Goal: Task Accomplishment & Management: Complete application form

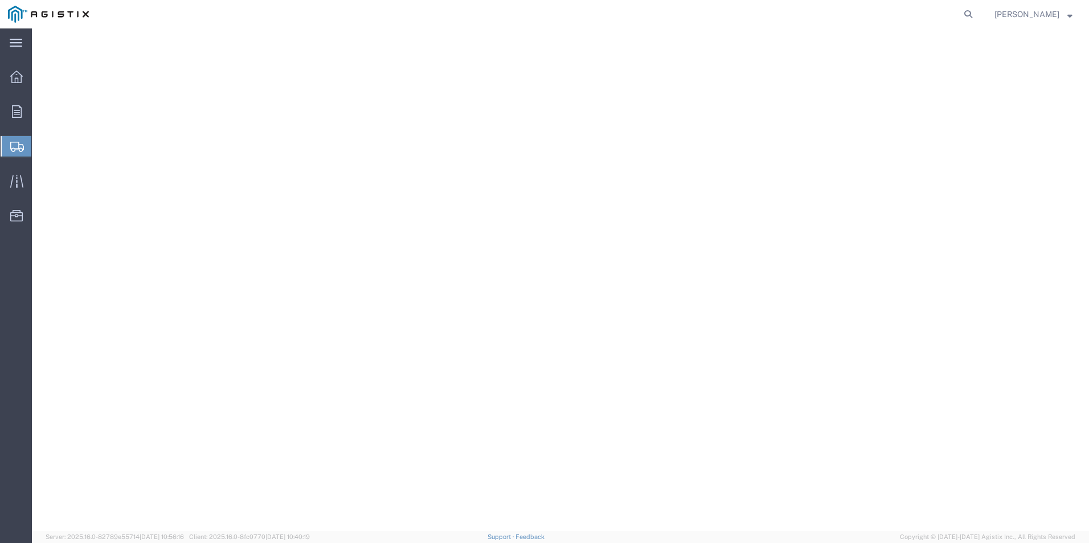
select select "100743"
select select
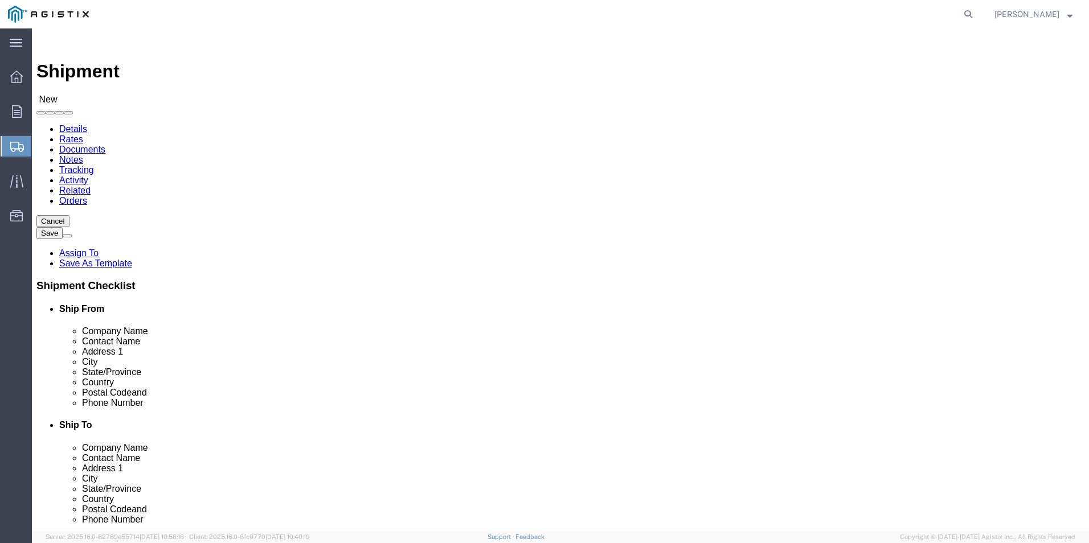
click select "Select Anniston [GEOGRAPHIC_DATA] [GEOGRAPHIC_DATA] - 2"
select select "38214"
click select "Select Anniston [GEOGRAPHIC_DATA] [GEOGRAPHIC_DATA] - 2"
click icon
type input "a"
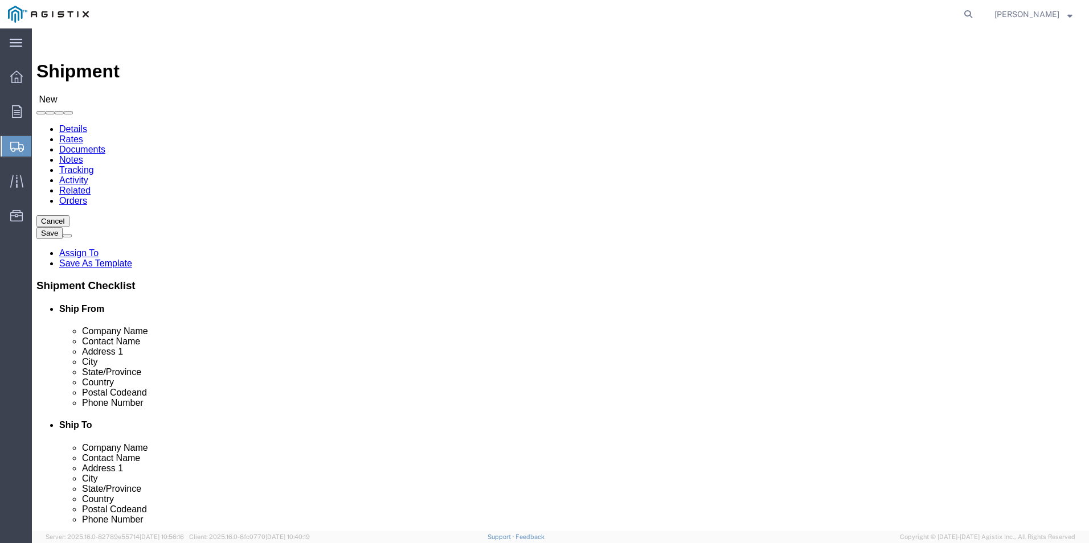
select select "MYPROFILE"
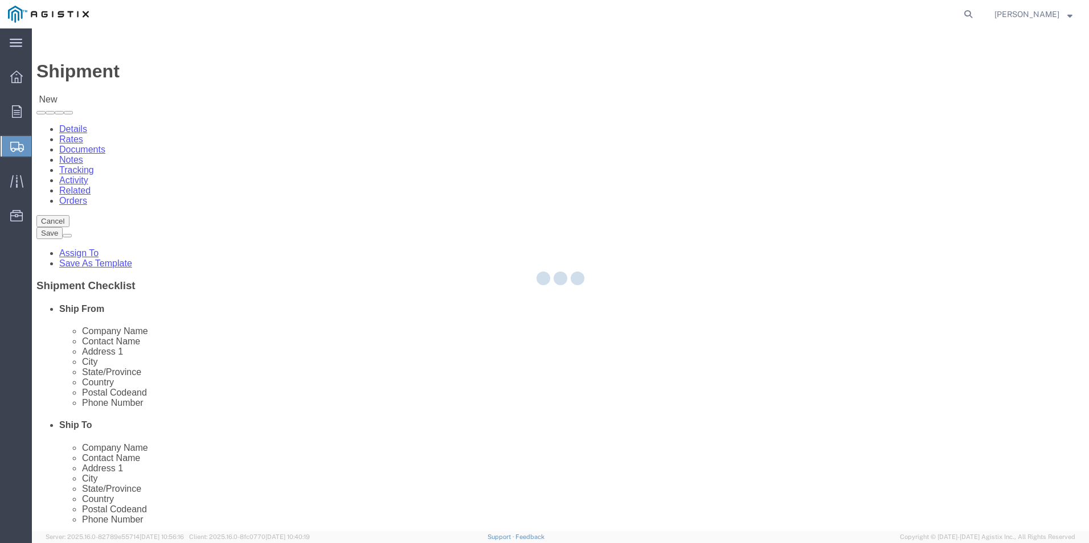
type input "Ameron Pole Products Division"
type input "[PERSON_NAME]"
type input "1860 Electronics Dr"
type input "Anniston"
type input "36207"
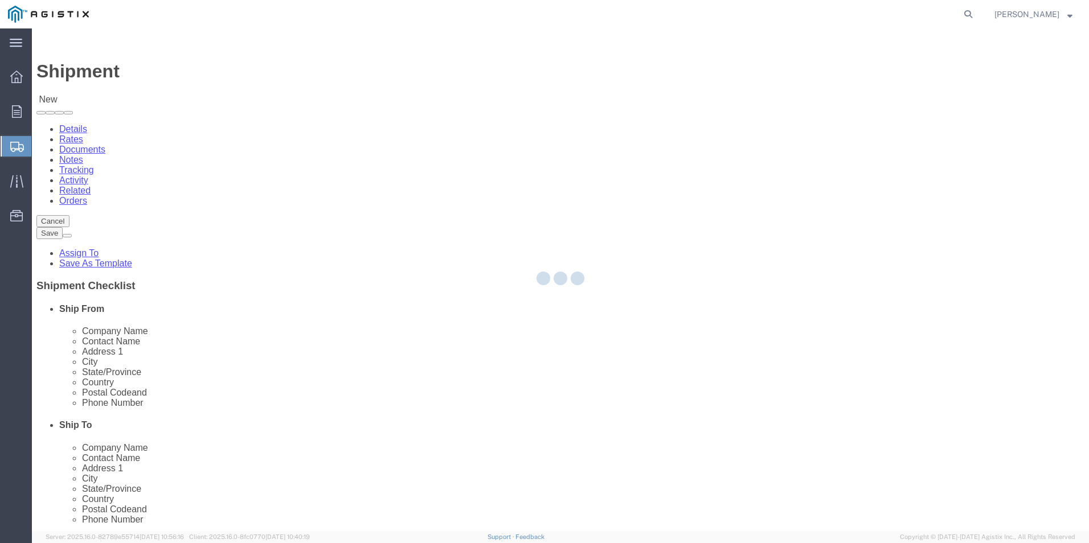
type input "[PHONE_NUMBER]"
type input "[PERSON_NAME][EMAIL_ADDRESS][PERSON_NAME][DOMAIN_NAME]"
checkbox input "true"
select select "AL"
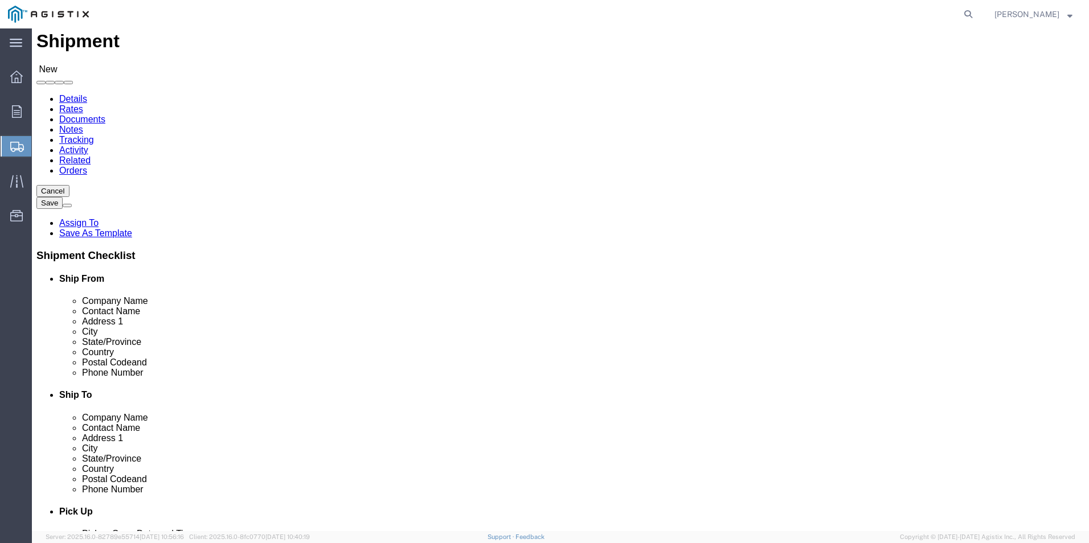
scroll to position [57, 0]
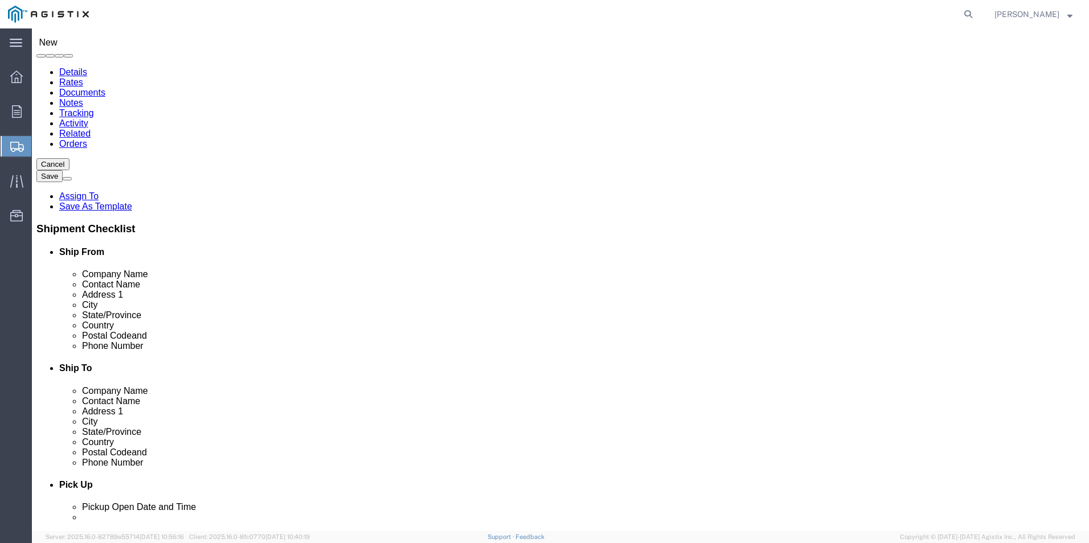
type input "p"
type input "PG"
select select "59291"
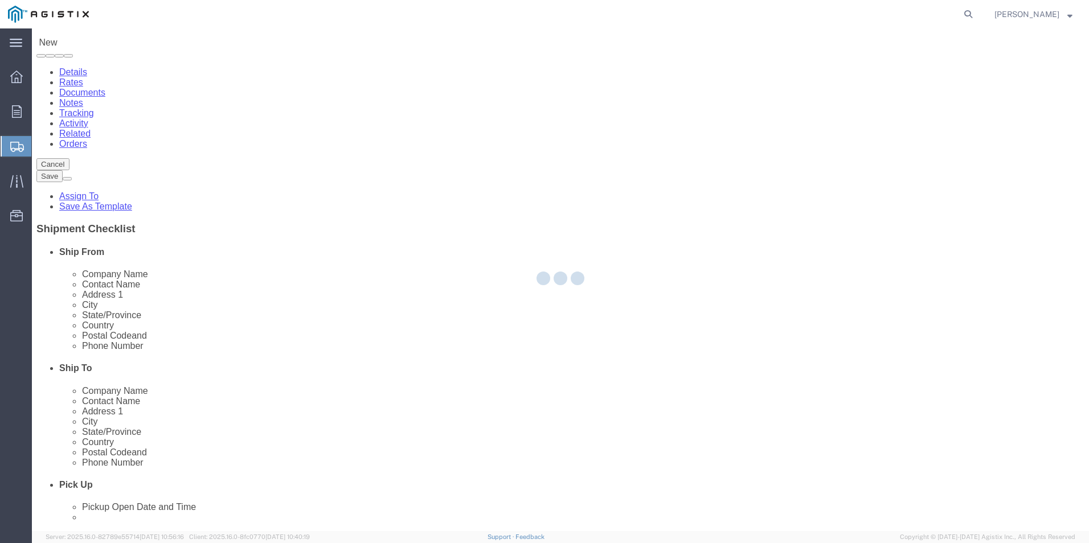
type input "PG&E"
type input "[STREET_ADDRESS]"
type input "Palo Cedro"
type input "96073"
select select "CA"
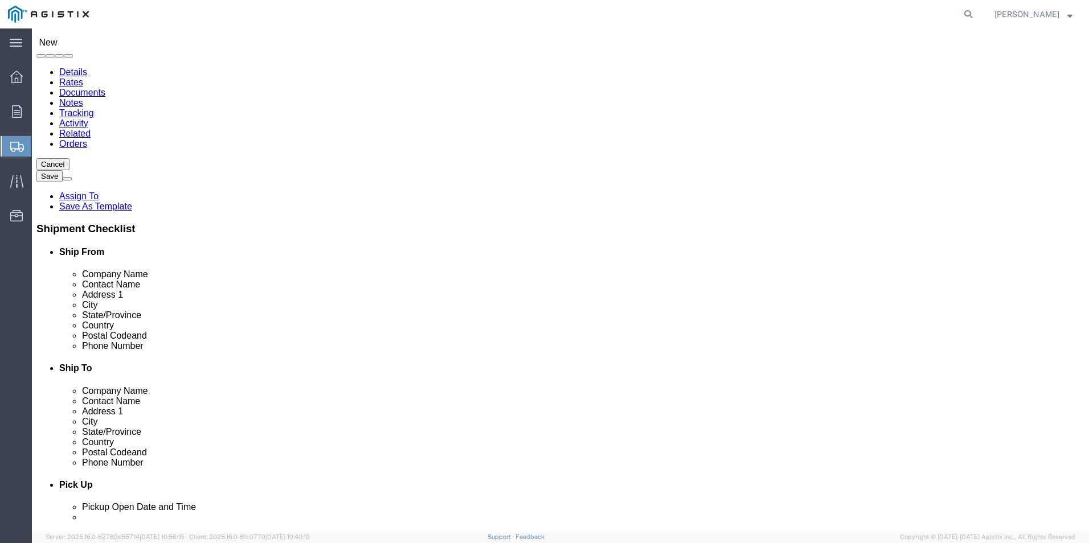
scroll to position [4410, 0]
drag, startPoint x: 676, startPoint y: 203, endPoint x: 662, endPoint y: 203, distance: 14.2
click input "PG&E"
type input "P"
select select
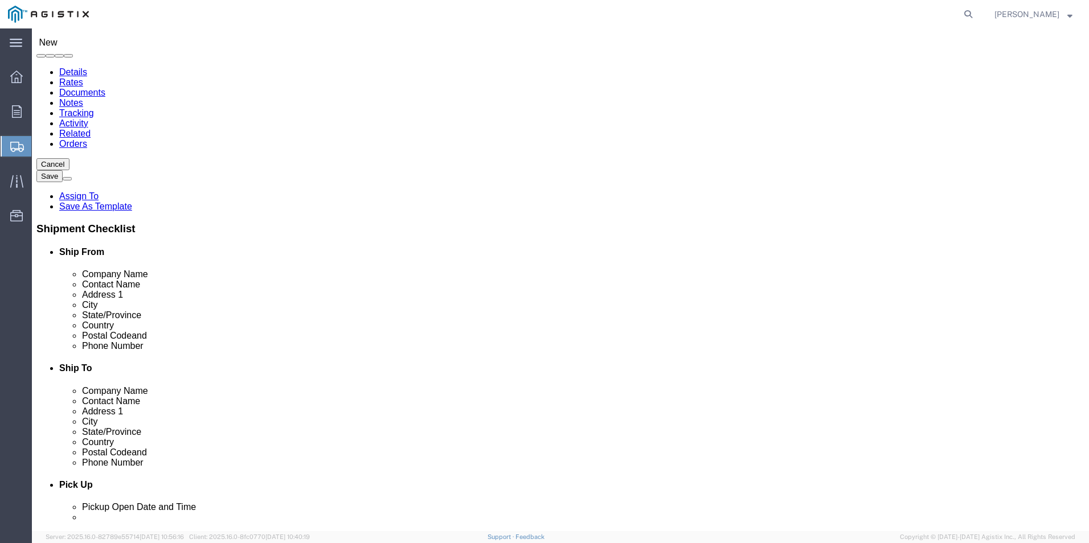
select select
type input "E"
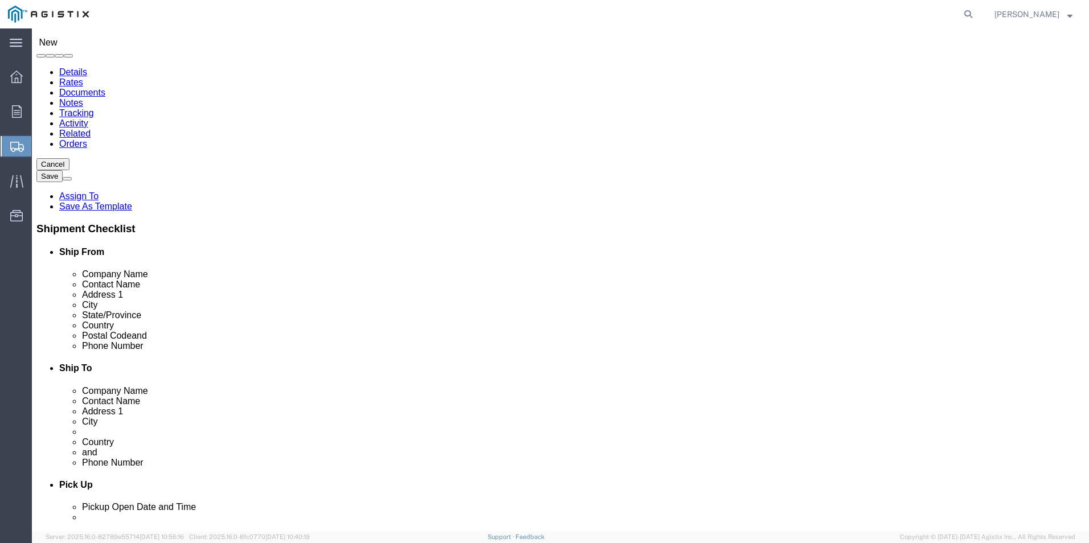
click input "text"
type input "[STREET_ADDRESS]"
select select
type input "[GEOGRAPHIC_DATA]"
click p "- PG&E - ([PERSON_NAME]) [STREET_ADDRESS]"
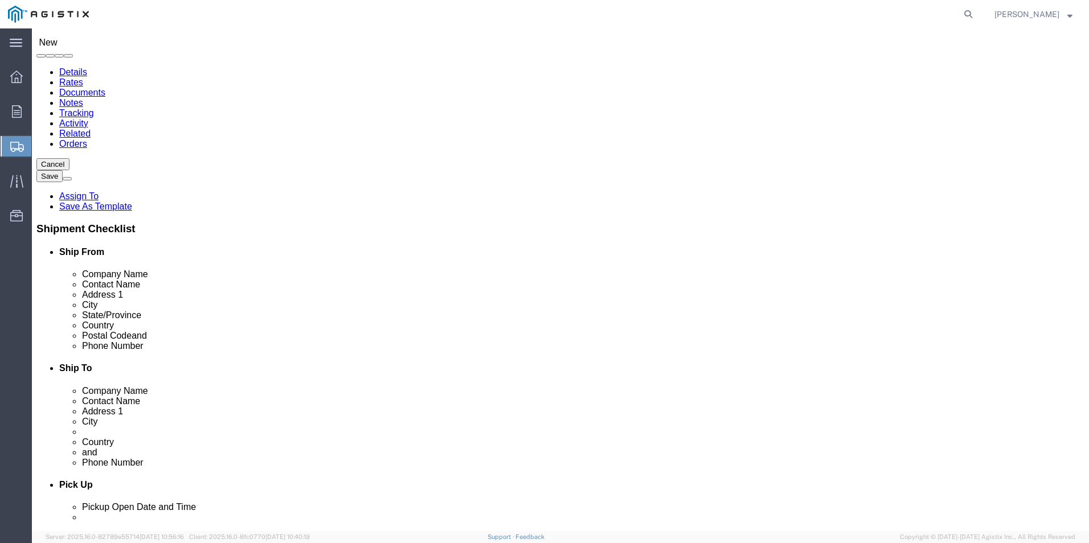
select select
type input "PG&E"
type input "[PERSON_NAME]"
type input "[STREET_ADDRESS]"
type input "[GEOGRAPHIC_DATA]"
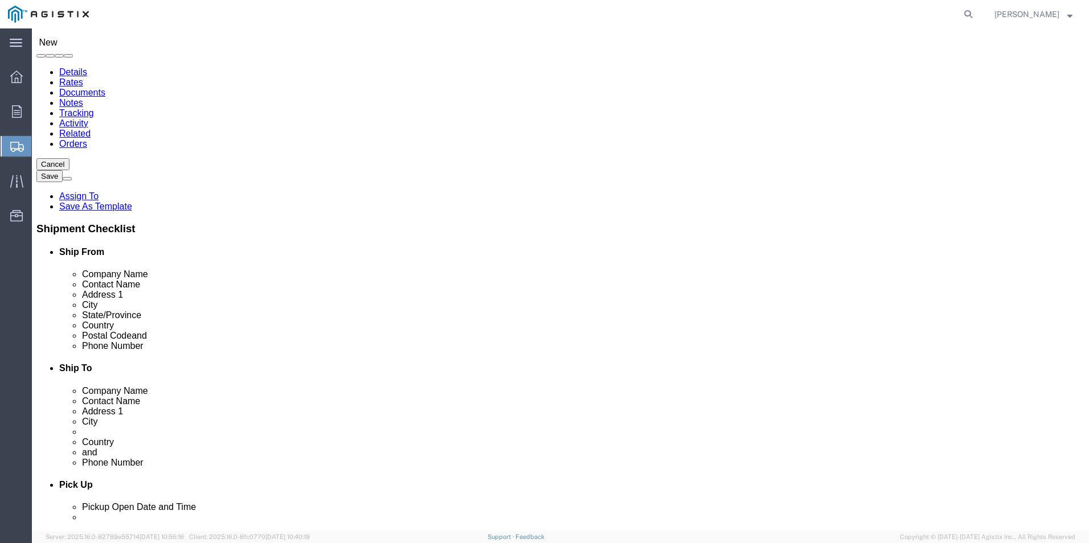
select select "US"
type input "93725"
select select "CA"
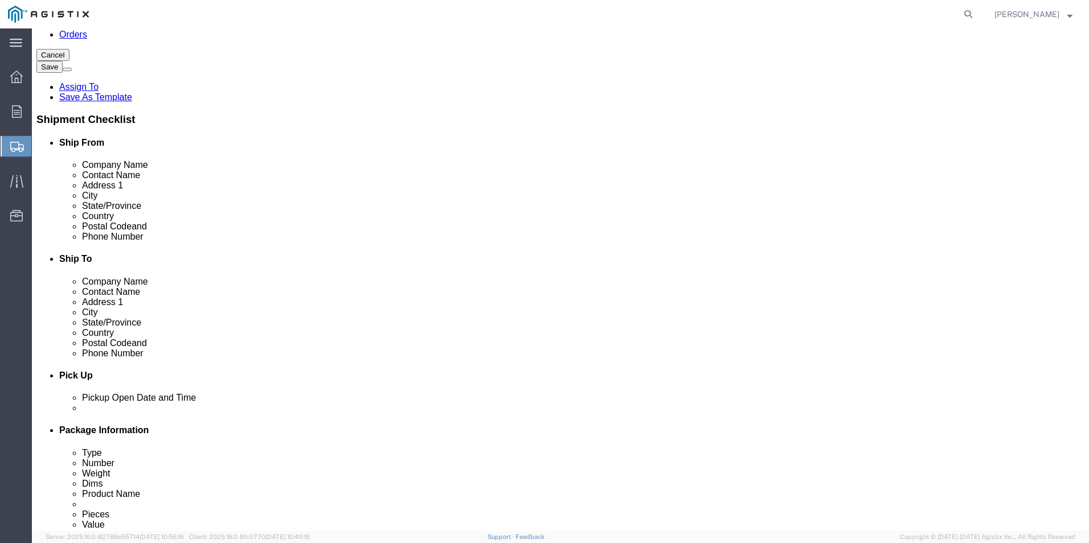
scroll to position [171, 0]
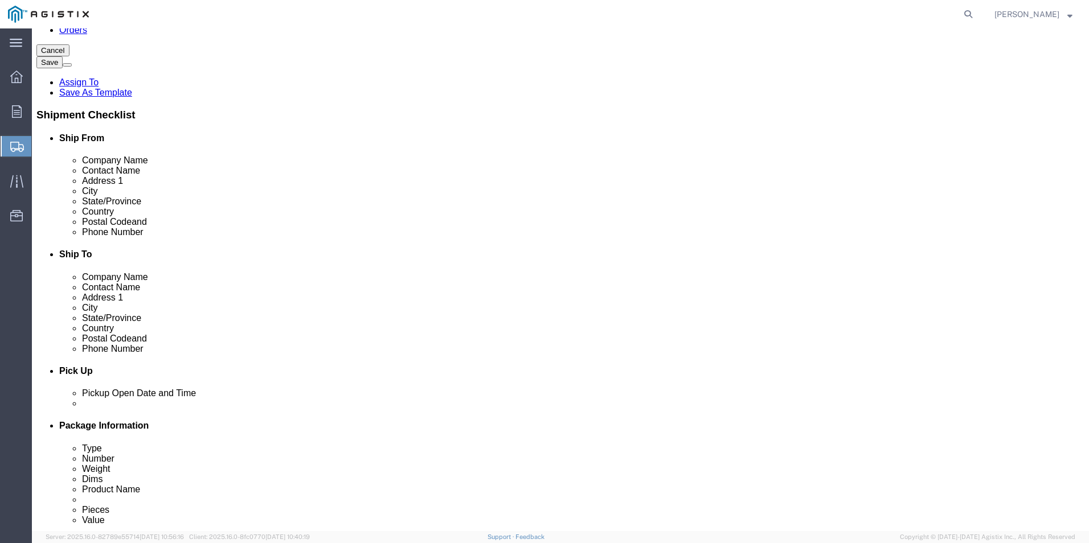
type input "[GEOGRAPHIC_DATA]"
select select
click input "text"
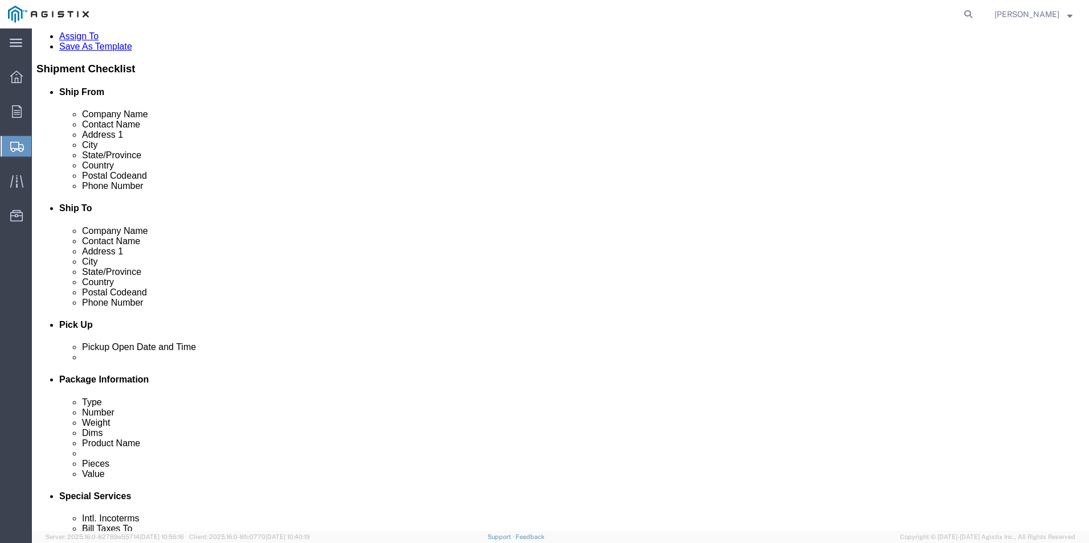
scroll to position [228, 0]
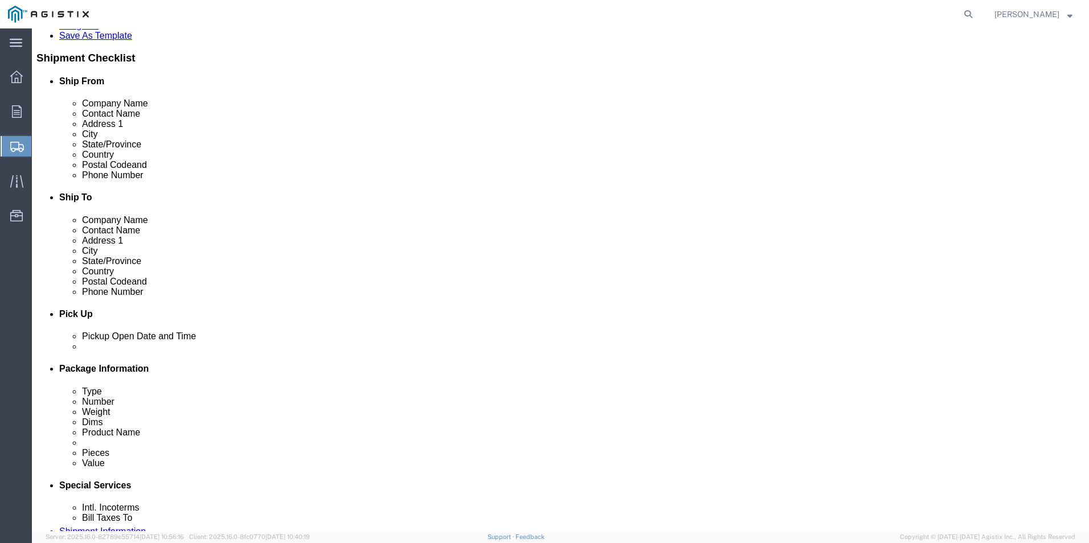
type input "[PHONE_NUMBER]"
click link "ADDITIONAL INFORMATION"
click icon
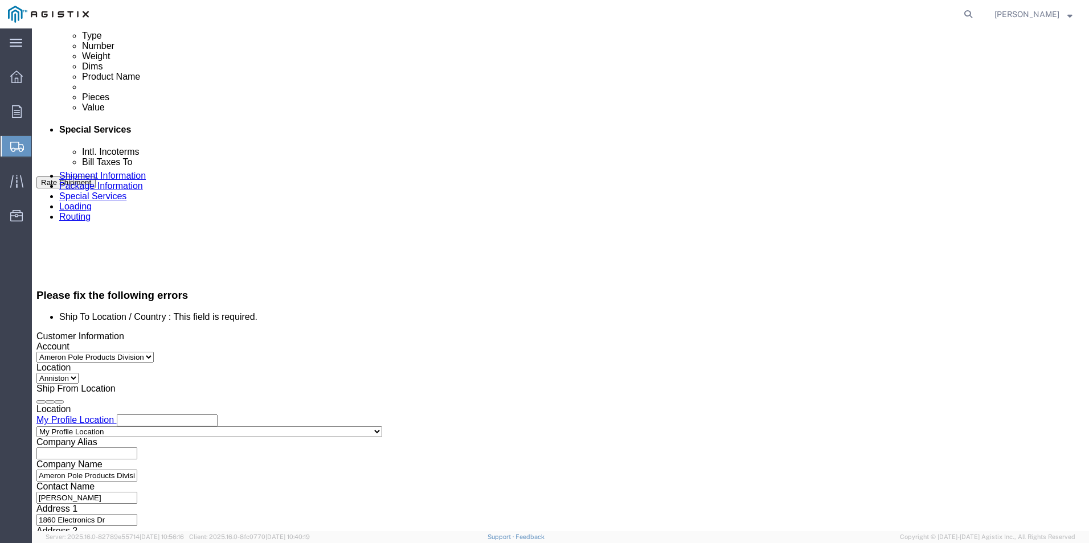
click icon
click div "[DATE] 3:00 PM"
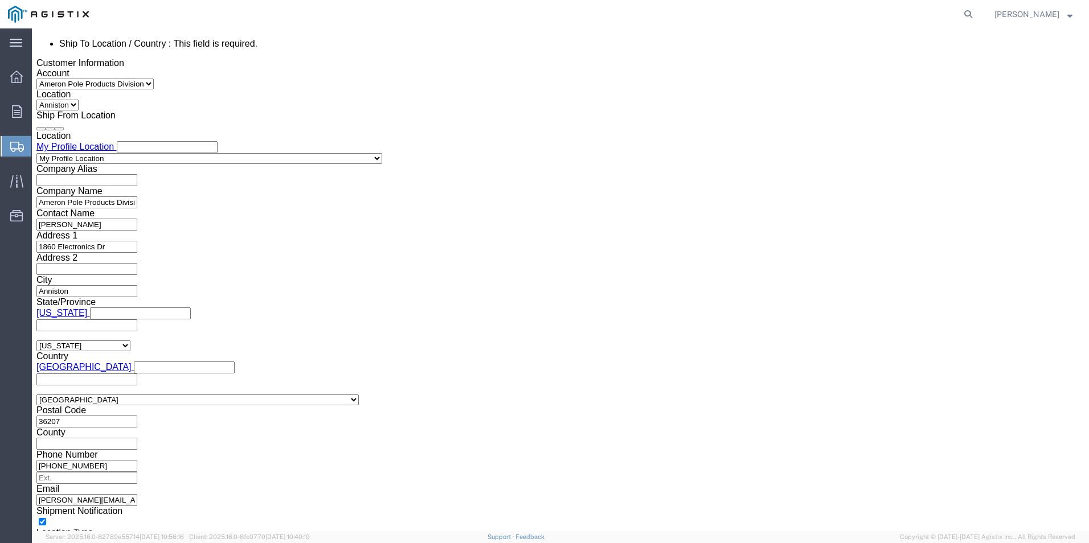
click input "3:00 PM"
click input "7:00 PM"
type input "7:00 AM"
click button "Apply"
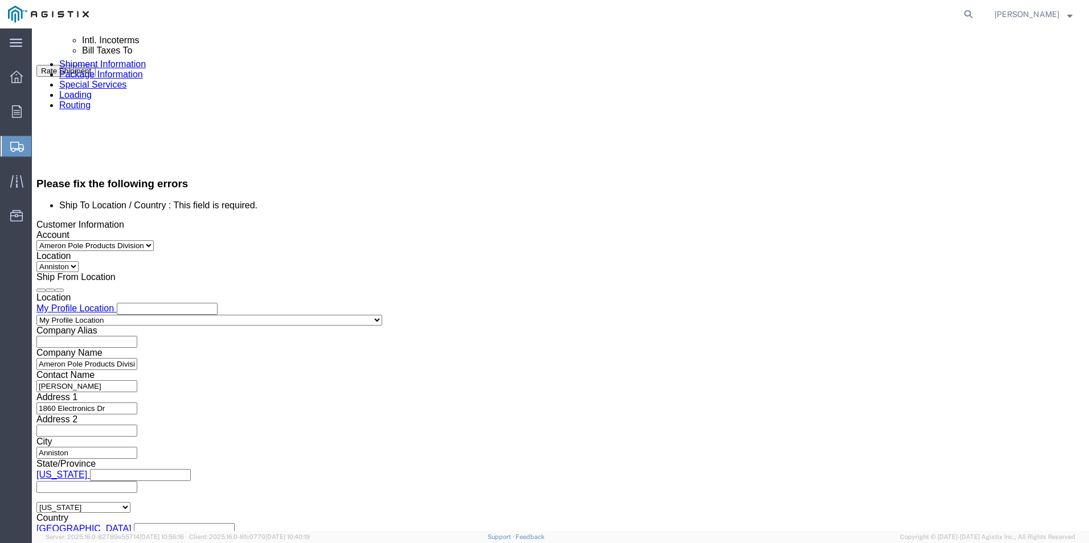
scroll to position [686, 0]
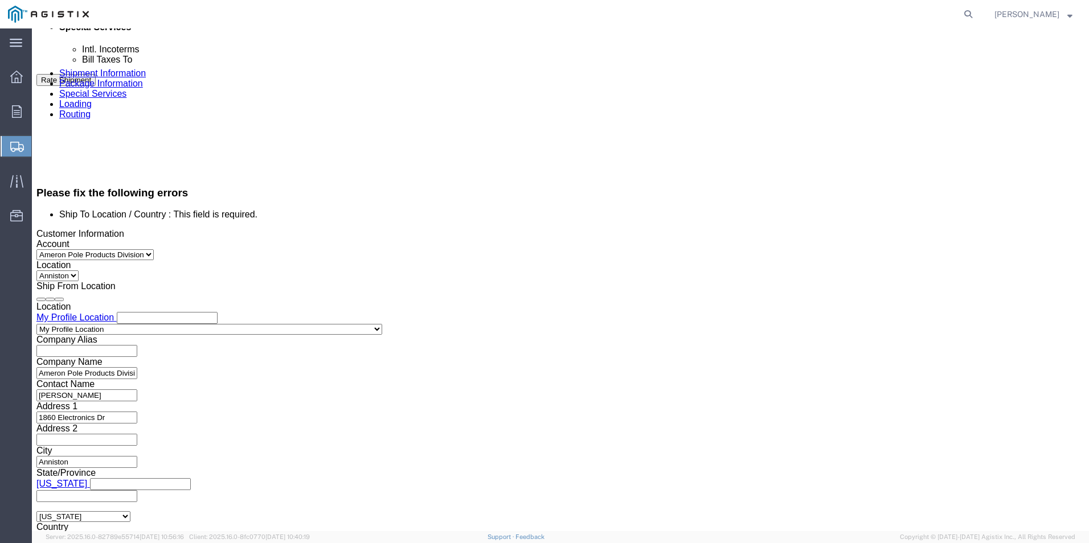
click div "[DATE] 8:00 AM"
click input "3:00 AM"
type input "3:00 PM"
click button "Apply"
click icon
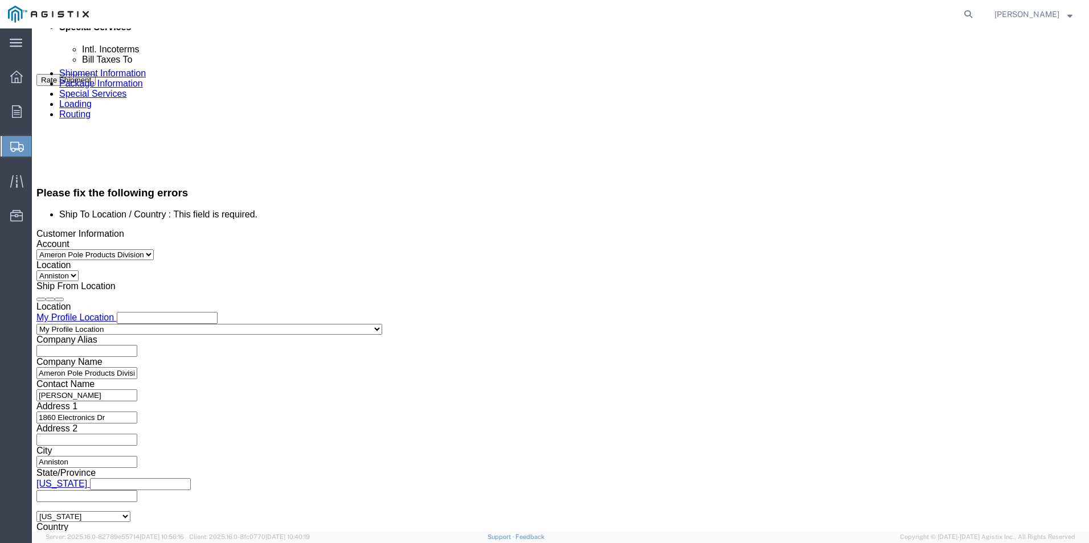
click div "[DATE] 3:00 PM"
click button "Apply"
click div
click input "4:00 PM"
click input "8:00 PM"
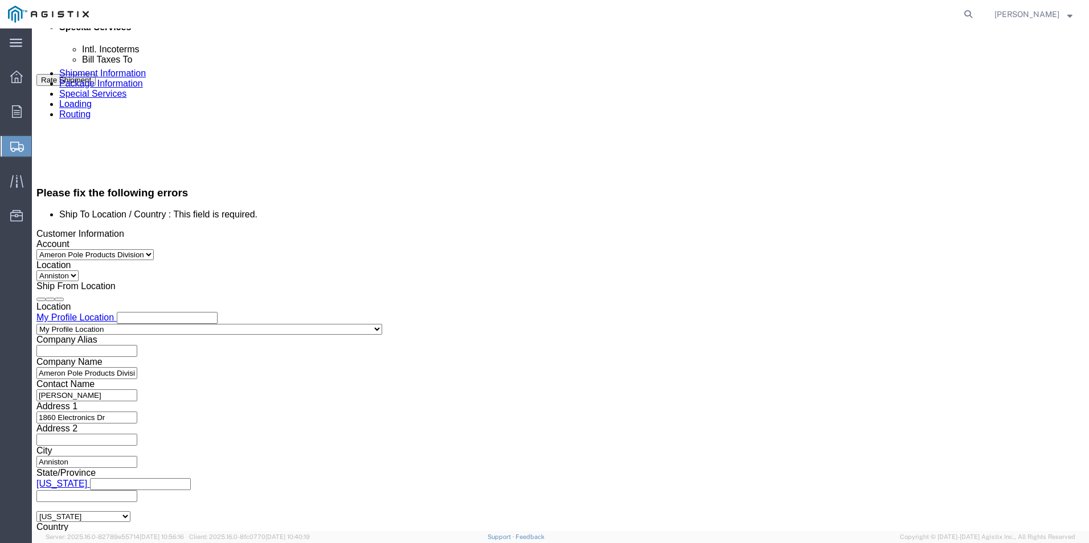
type input "8:00 AM"
click button "Apply"
click icon
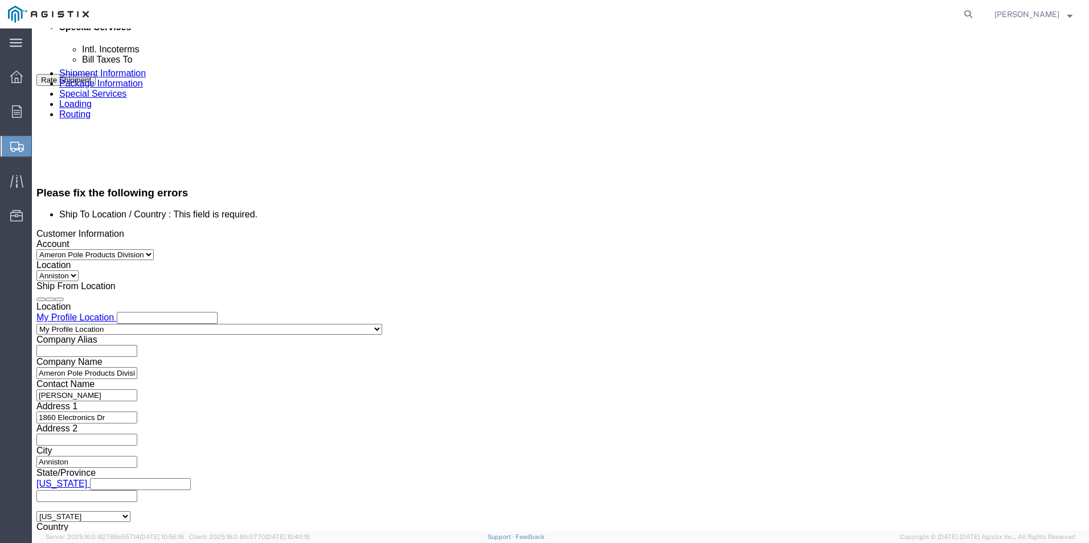
click div
click div "[DATE] 8:00 AM"
click button "Apply"
click icon
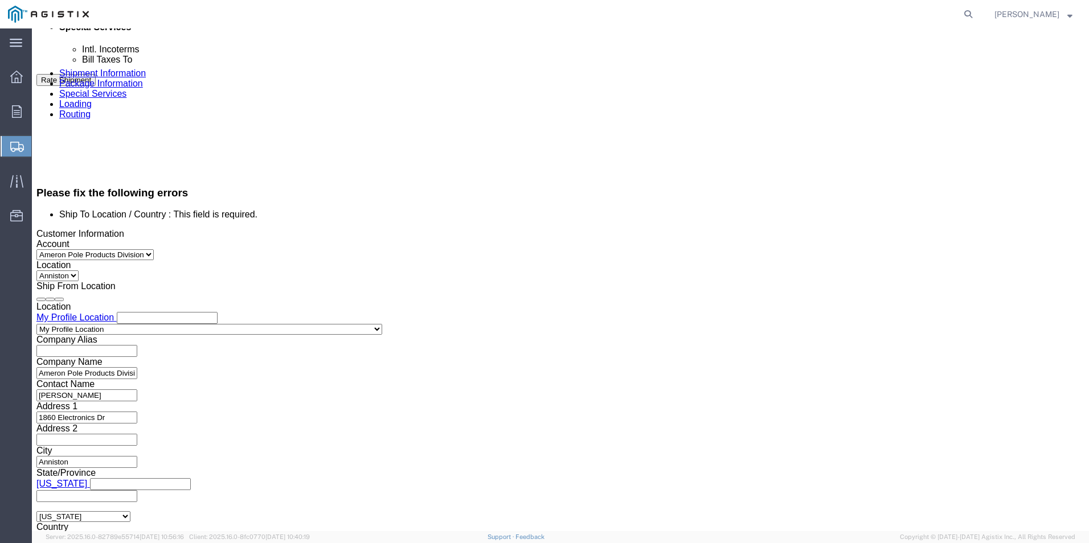
click div
click input "9:00 AM"
click input "4:00 AM"
type input "4:00 PM"
click button "Apply"
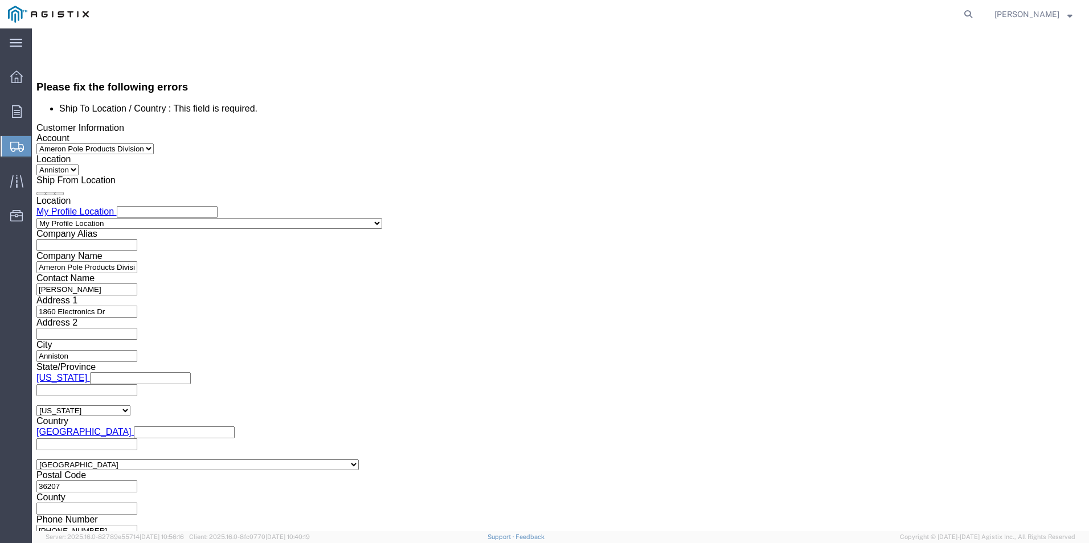
scroll to position [857, 0]
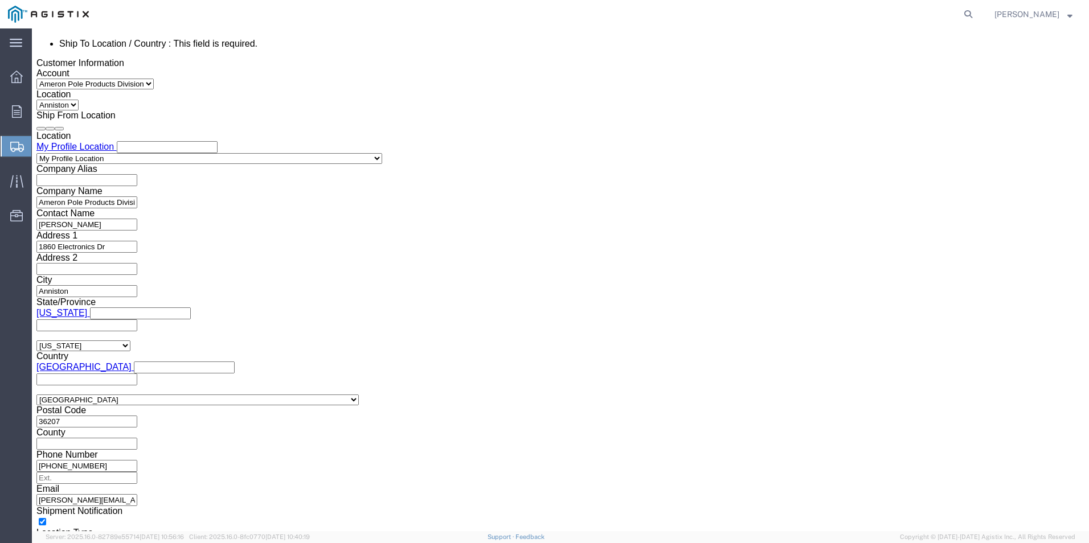
click select "Select Account Type Activity ID Airline Appointment Number ASN Batch Request # …"
click div "Shipping Mode (Optional)"
click select "Select Account Type Activity ID Airline Appointment Number ASN Batch Request # …"
select select "BOL"
click select "Select Account Type Activity ID Airline Appointment Number ASN Batch Request # …"
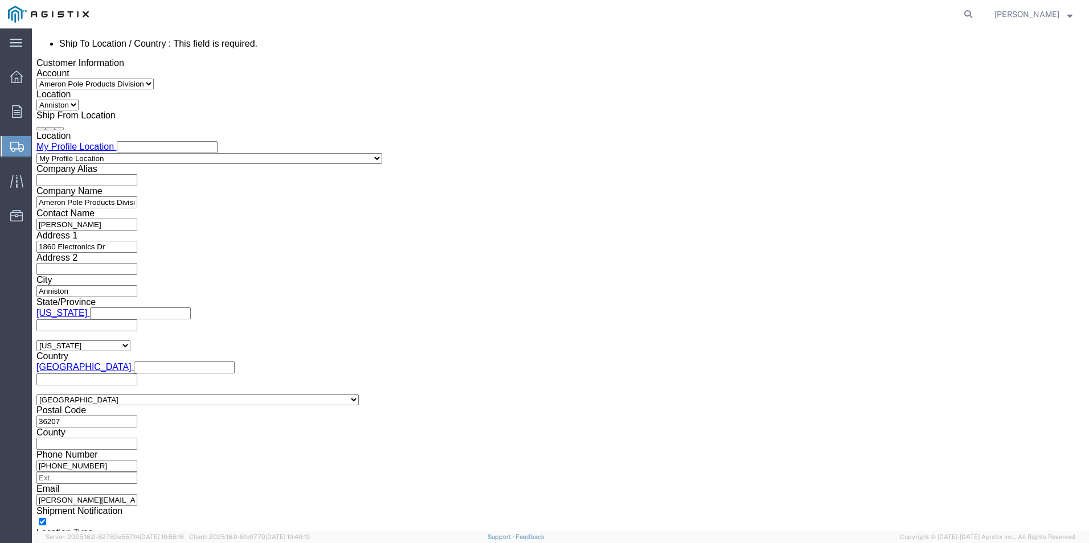
click input "text"
type input "98905"
click select "Select Account Type Activity ID Airline Appointment Number ASN Batch Request # …"
select select "PURCHORD"
click select "Select Account Type Activity ID Airline Appointment Number ASN Batch Request # …"
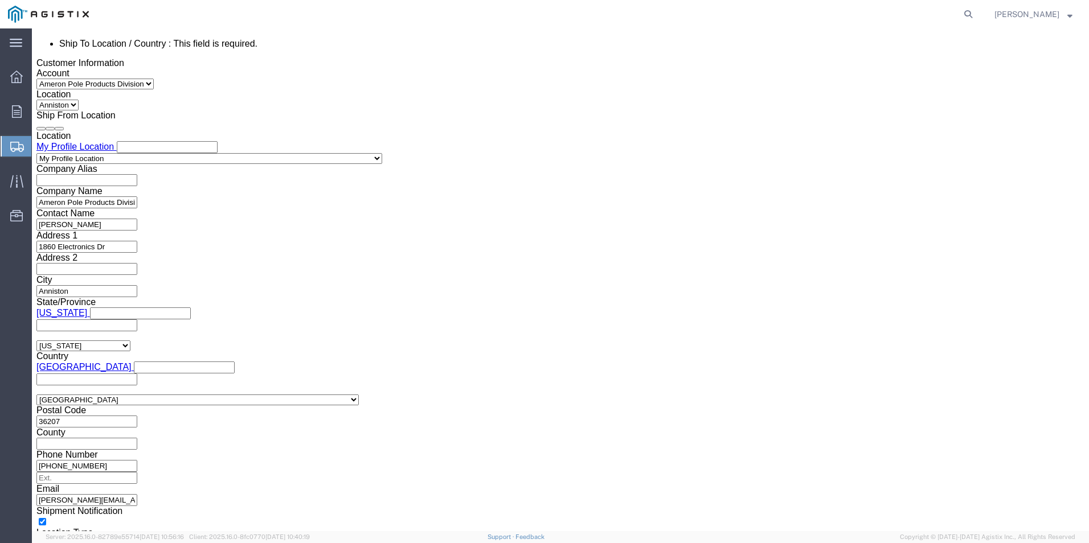
click input "text"
type input "3501399937C"
click select "Select Account Type Activity ID Airline Appointment Number ASN Batch Request # …"
select select "SALEORDR"
click select "Select Account Type Activity ID Airline Appointment Number ASN Batch Request # …"
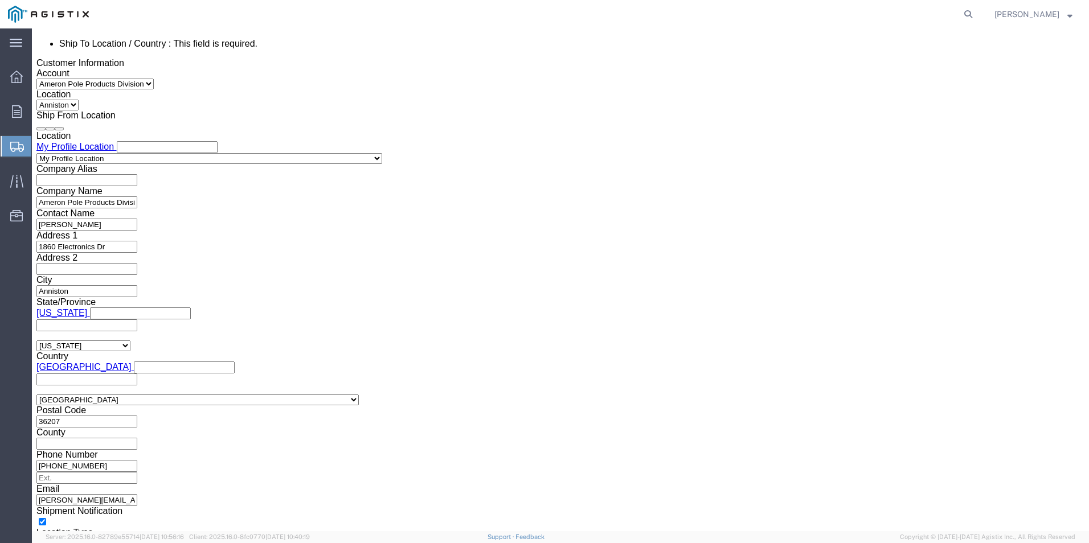
click input "text"
type input "301910"
click select "Select Air Less than Truckload Multi-Leg Ocean Freight Rail Small Parcel Truckl…"
select select "LTL"
click select "Select Air Less than Truckload Multi-Leg Ocean Freight Rail Small Parcel Truckl…"
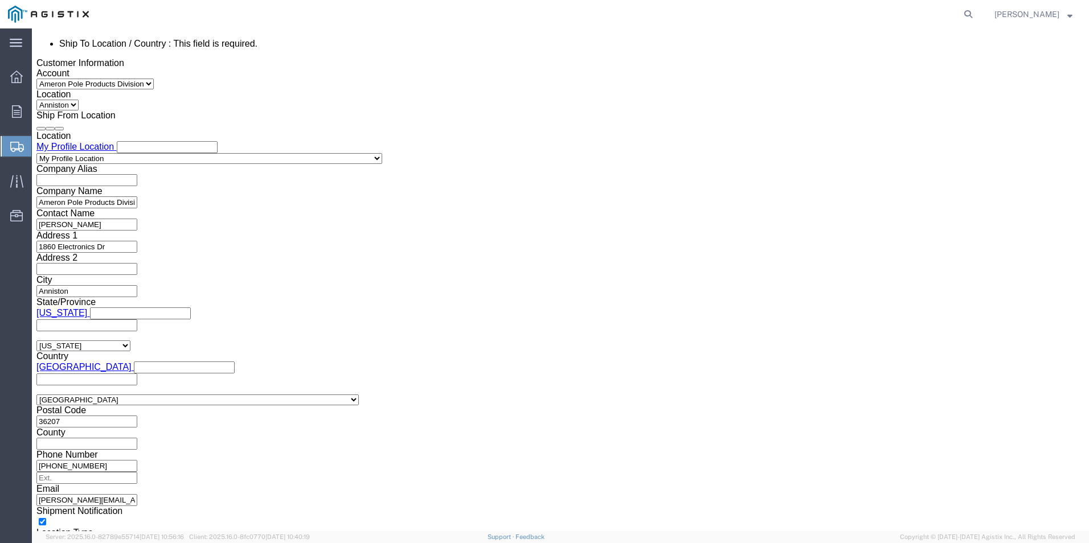
click select "Select Straight Truck"
select select "STTR"
click select "Select Straight Truck"
click select "Select Air Less than Truckload Multi-Leg Ocean Freight Rail Small Parcel Truckl…"
click h3 "Leg 1"
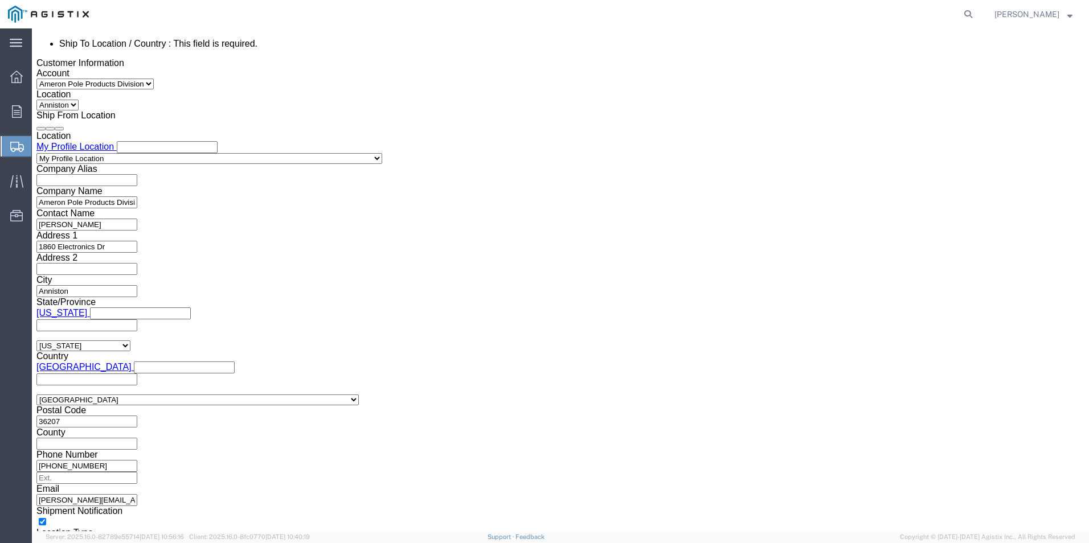
click select "Select Straight Truck"
click icon
click input "text"
click td "12"
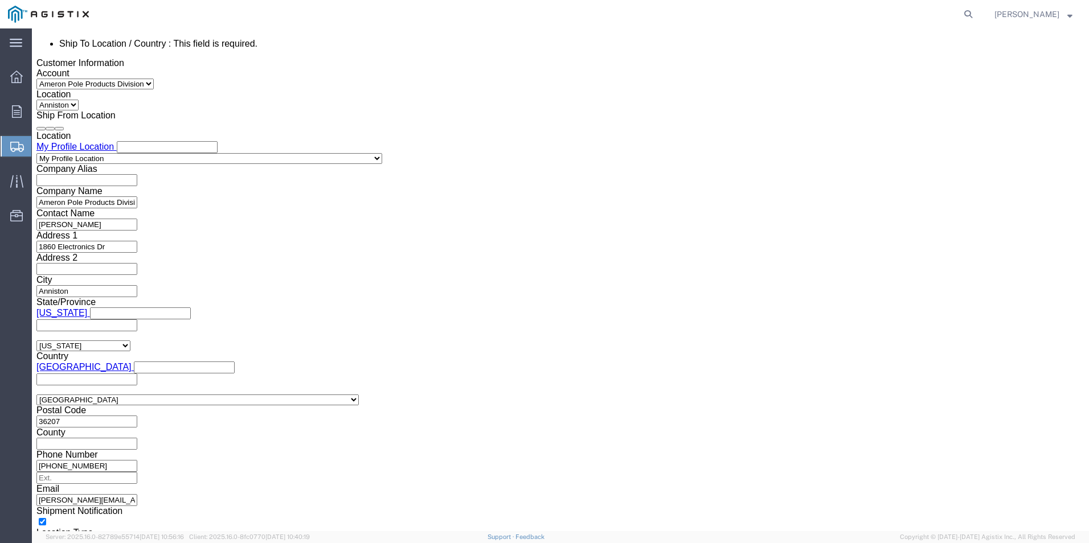
type input "[DATE]"
click input "text"
type input "8:00 AM"
click icon
click input "text"
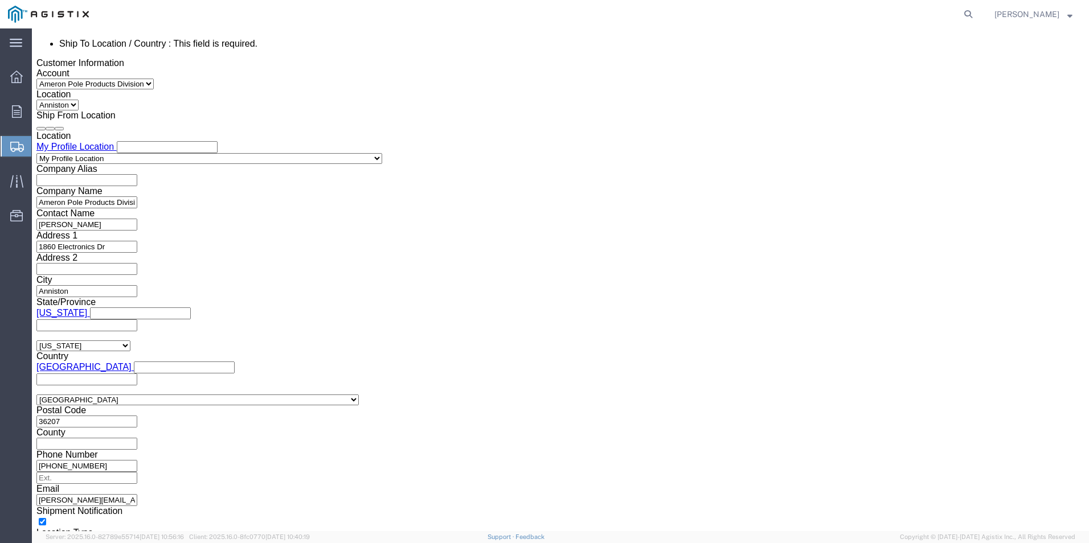
click td "18"
type input "[DATE]"
click input "text"
type input "8:00 AM"
click input "text"
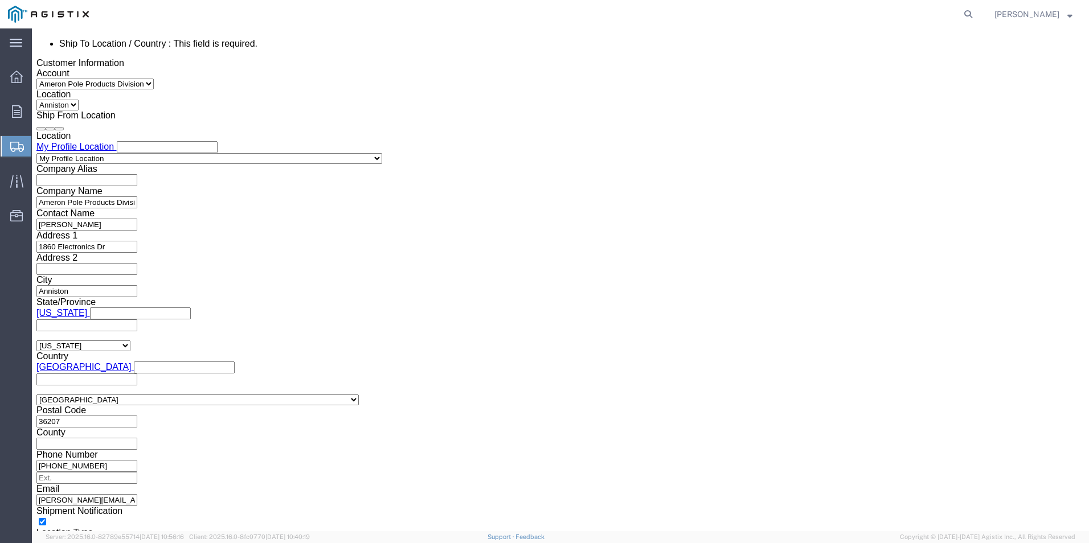
click icon "button"
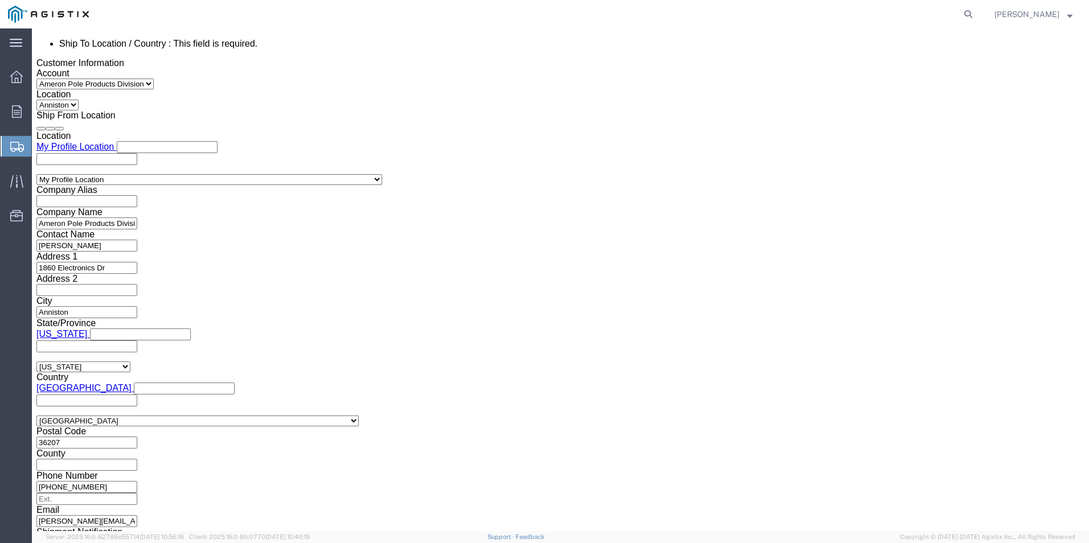
scroll to position [815, 0]
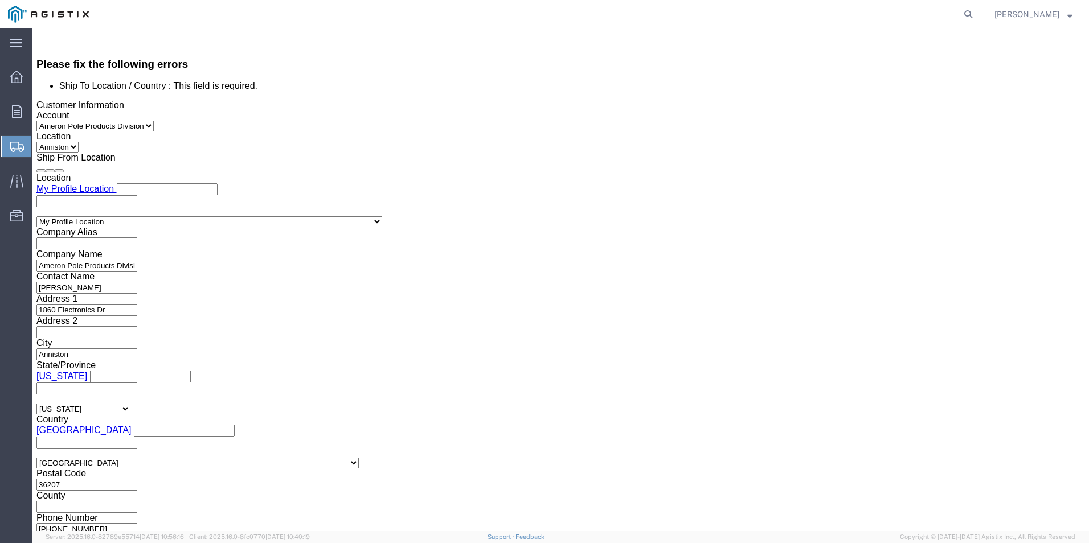
click button "Continue"
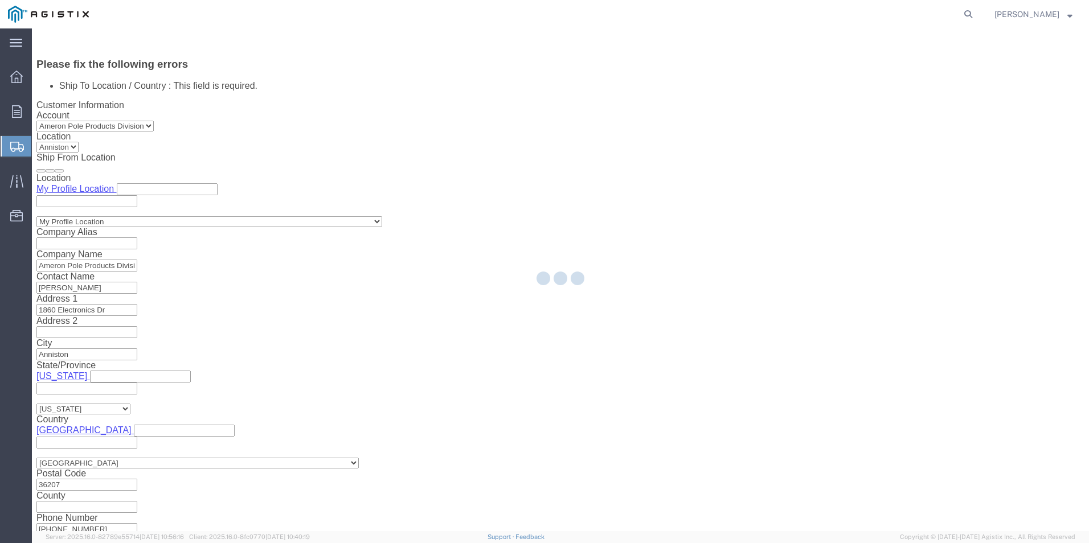
select select "38214"
select select "CUSTREF"
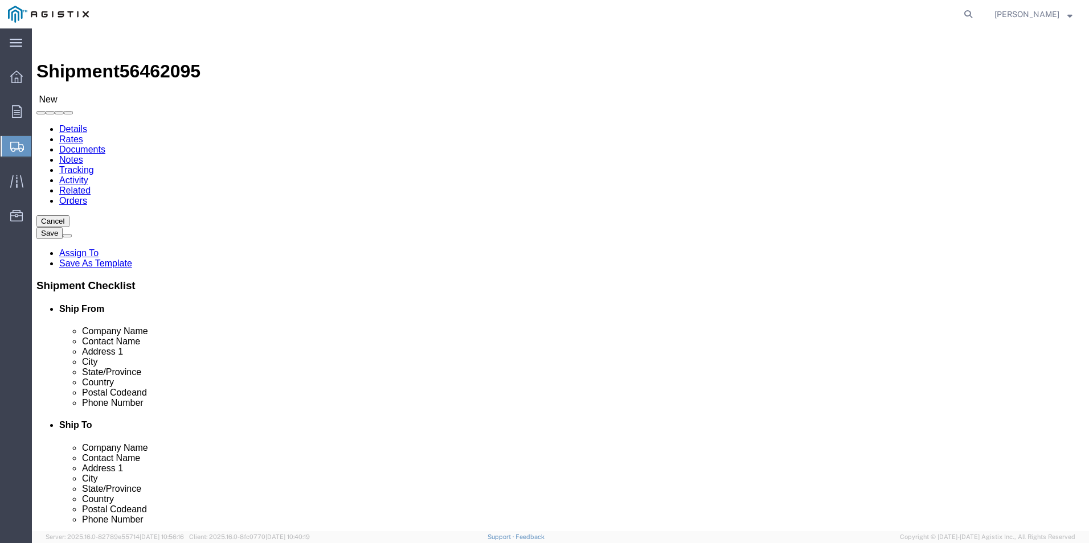
click select "Select Bale(s) Basket(s) Bolt(s) Bottle(s) Buckets Bulk Bundle(s) Can(s) Cardbo…"
select select "YRPK"
click select "Select Bale(s) Basket(s) Bolt(s) Bottle(s) Buckets Bulk Bundle(s) Can(s) Cardbo…"
click div "Package Type Select Bale(s) Basket(s) Bolt(s) Bottle(s) Buckets Bulk Bundle(s) …"
click input "text"
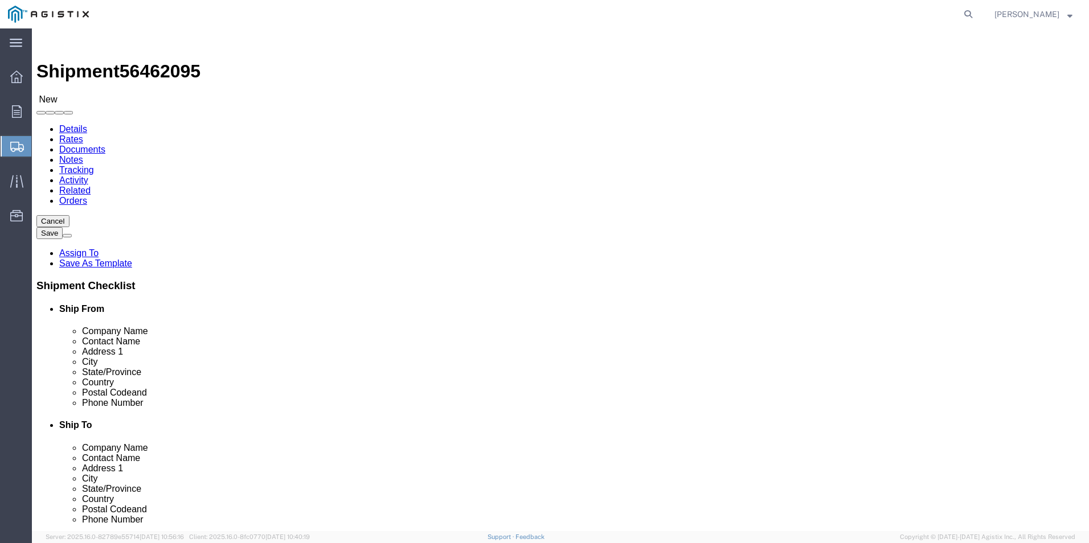
click icon
click label "Dimensions"
click input "text"
click input "20"
type input "2"
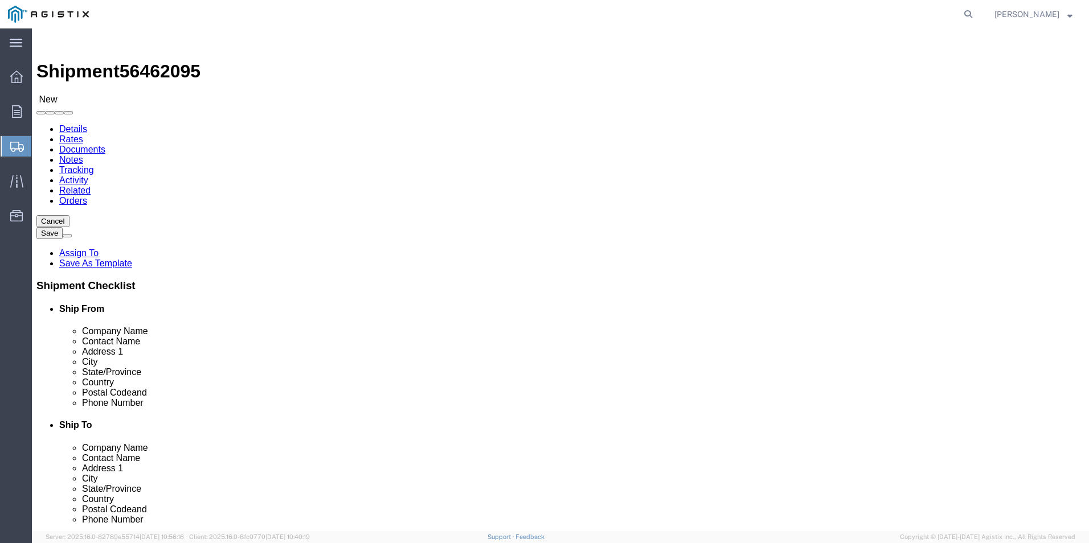
type input "1"
type input "240"
type input "7"
click input "0.00"
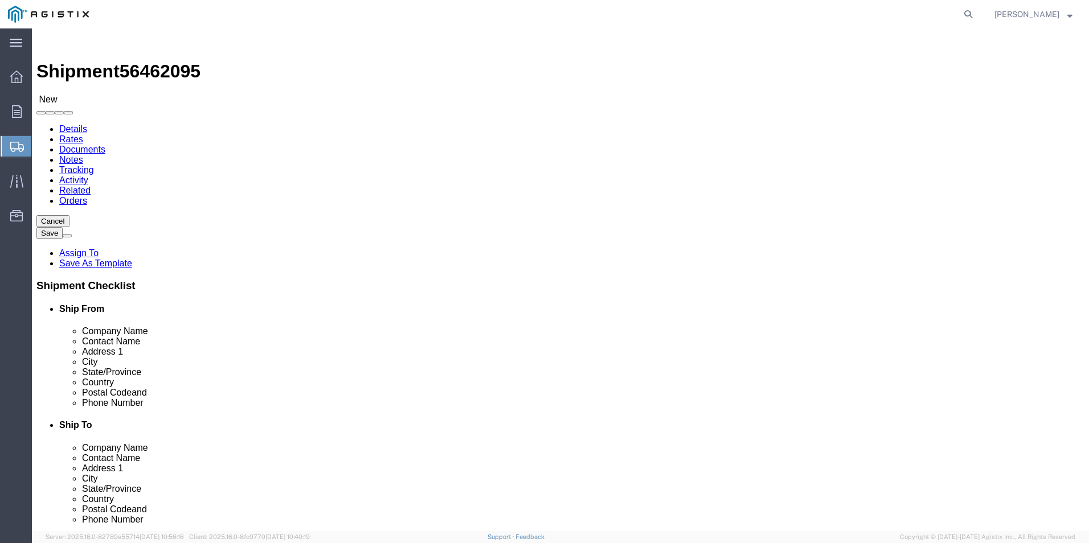
type input "0"
type input "400"
click ul
click link "Add Content"
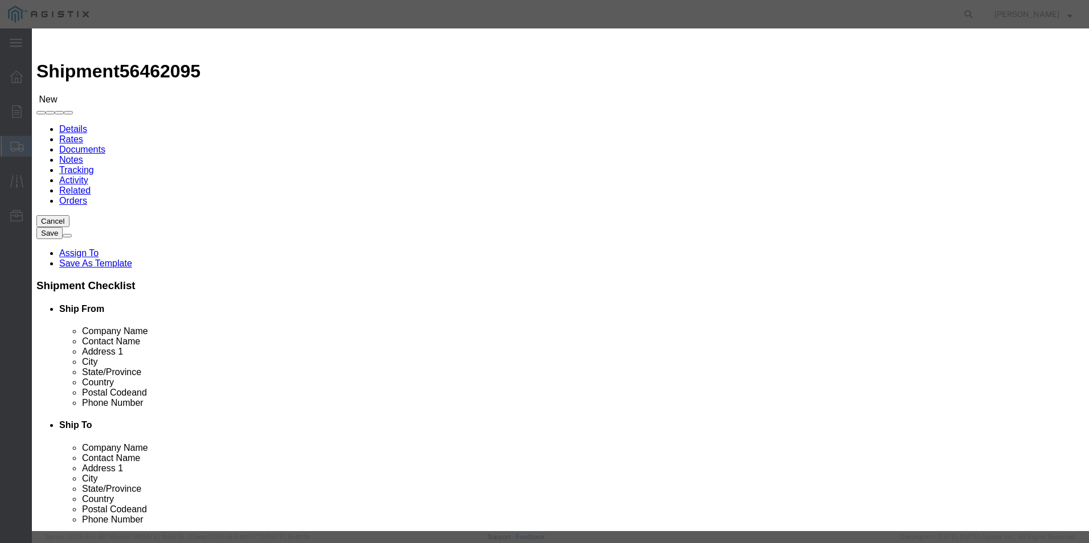
click input "text"
type input "CONCRETE POLE"
click input "0"
type input "01"
click input "text"
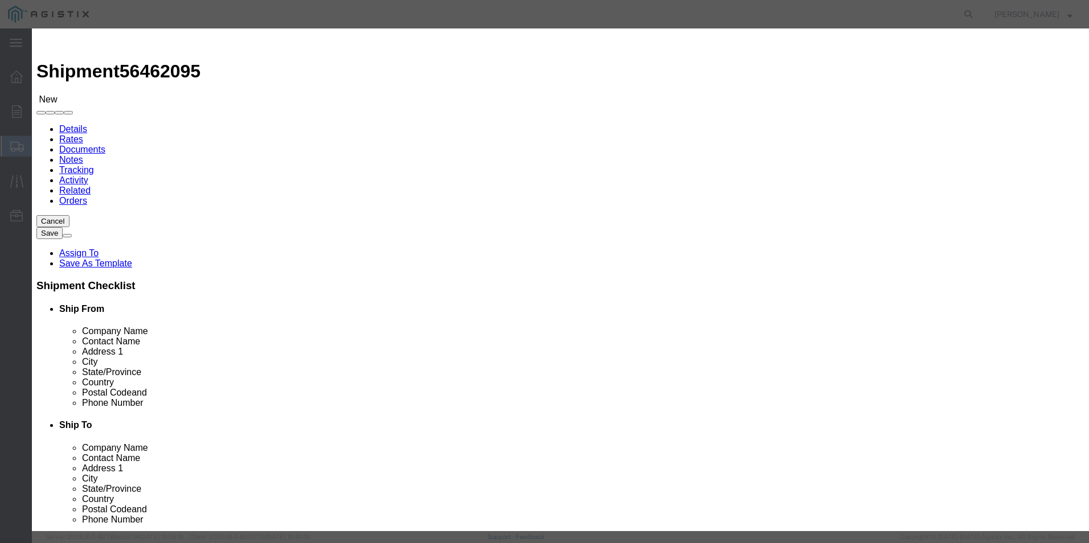
click input "text"
type input "1000"
click select "Select 50 55 60 65 70 85 92.5 100 125 175 250 300 400"
click textarea
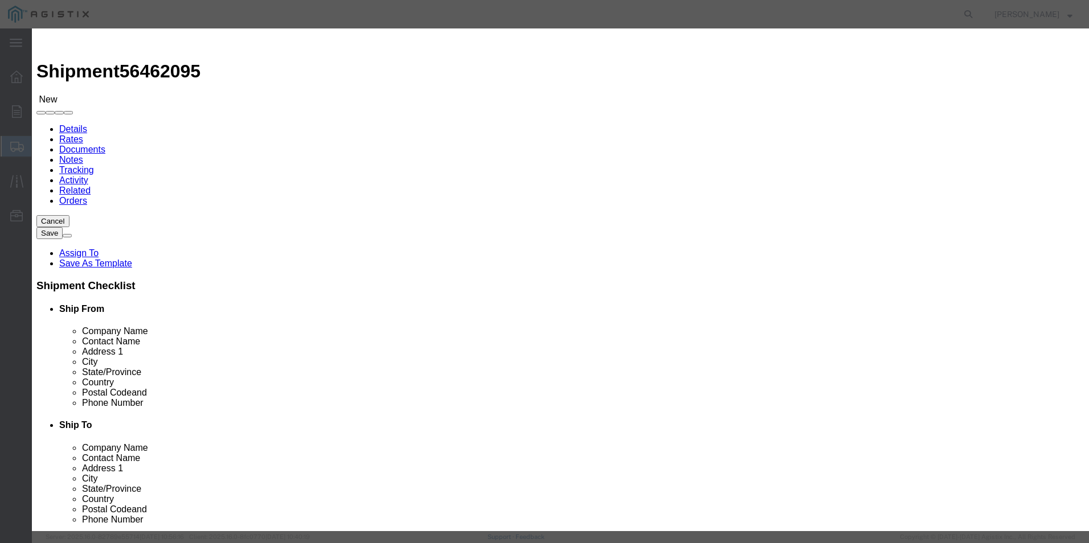
type textarea "CAN ONLY LOAD ON FLATBED"
click select "Select"
click textarea
type textarea "CONCRET LIGHT POLE"
click button "Commodity library"
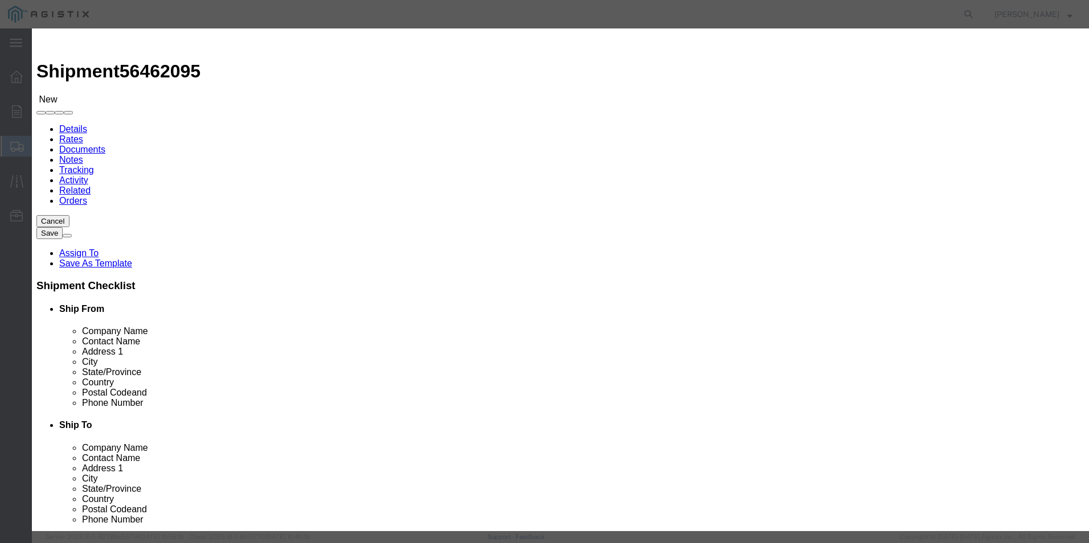
click input "text"
type input "CONCRETE LIGHT POLE"
click icon "button"
click link "C"
drag, startPoint x: 496, startPoint y: 65, endPoint x: 380, endPoint y: 68, distance: 116.2
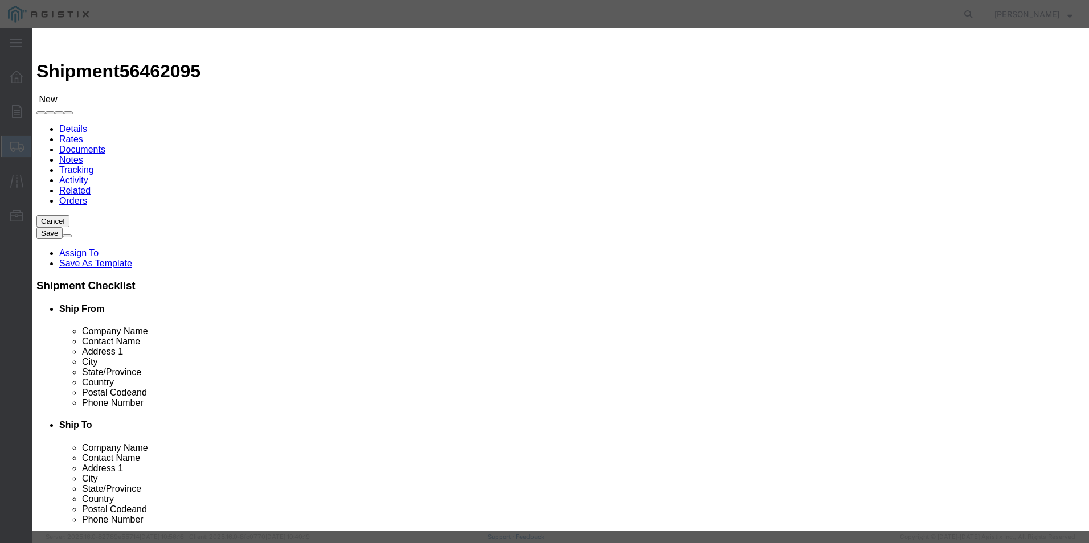
click div "CONCRETE LIGHT POLE"
click select "Search by Class Commodity Quantity Commodity Value Commodity Value Country Desc…"
select select "description"
click select "Search by Class Commodity Quantity Commodity Value Commodity Value Country Desc…"
click input "text"
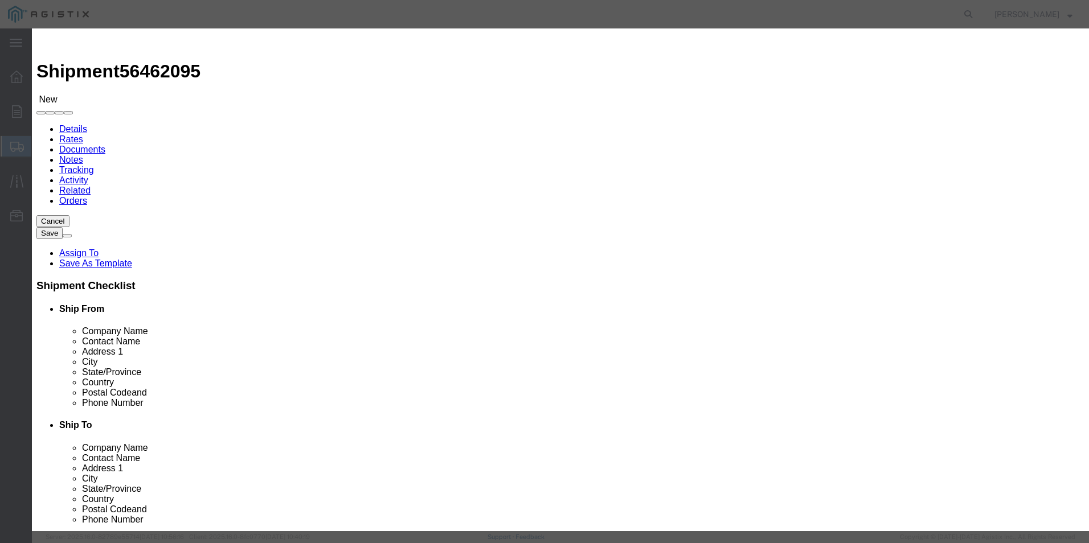
type input "POLE"
click icon "button"
click button "Close"
click select "Select 50 55 60 65 70 85 92.5 100 125 175 250 300 400"
click div "SKU"
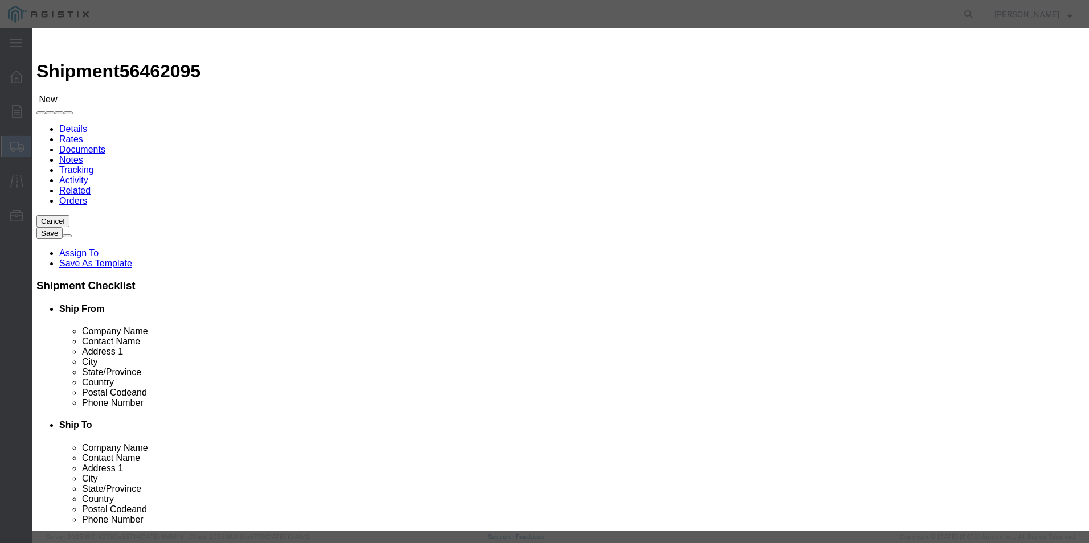
click button "Save & Close"
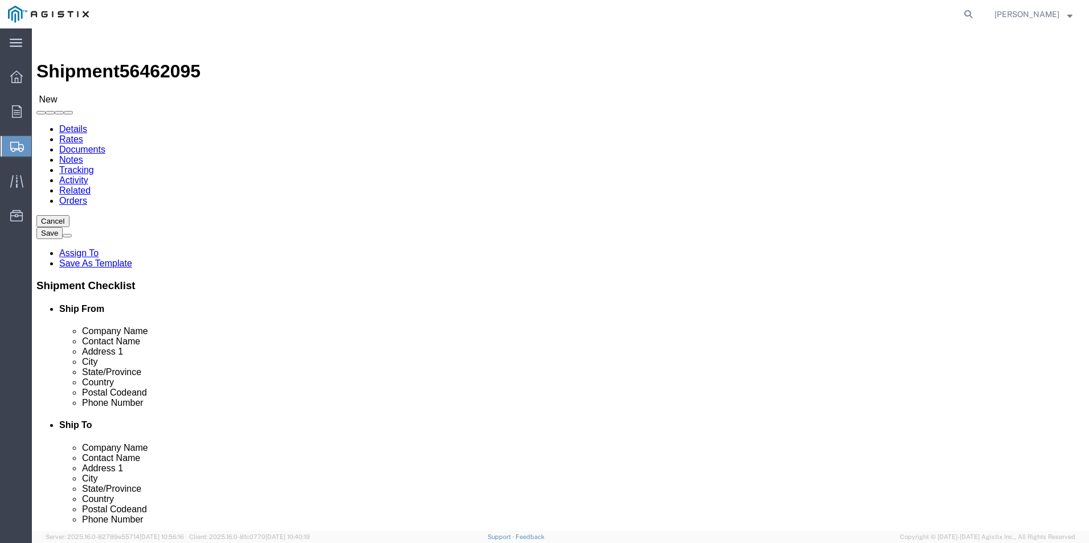
click link "Add Package"
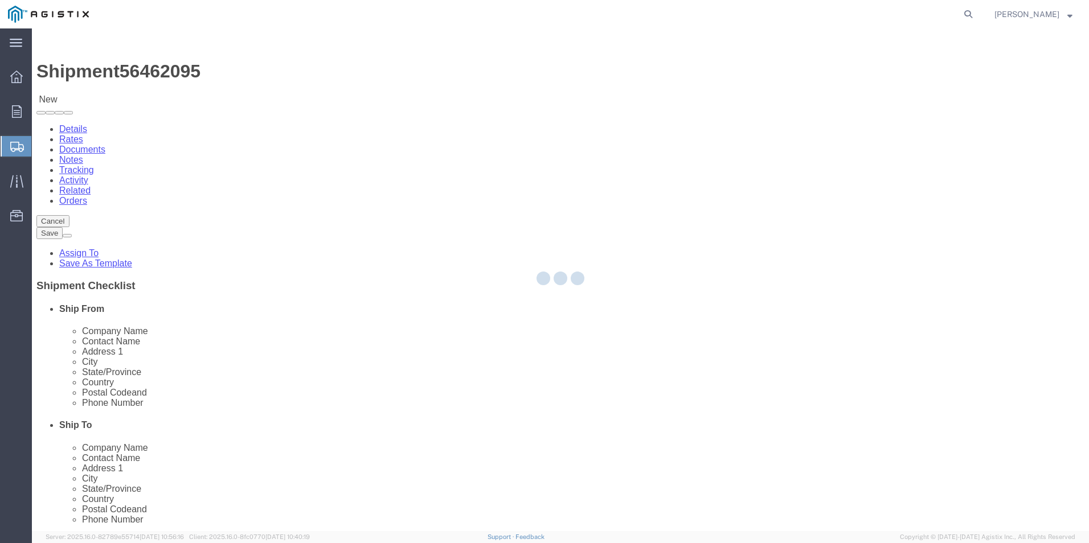
select select "CBOX"
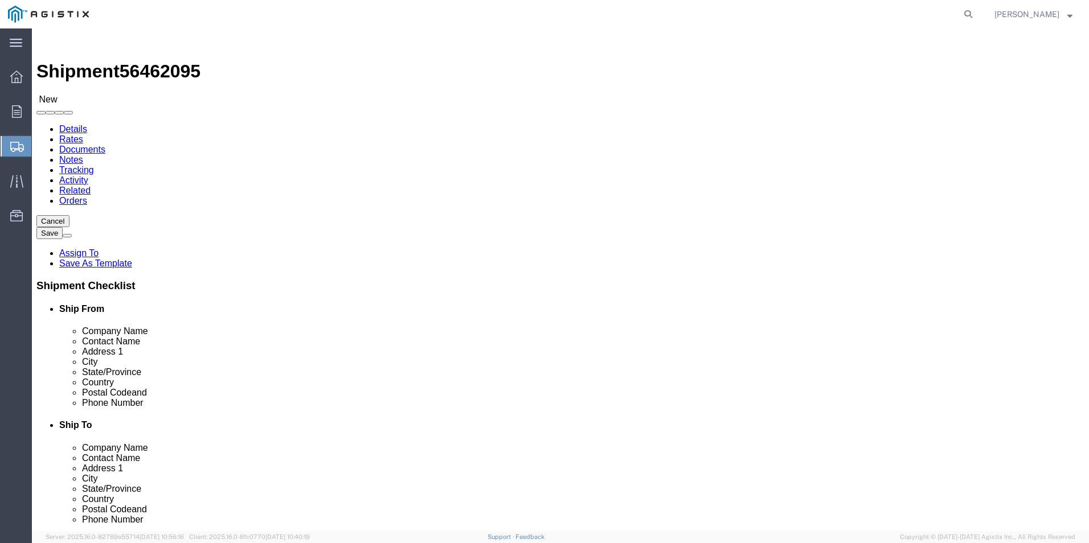
click span "button"
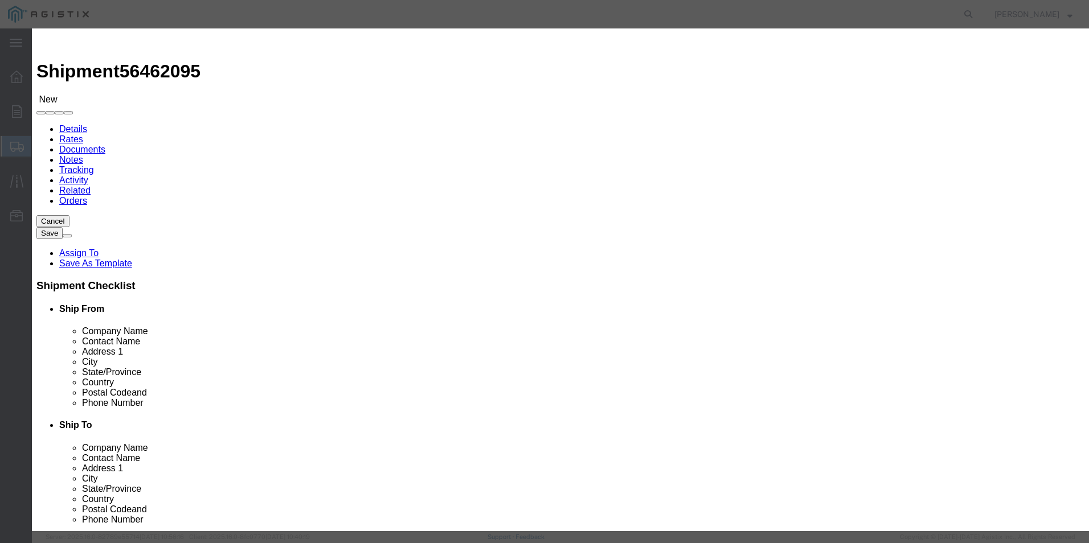
click button "Yes"
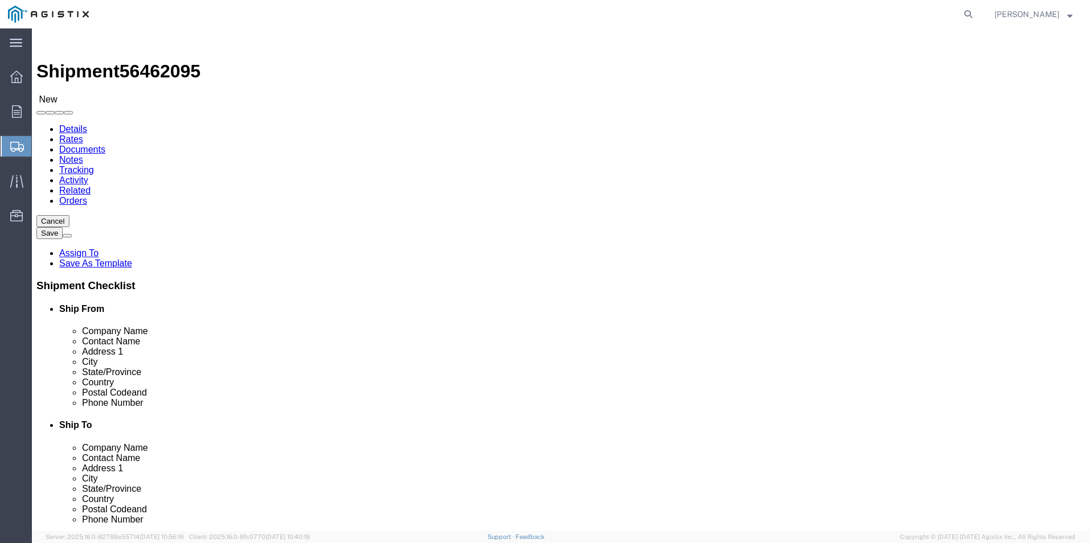
click button "Save"
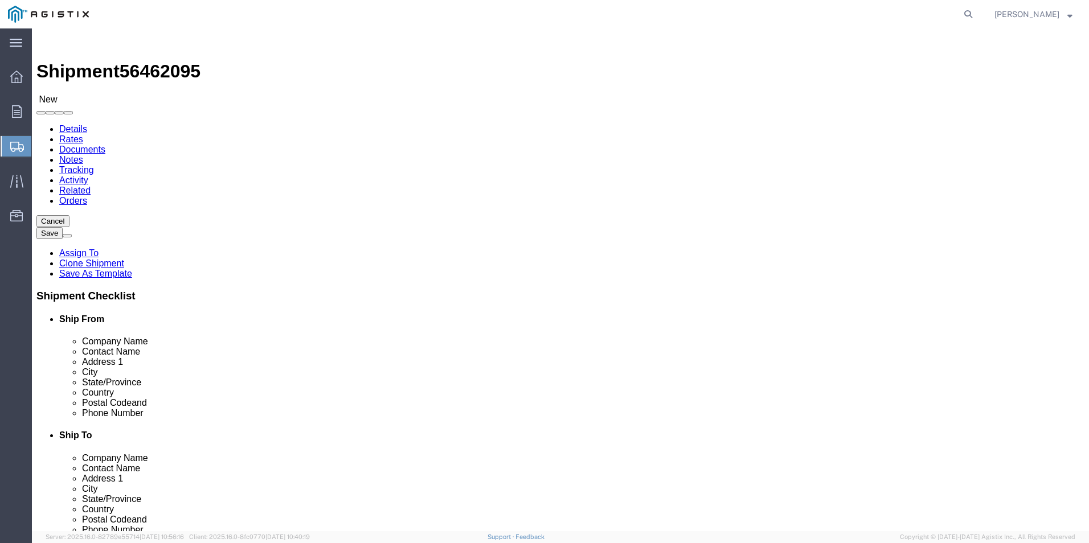
click span "Class"
click at [20, 111] on icon at bounding box center [17, 111] width 10 height 13
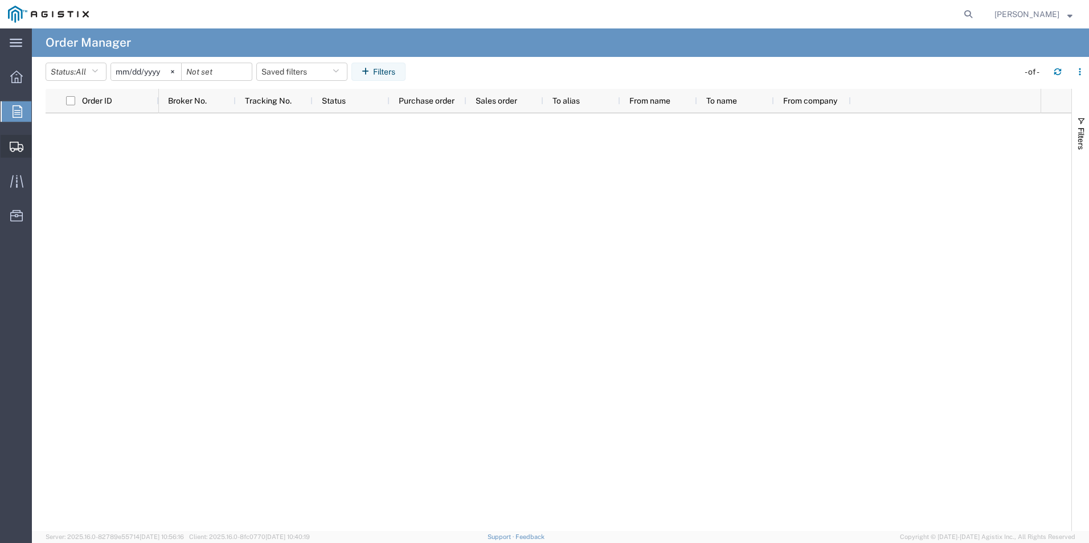
click at [17, 148] on icon at bounding box center [17, 147] width 14 height 10
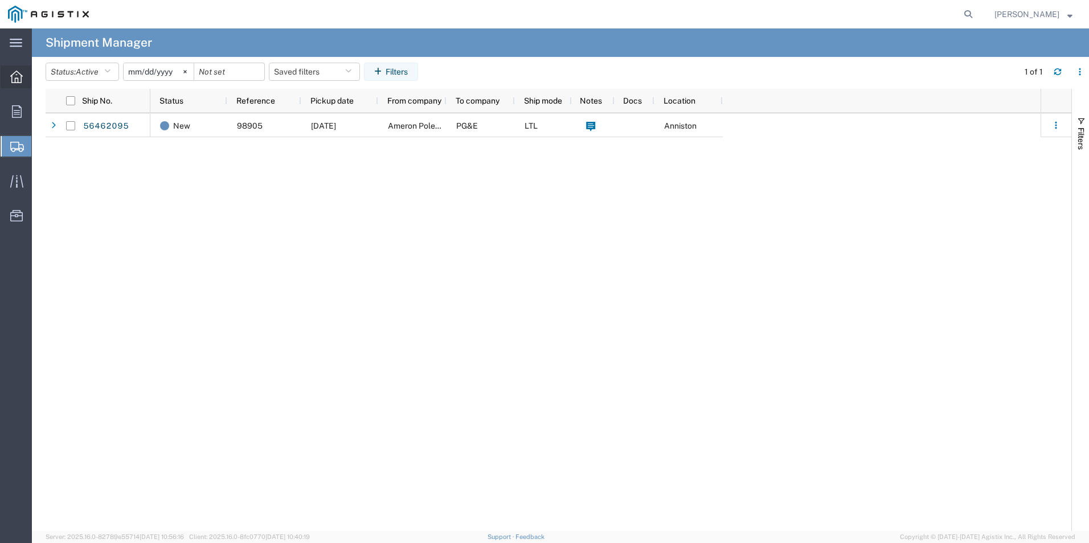
click at [15, 75] on icon at bounding box center [16, 77] width 13 height 13
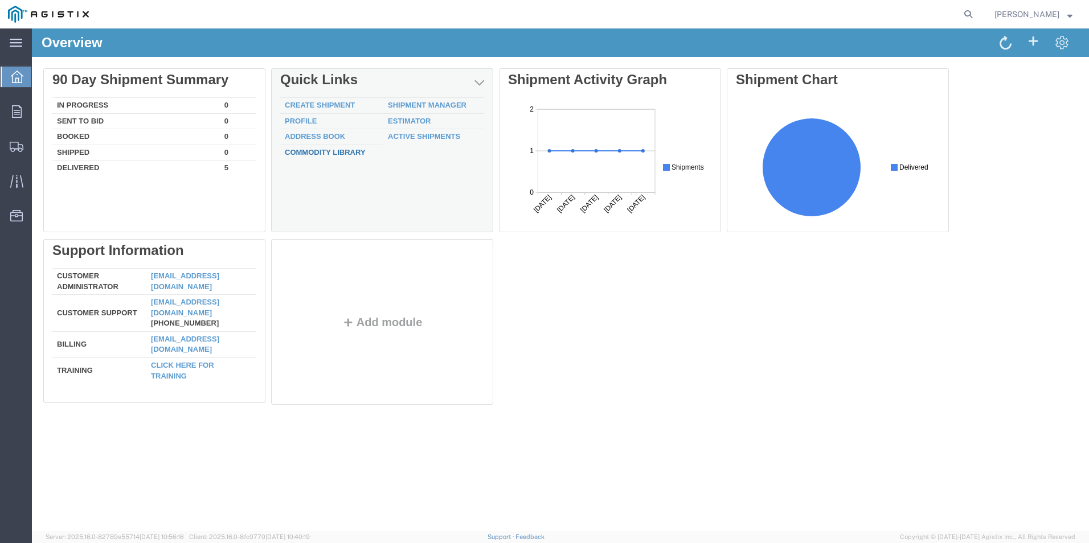
click at [346, 153] on link "Commodity Library" at bounding box center [325, 152] width 81 height 9
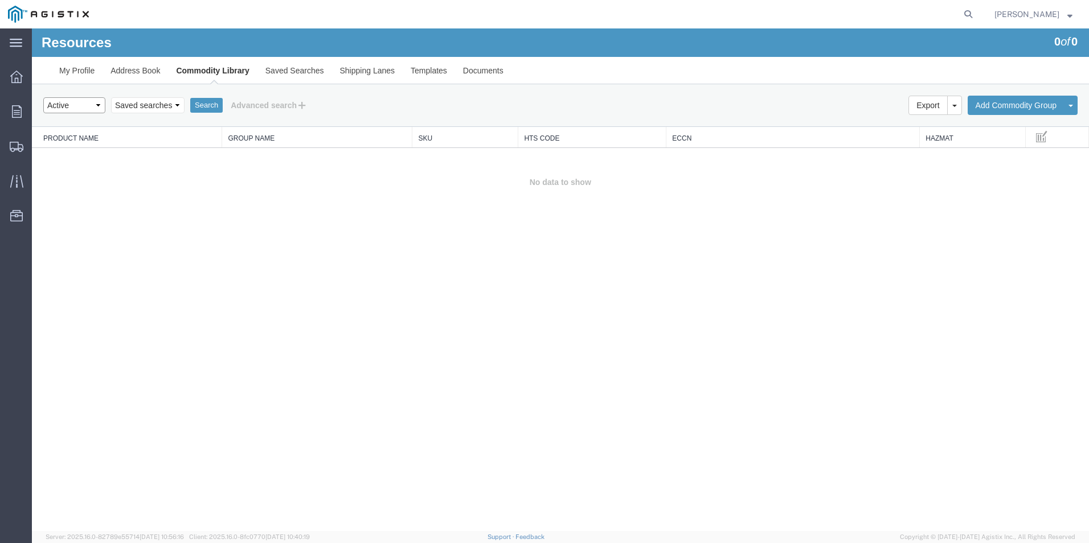
click at [96, 105] on select "Select status Active All Inactive" at bounding box center [74, 105] width 62 height 16
select select "ALL"
click at [43, 97] on select "Select status Active All Inactive" at bounding box center [74, 105] width 62 height 16
click at [204, 107] on button "Search" at bounding box center [206, 105] width 32 height 15
click at [158, 101] on select "Saved searches" at bounding box center [147, 105] width 73 height 16
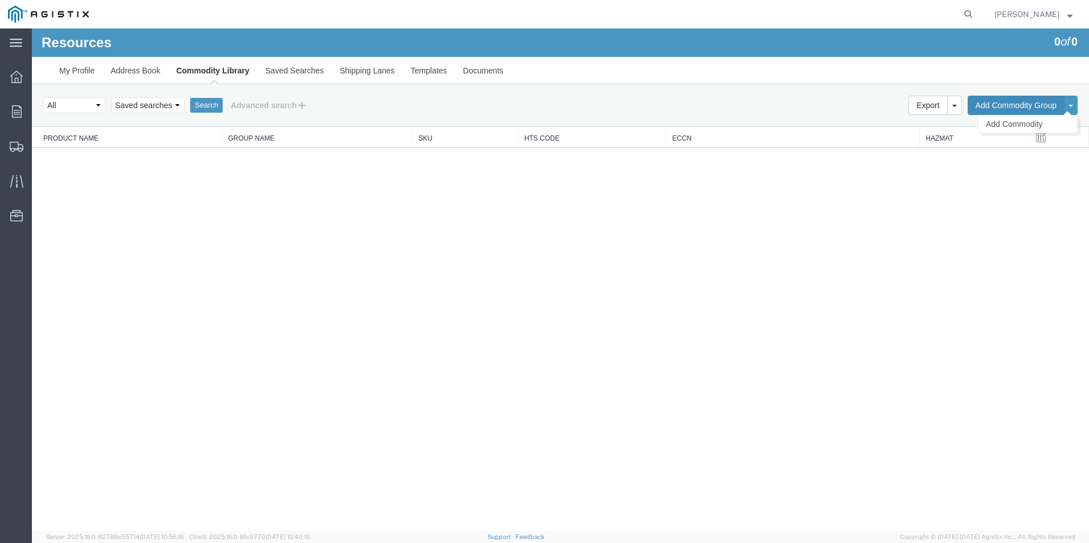
click at [999, 108] on button "Add Commodity Group" at bounding box center [1015, 105] width 97 height 19
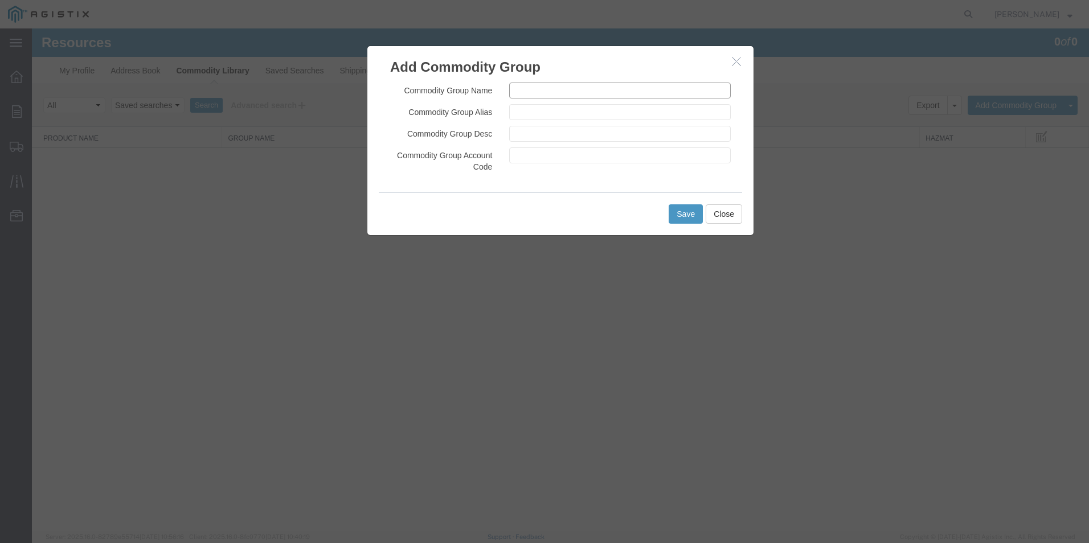
click at [551, 85] on input "text" at bounding box center [620, 91] width 222 height 16
click at [724, 215] on button "Close" at bounding box center [724, 213] width 36 height 19
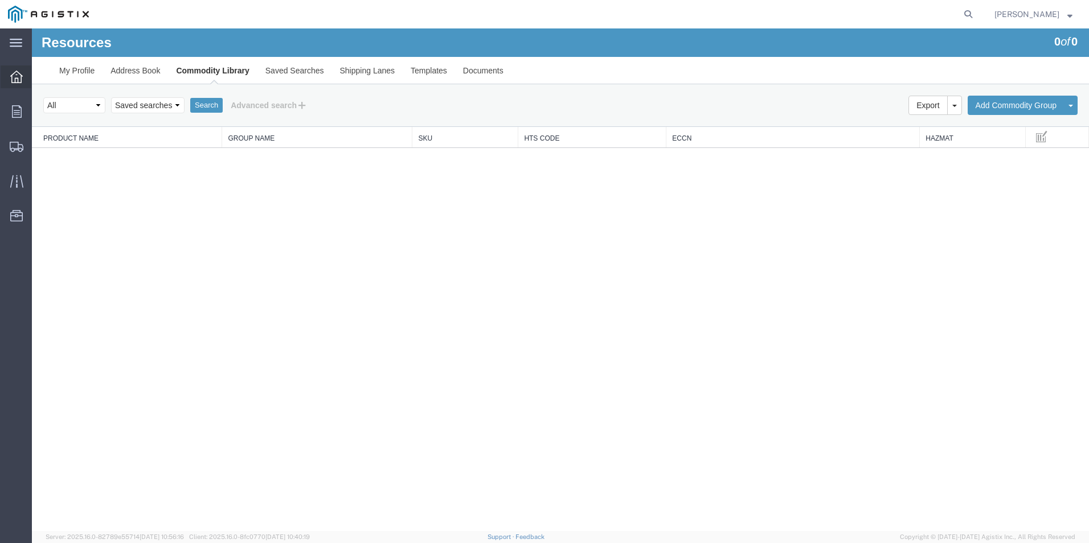
click at [4, 76] on div at bounding box center [17, 76] width 32 height 23
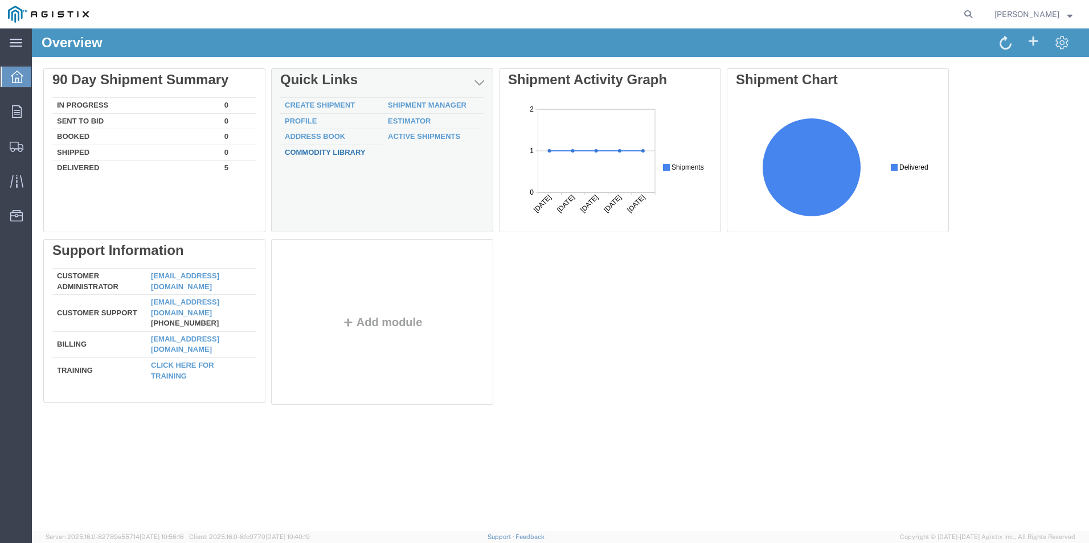
drag, startPoint x: 333, startPoint y: 153, endPoint x: 384, endPoint y: 254, distance: 113.1
click at [333, 153] on link "Commodity Library" at bounding box center [325, 152] width 81 height 9
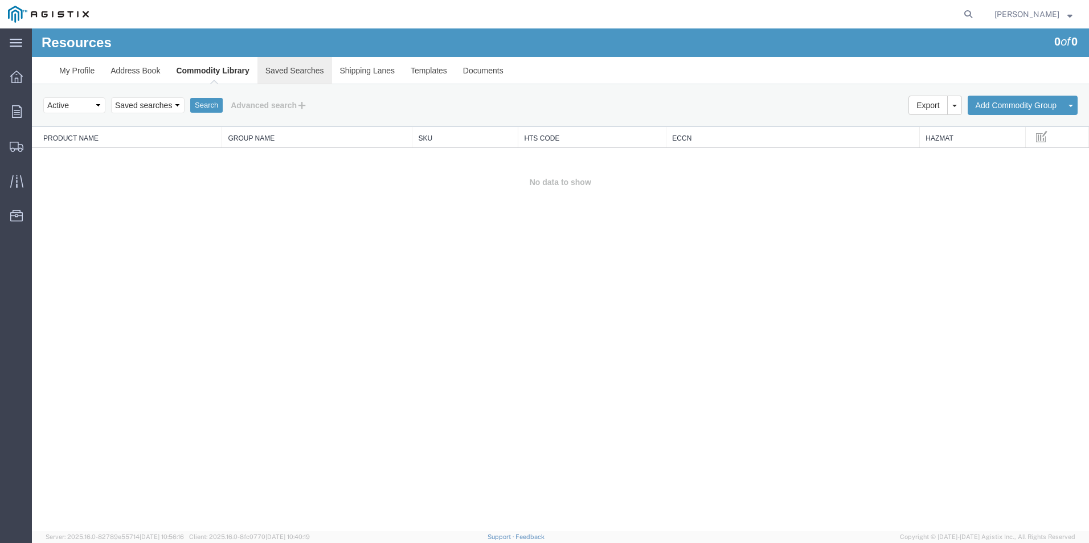
click at [317, 77] on link "Saved Searches" at bounding box center [294, 70] width 75 height 27
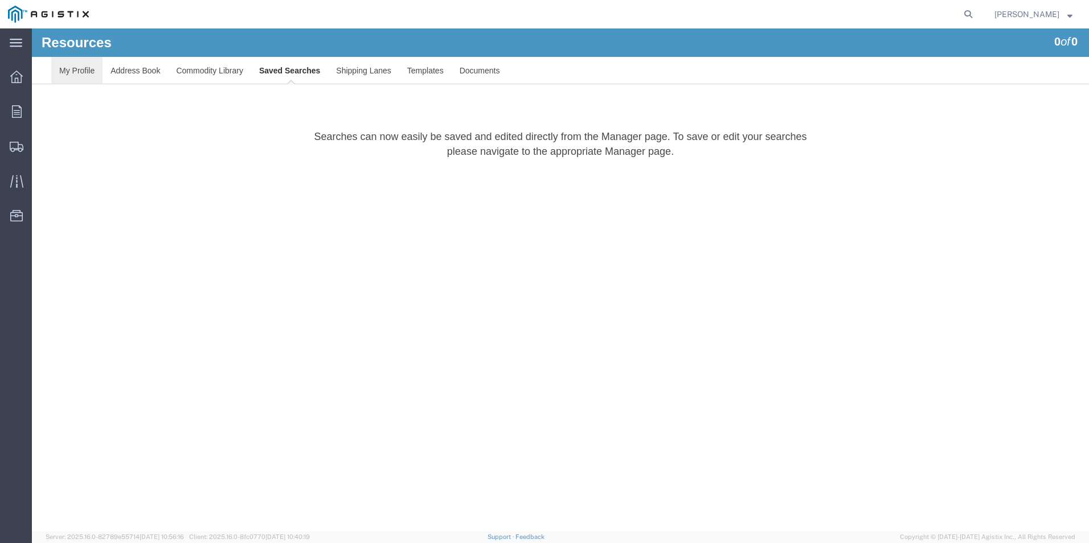
click at [81, 75] on link "My Profile" at bounding box center [76, 70] width 51 height 27
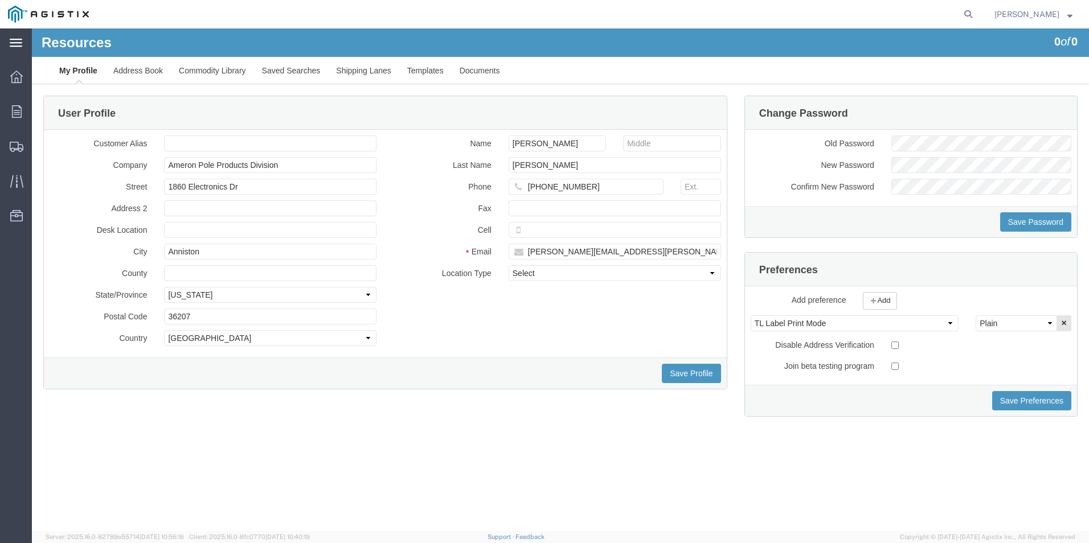
click at [28, 40] on div "main_menu Created with Sketch." at bounding box center [16, 42] width 32 height 28
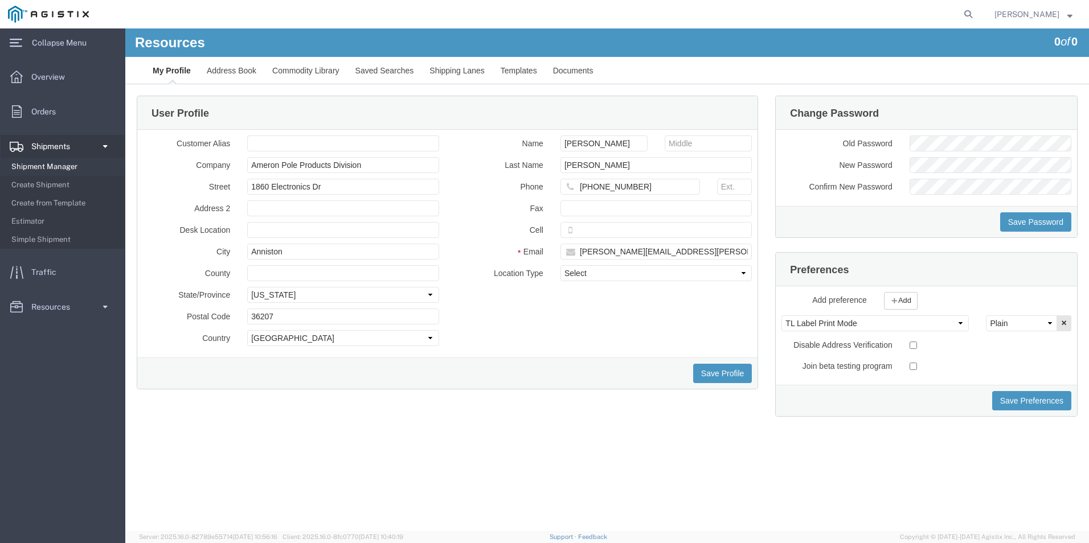
click at [58, 170] on span "Shipment Manager" at bounding box center [63, 166] width 105 height 23
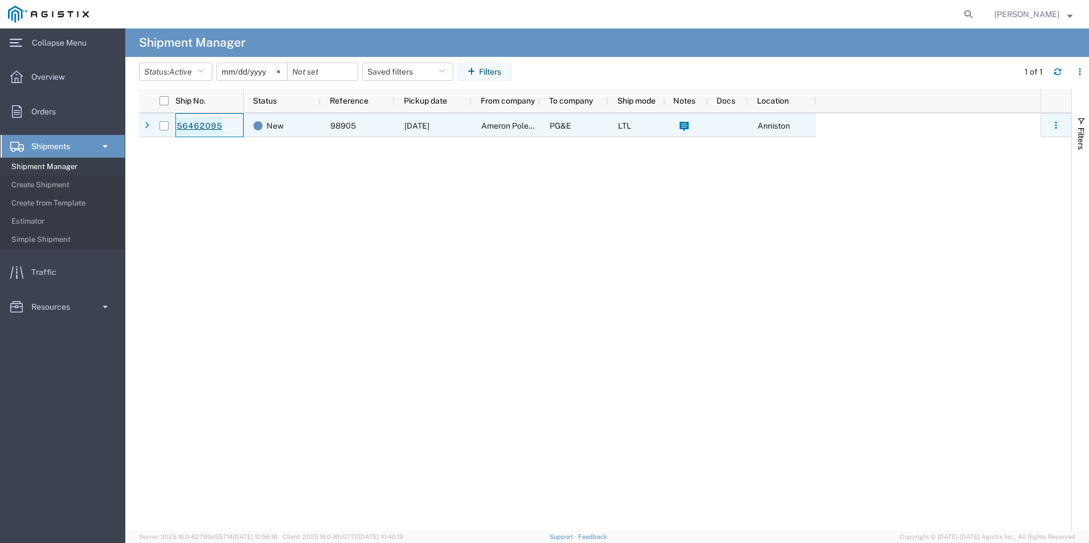
click at [205, 127] on link "56462095" at bounding box center [199, 126] width 47 height 18
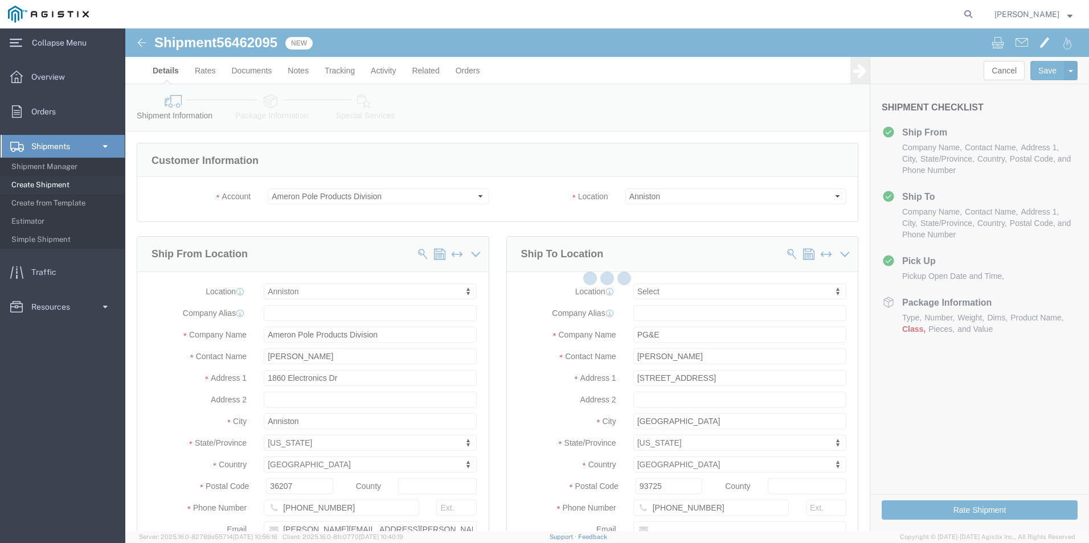
select select "38214"
select select
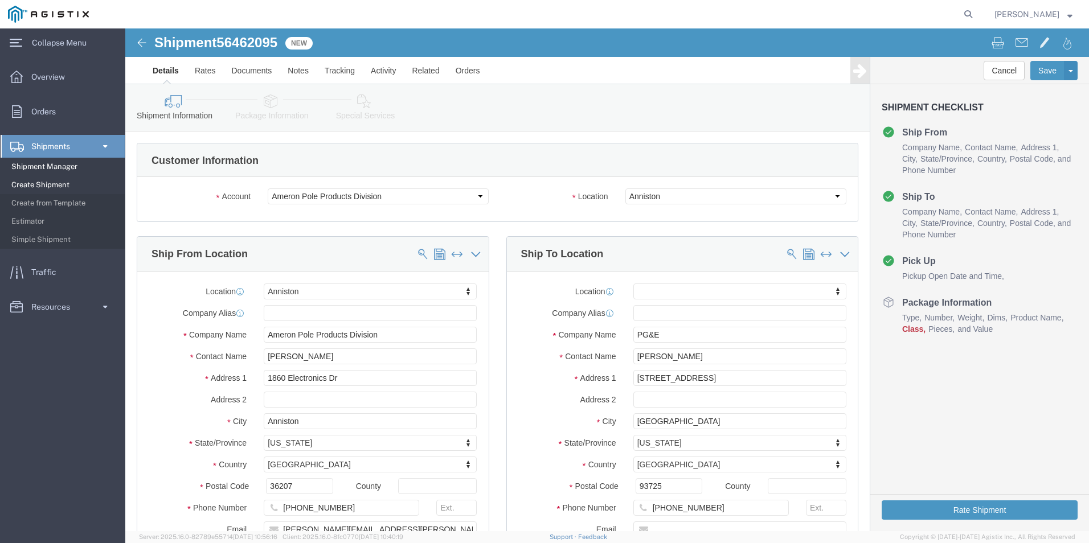
click at [56, 159] on span "Shipment Manager" at bounding box center [63, 166] width 105 height 23
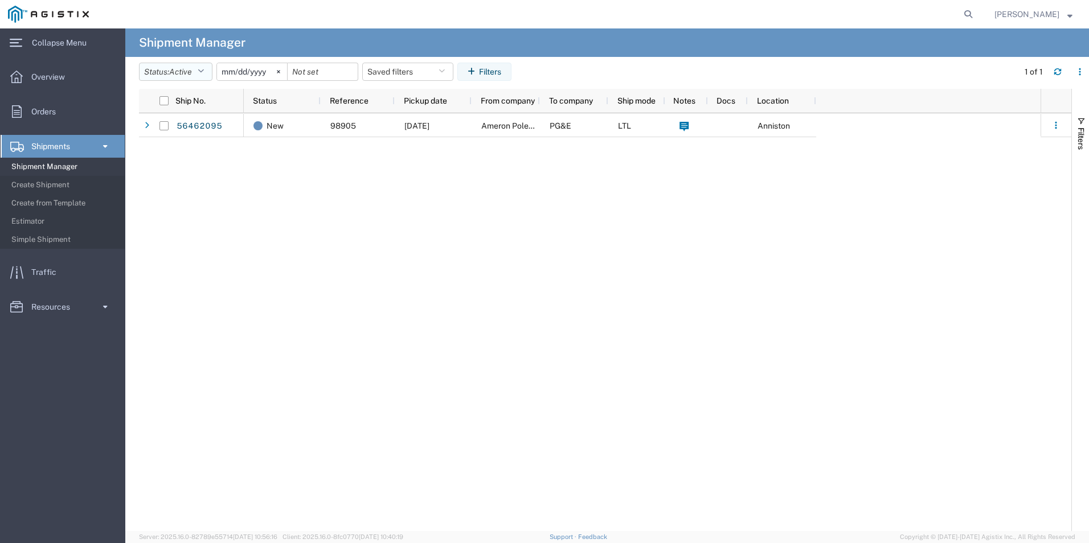
click at [204, 71] on icon "button" at bounding box center [201, 72] width 6 height 8
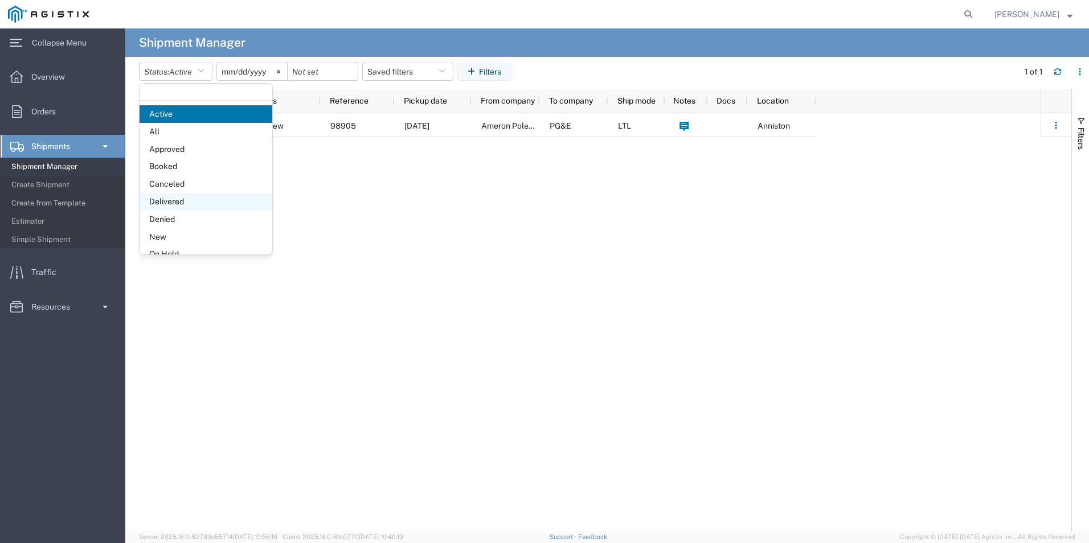
click at [183, 199] on span "Delivered" at bounding box center [206, 202] width 133 height 18
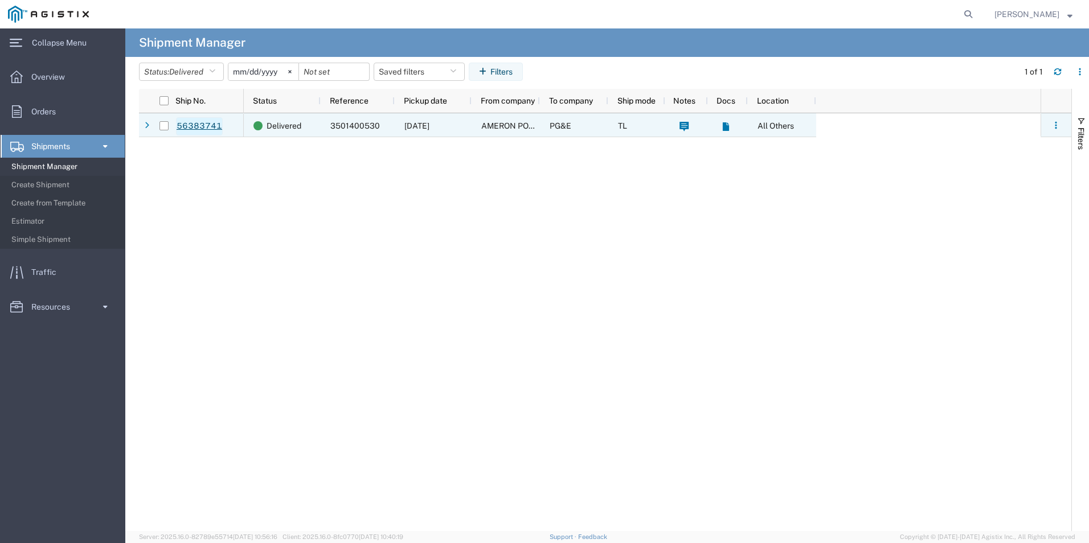
click at [215, 131] on link "56383741" at bounding box center [199, 126] width 47 height 18
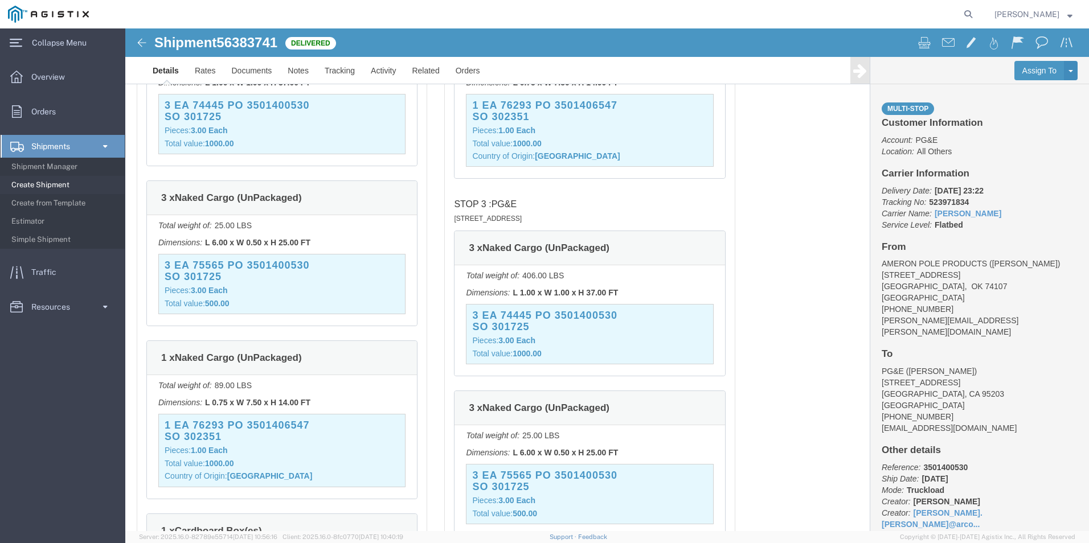
scroll to position [1424, 0]
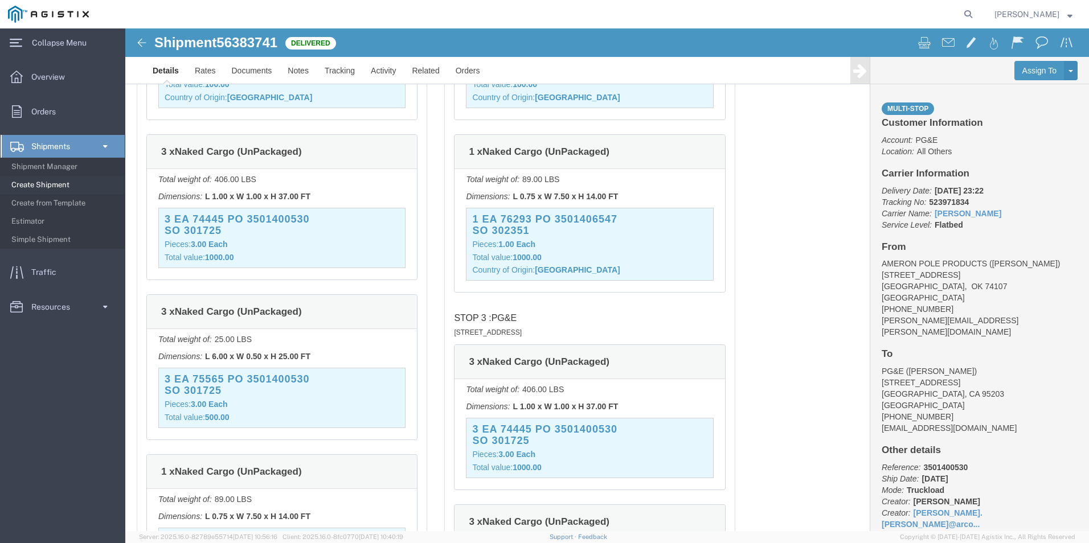
click div "3 EA 75565 PO 3501400530 SO 301725 Pieces: 3.00 Each Total value: 500.00"
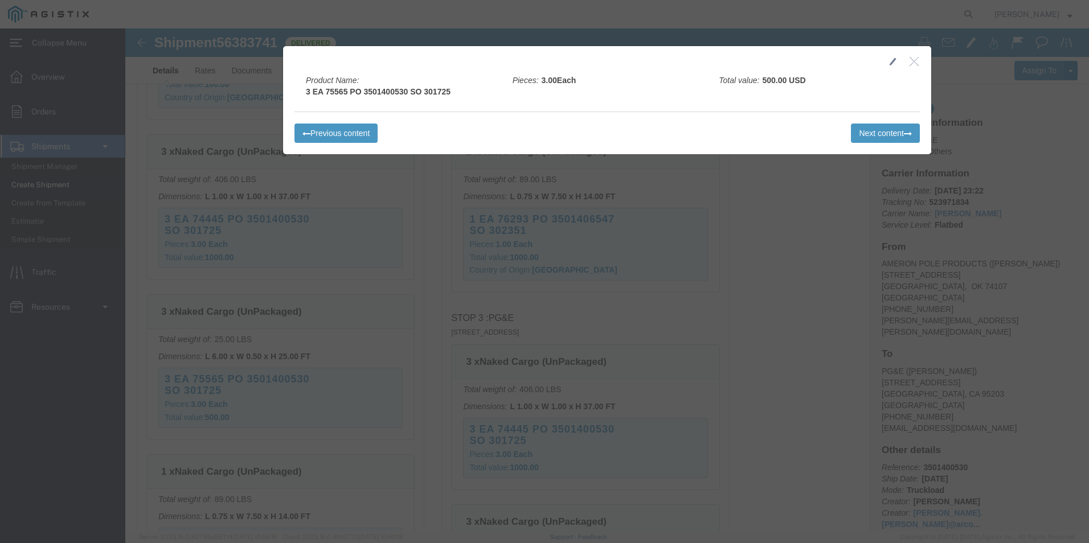
click icon "button"
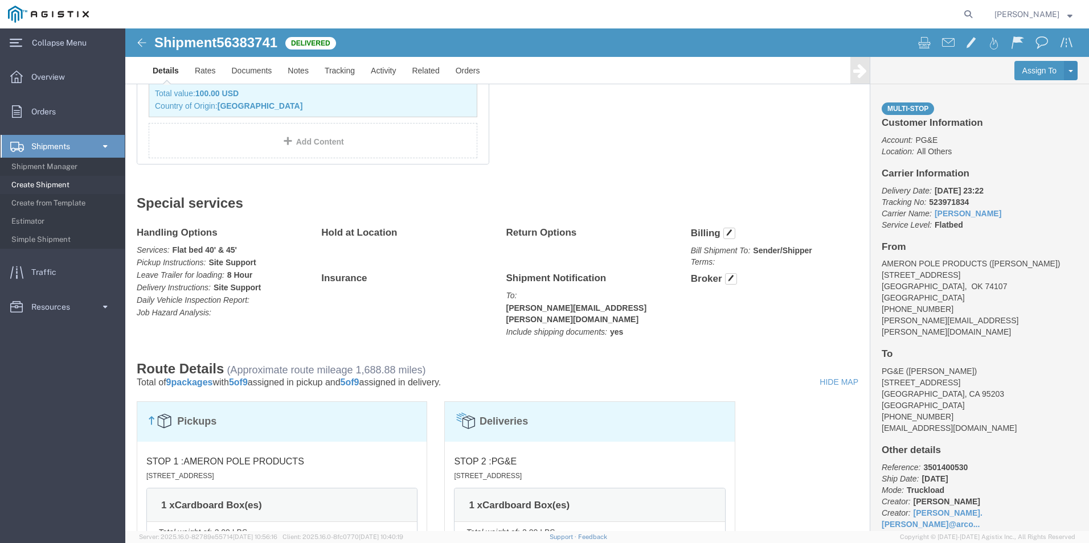
scroll to position [854, 0]
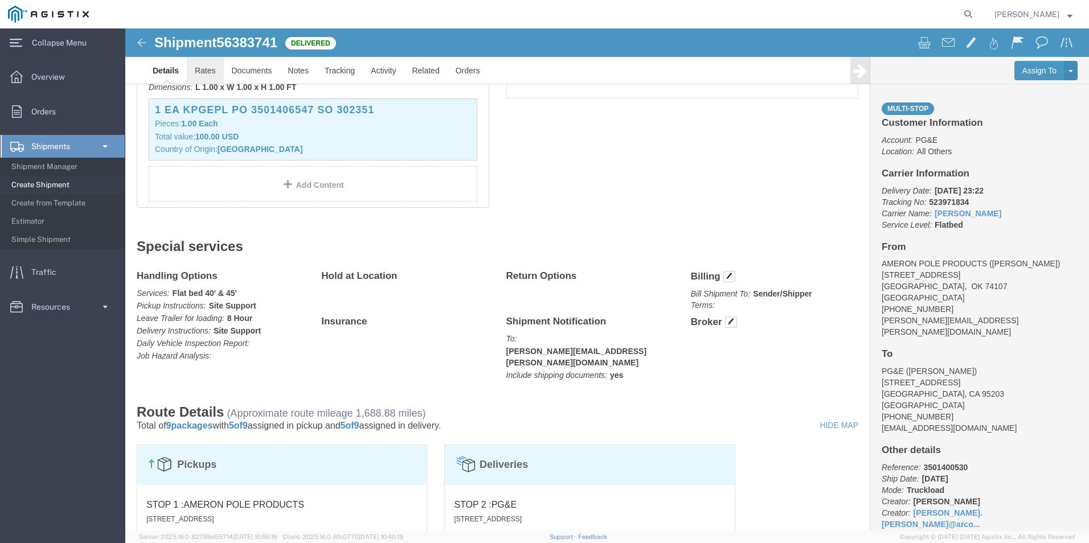
click link "Rates"
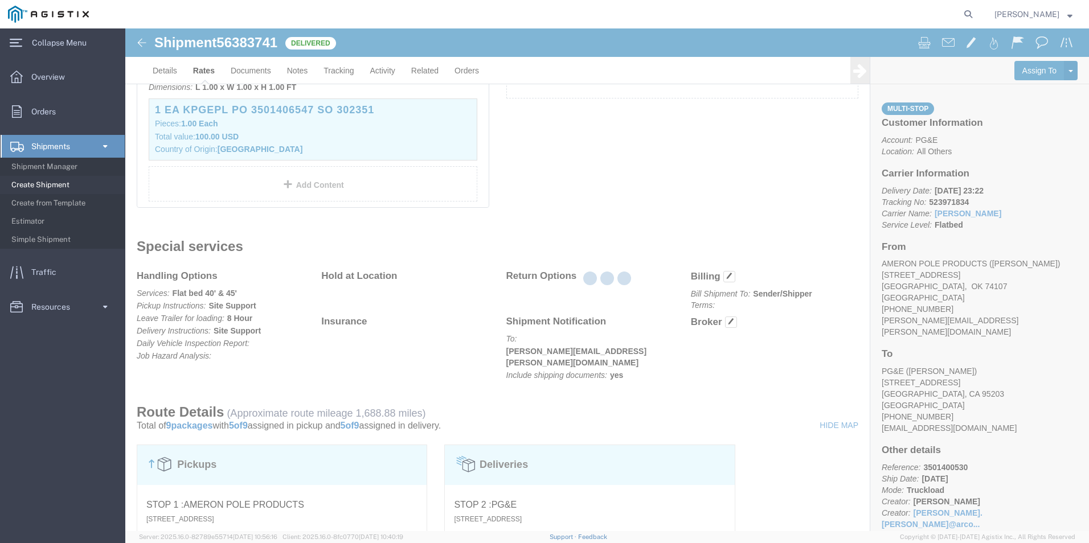
scroll to position [352, 0]
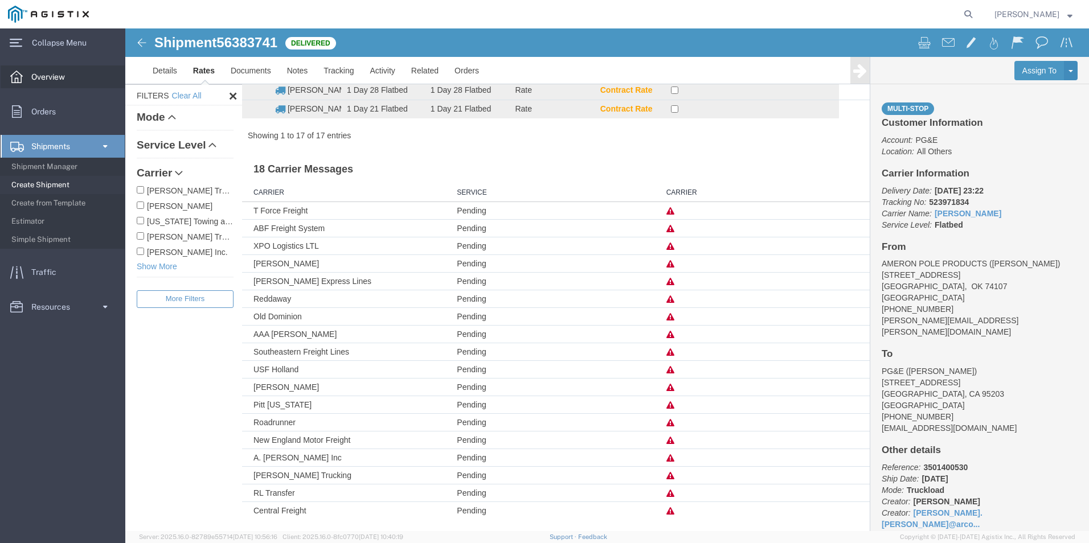
click at [50, 79] on span "Overview" at bounding box center [52, 76] width 42 height 23
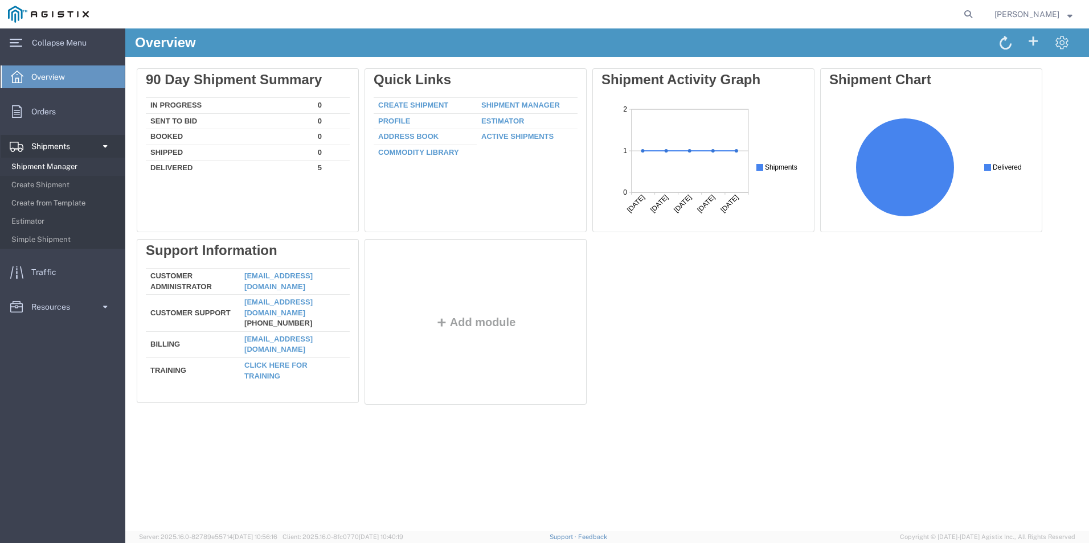
click at [63, 169] on span "Shipment Manager" at bounding box center [63, 166] width 105 height 23
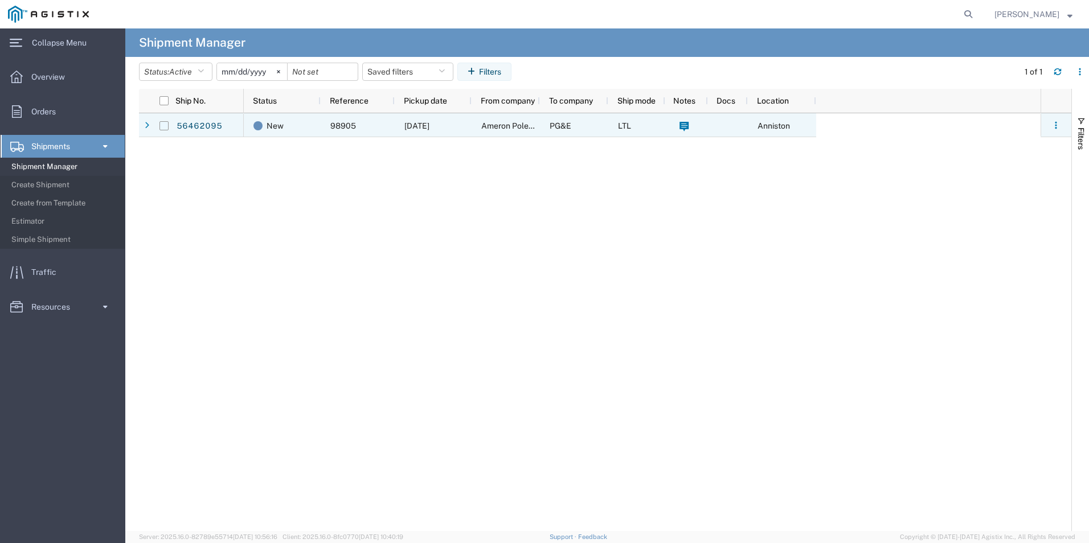
click at [165, 124] on input "Press Space to toggle row selection (unchecked)" at bounding box center [163, 125] width 9 height 9
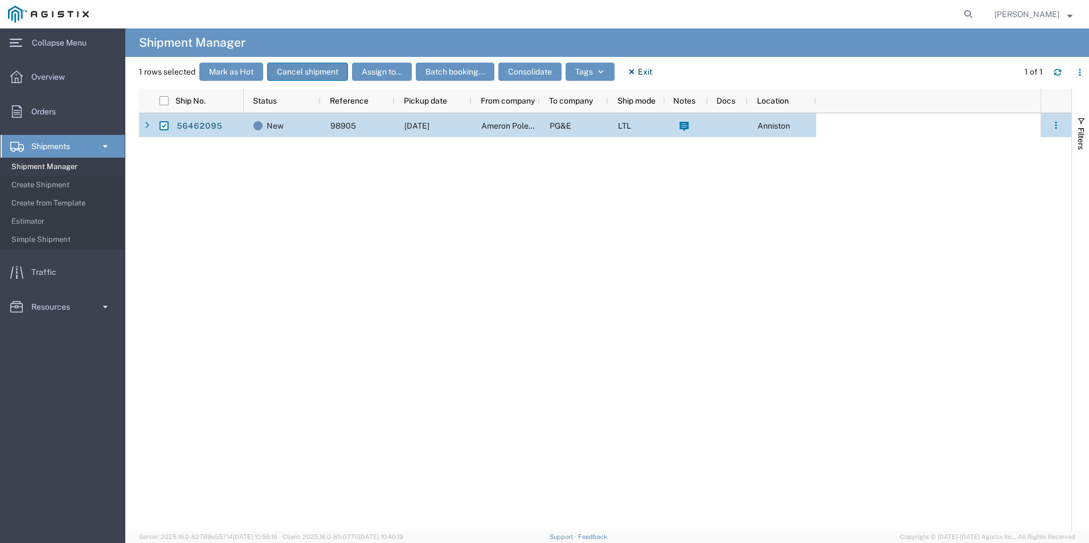
click at [331, 66] on button "Cancel shipment" at bounding box center [307, 72] width 81 height 18
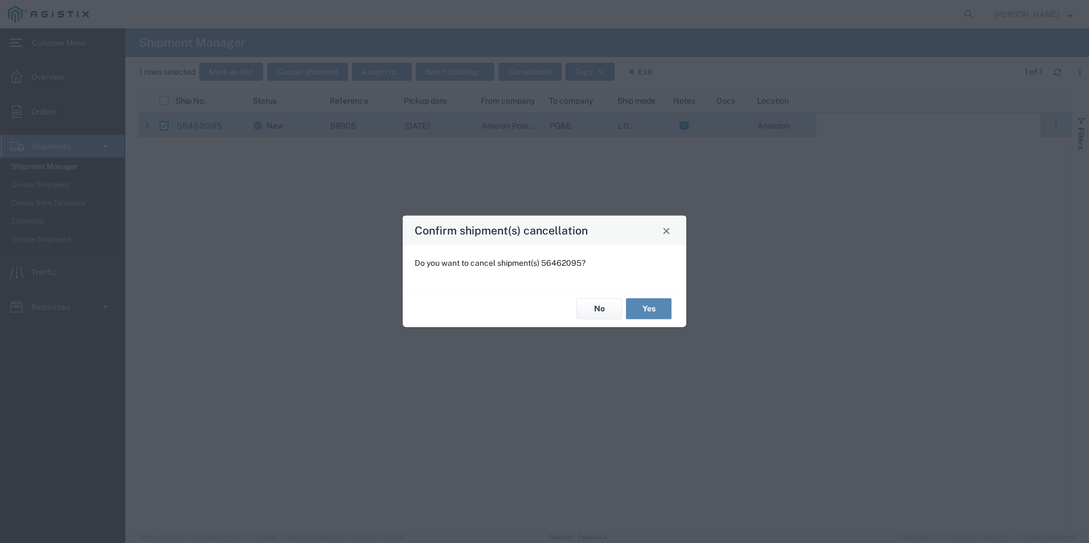
click at [649, 304] on button "Yes" at bounding box center [649, 308] width 46 height 21
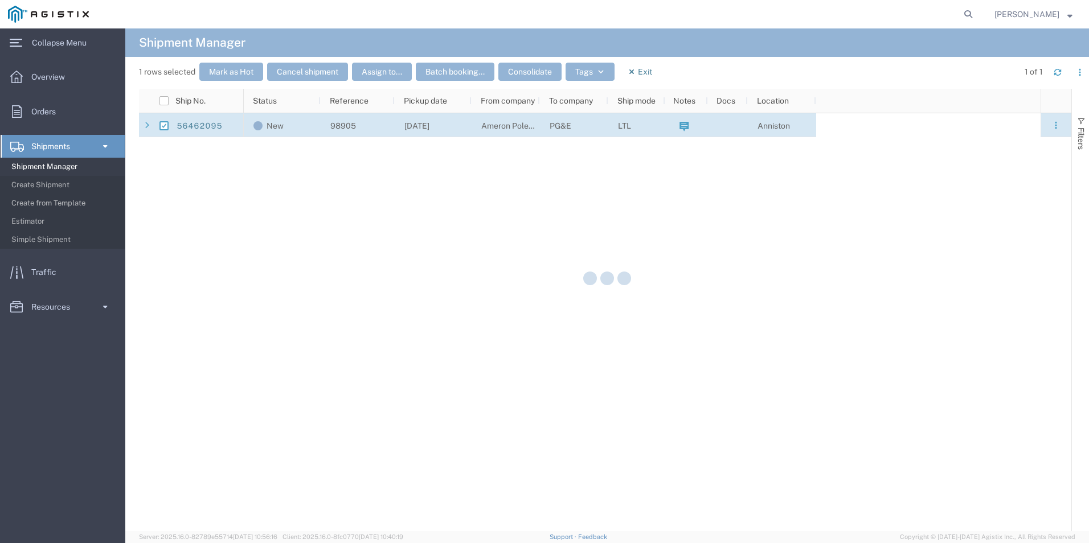
checkbox input "false"
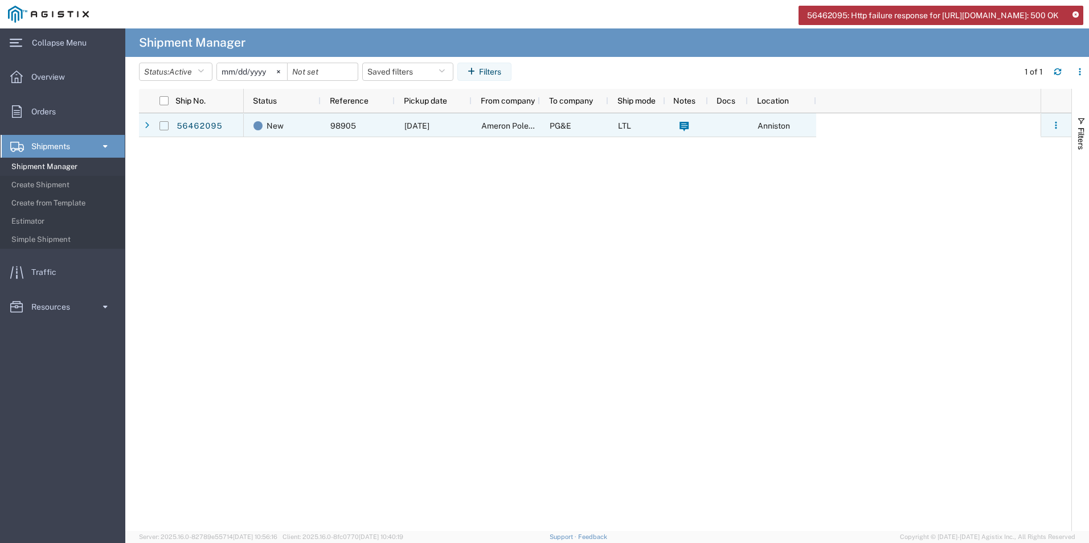
click at [167, 125] on input "Press Space to toggle row selection (unchecked)" at bounding box center [163, 125] width 9 height 9
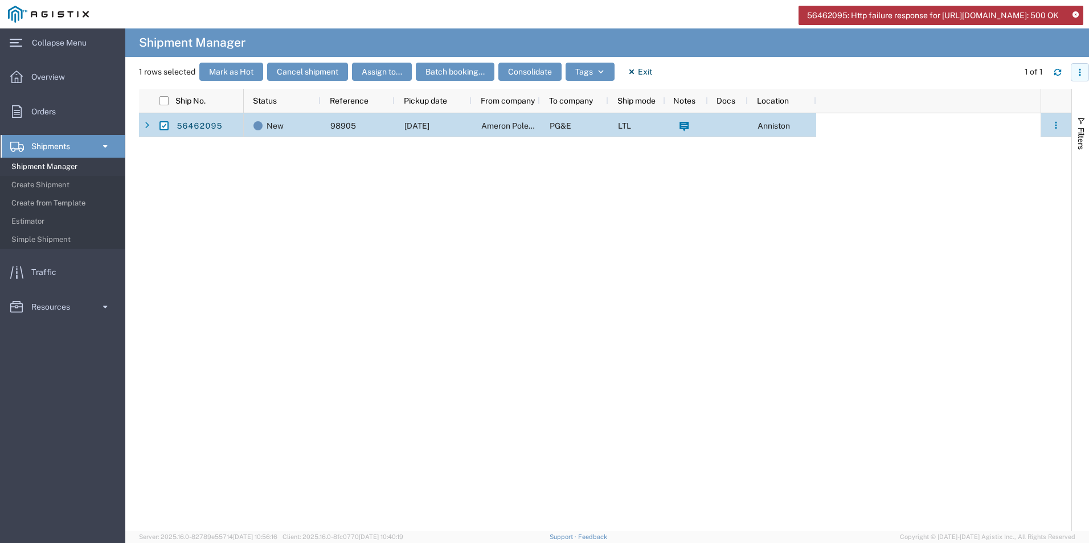
click at [1086, 74] on button "button" at bounding box center [1080, 72] width 18 height 18
click at [608, 360] on div "New 98905 [DATE] Ameron Pole Products Division PG&E LTL [GEOGRAPHIC_DATA]" at bounding box center [642, 322] width 797 height 418
click at [306, 68] on button "Cancel shipment" at bounding box center [307, 72] width 81 height 18
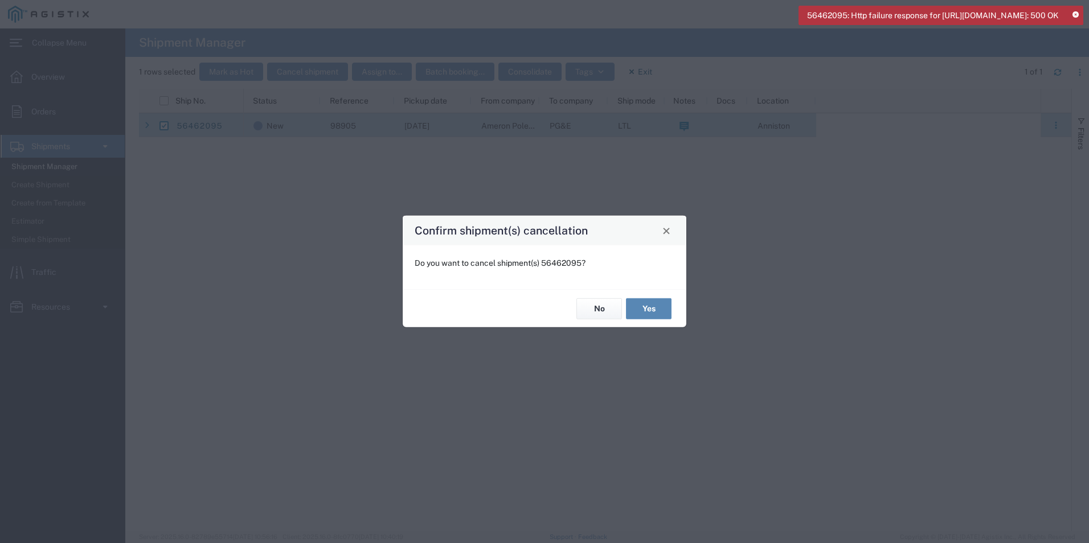
click at [659, 310] on button "Yes" at bounding box center [649, 308] width 46 height 21
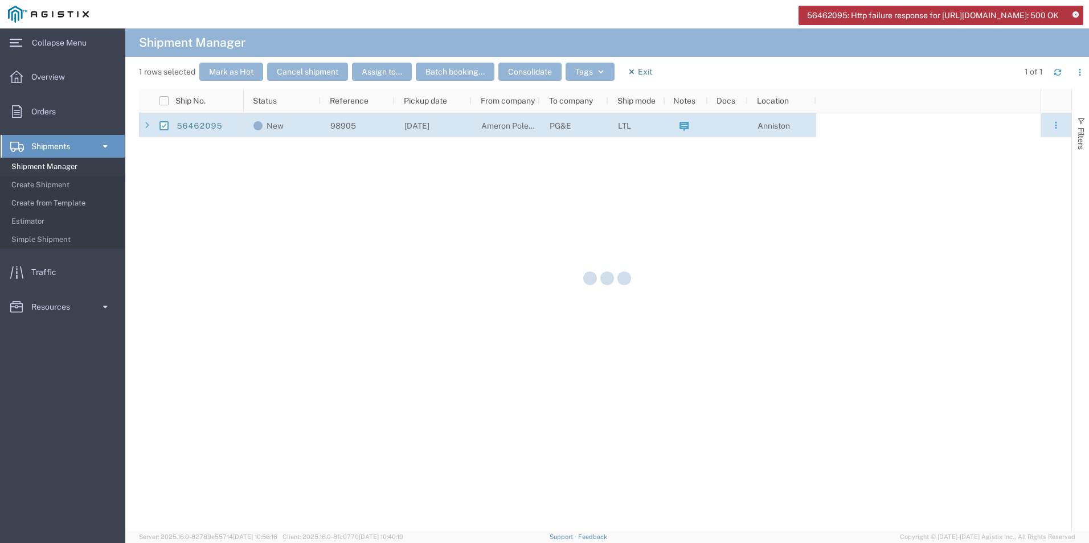
checkbox input "false"
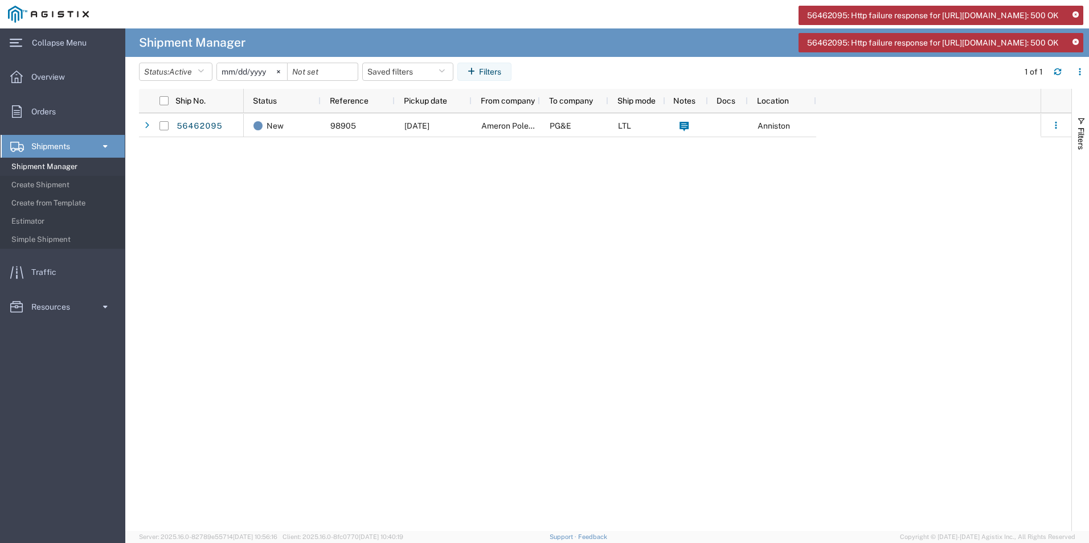
click at [866, 21] on span "56462095: Http failure response for [URL][DOMAIN_NAME]: 500 OK" at bounding box center [933, 16] width 252 height 12
click at [315, 246] on div "New 98905 [DATE] Ameron Pole Products Division PG&E LTL [GEOGRAPHIC_DATA]" at bounding box center [642, 322] width 797 height 418
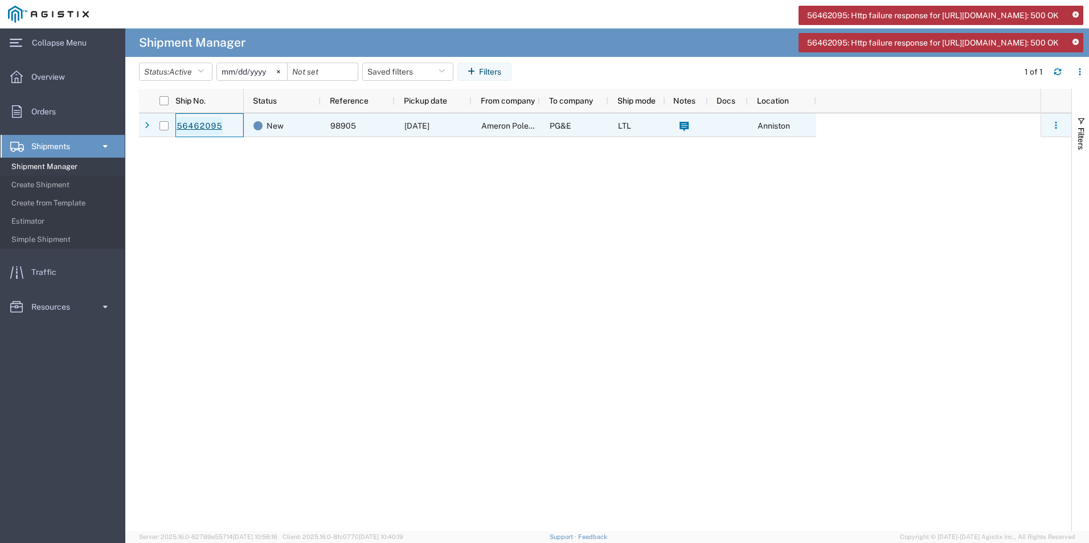
click at [207, 125] on link "56462095" at bounding box center [199, 126] width 47 height 18
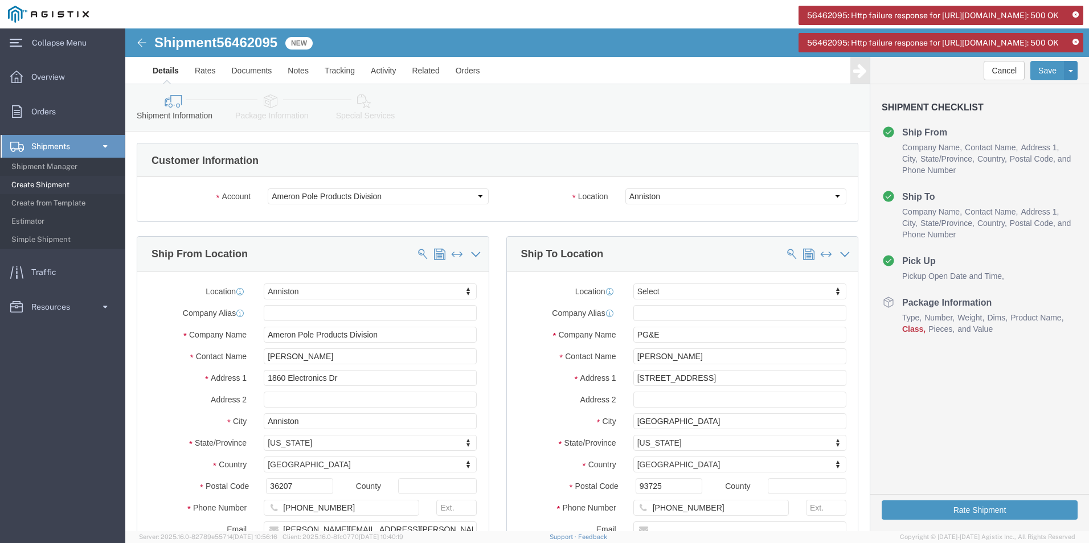
select select "38214"
select select
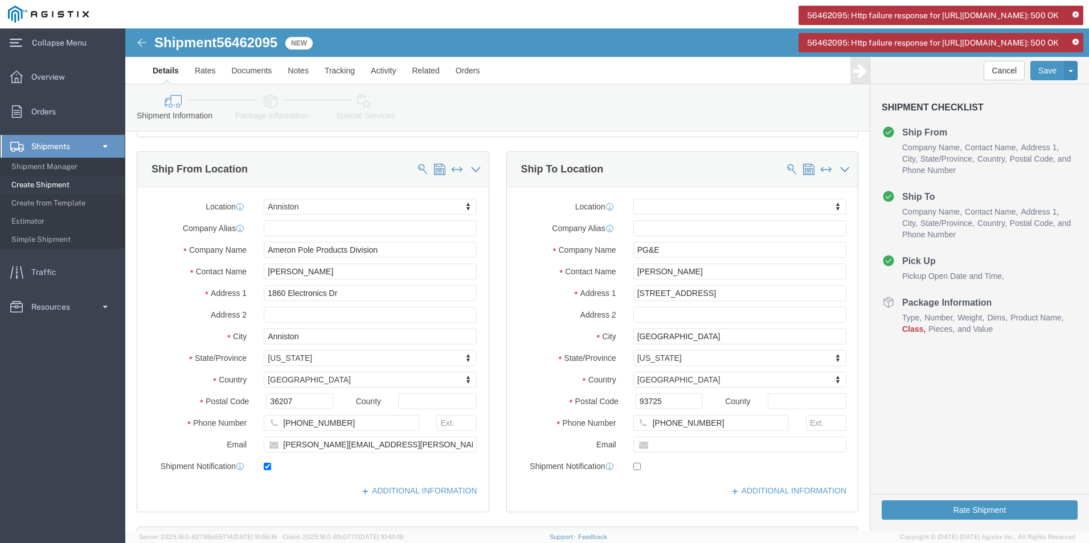
scroll to position [57, 0]
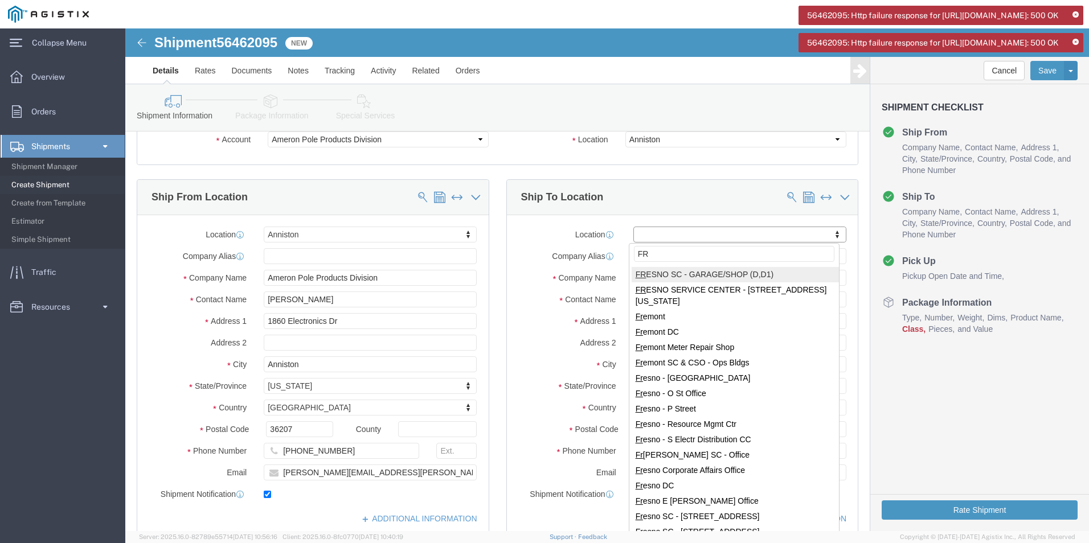
type input "F"
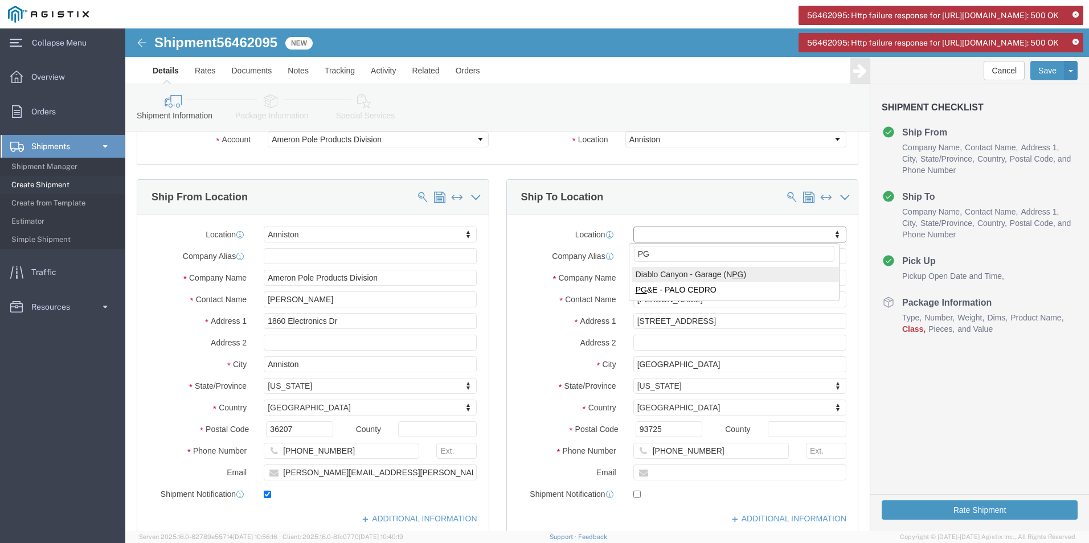
type input "P"
drag, startPoint x: 559, startPoint y: 206, endPoint x: 626, endPoint y: 195, distance: 68.1
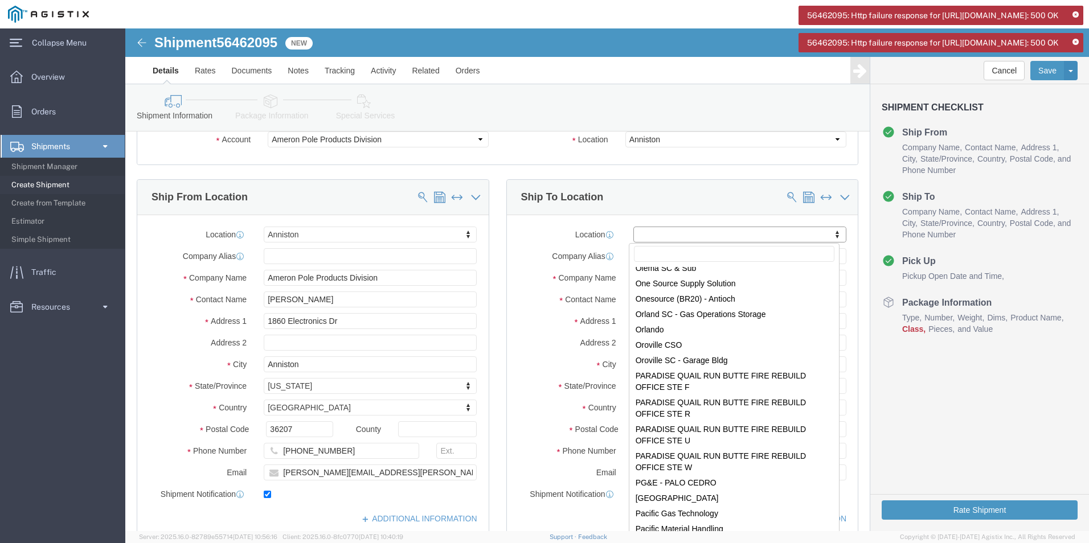
scroll to position [4612, 0]
select select "59291"
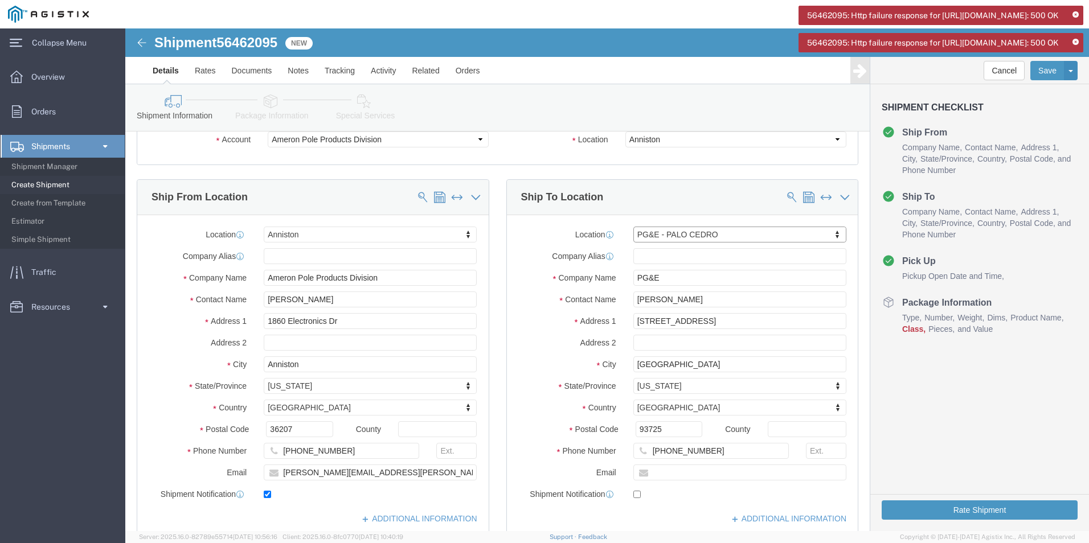
select select "CA"
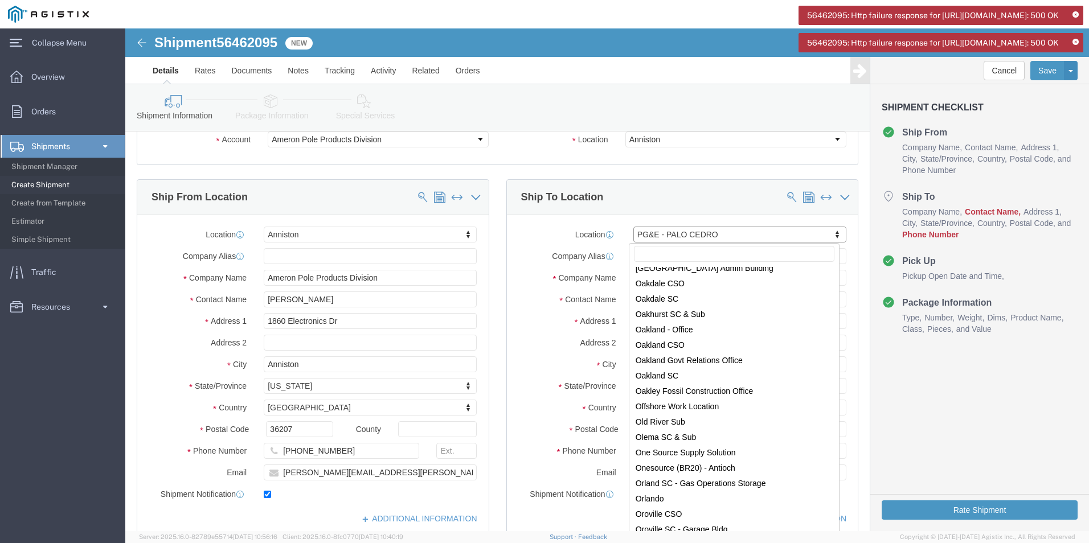
scroll to position [4443, 0]
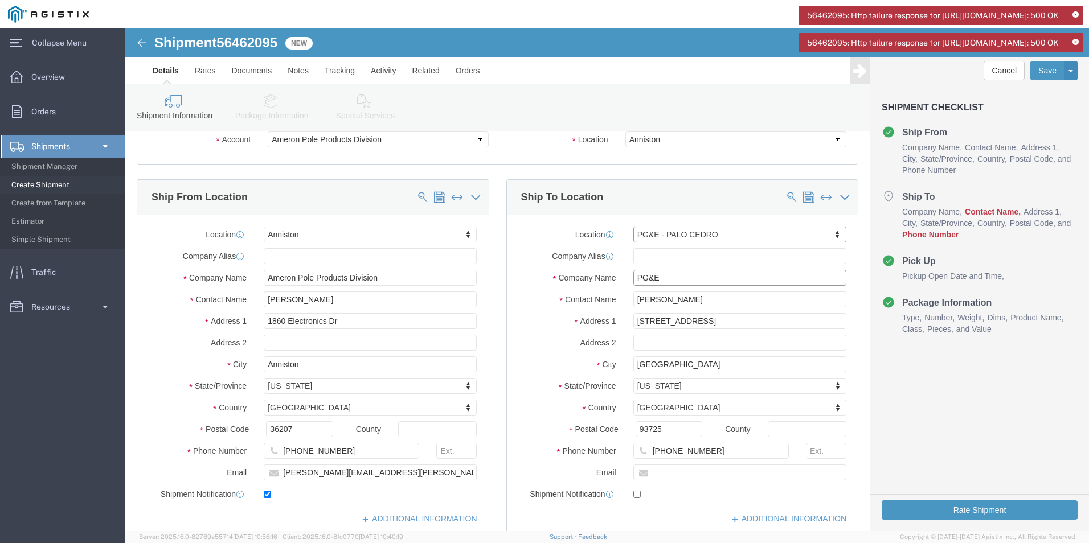
click input "PG&E"
click input "[STREET_ADDRESS]"
type input "9"
select select
click input "[GEOGRAPHIC_DATA]"
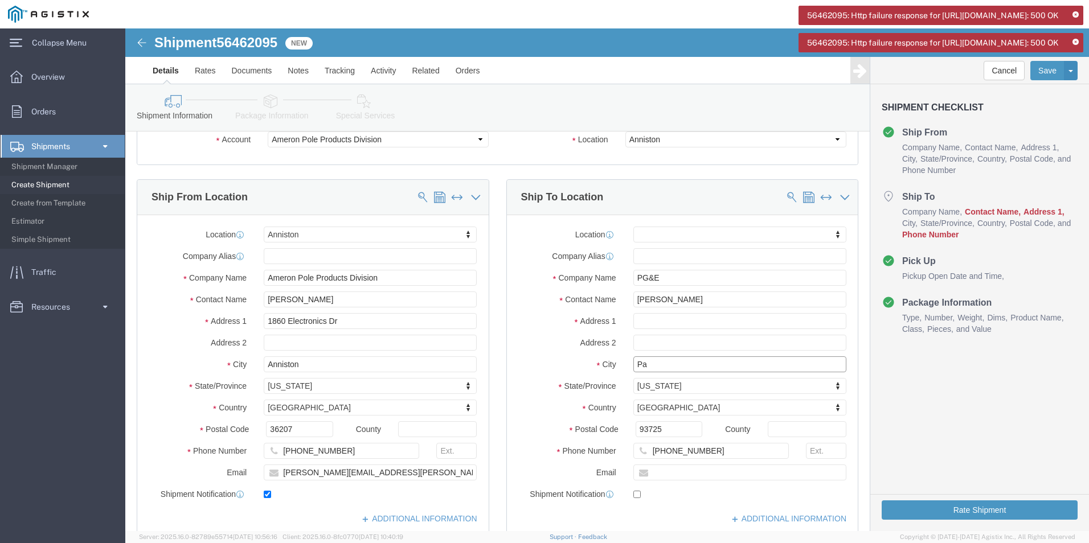
type input "P"
click div
click div "Location My Profile Location (OBSOLETE) [PERSON_NAME] SC - GC TRAILER (OBSOLETE…"
click input "93725"
type input "9"
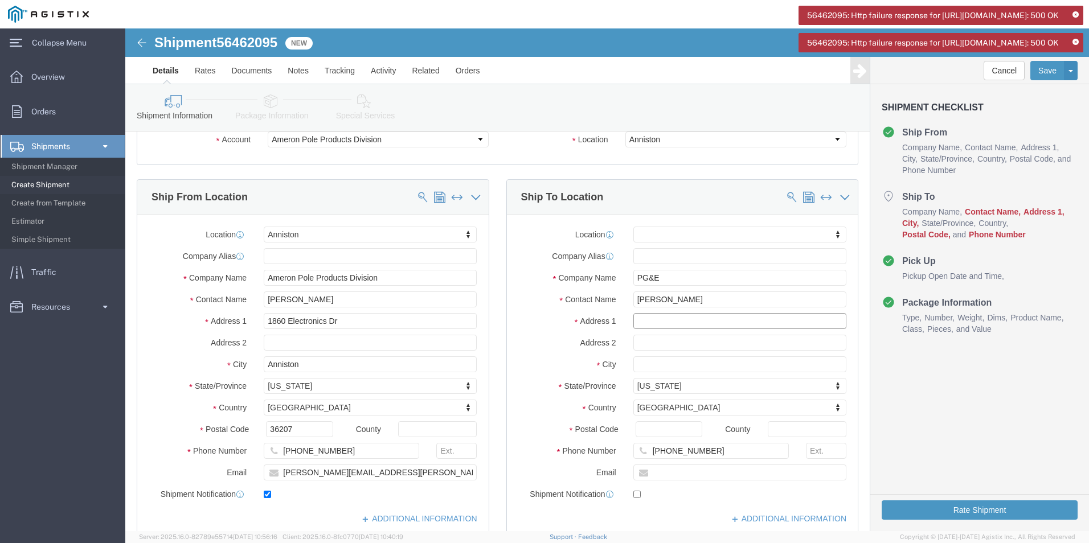
click input "text"
type input "[STREET_ADDRESS]"
click input "text"
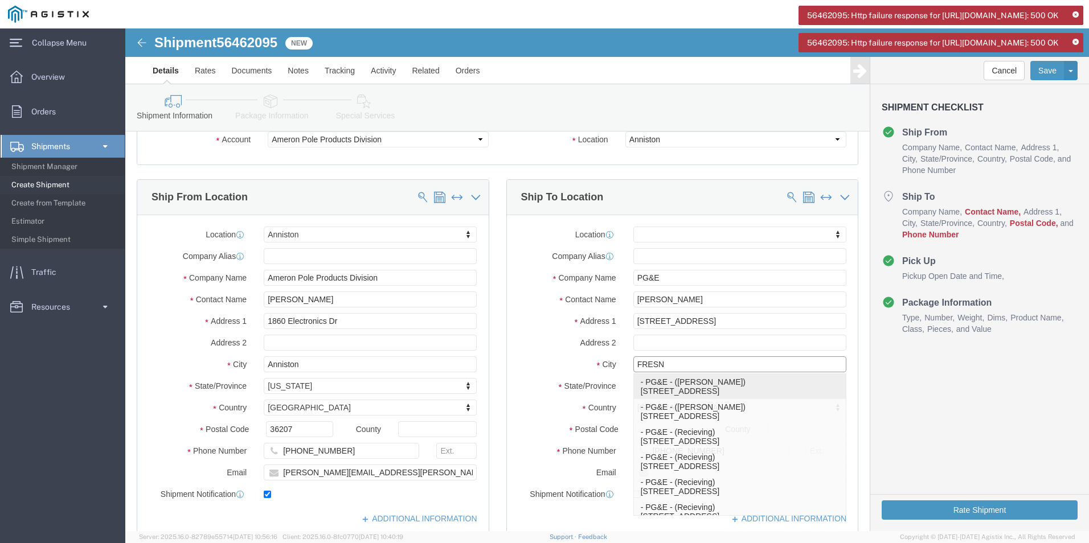
type input "[GEOGRAPHIC_DATA]"
click p "- PG&E - ([PERSON_NAME]) [STREET_ADDRESS]"
select select "CA"
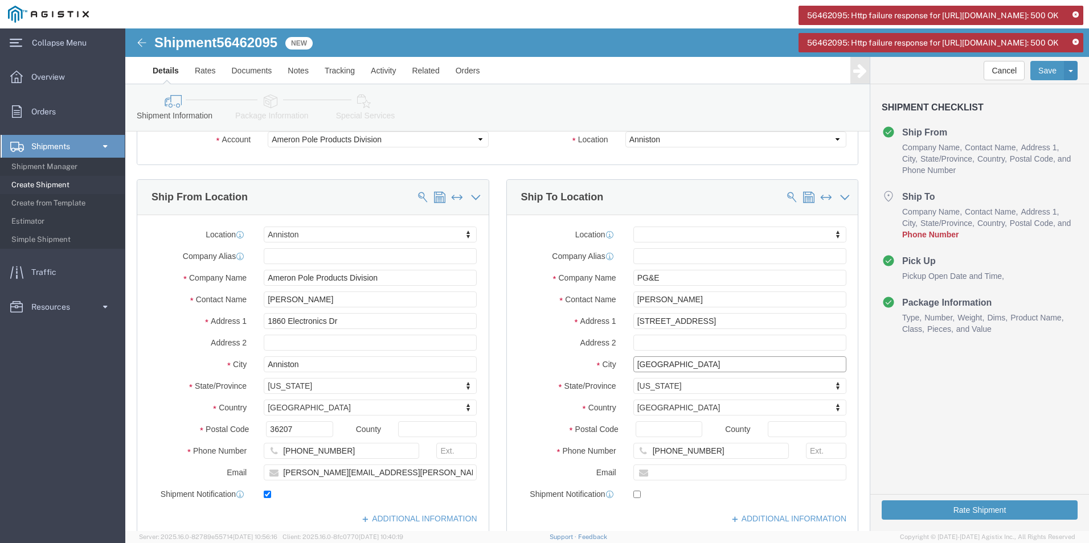
type input "[GEOGRAPHIC_DATA]"
click input "[PHONE_NUMBER]"
type input "[PHONE_NUMBER]"
click div "Address [STREET_ADDRESS]"
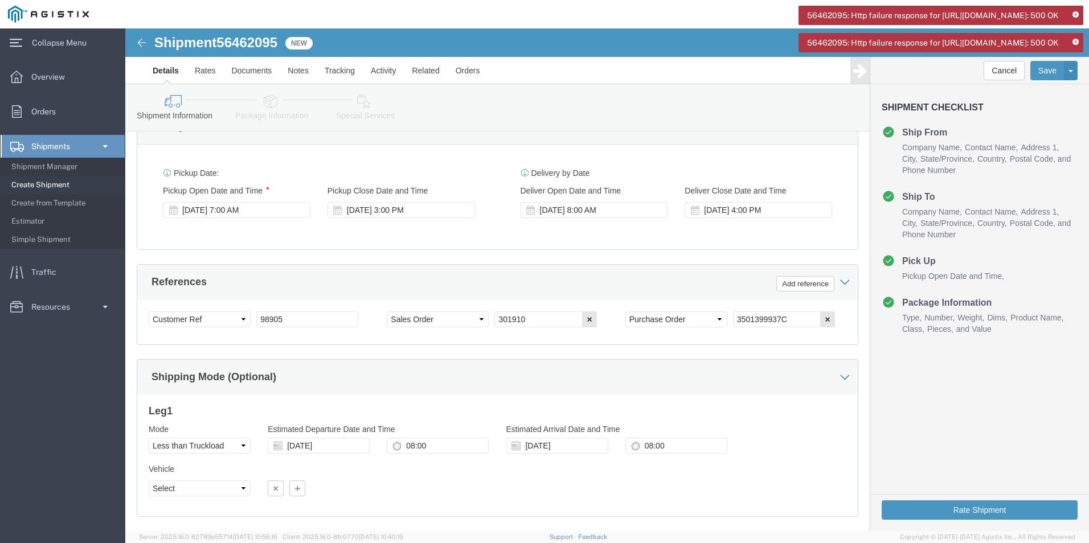
scroll to position [740, 0]
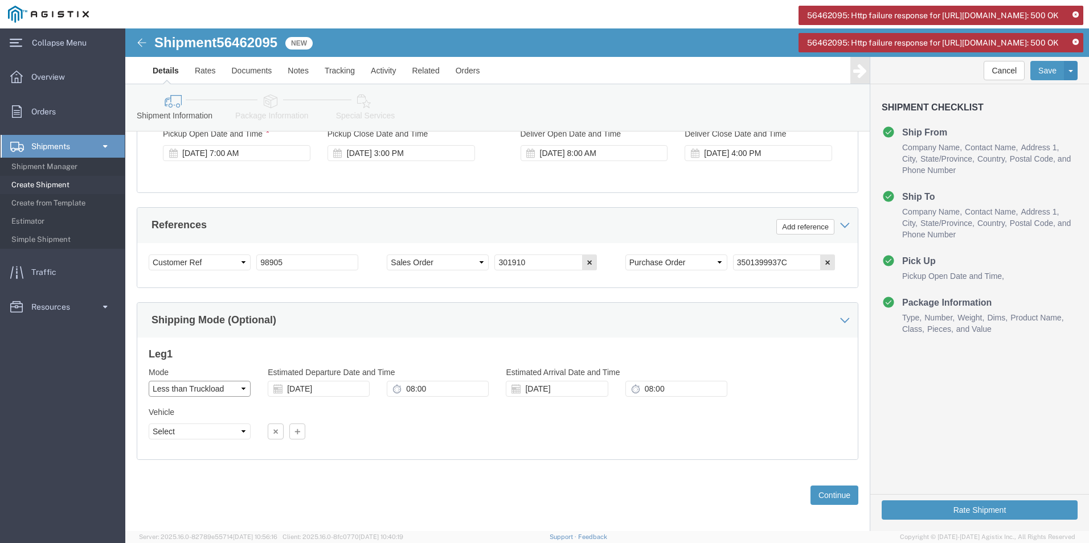
click select "Select Air Less than Truckload Multi-Leg Ocean Freight Rail Small Parcel Truckl…"
select select
click select "Select Air Less than Truckload Multi-Leg Ocean Freight Rail Small Parcel Truckl…"
click input "[DATE]"
type input "0"
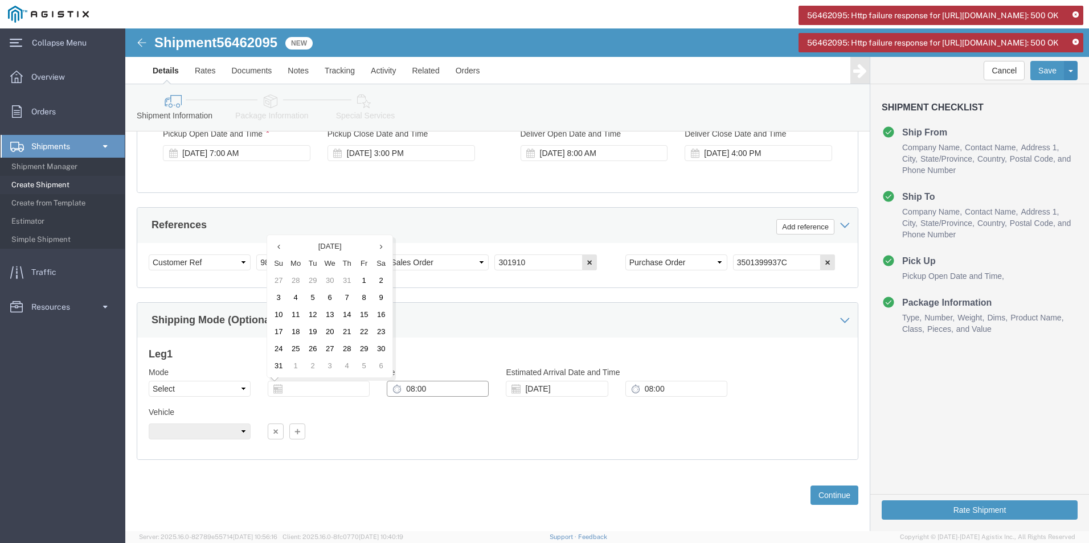
click input "08:00"
type input "M"
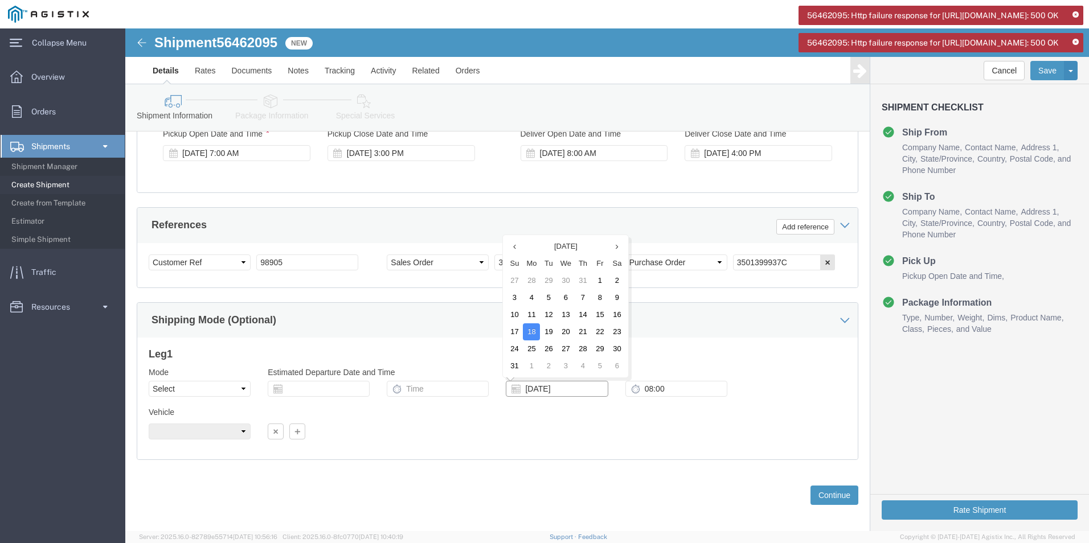
click input "[DATE]"
type input "0"
click input "08:00"
type input "M"
click button "Continue"
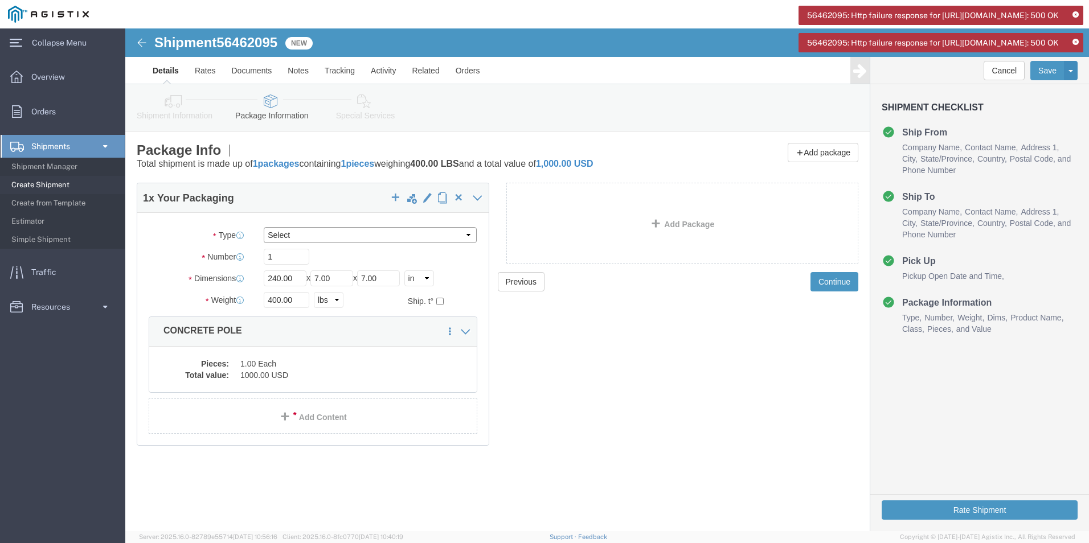
click select "Select Bale(s) Basket(s) Bolt(s) Bottle(s) Buckets Bulk Bundle(s) Can(s) Cardbo…"
select select "NKCR"
click select "Select Bale(s) Basket(s) Bolt(s) Bottle(s) Buckets Bulk Bundle(s) Can(s) Cardbo…"
click span "button"
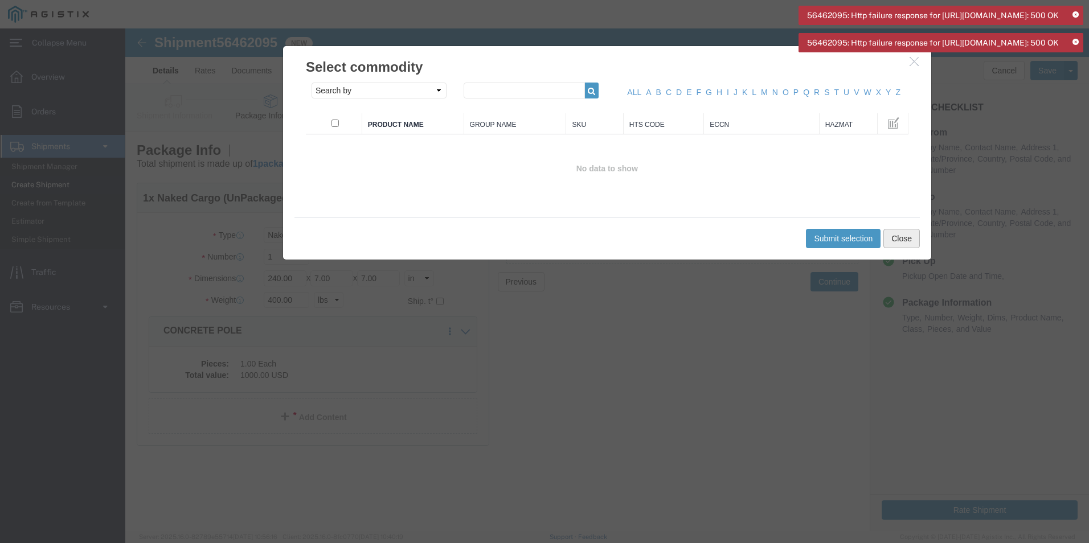
click button "Close"
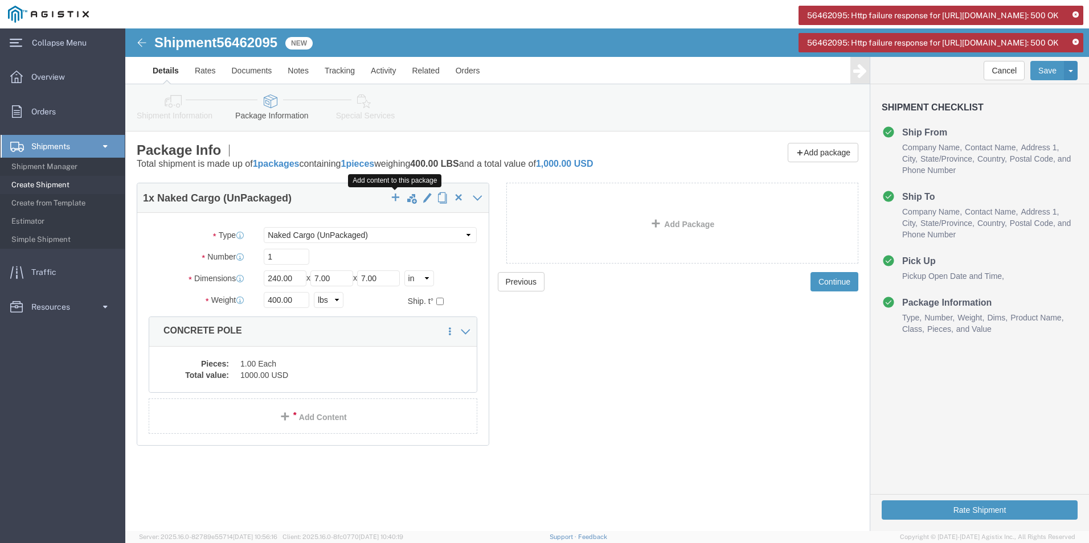
click span "button"
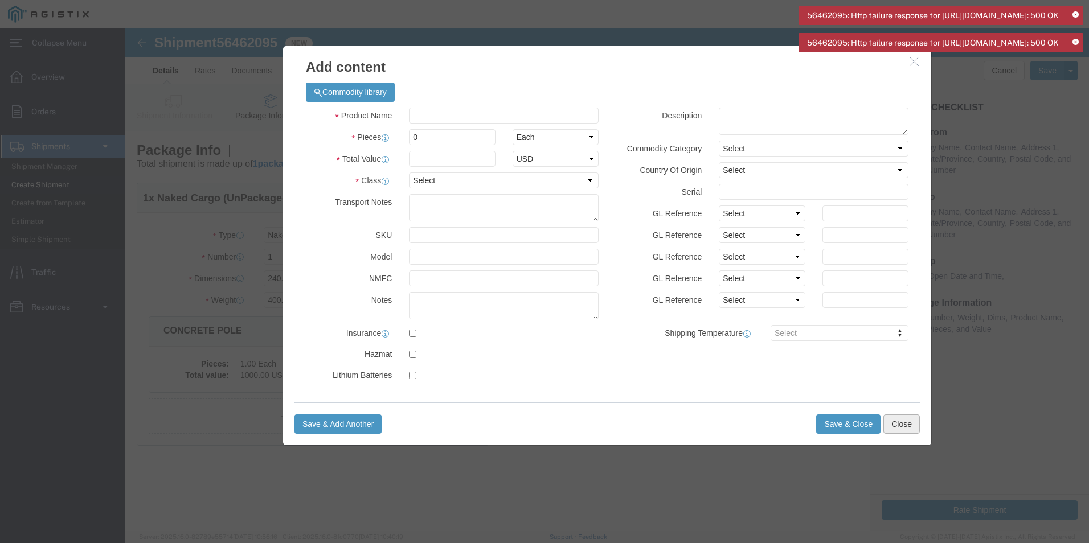
click button "Close"
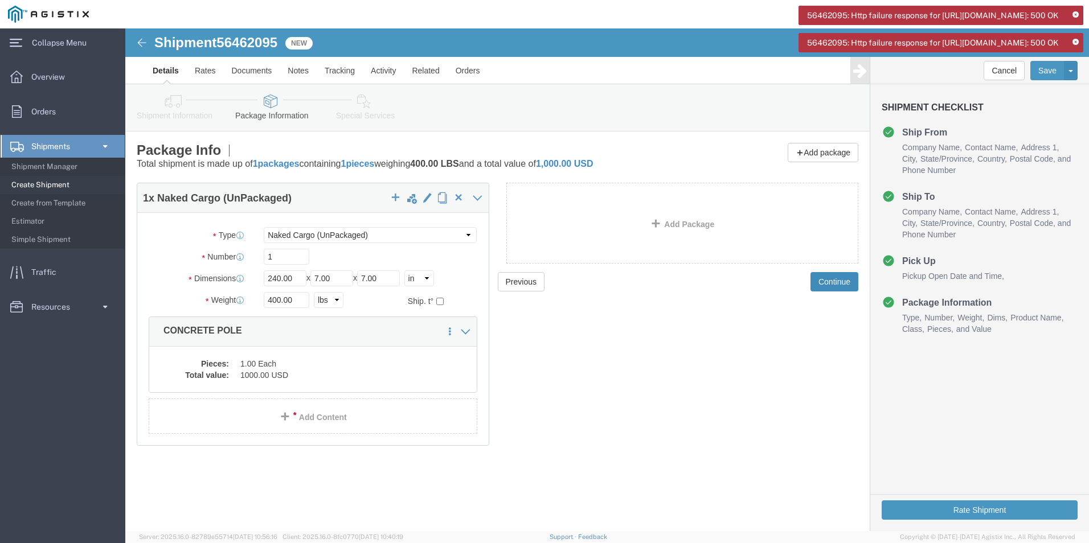
click button "Continue"
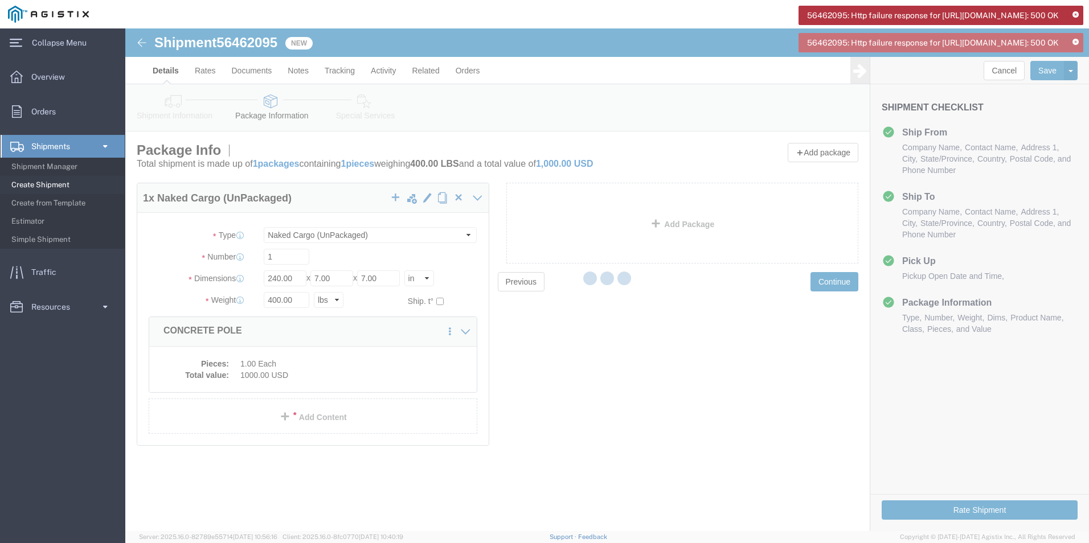
select select
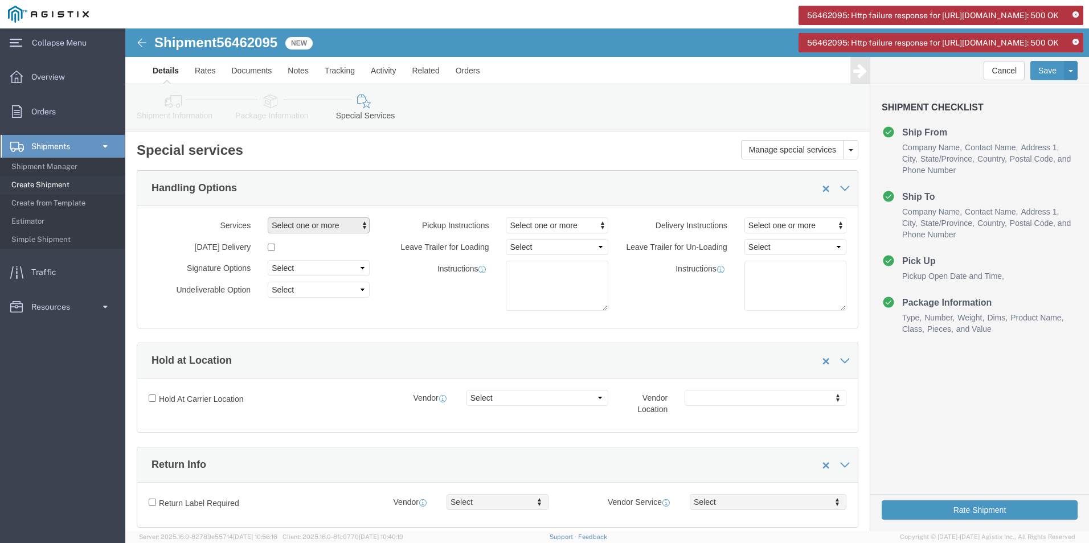
click span "Select one or more"
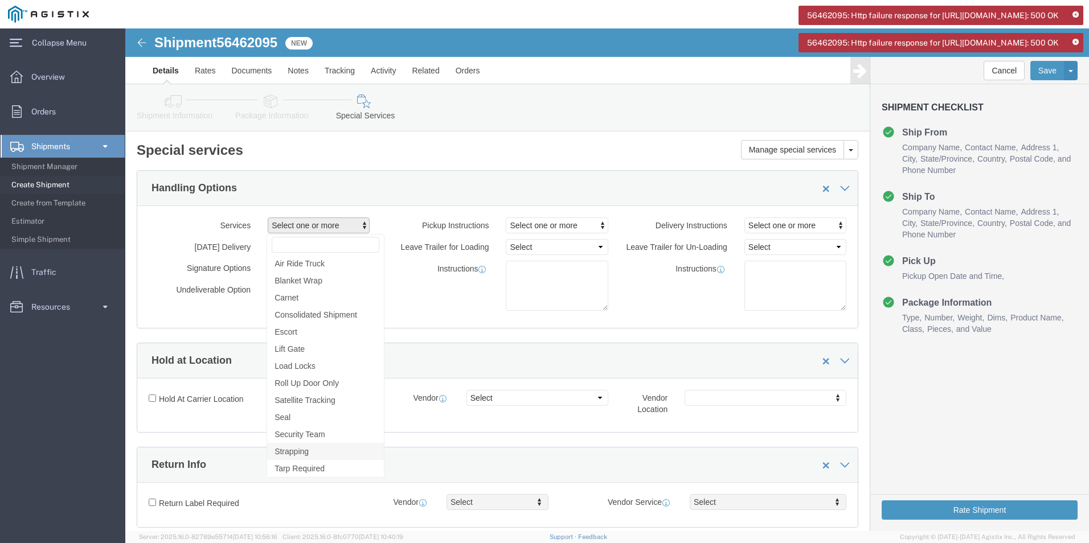
click span "Strapping"
select select "VEHICLE_STRAPPING_FLAG"
click div "Instructions"
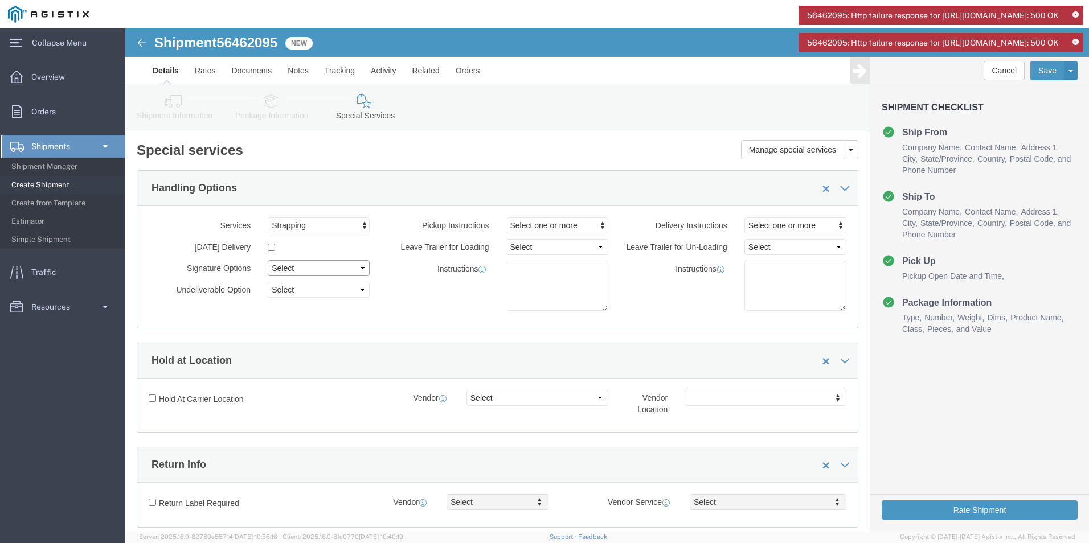
click select "Select Adult Signature Required Direct Signature Required No Signature Required…"
select select "AdultSignReqOnDeliveryFlag"
click select "Select Adult Signature Required Direct Signature Required No Signature Required…"
click select "Select Address Service Requested Carrier Leave If No Response Change Service Re…"
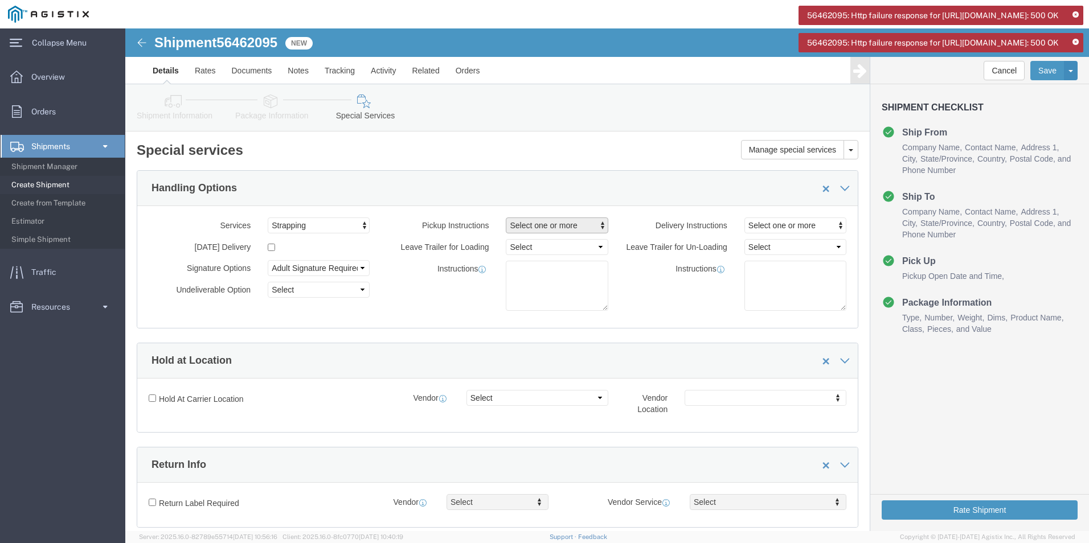
click span "Select one or more"
click span "Site Support"
select select "PICKUP_SITE_SUPPORT"
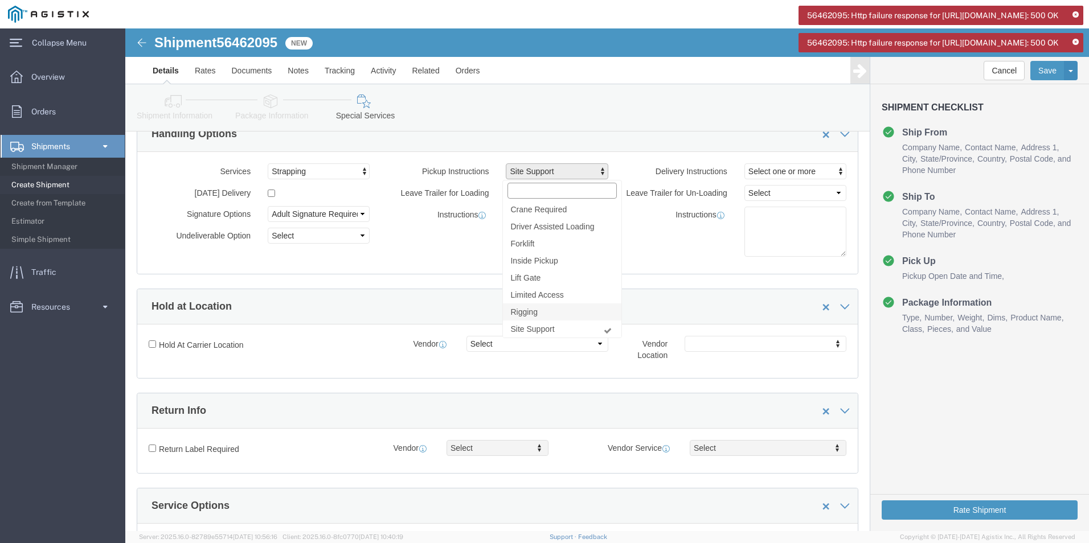
scroll to position [114, 0]
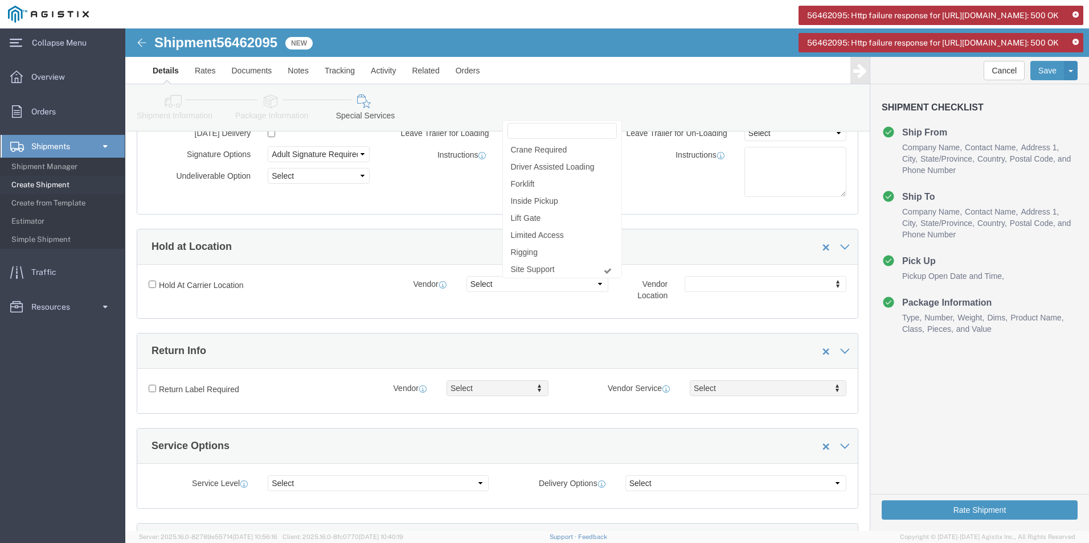
click div "Instructions"
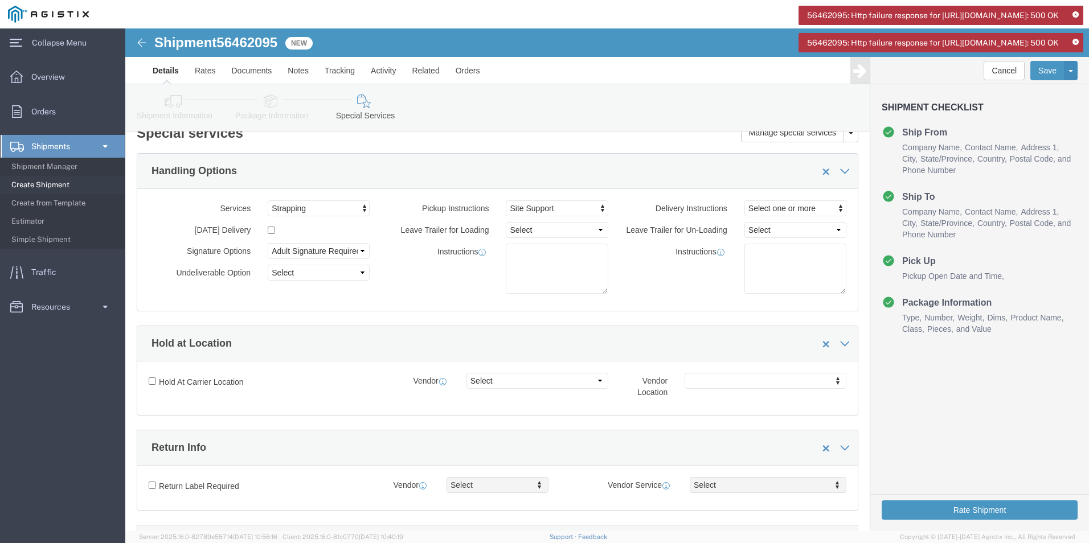
scroll to position [0, 0]
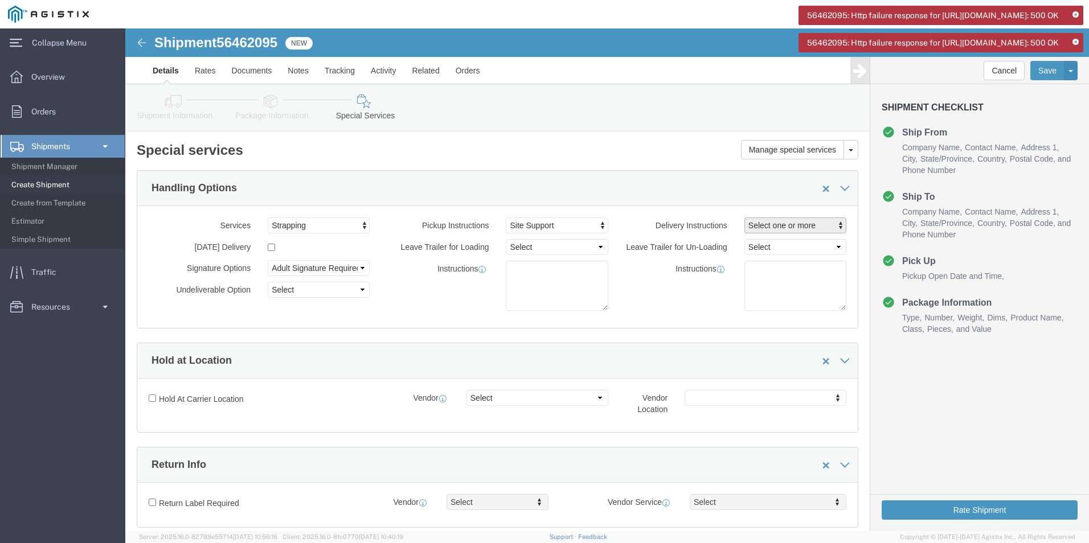
click span "Select one or more"
click span "Site Support"
select select "DELIVERY_SITE_SUPPORT"
click div "Instructions"
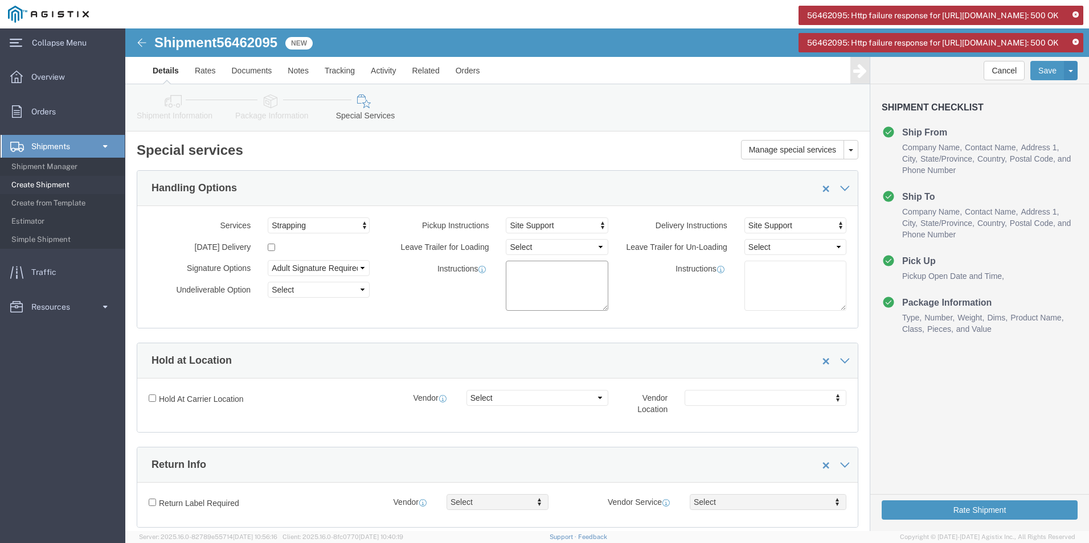
click textarea
type textarea "T"
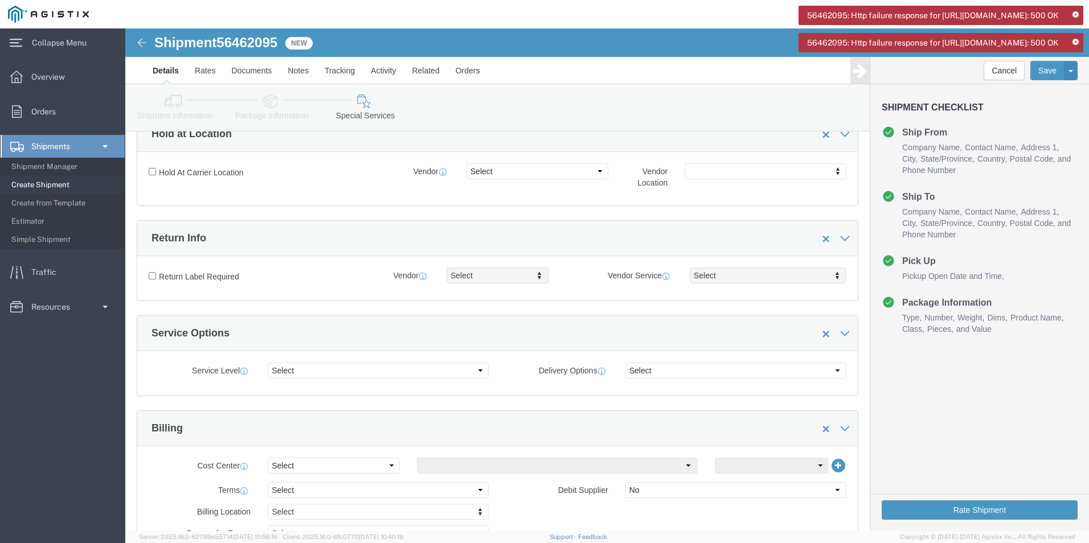
scroll to position [228, 0]
type textarea "CAN ONLY LOAD FLATBED TRAILERS."
click select "Select 1 Day 2 Day 3-5 Day Economy 5+ Day"
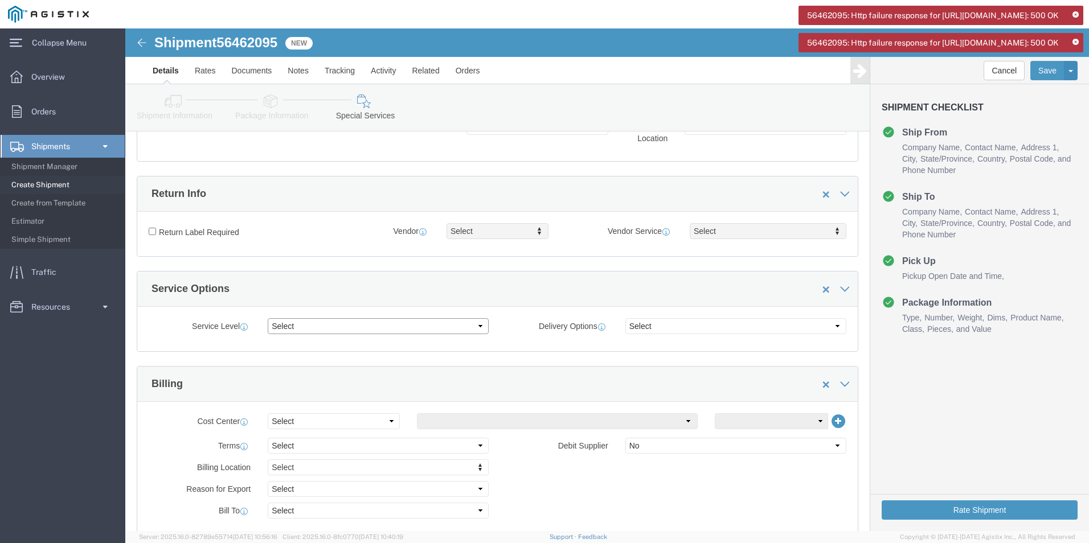
scroll to position [342, 0]
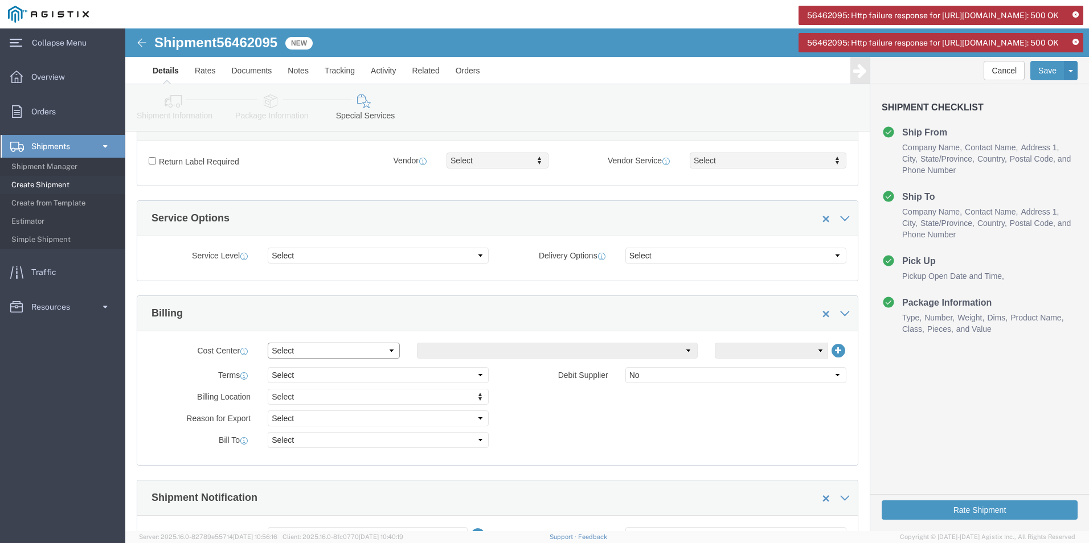
click select "Select Buyer Cost Center Department Operations Number Order Number Sales Person"
click select "Select Free of Charge Free of Cost NET 30 NET 45 NET 60 See Comment"
click div "Billing Location Select Select My Profile Location [GEOGRAPHIC_DATA] [GEOGRAPHI…"
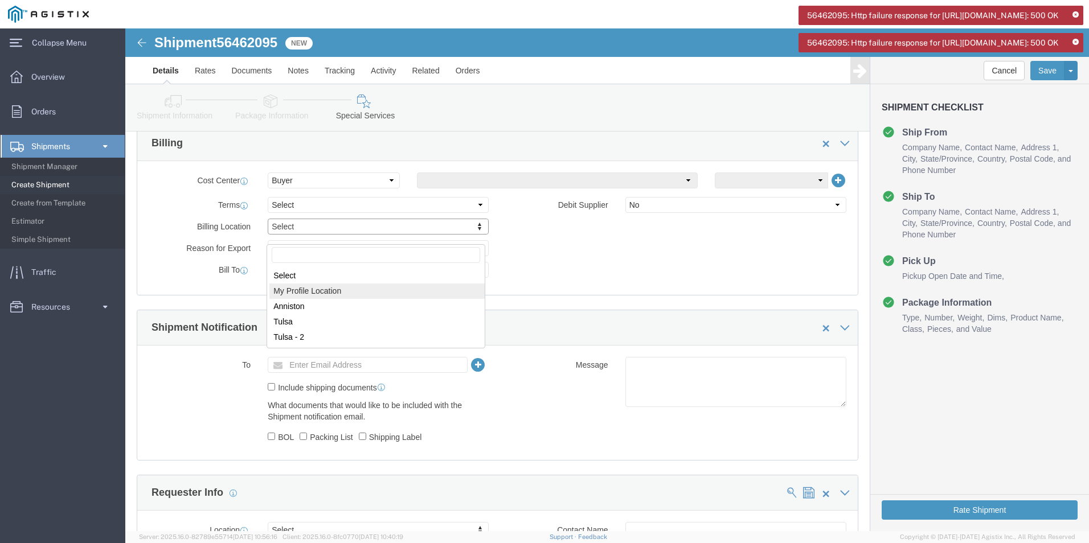
scroll to position [512, 0]
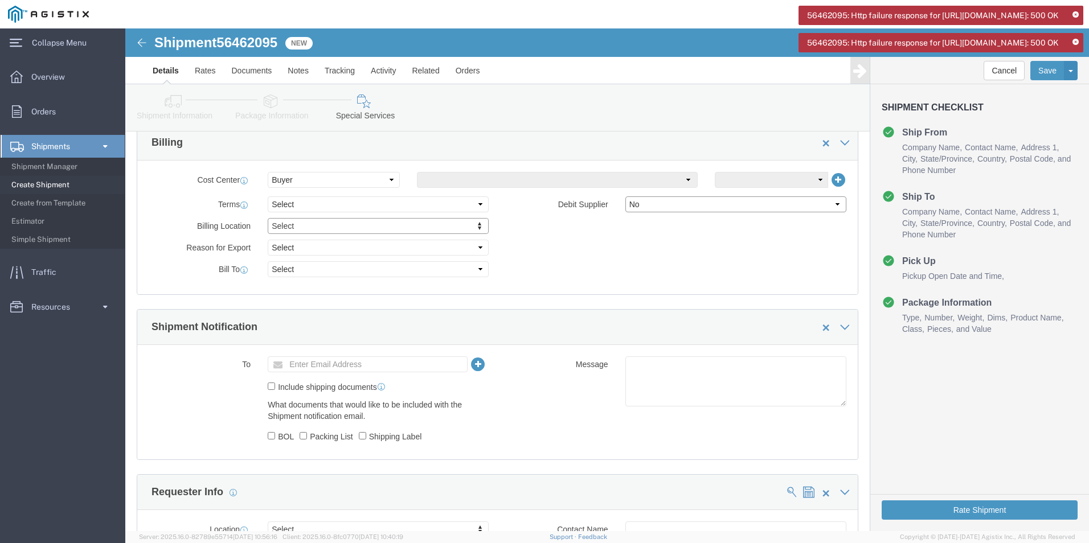
click select "Select Yes No"
click select "Select Buyer Cost Center Department Operations Number Order Number Sales Person"
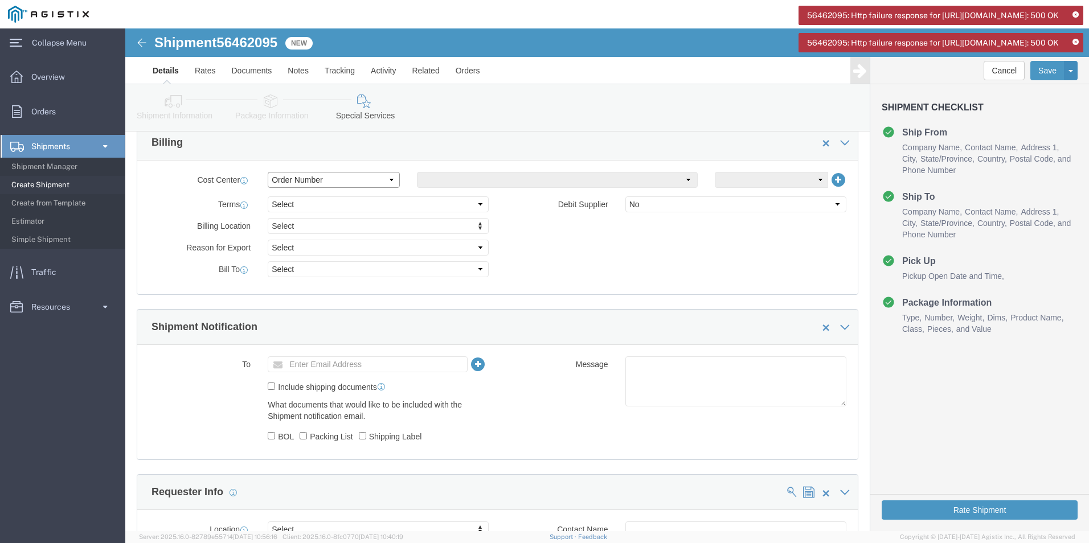
select select "BUYER"
click select "Select Buyer Cost Center Department Operations Number Order Number Sales Person"
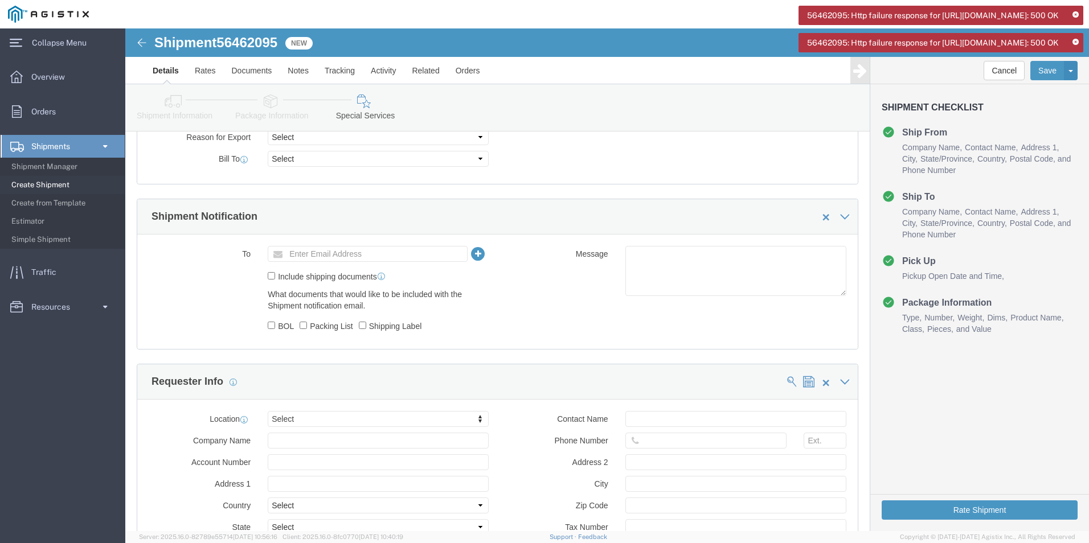
scroll to position [626, 0]
click input "Include shipping documents"
checkbox input "true"
click input "BOL"
checkbox input "true"
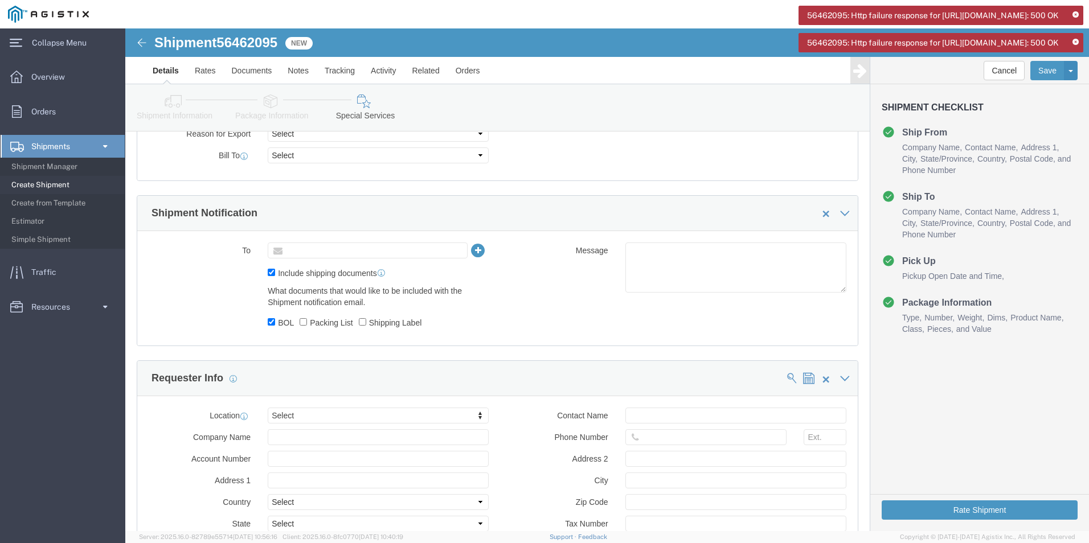
click input "text"
paste input "Energy Comm Sales <[EMAIL_ADDRESS][DOMAIN_NAME]>"
click body "Shipment 56462095 New Details Rates Documents Notes Tracking Activity Related O…"
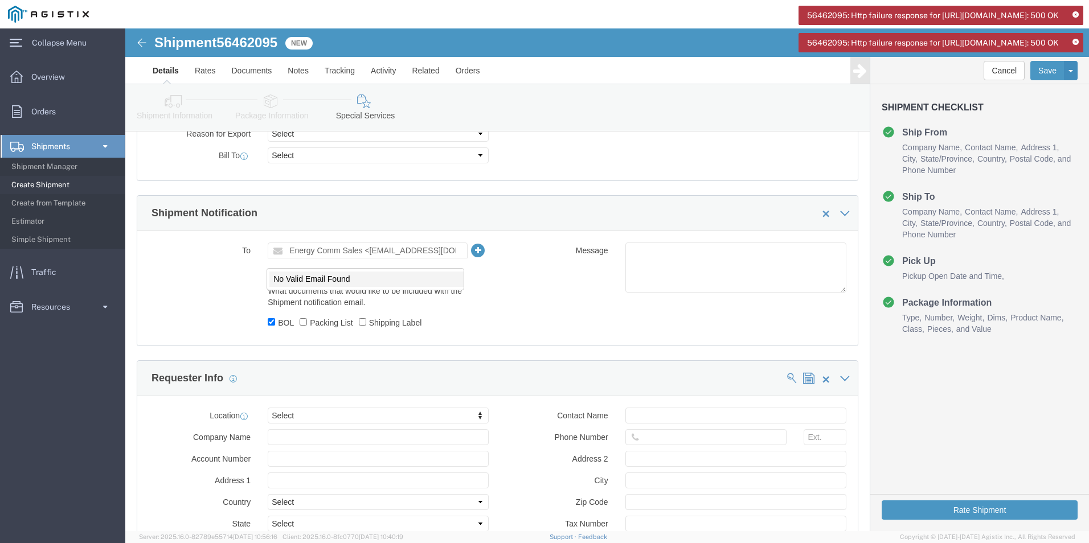
type input "Enter Email Address"
click input "text"
paste input "Energy Comm Sales <[EMAIL_ADDRESS][DOMAIN_NAME]>"
type input "[EMAIL_ADDRESS][DOMAIN_NAME]"
type input "Enter Email Address"
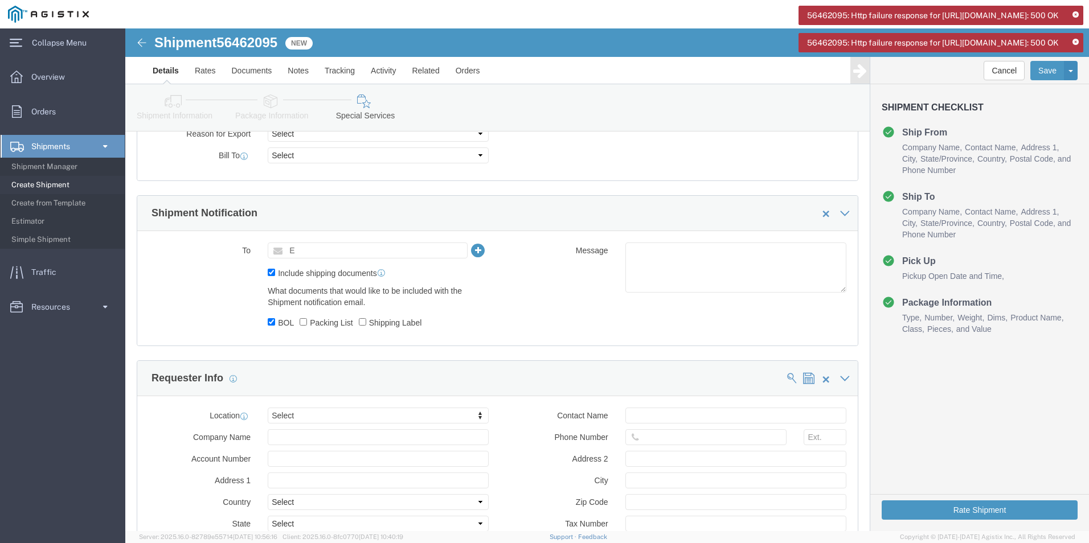
click ul "Enter Email Address"
paste input "Energy Comm Sales <[EMAIL_ADDRESS][DOMAIN_NAME]>"
type input "[EMAIL_ADDRESS][DOMAIN_NAME]"
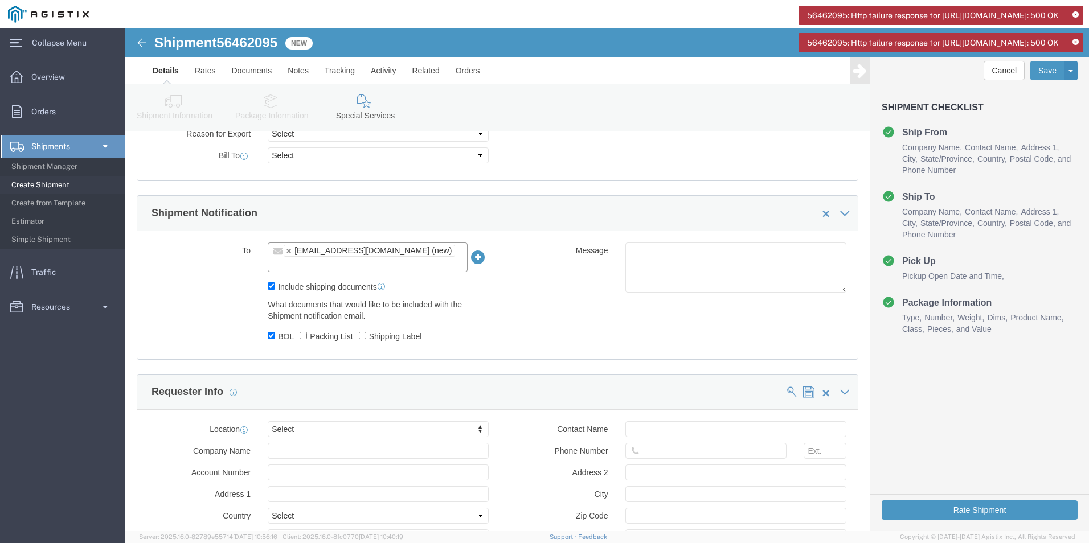
click li "[EMAIL_ADDRESS][DOMAIN_NAME] (new)"
click icon
click ul "[EMAIL_ADDRESS][DOMAIN_NAME] (new)"
type input "J"
type input "[PERSON_NAME][EMAIL_ADDRESS][PERSON_NAME][DOMAIN_NAME]"
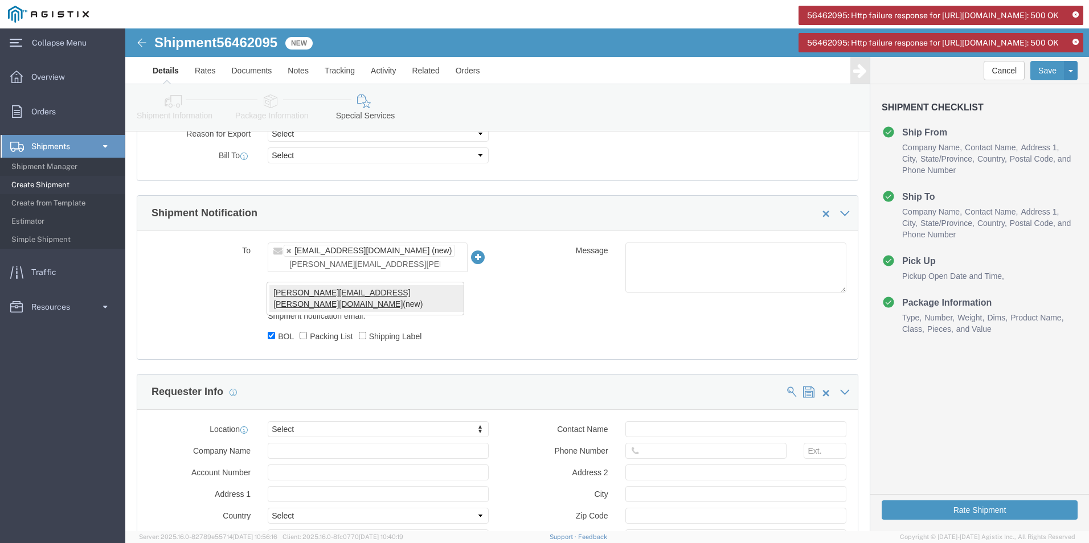
type input "[EMAIL_ADDRESS][DOMAIN_NAME],[PERSON_NAME][DOMAIN_NAME][EMAIL_ADDRESS][PERSON_N…"
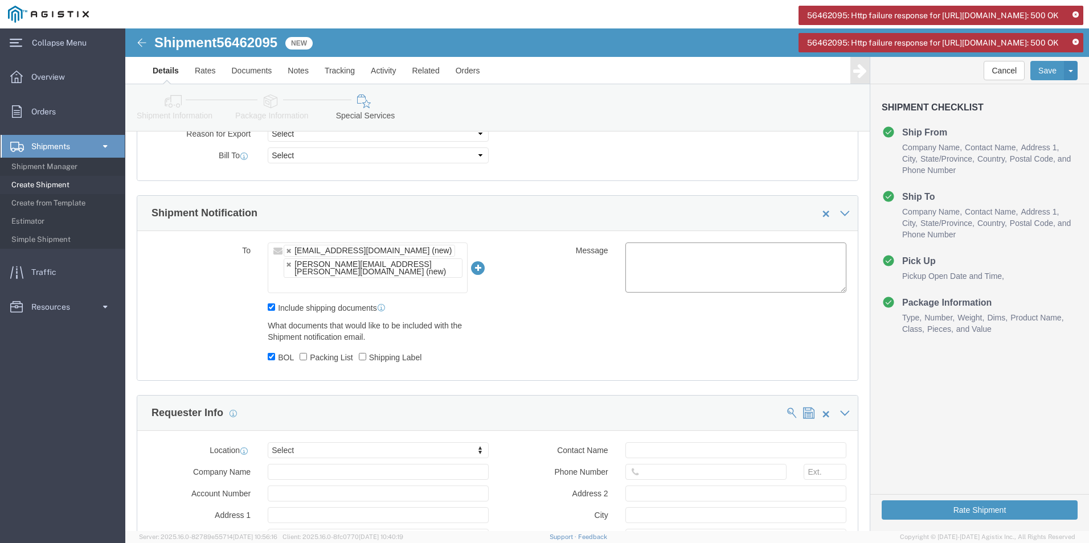
click textarea
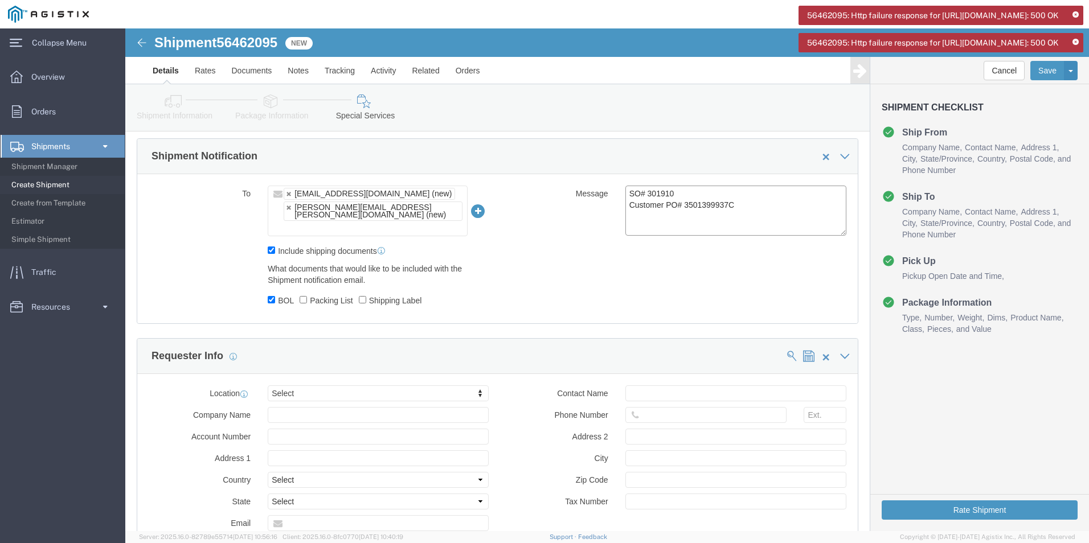
scroll to position [740, 0]
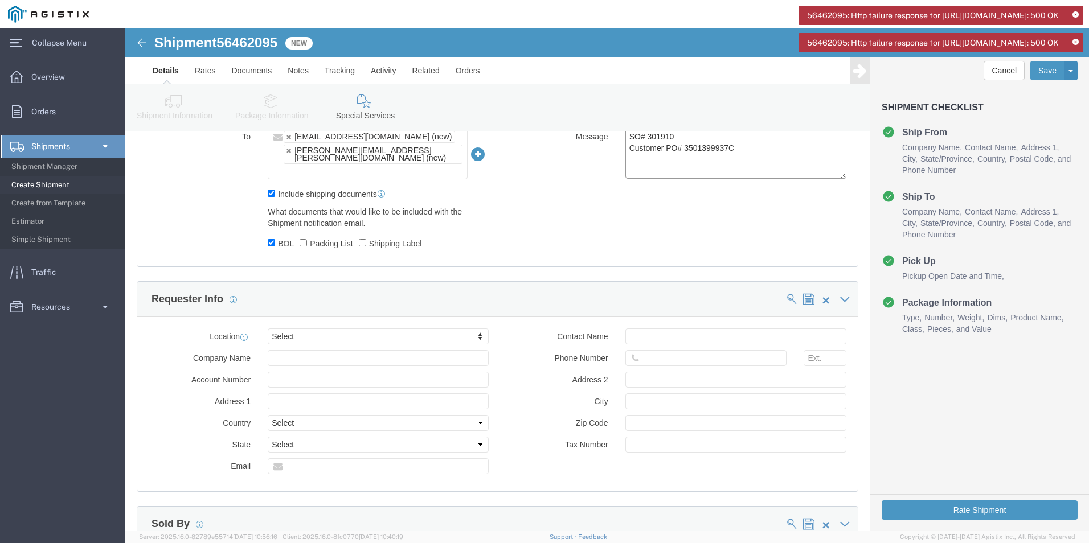
type textarea "SO# 301910 Customer PO# 3501399937C"
select select "MYPROFILE"
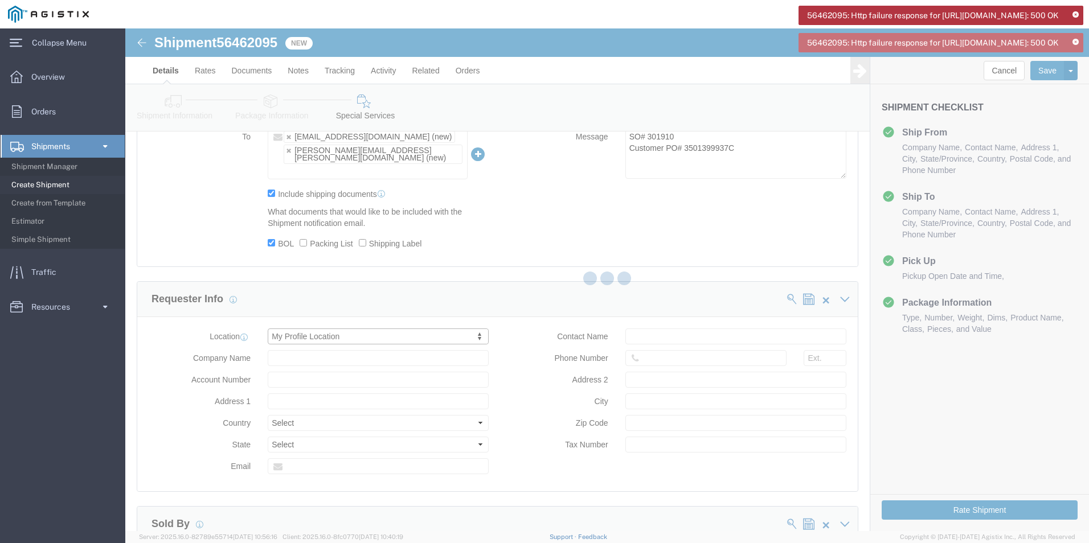
type input "Ameron Pole Products Division"
type input "1860 Electronics Dr"
select select "US"
type input "[PERSON_NAME]"
type input "[PHONE_NUMBER]"
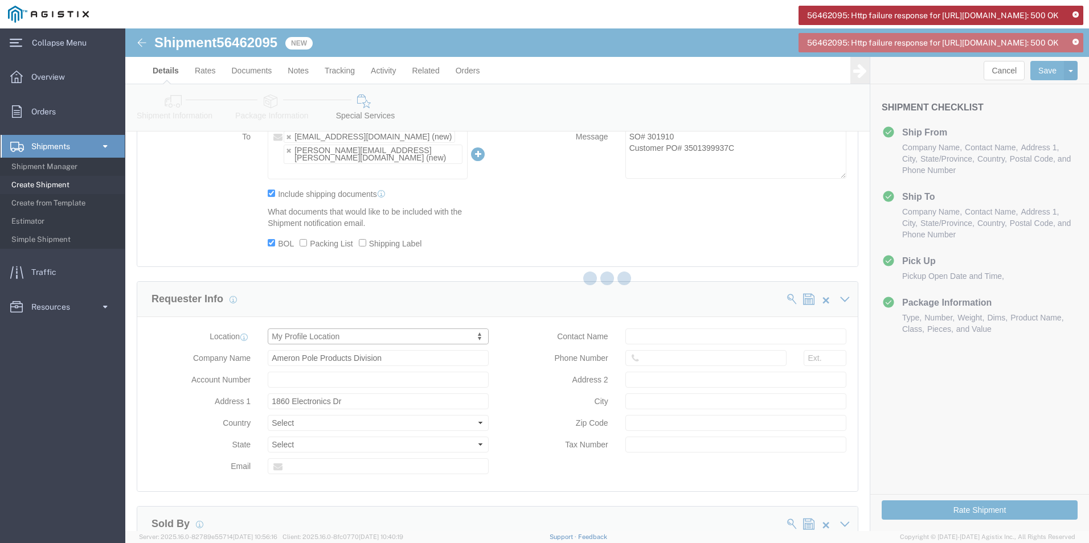
type input "Anniston"
type input "36207"
select select "AL"
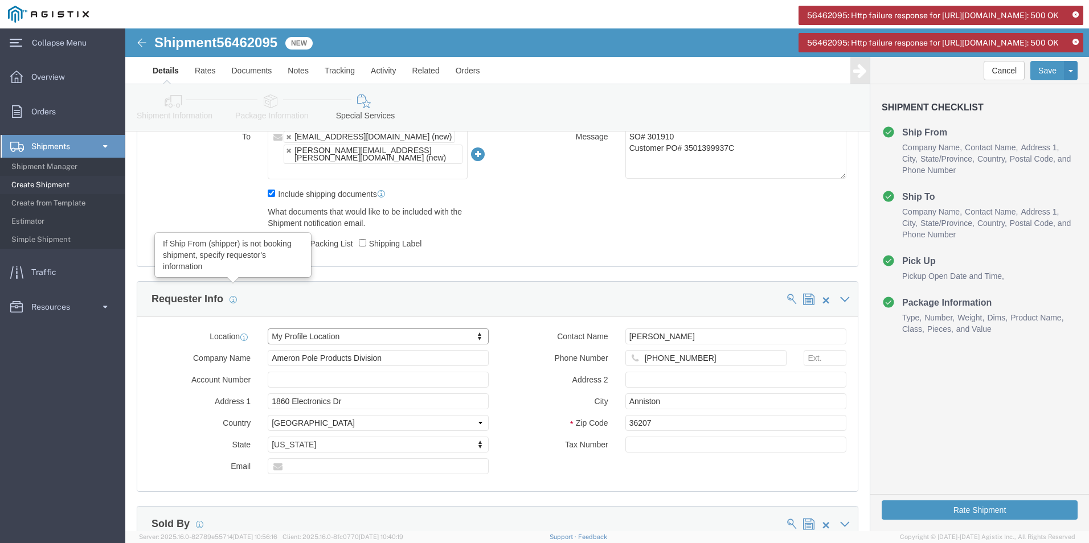
click icon
click span
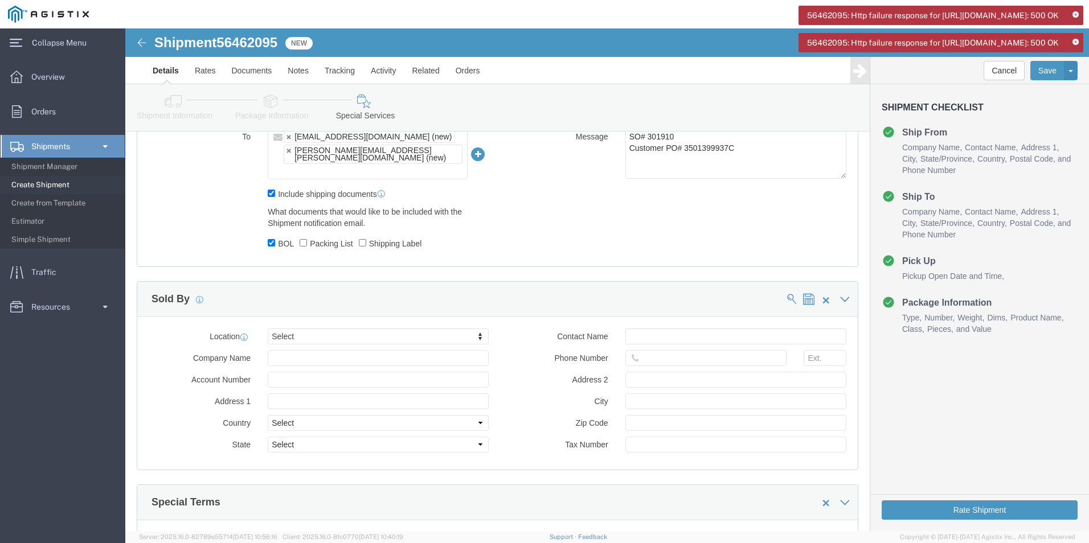
click span
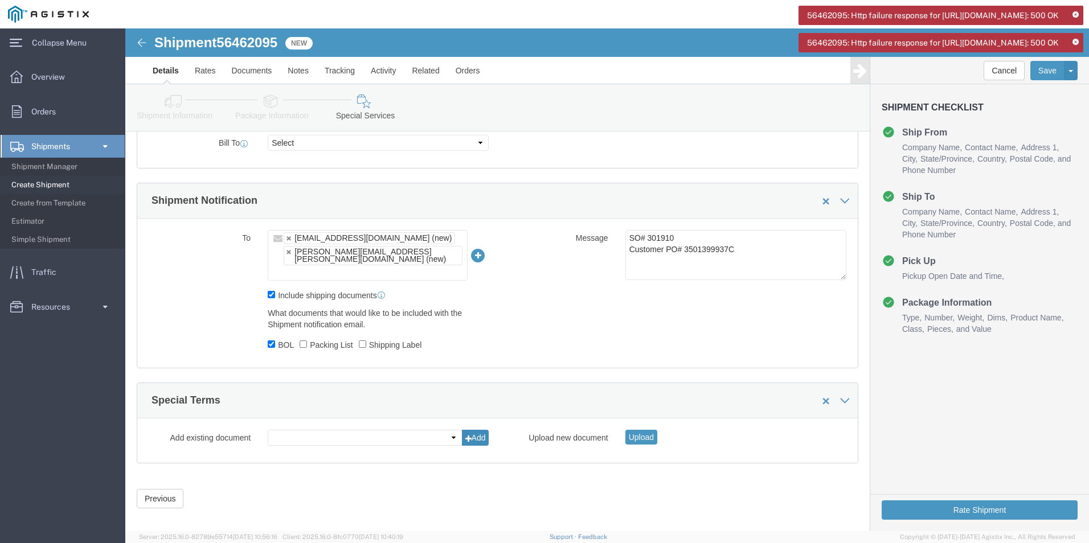
click button "Add"
click button "Upload"
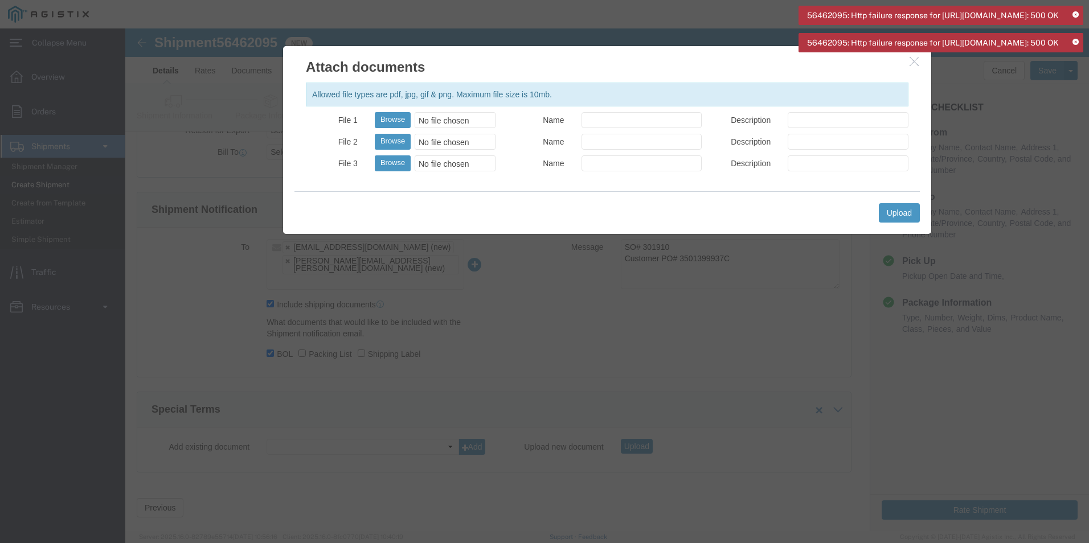
click div "No file chosen"
type input "C:\fakepath\D301910.pdf"
click input "Name"
type input "Drawing"
click button "Browse"
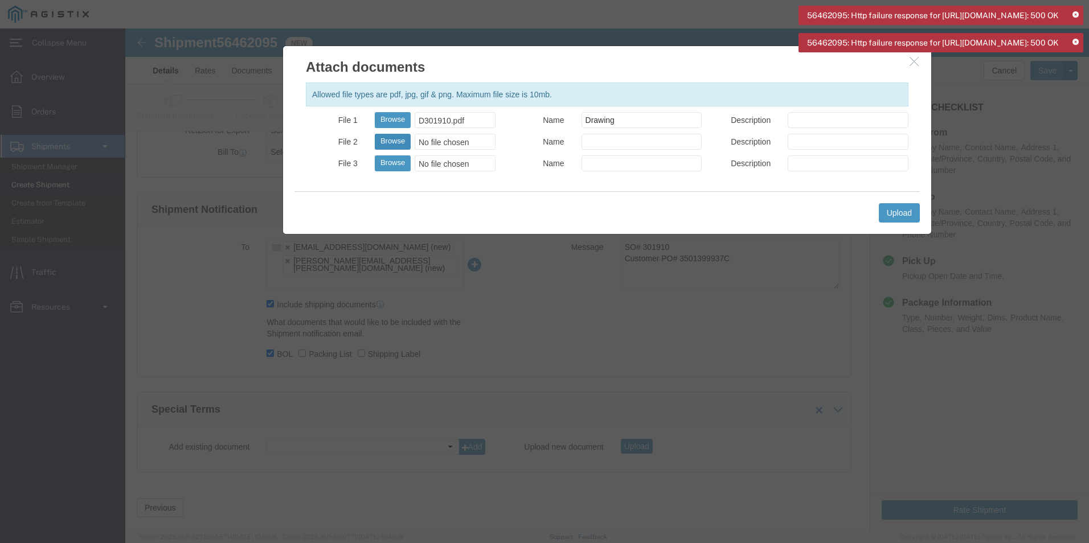
type input "C:\fakepath\PPD_Pick_Slip_Report_301910.pdf"
click input "Name"
type input "Pick Slip"
click button "Browse"
type input "C:\fakepath\PPD_Bill_of_Lading_301910.pdf"
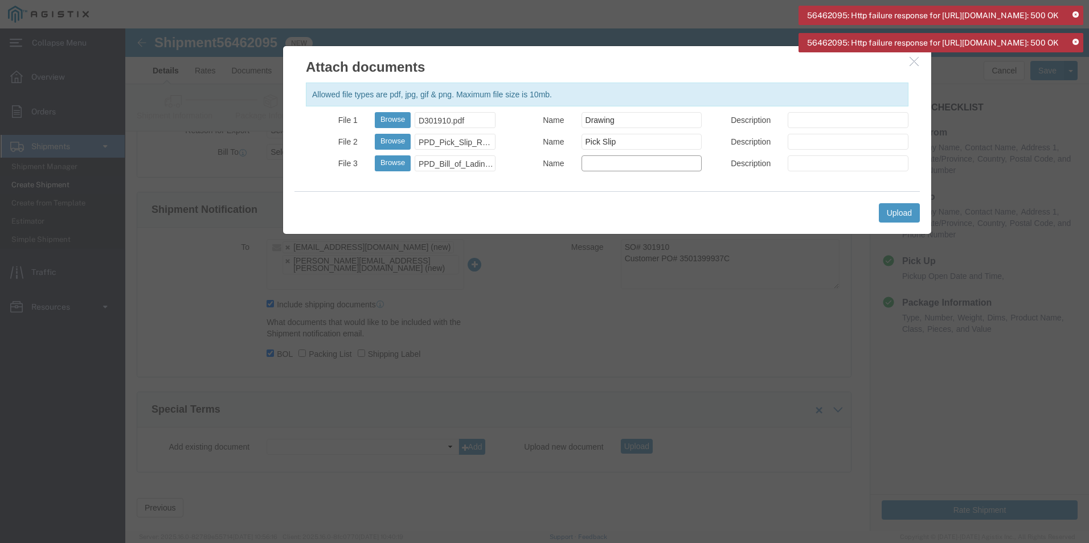
click input "Name"
type input "b"
type input "BOL"
click input "Description"
type input "Drawing of pole"
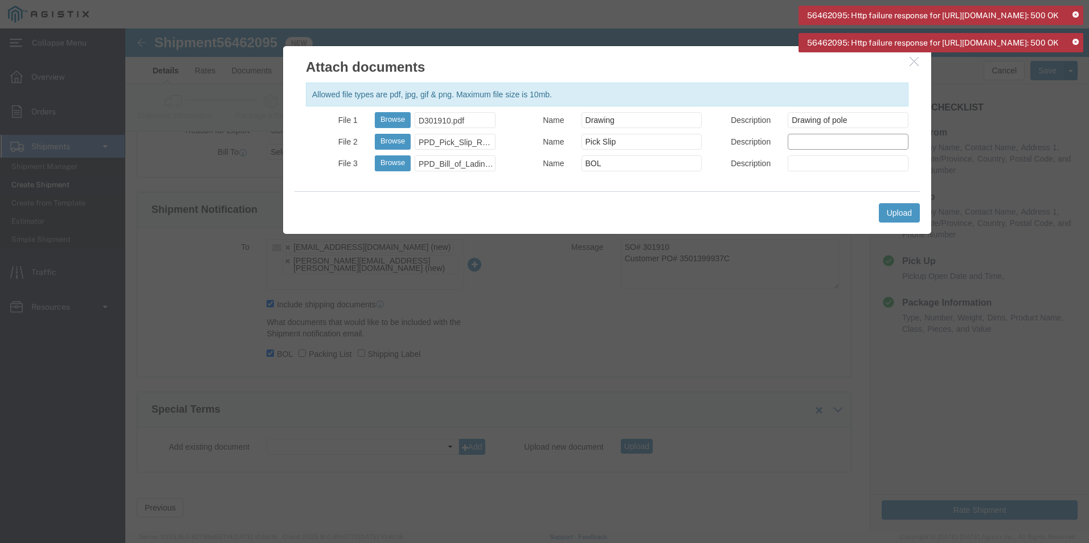
click input "Description"
type input "P"
type input "Ameron Pick Slip"
click input "Description"
type input "Ameron BOL"
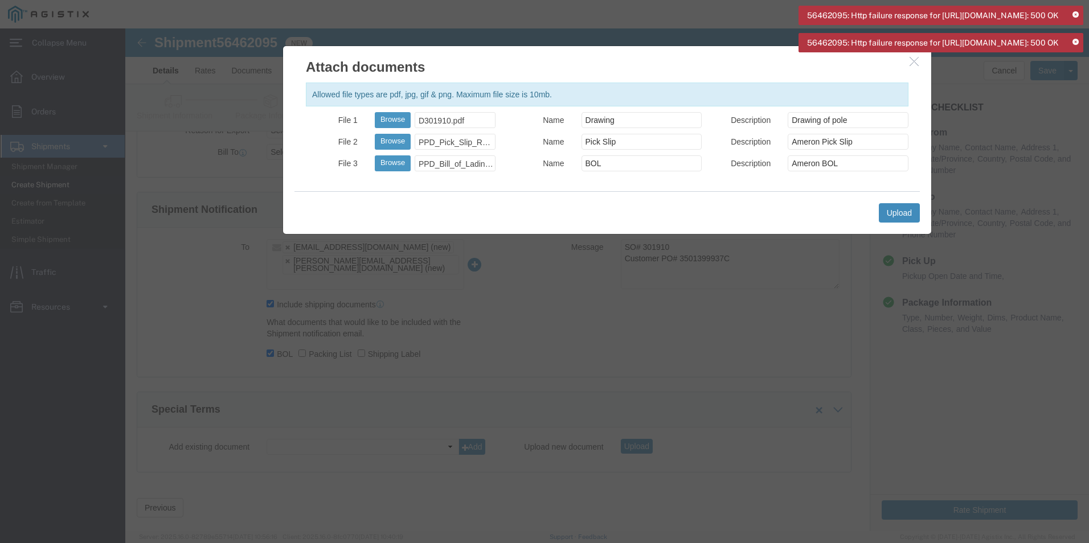
click button "Upload"
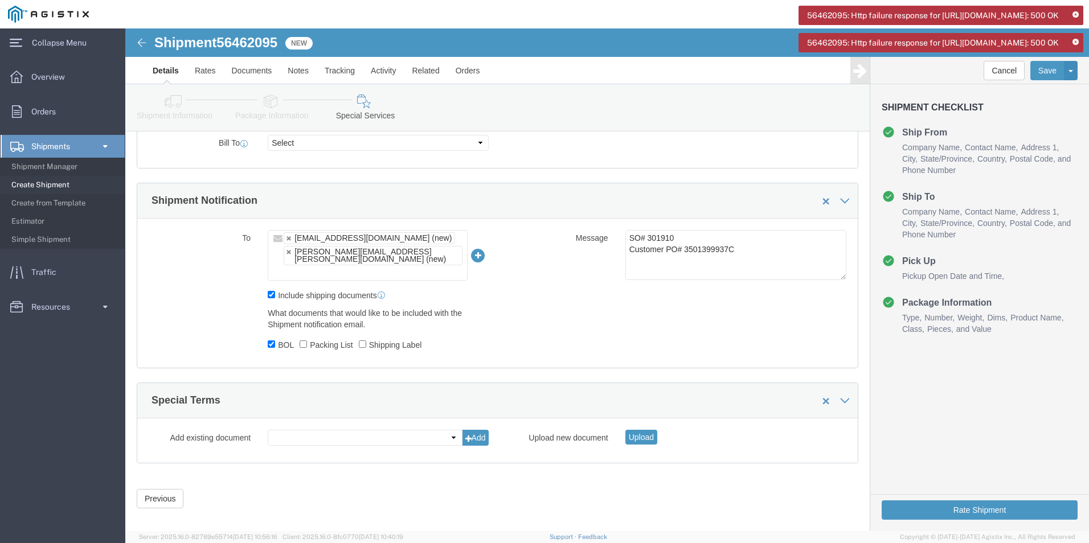
click span
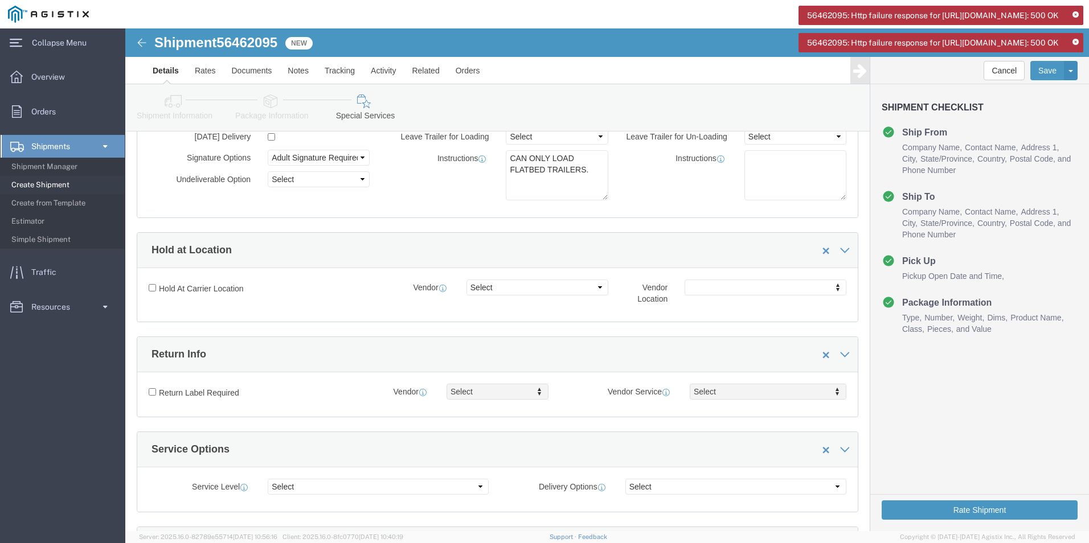
scroll to position [31, 0]
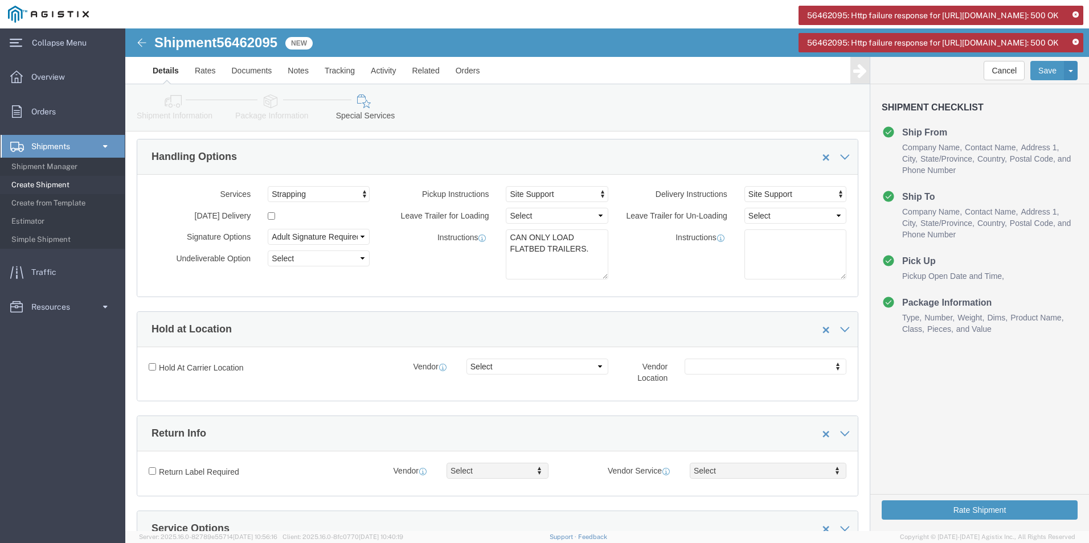
click span
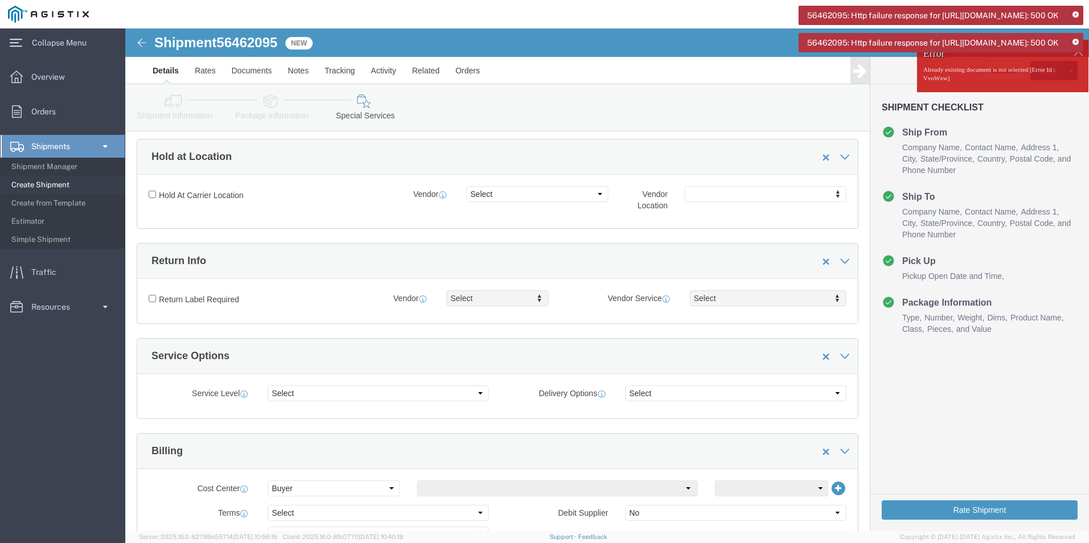
click span
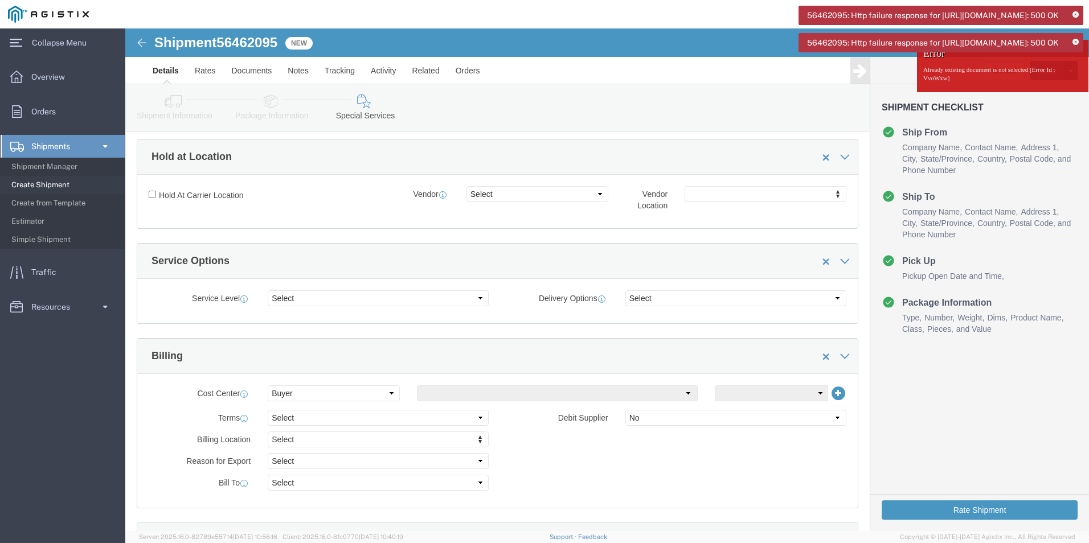
click span
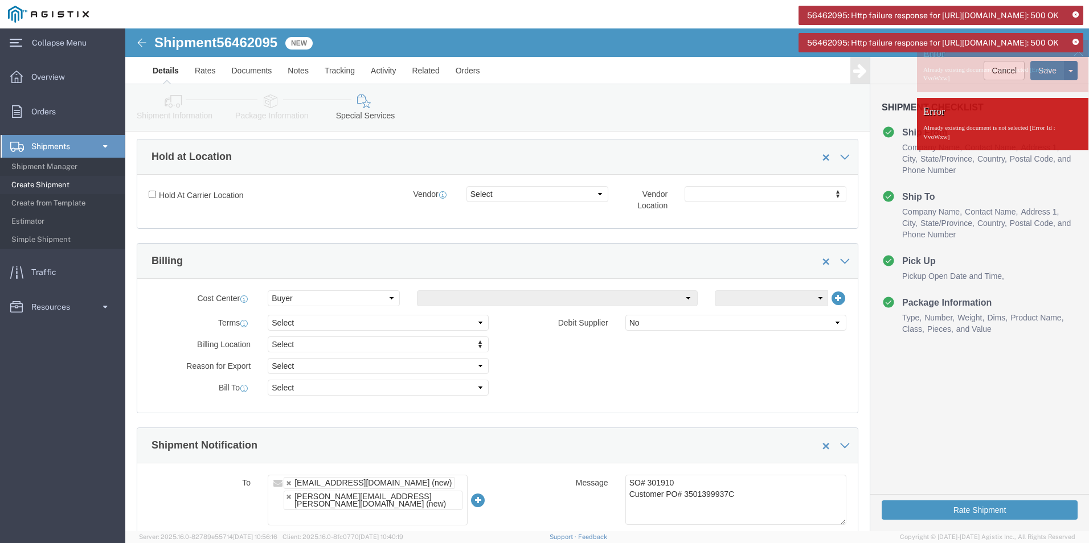
click span
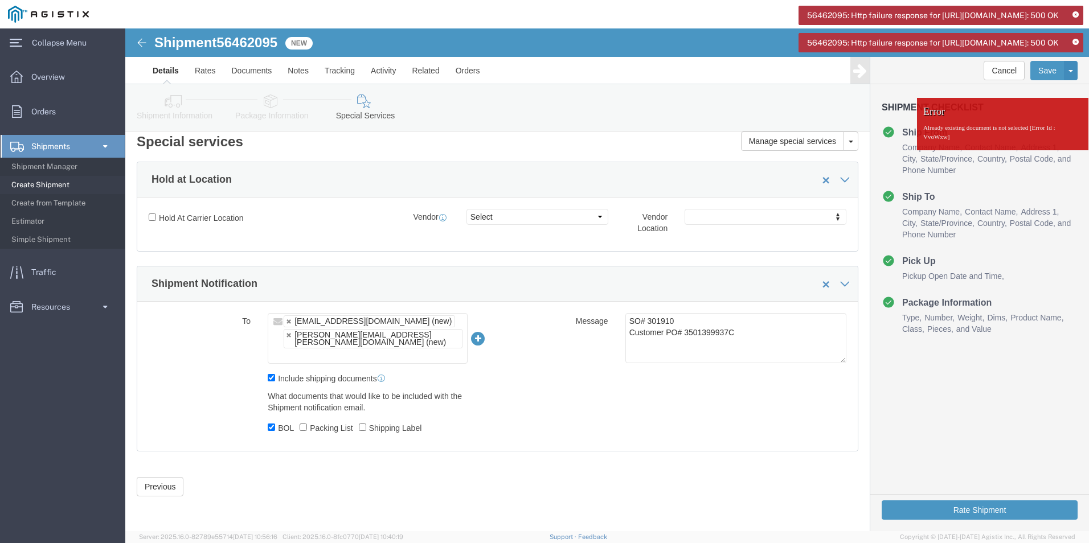
scroll to position [0, 0]
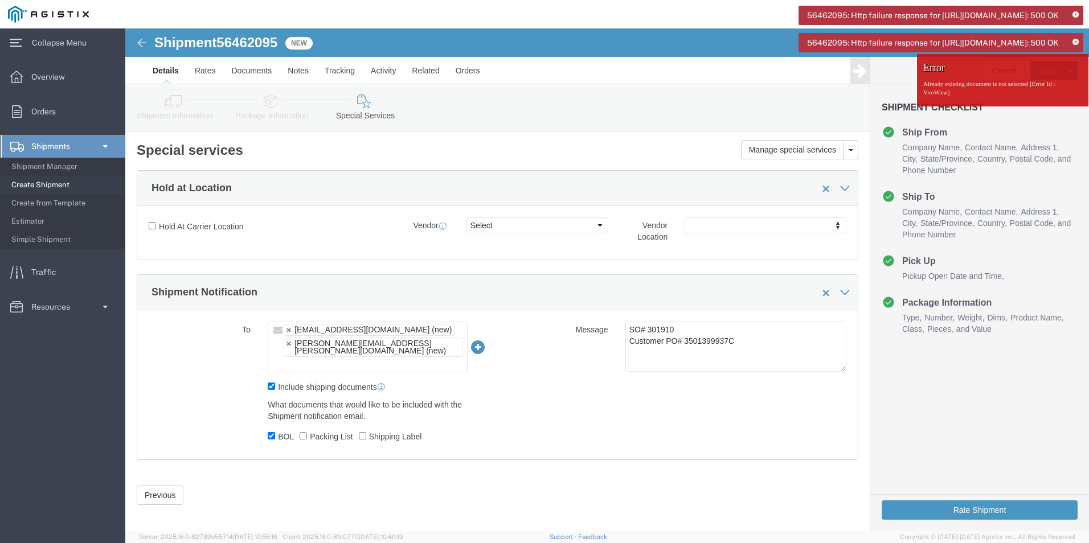
click span
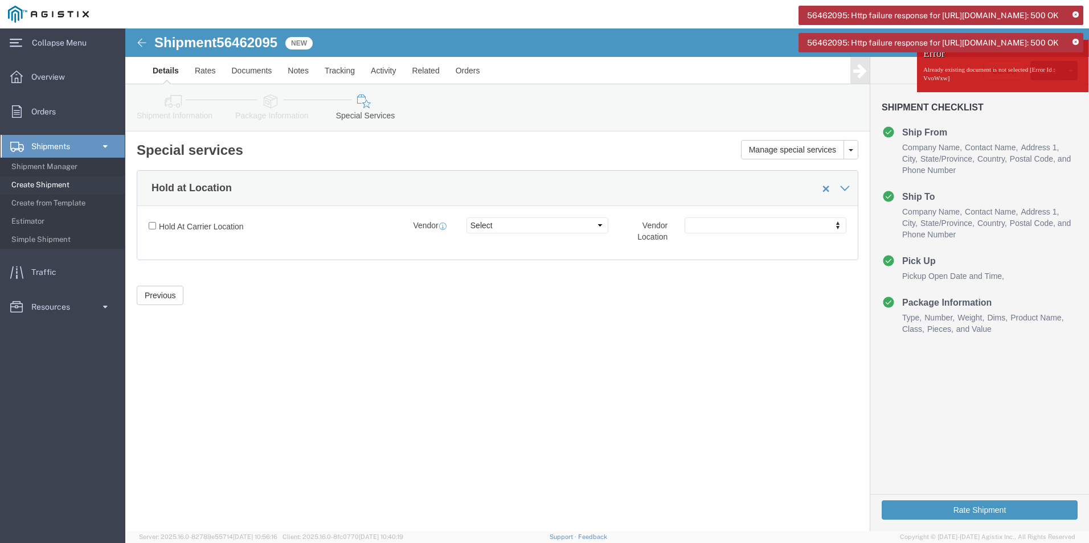
click span
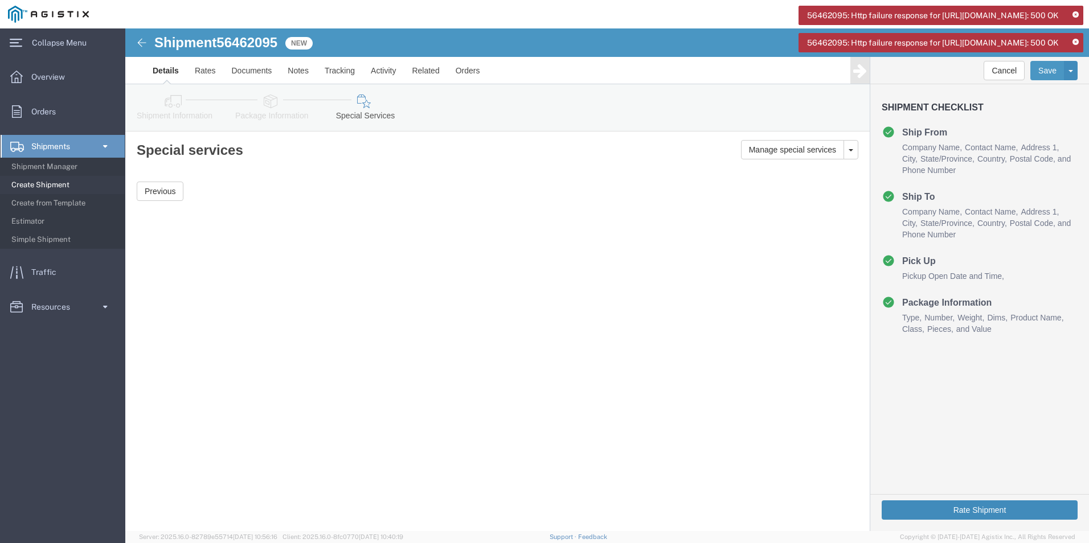
click button "Rate Shipment"
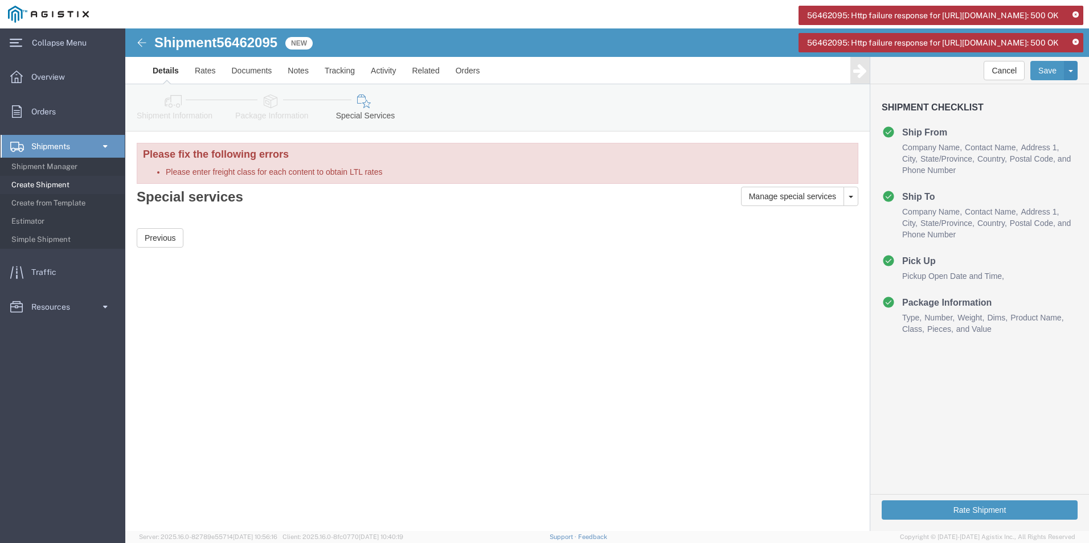
click h3 "Please fix the following errors"
click link "Details"
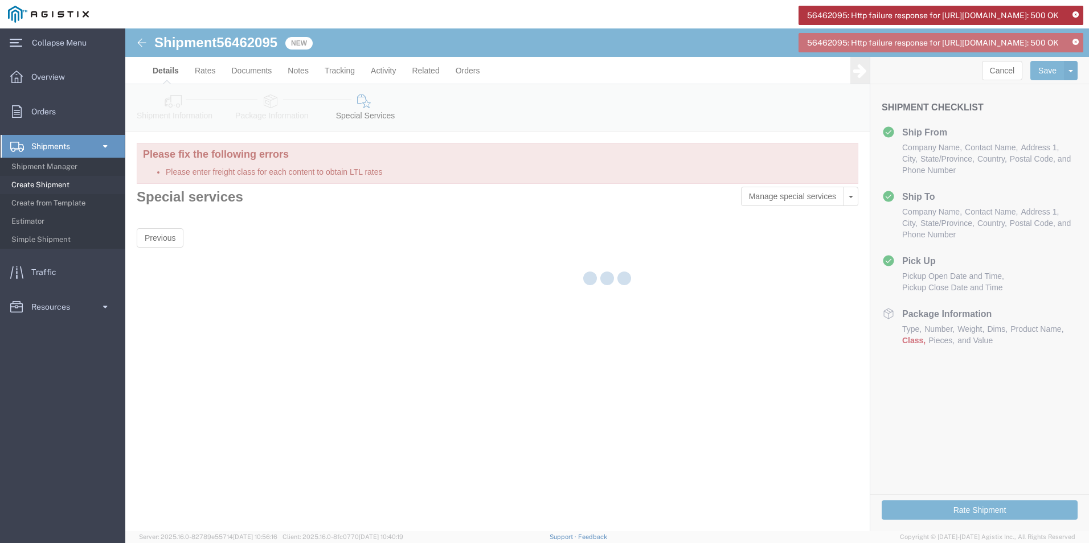
select select "38214"
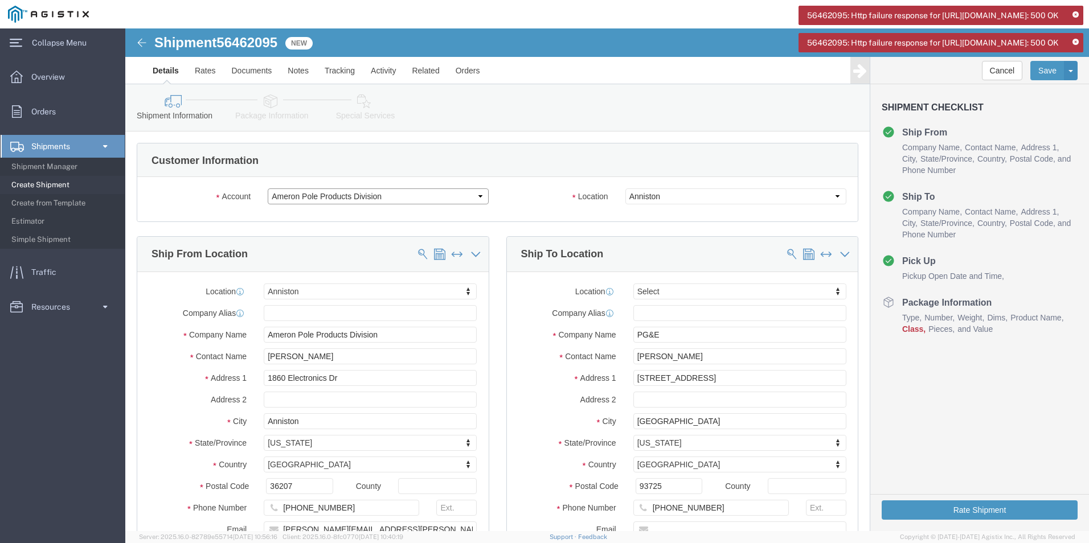
click select "Select Ameron Pole Products Division PG&E"
select select "9596"
click select "Select Ameron Pole Products Division PG&E"
select select "PURCHORD"
select select "38214"
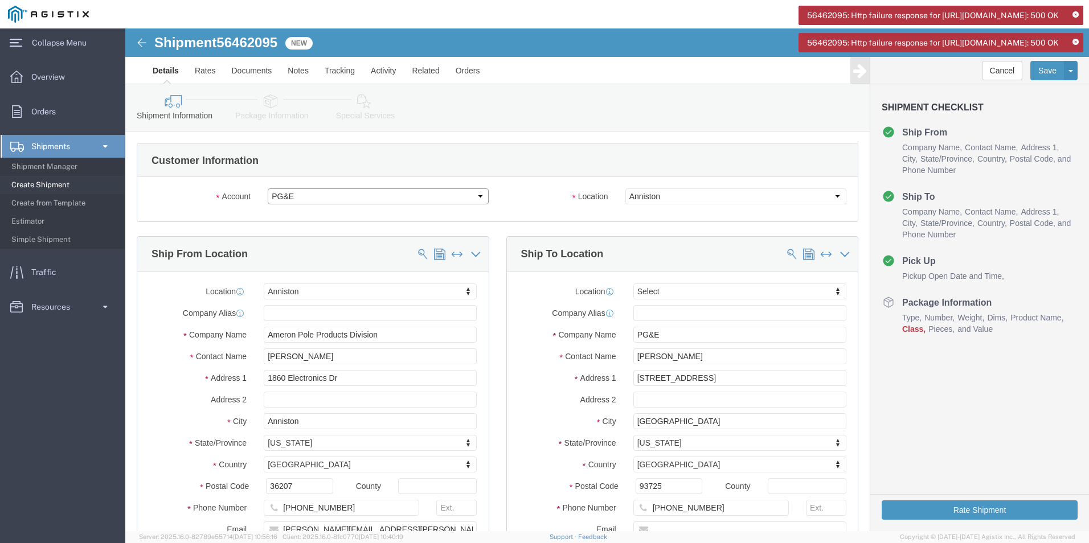
select select
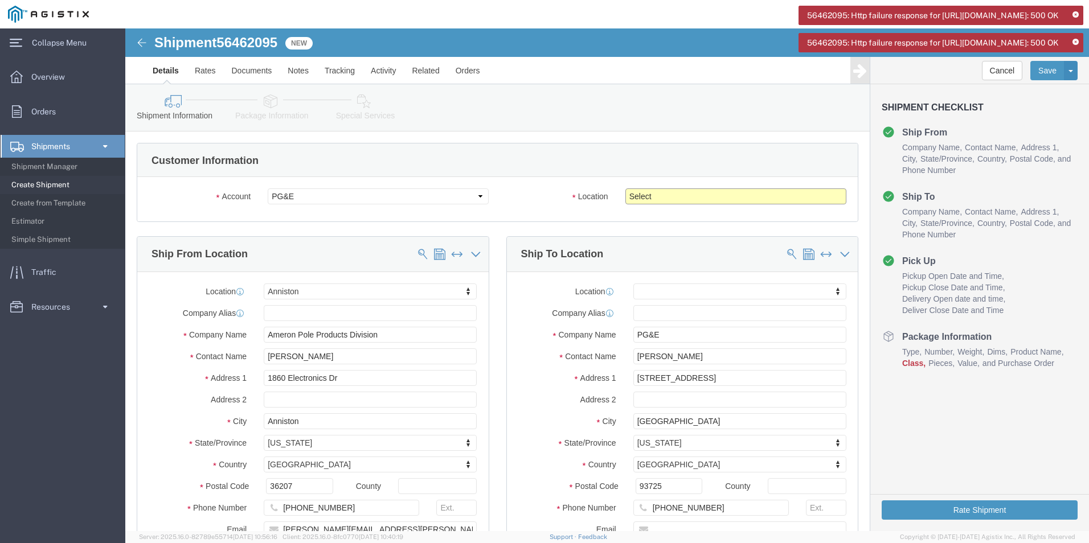
click select "Select All Others [GEOGRAPHIC_DATA] [GEOGRAPHIC_DATA] [GEOGRAPHIC_DATA] [GEOGRA…"
select select "19745"
click select "Select All Others [GEOGRAPHIC_DATA] [GEOGRAPHIC_DATA] [GEOGRAPHIC_DATA] [GEOGRA…"
click select "Select Ameron Pole Products Division PG&E"
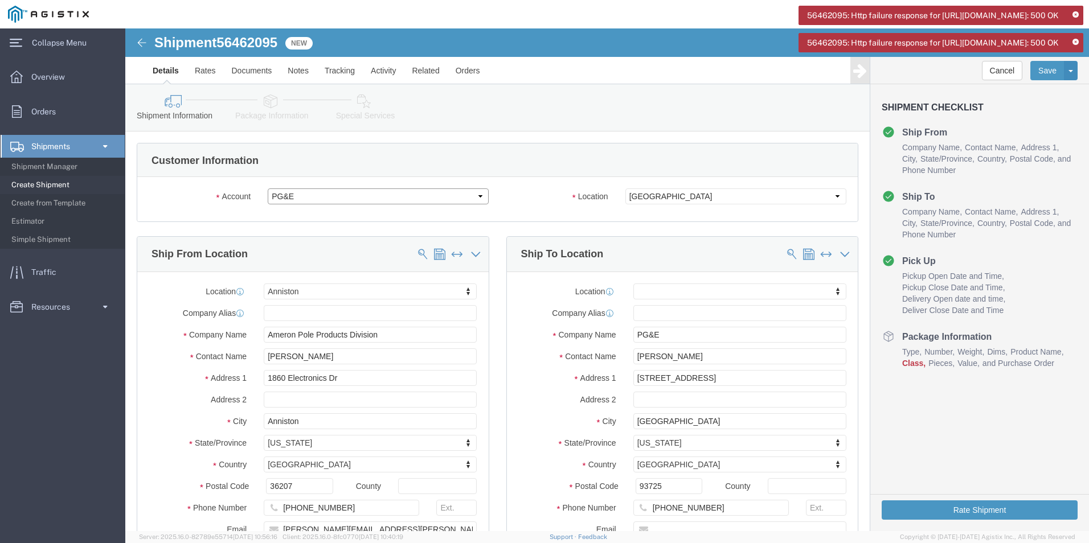
select select
click select "Select Ameron Pole Products Division PG&E"
select select "CUSTREF"
select select "38214"
select select
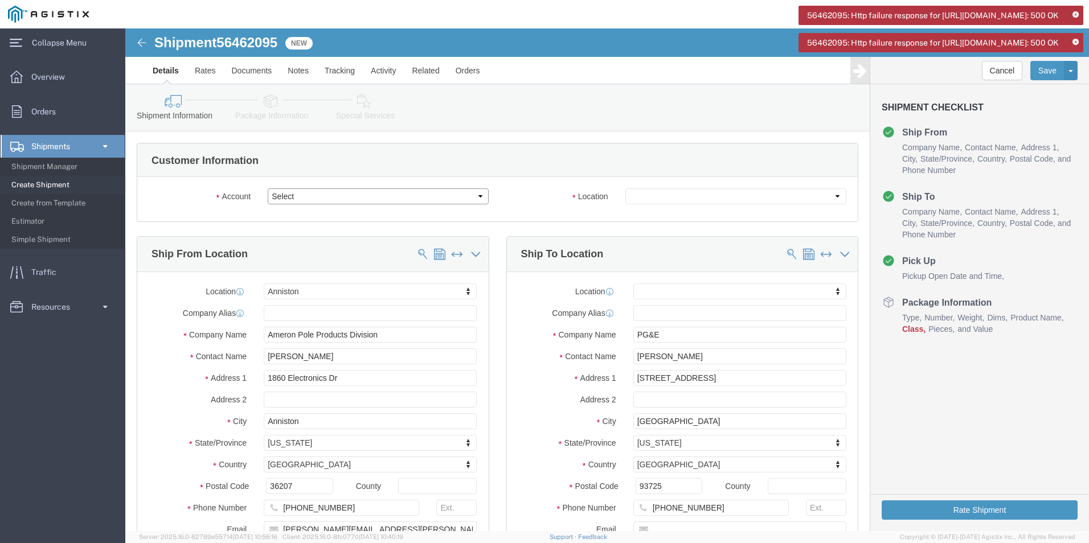
click select "Select Ameron Pole Products Division PG&E"
select select "9596"
click select "Select Ameron Pole Products Division PG&E"
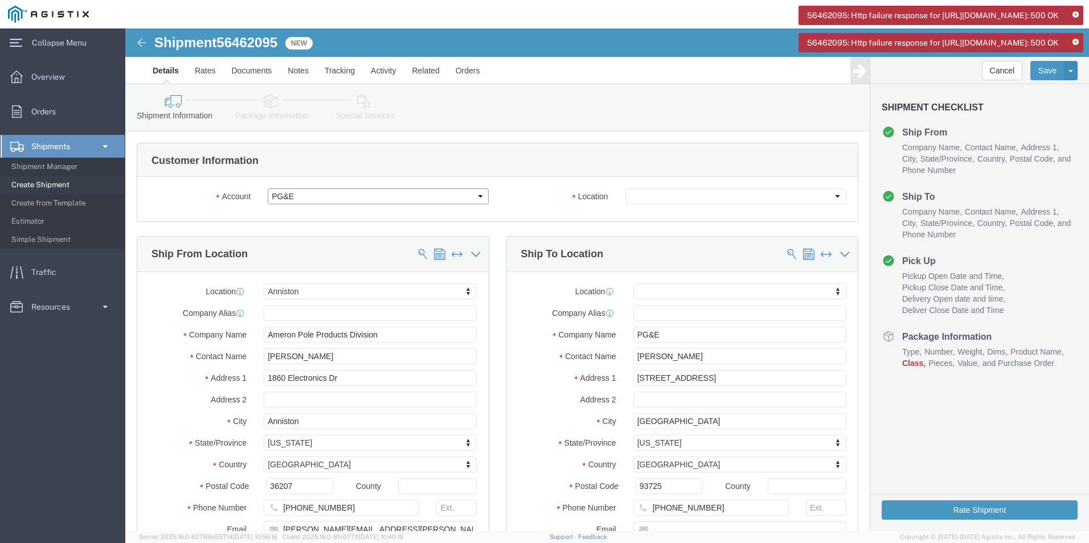
select select "38214"
select select
select select "PURCHORD"
click select "Select Ameron Pole Products Division PG&E"
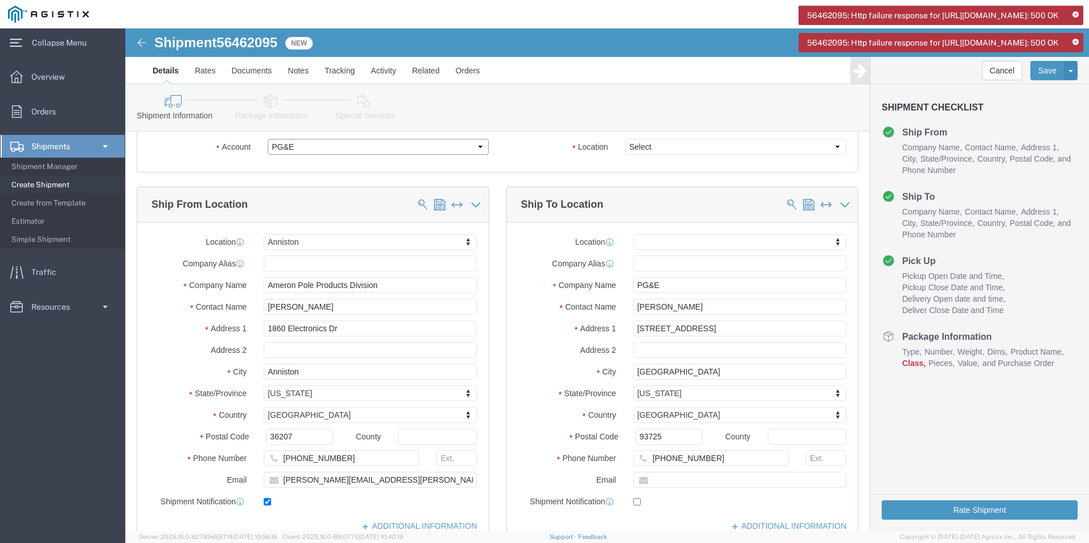
scroll to position [114, 0]
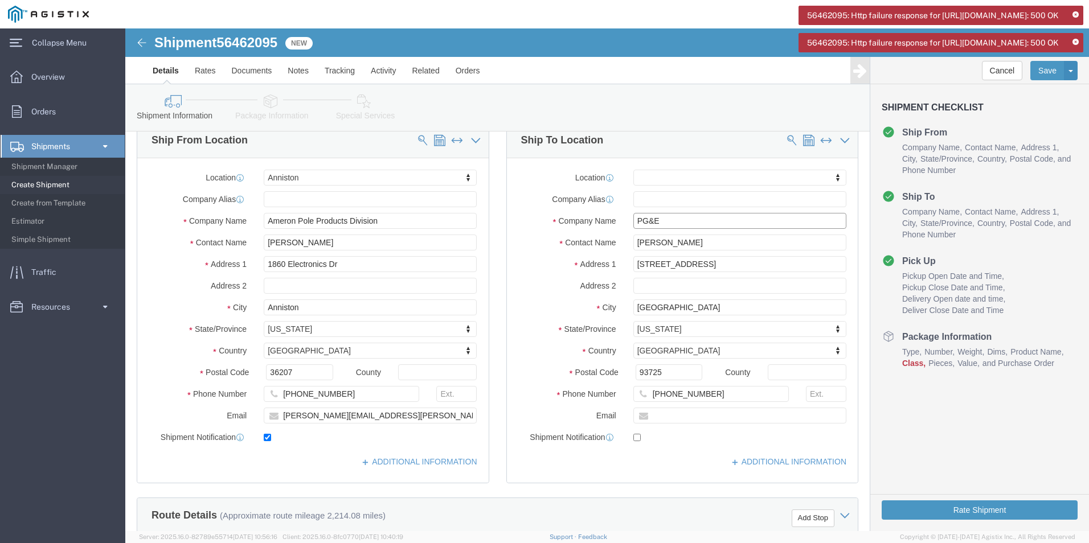
click input "PG&E"
type input "o"
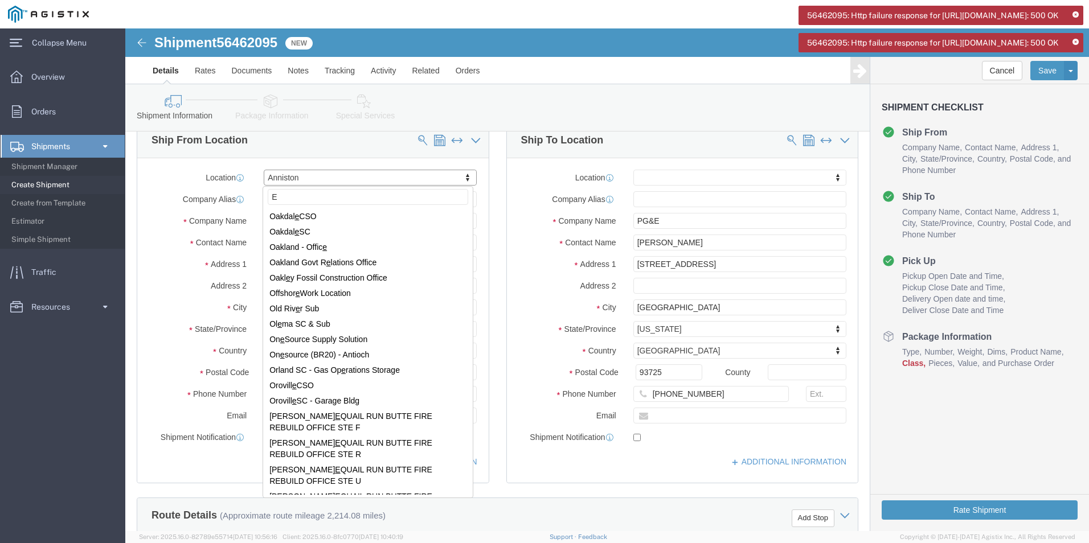
scroll to position [3474, 0]
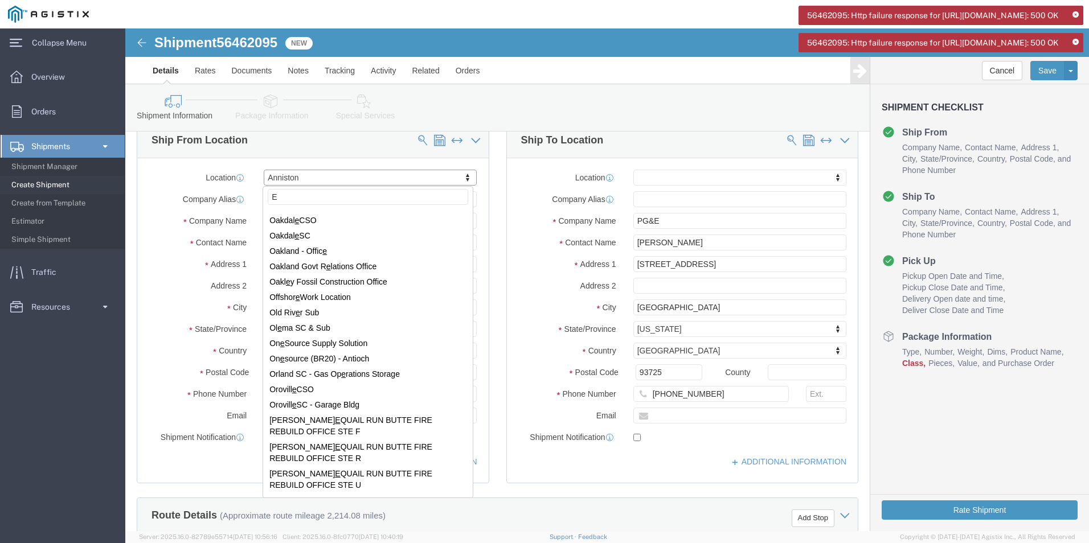
type input "E"
select select "59291"
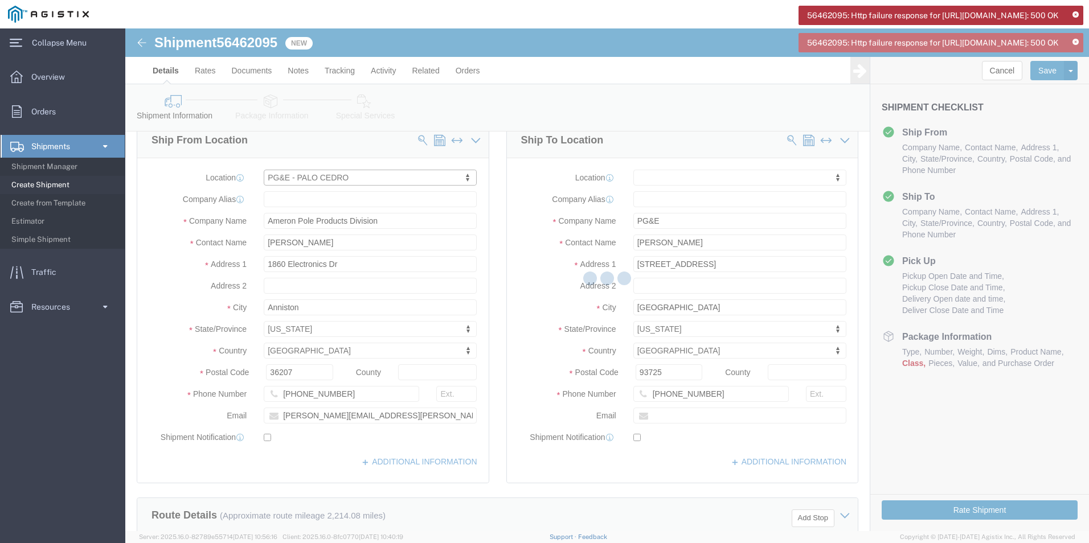
type input "PG&E"
type input "[STREET_ADDRESS]"
type input "Palo Cedro"
type input "96073"
checkbox input "false"
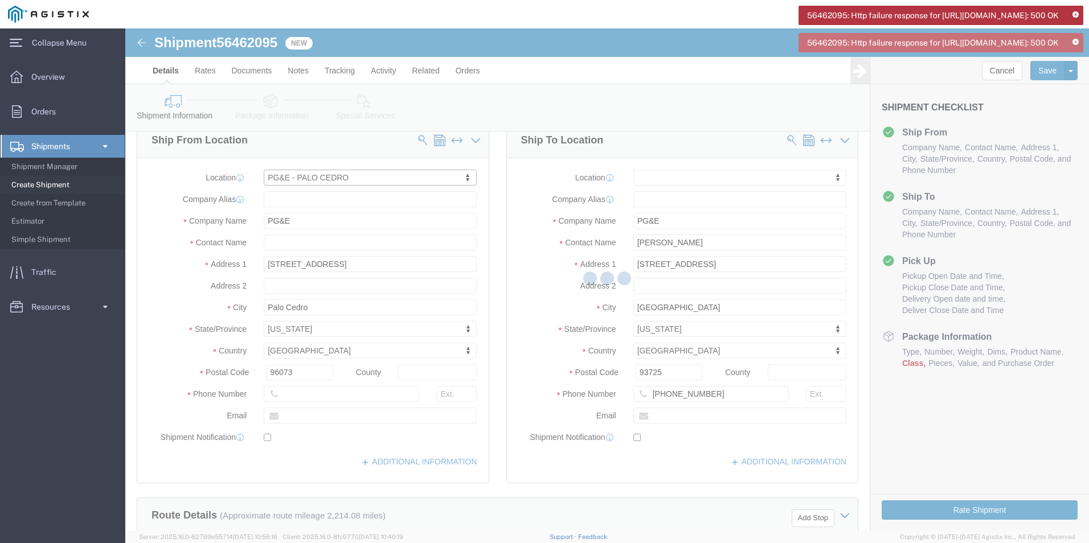
select select "CA"
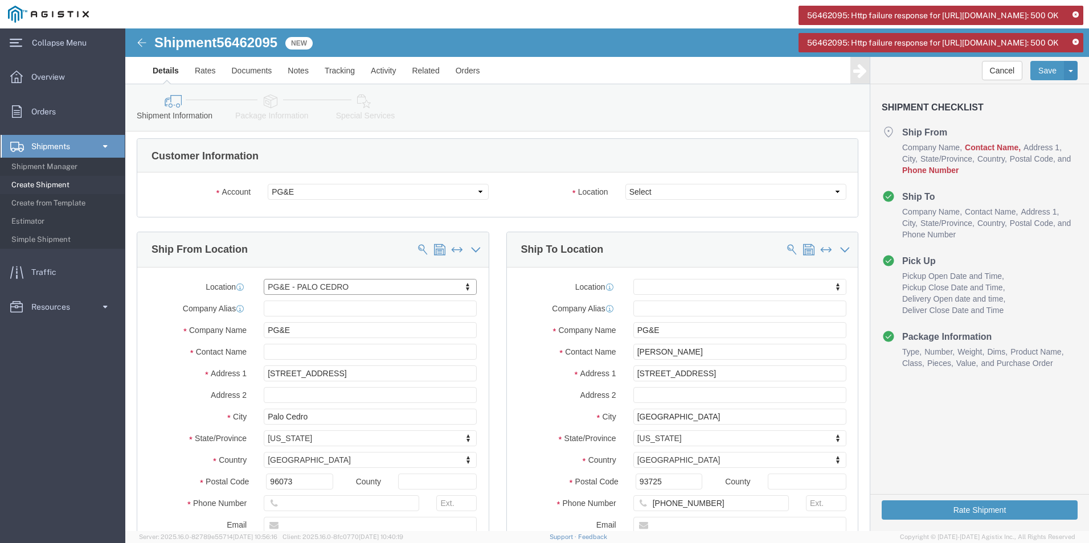
scroll to position [0, 0]
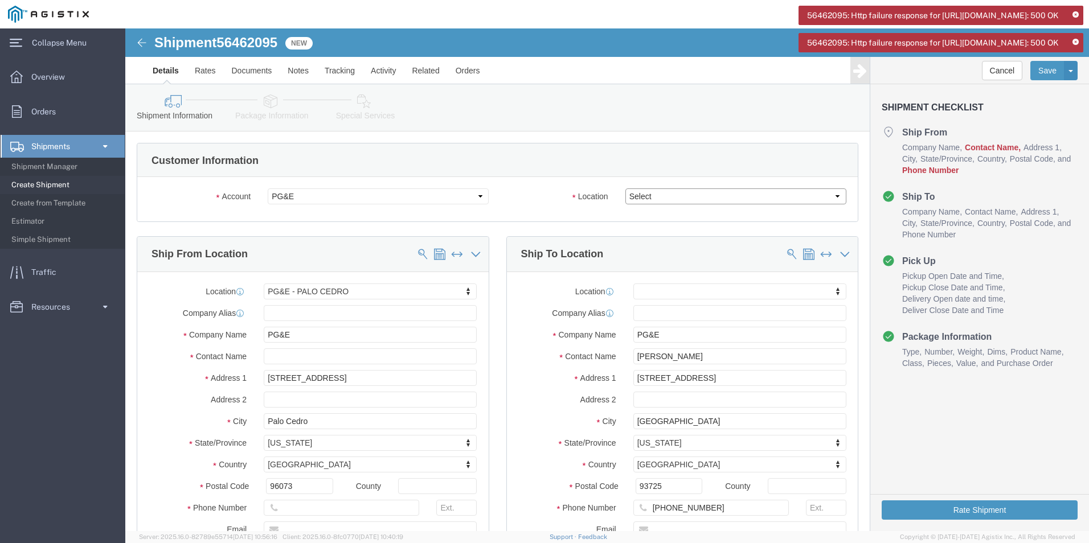
click select "Select All Others [GEOGRAPHIC_DATA] [GEOGRAPHIC_DATA] [GEOGRAPHIC_DATA] [GEOGRA…"
select select "23082"
click select "Select All Others [GEOGRAPHIC_DATA] [GEOGRAPHIC_DATA] [GEOGRAPHIC_DATA] [GEOGRA…"
type input "ameron"
click select "Select Ameron Pole Products Division PG&E"
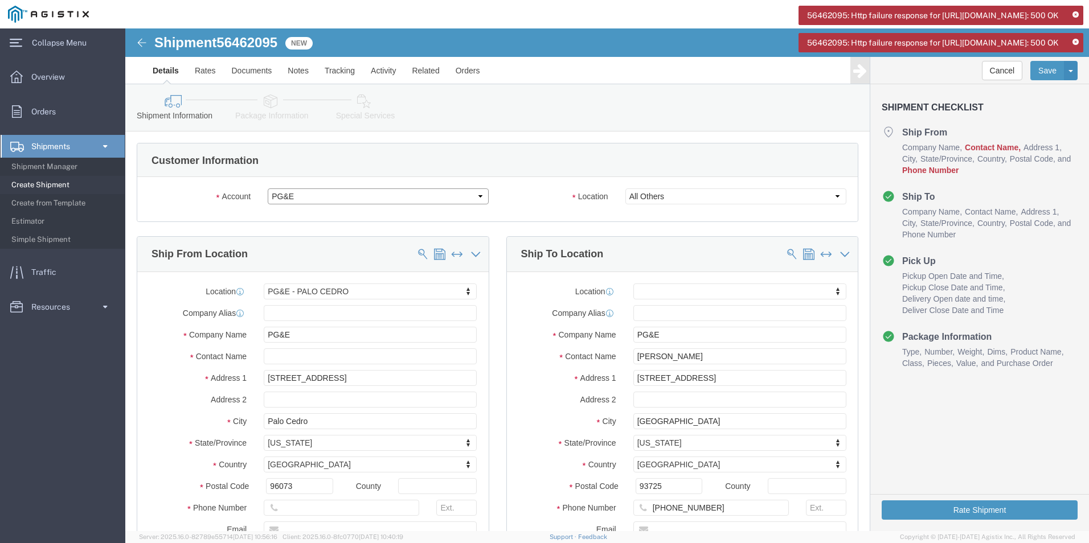
select select
click select "Select Ameron Pole Products Division PG&E"
select select "CUSTREF"
select select "59291"
select select
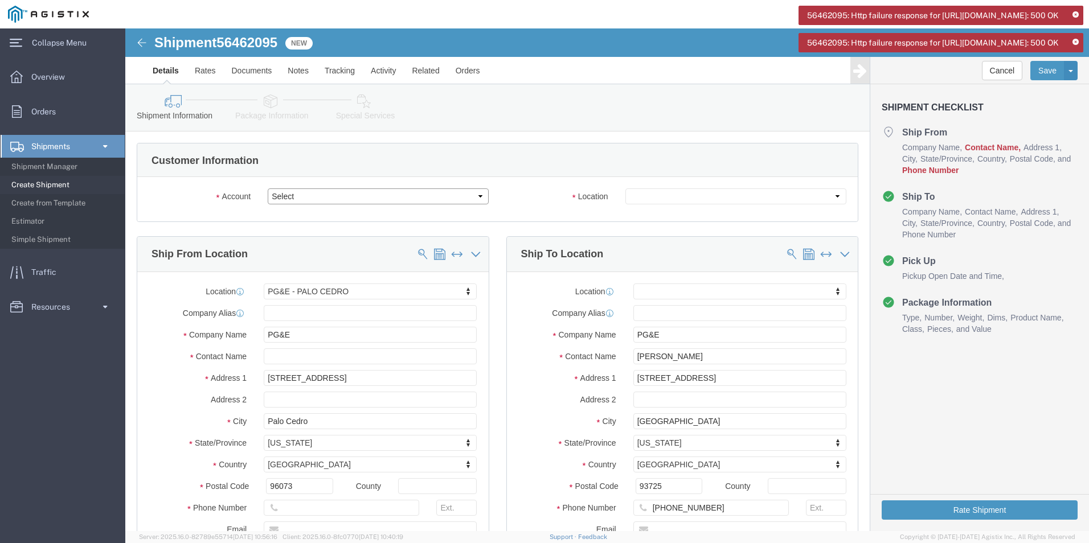
click select "Select Ameron Pole Products Division PG&E"
select select "9596"
click select "Select Ameron Pole Products Division PG&E"
select select "PURCHORD"
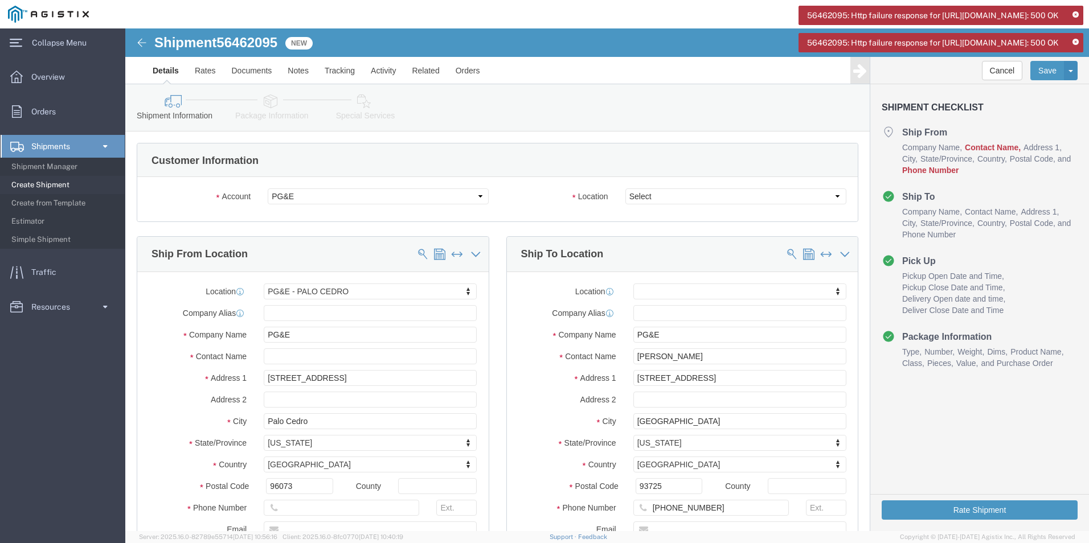
click at [1074, 46] on icon at bounding box center [1075, 42] width 6 height 6
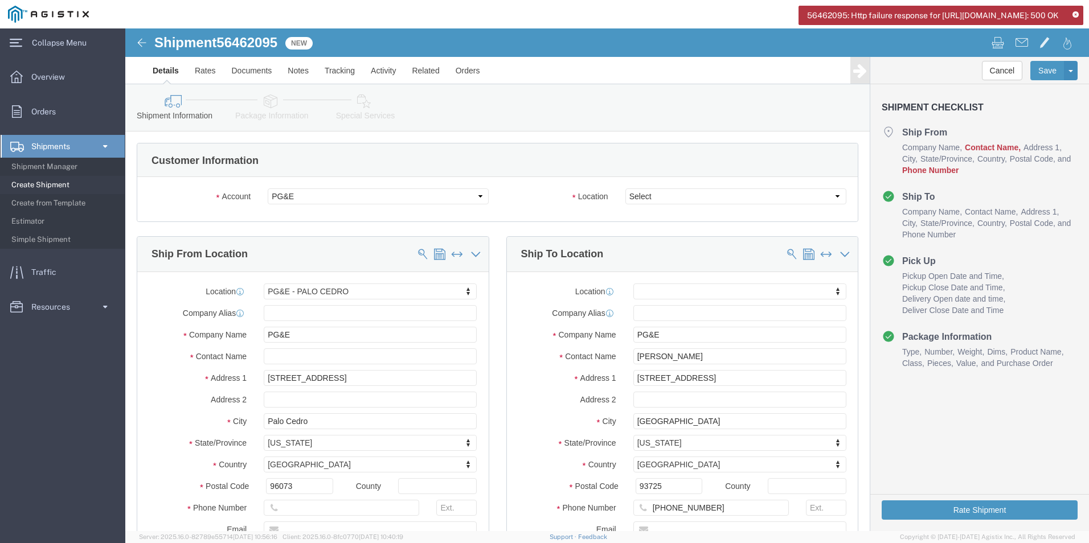
click at [1075, 15] on icon at bounding box center [1075, 15] width 6 height 6
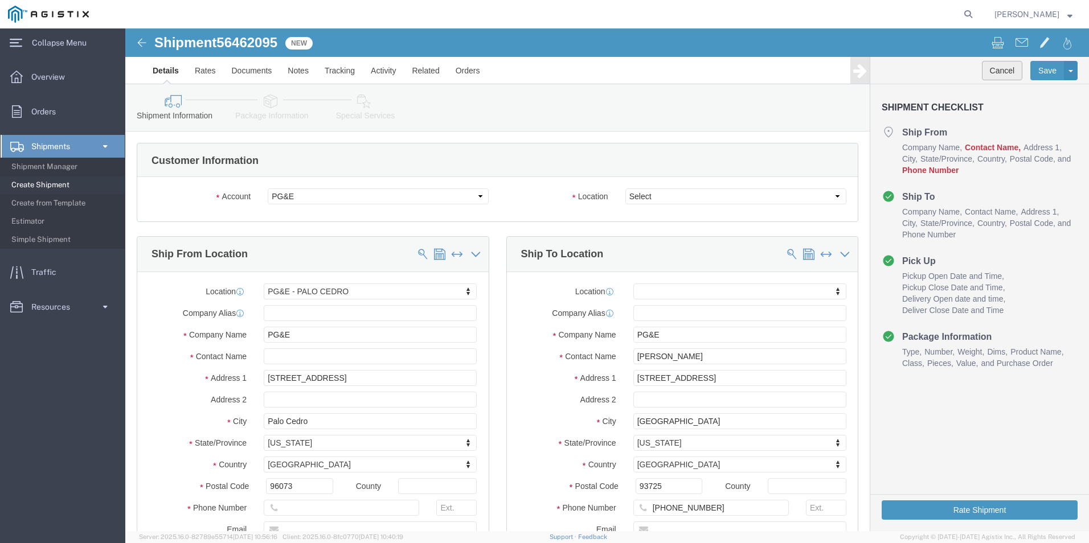
click button "Cancel"
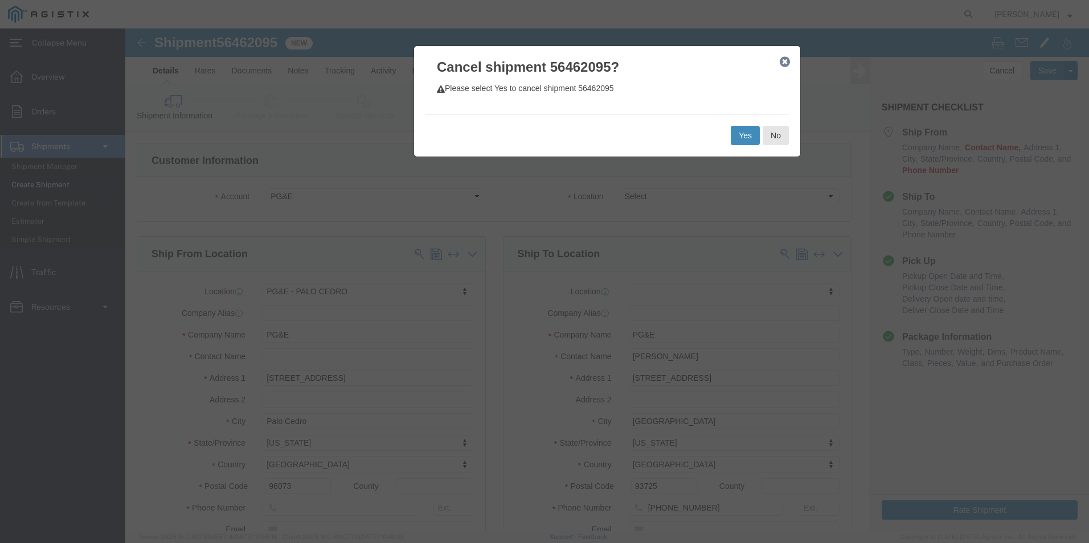
click button "Yes"
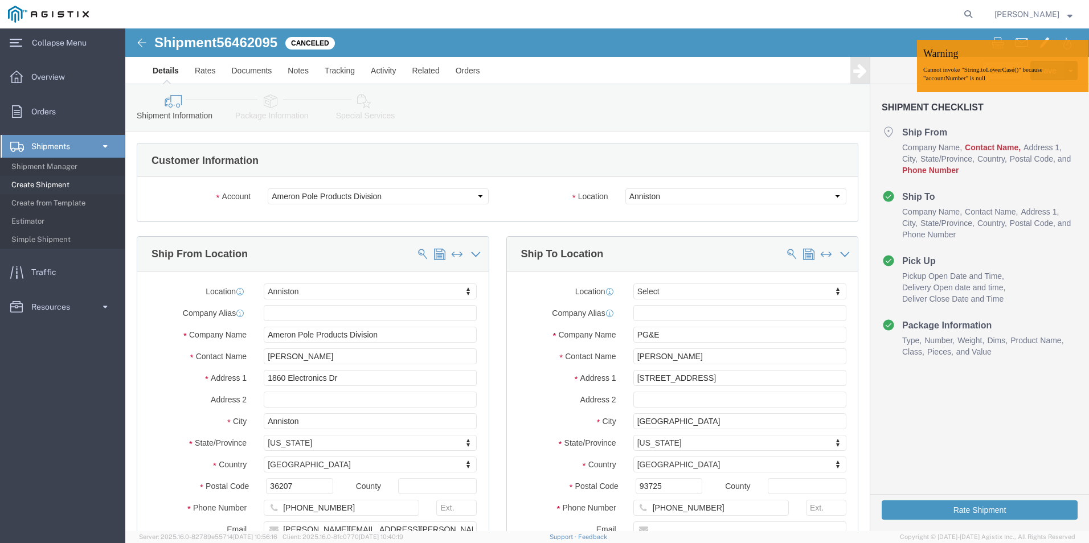
click h3 "Shipment Checklist"
click div
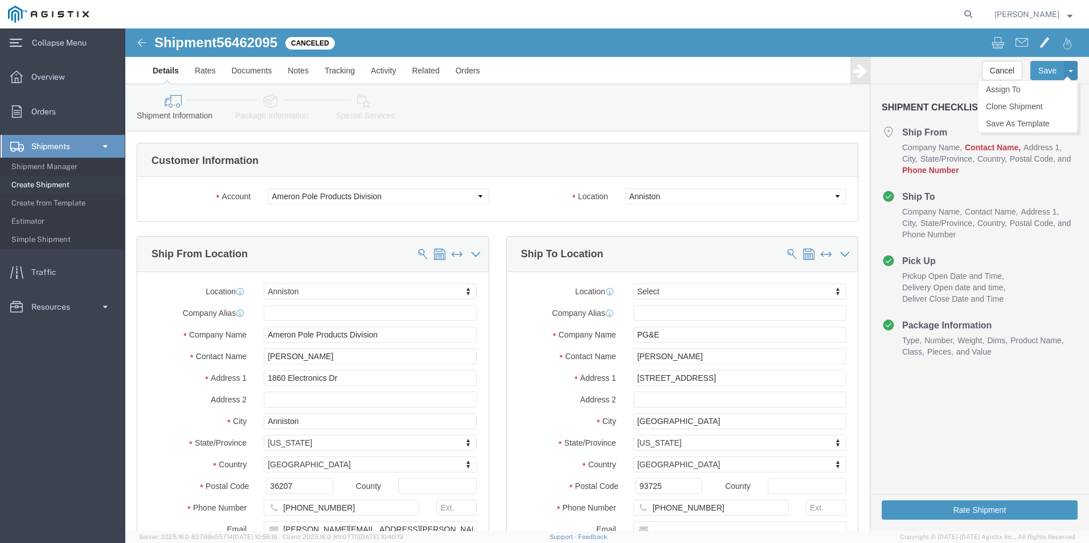
click button
drag, startPoint x: 761, startPoint y: 35, endPoint x: 791, endPoint y: 36, distance: 30.2
click div "Cancel Save Assign To Clone Shipment Save As Template"
click select "Select Ameron Pole Products Division PG&E"
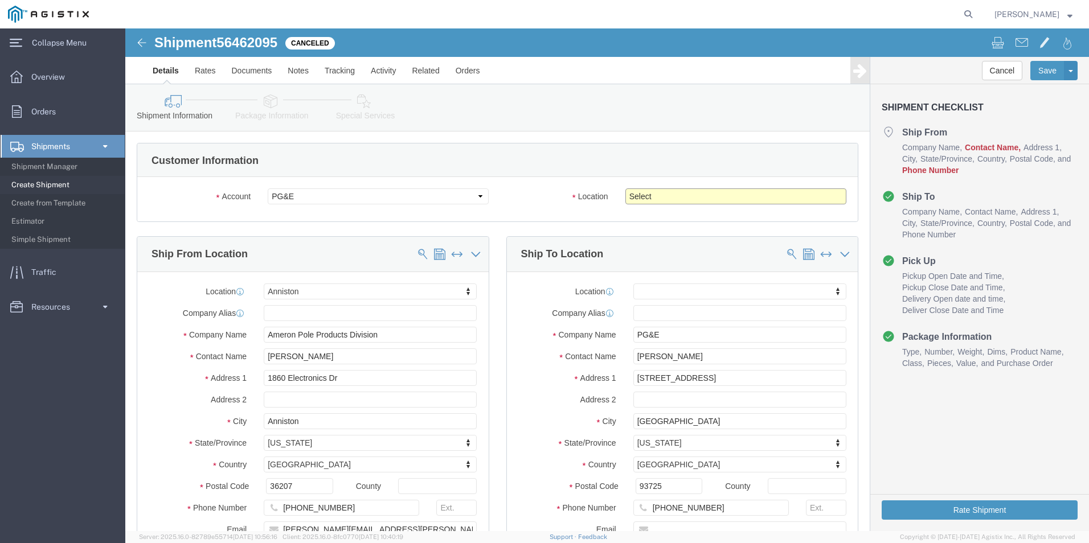
click select "Select All Others [GEOGRAPHIC_DATA] [GEOGRAPHIC_DATA] [GEOGRAPHIC_DATA] [GEOGRA…"
click input "PG&E"
click input "[PERSON_NAME]"
click input "[STREET_ADDRESS]"
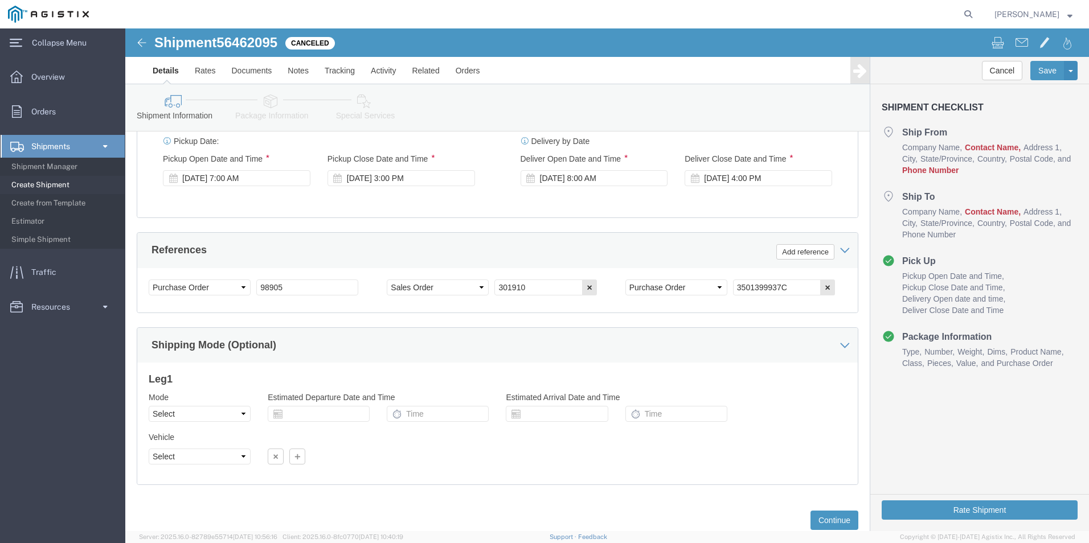
scroll to position [749, 0]
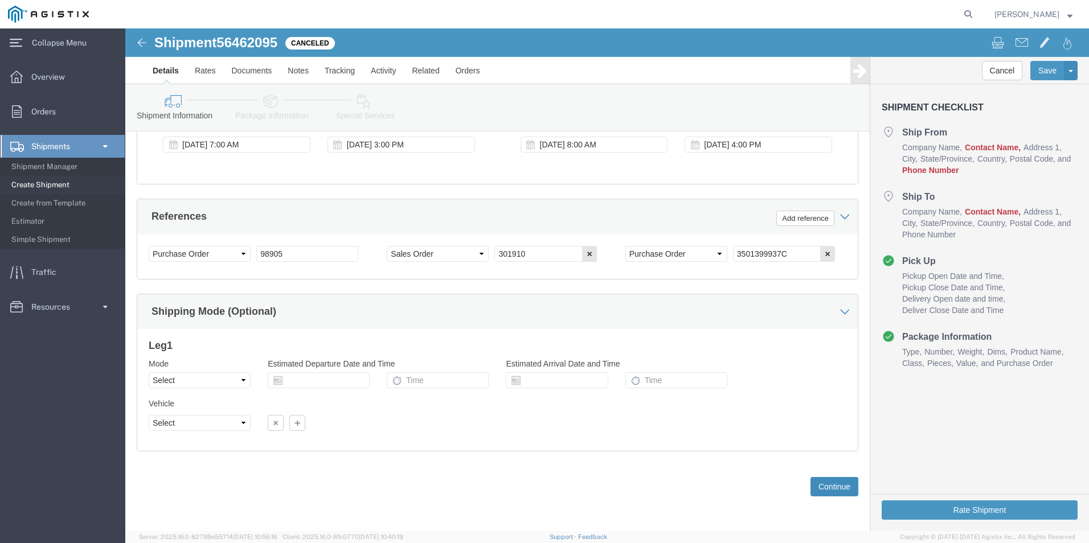
click button "Continue"
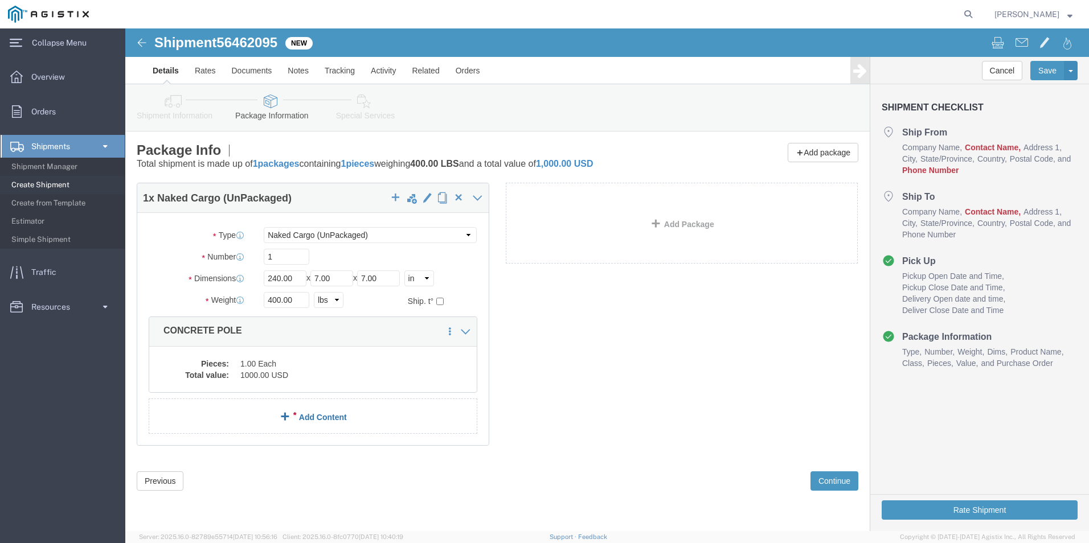
click link "Add Content"
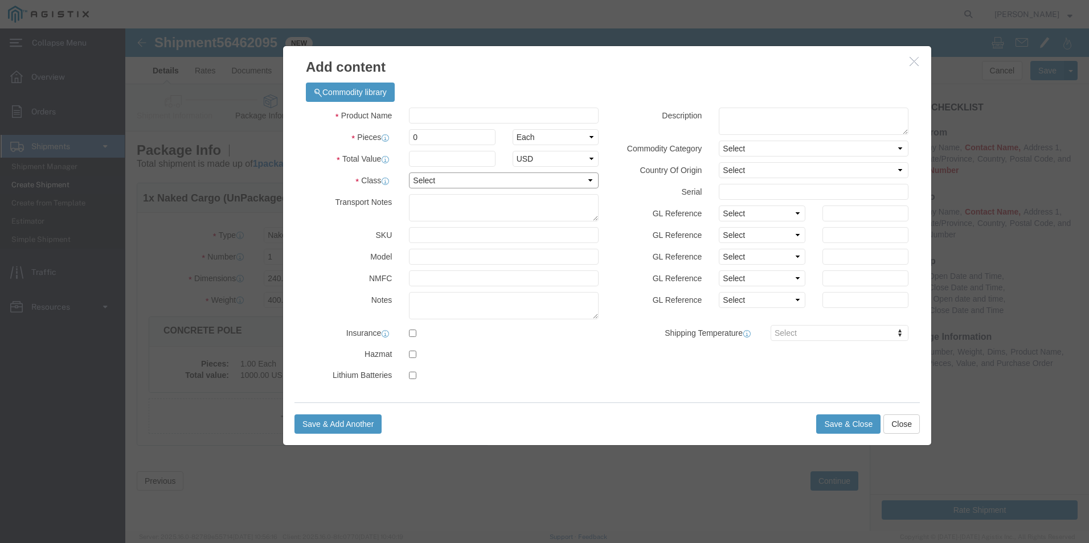
click select "Select 50 55 60 65 70 85 92.5 100 125 175 250 300 400"
click input "0"
click select "Select Bag Barrels 100Board Feet Bottle Box Blister Pack Carats Can Capsule Car…"
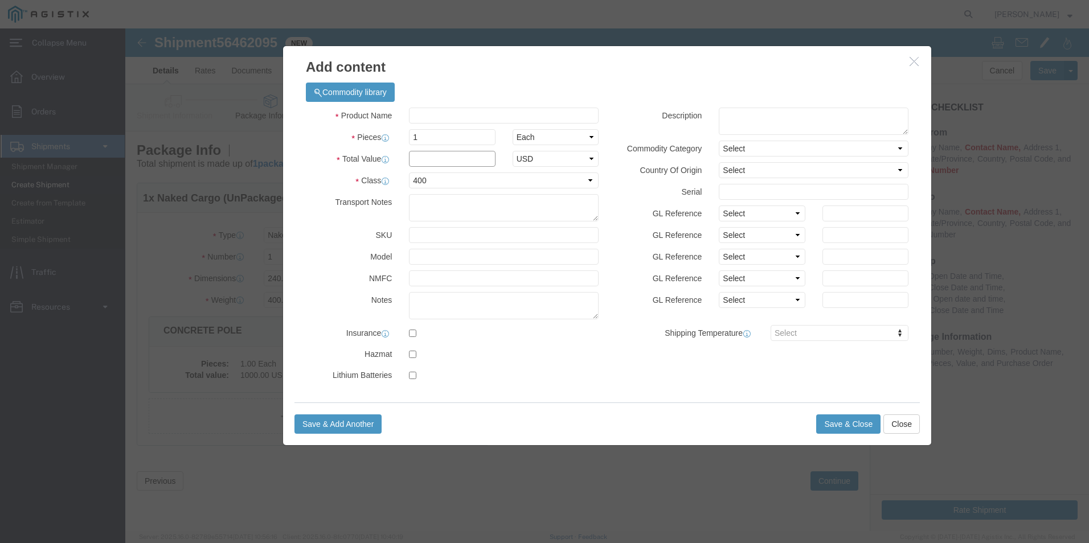
click input "text"
click select "Select 50 55 60 65 70 85 92.5 100 125 175 250 300 400"
click textarea
click input "text"
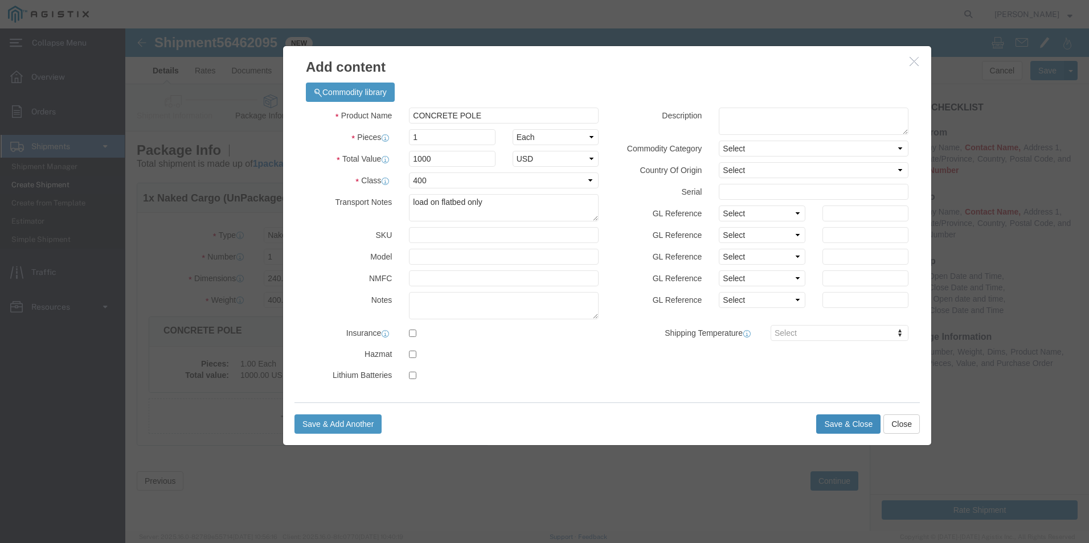
click div "Save & Add Another Save & Close Close"
click button "Save & Close"
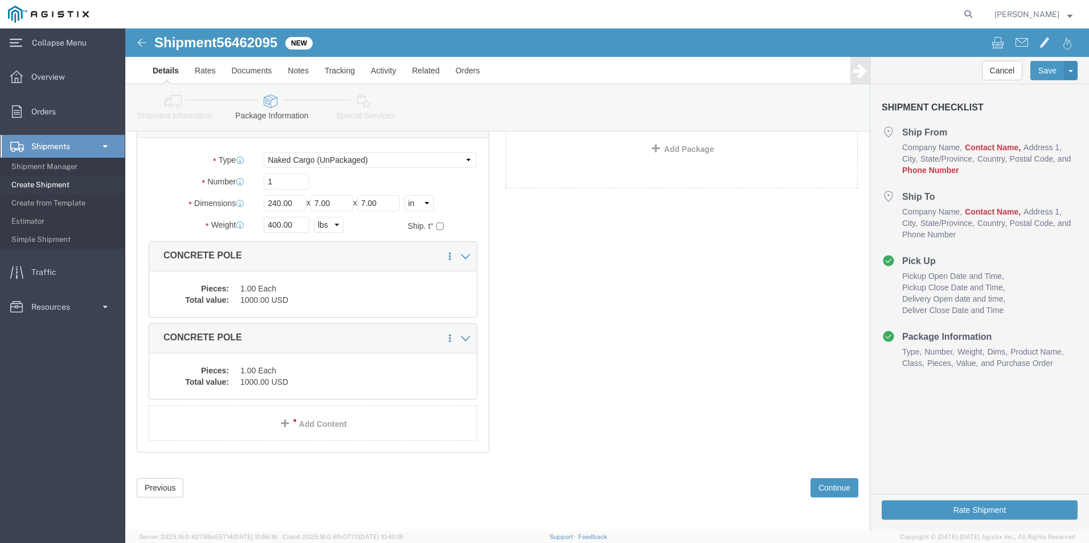
scroll to position [76, 0]
click link "Delete this content"
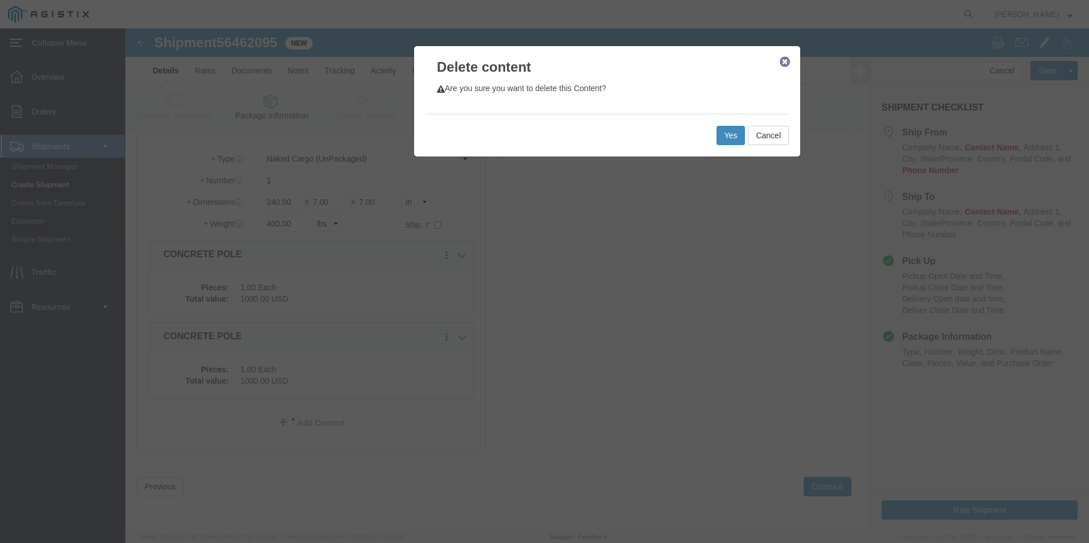
click button "Yes"
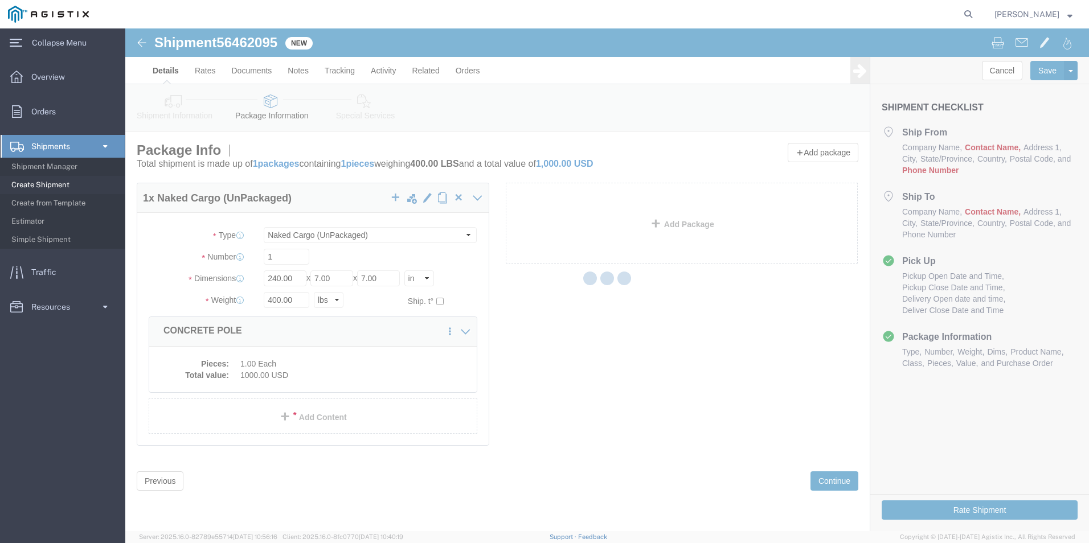
scroll to position [0, 0]
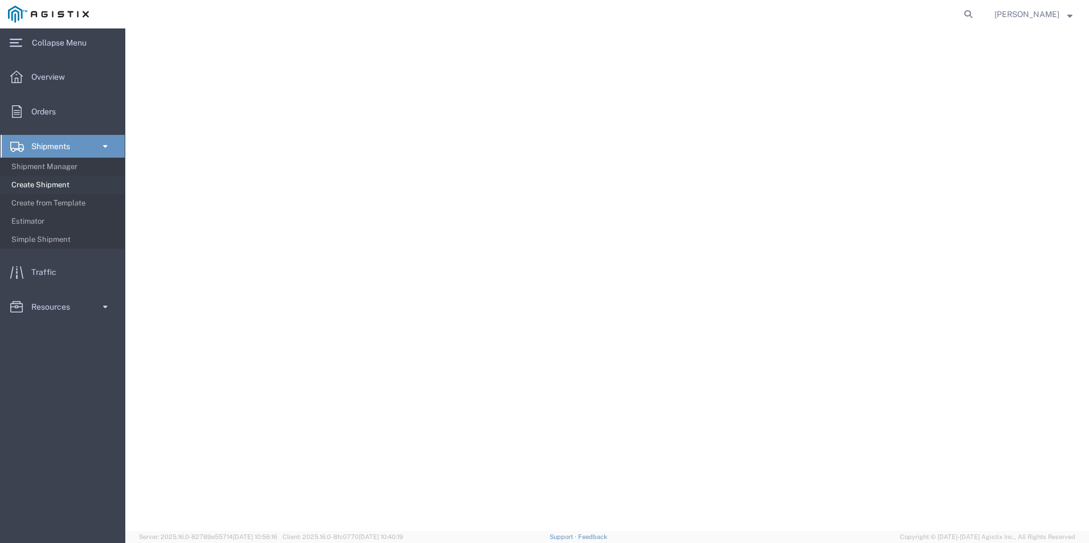
select select "NKCR"
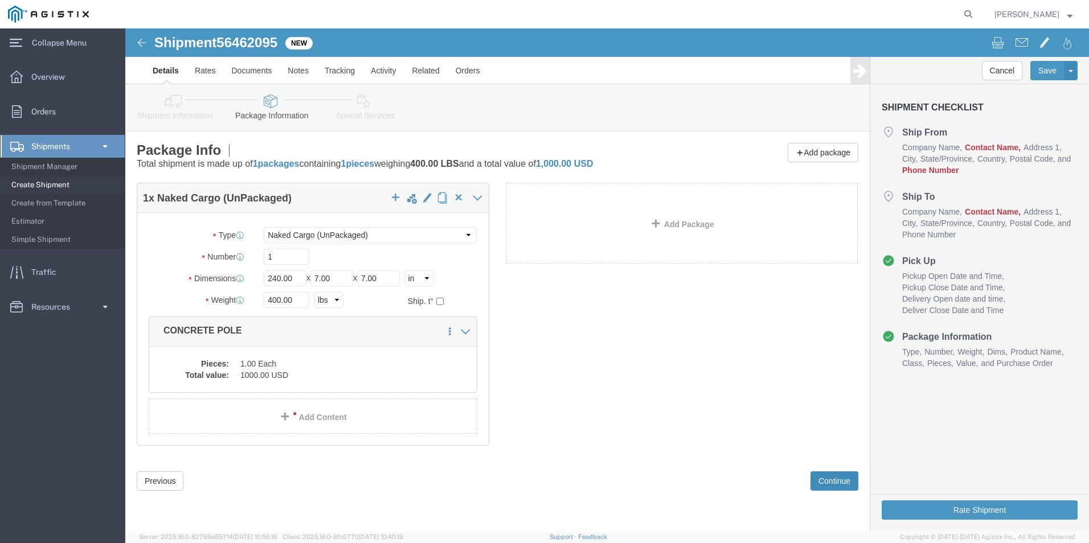
click button "Continue"
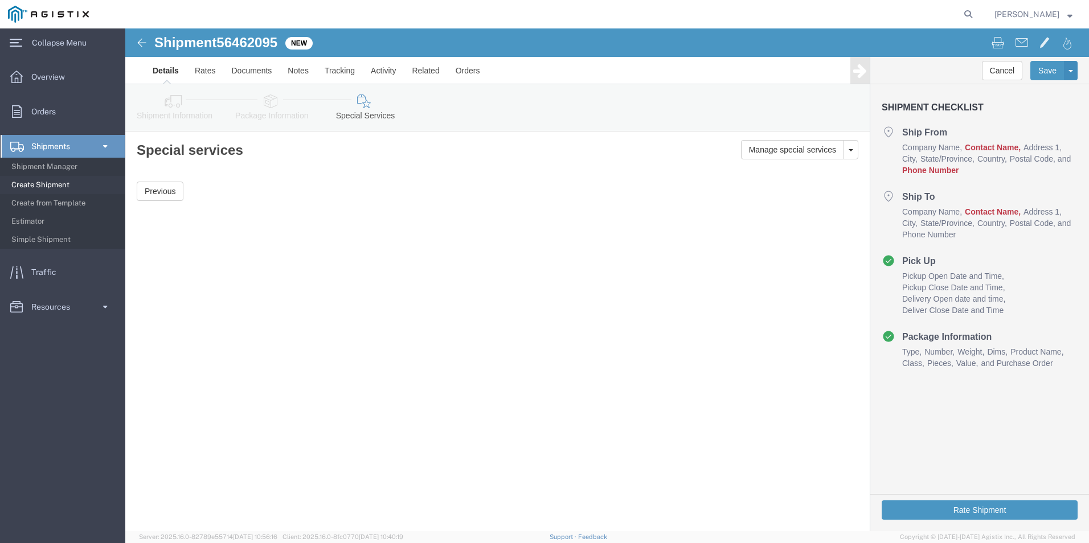
click span "Country"
click h4 "Ship From"
click span "Contact Name"
click li "Ship To Company Name Contact Name Address 1 City State/Province Country Postal …"
click span "Contact Name"
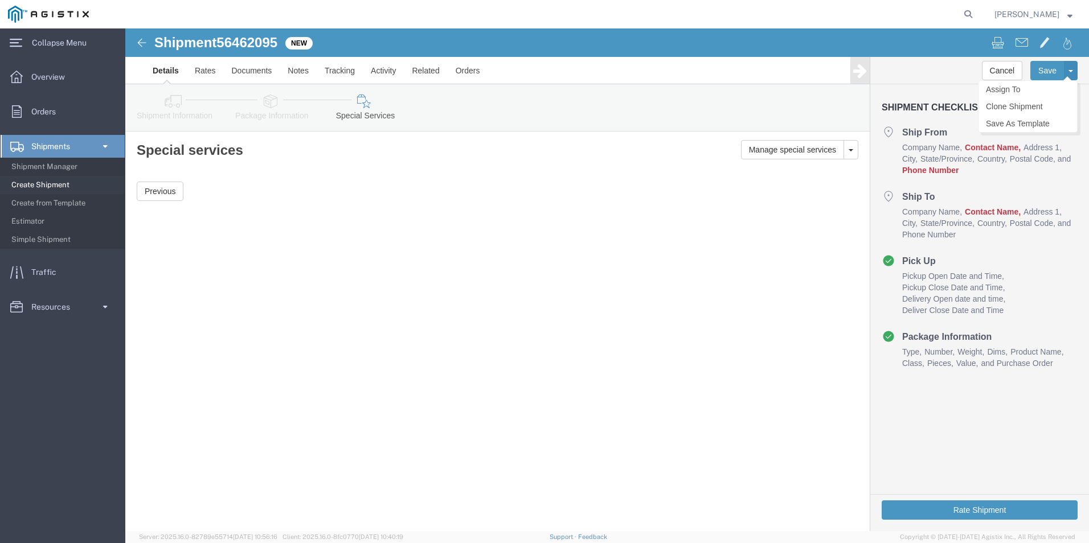
click button
click ul "Ship From Company Name Contact Name Address 1 City State/Province Country Posta…"
click link "Details"
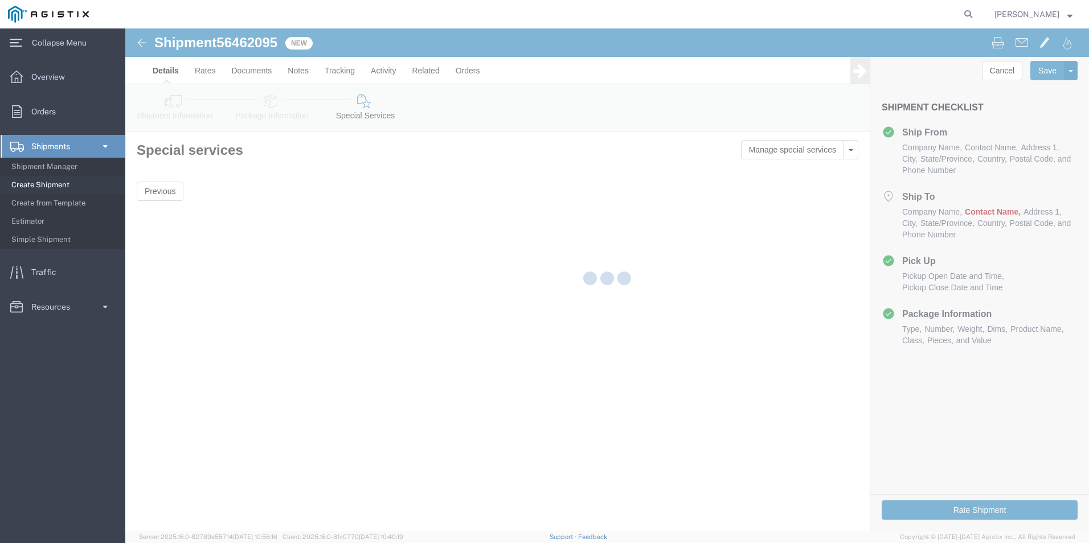
select select "38214"
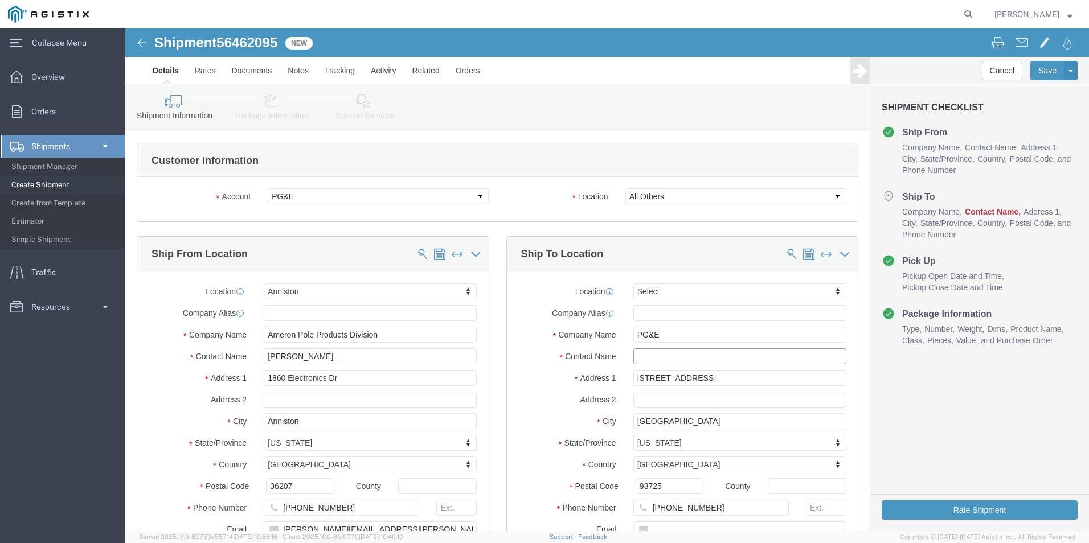
click input "text"
type input "m"
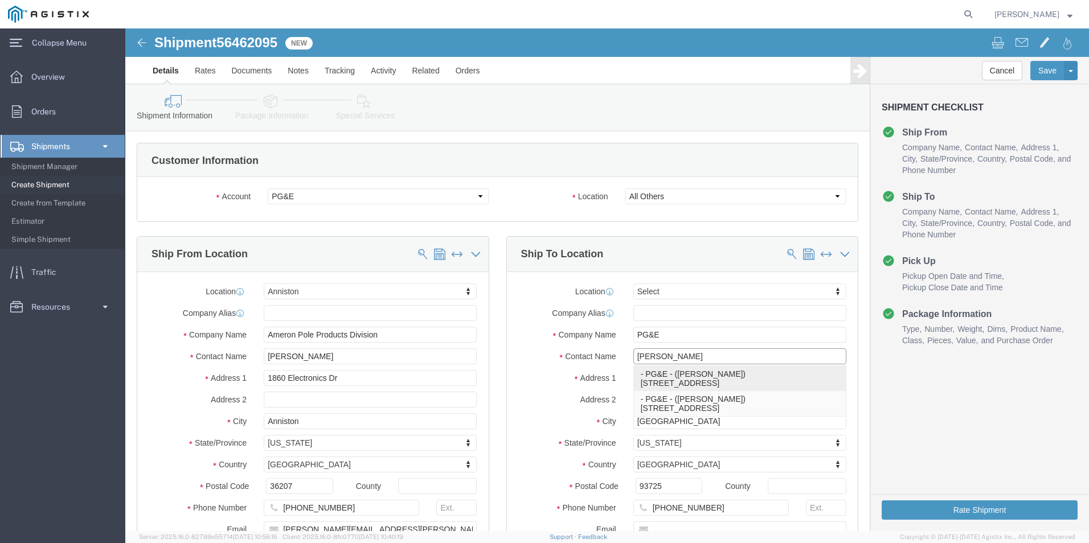
click p "- PG&E - ([PERSON_NAME]) [STREET_ADDRESS]"
type input "[PERSON_NAME]"
type input "[STREET_ADDRESS]"
select select "CA"
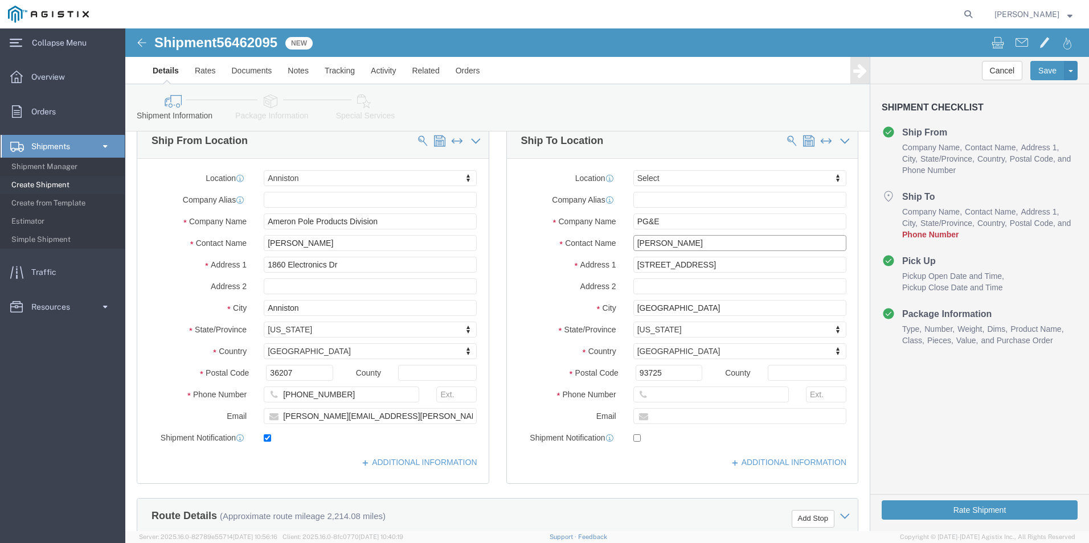
scroll to position [114, 0]
type input "[PERSON_NAME]"
click input "text"
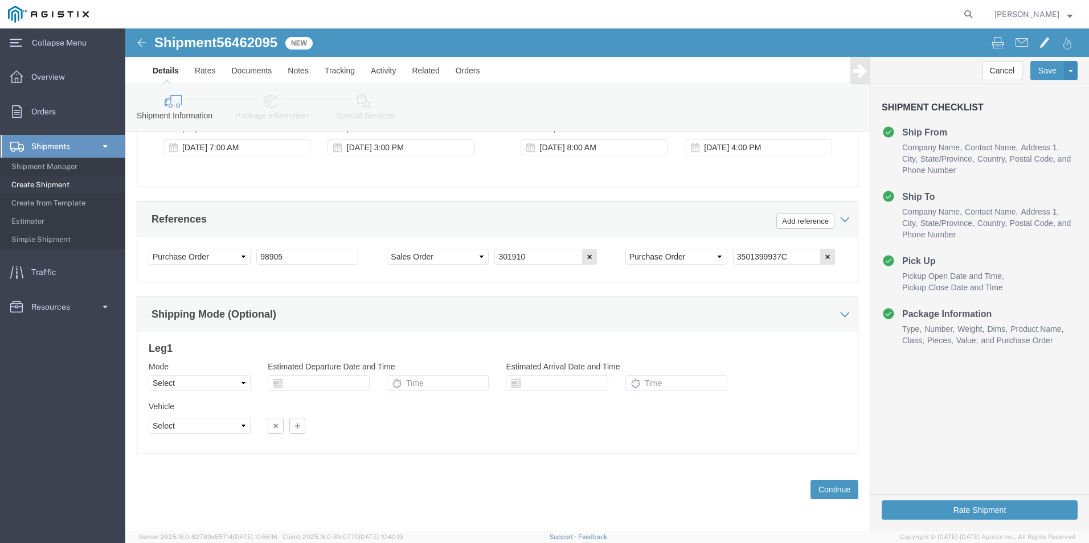
scroll to position [749, 0]
type input "[PHONE_NUMBER]"
click button "Continue"
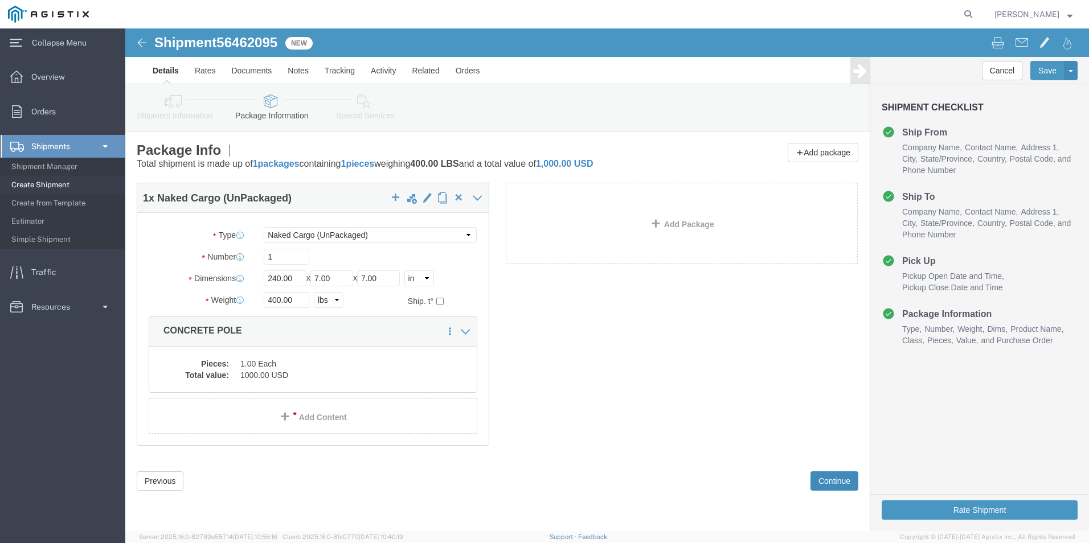
scroll to position [0, 0]
click button "Continue"
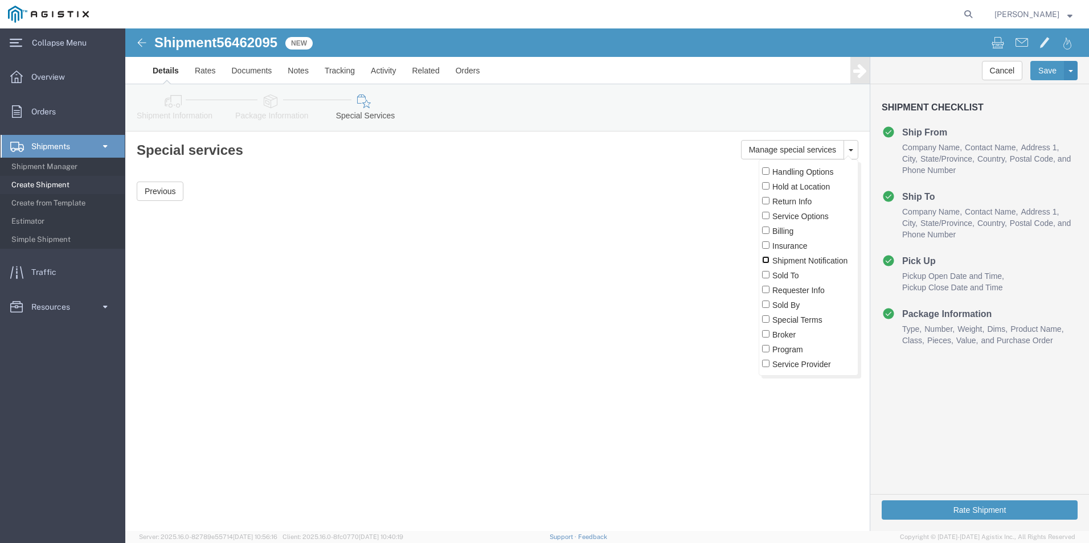
click input "Shipment Notification"
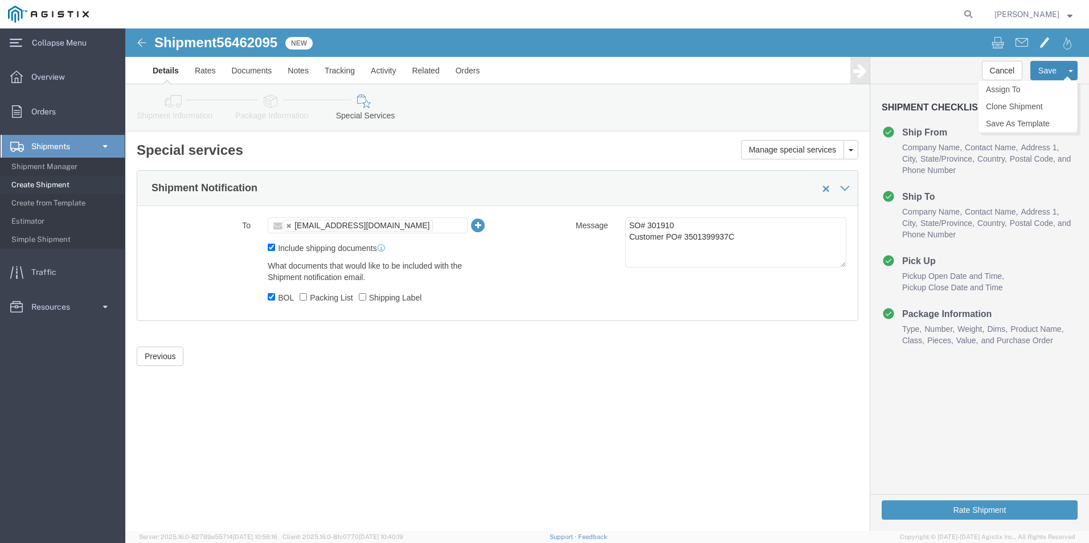
click button "Save"
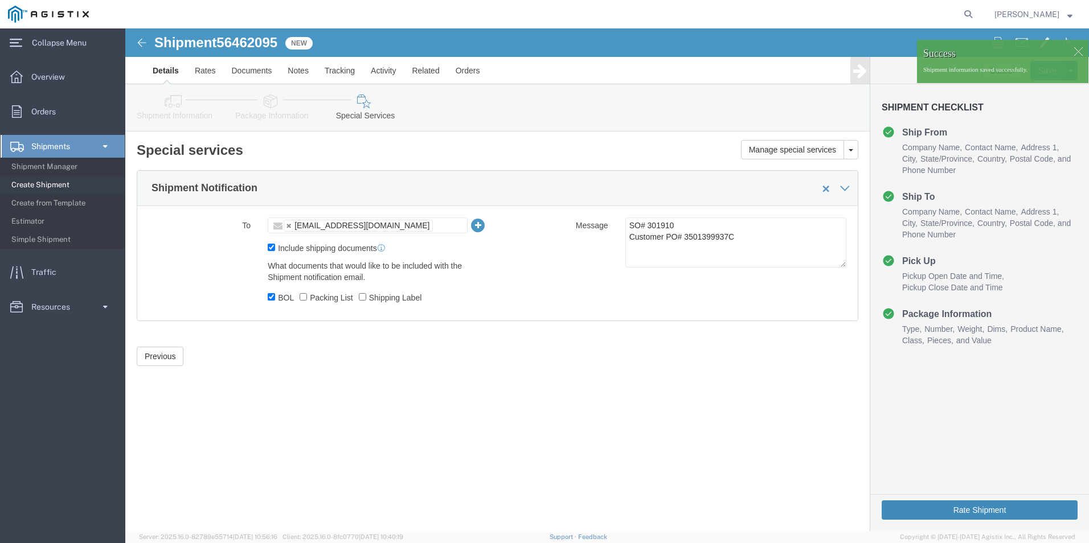
click button "Rate Shipment"
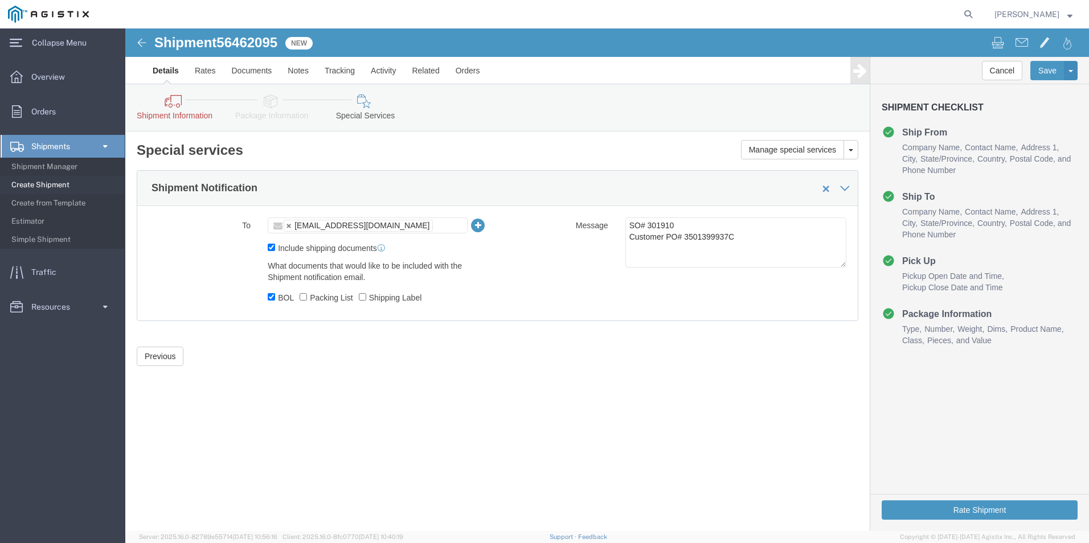
click icon
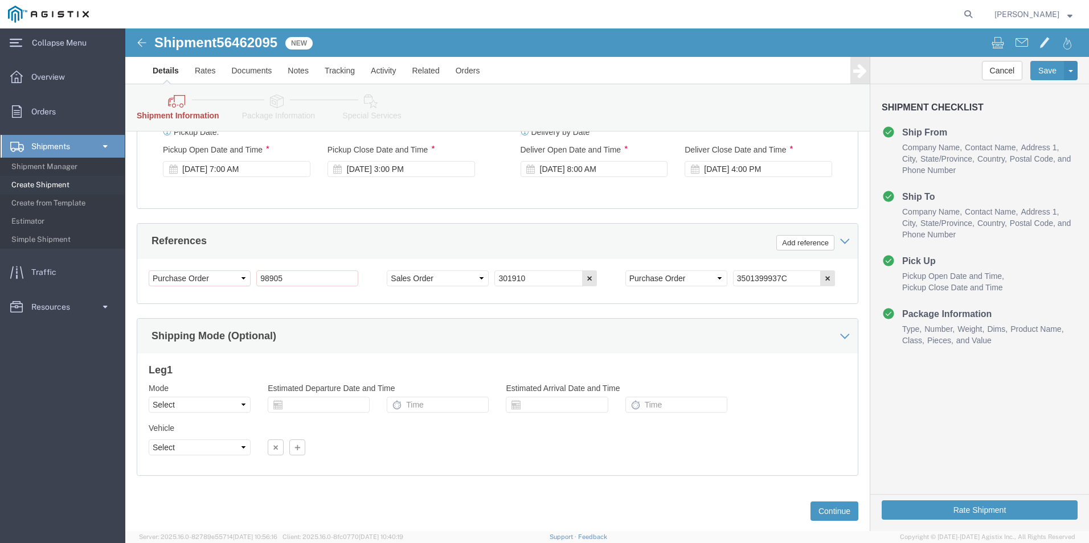
scroll to position [749, 0]
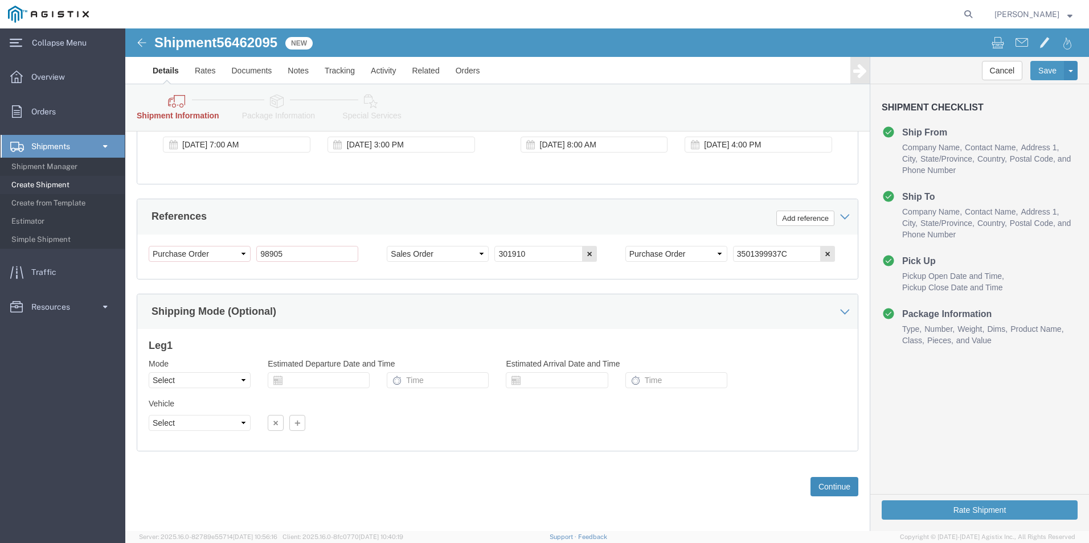
click button "Continue"
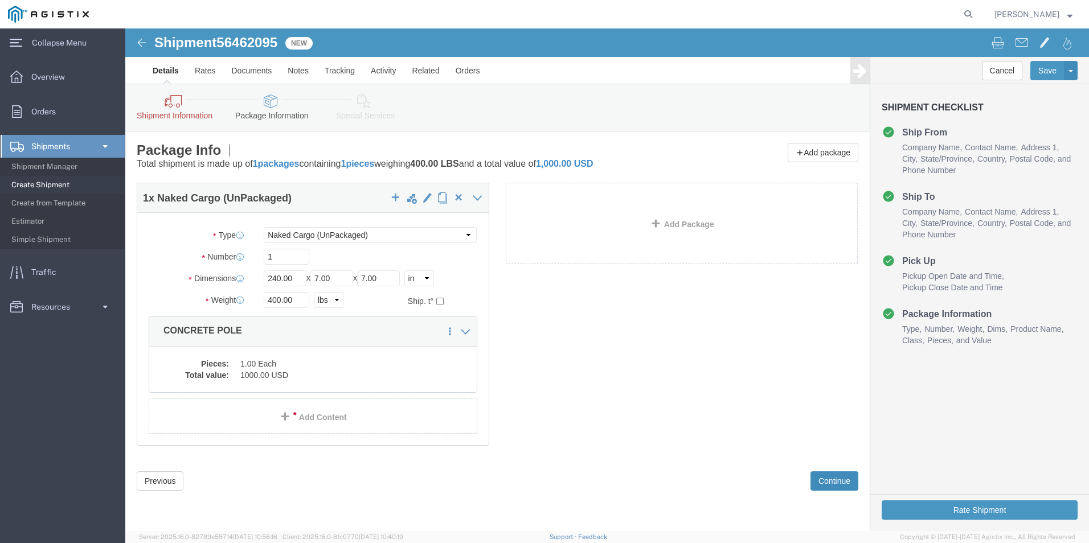
scroll to position [0, 0]
click button "Continue"
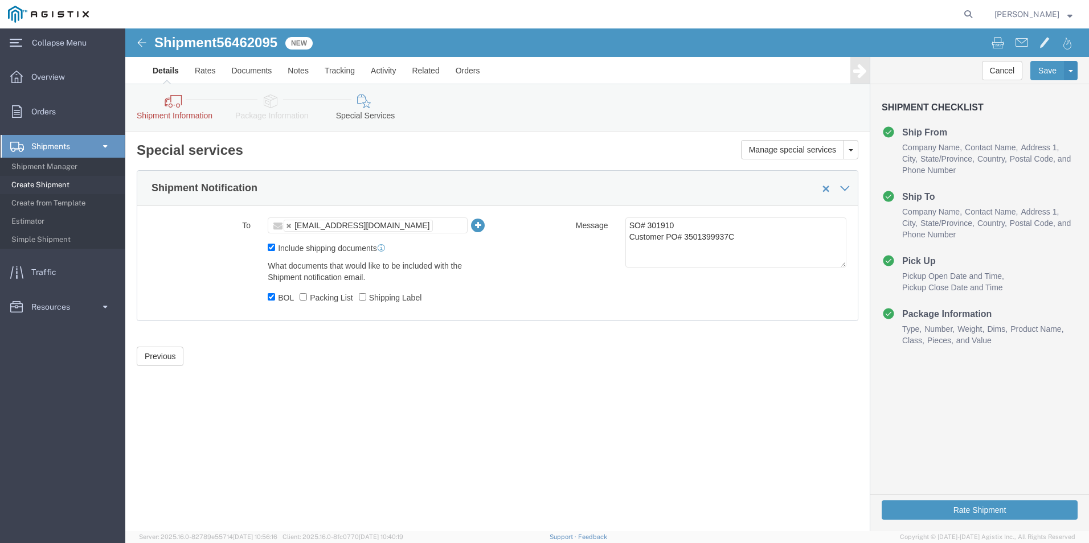
click span
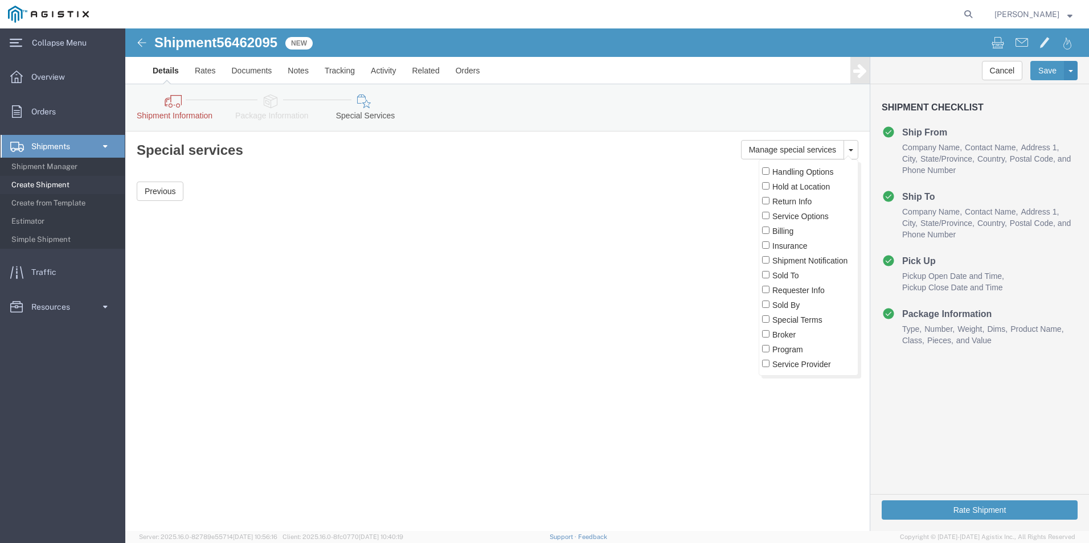
click label "Sold By"
click input "Sold By"
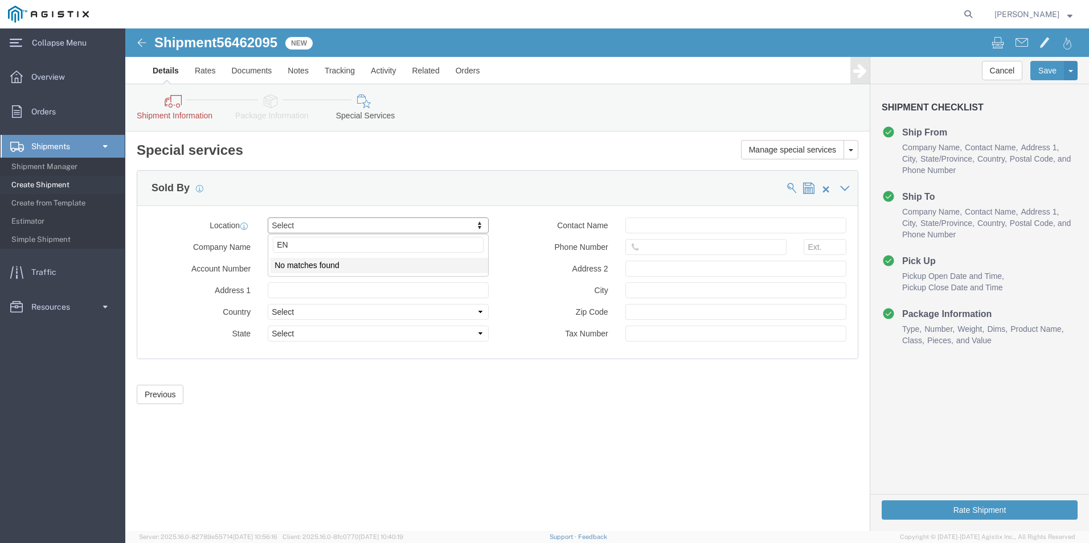
type input "E"
click span
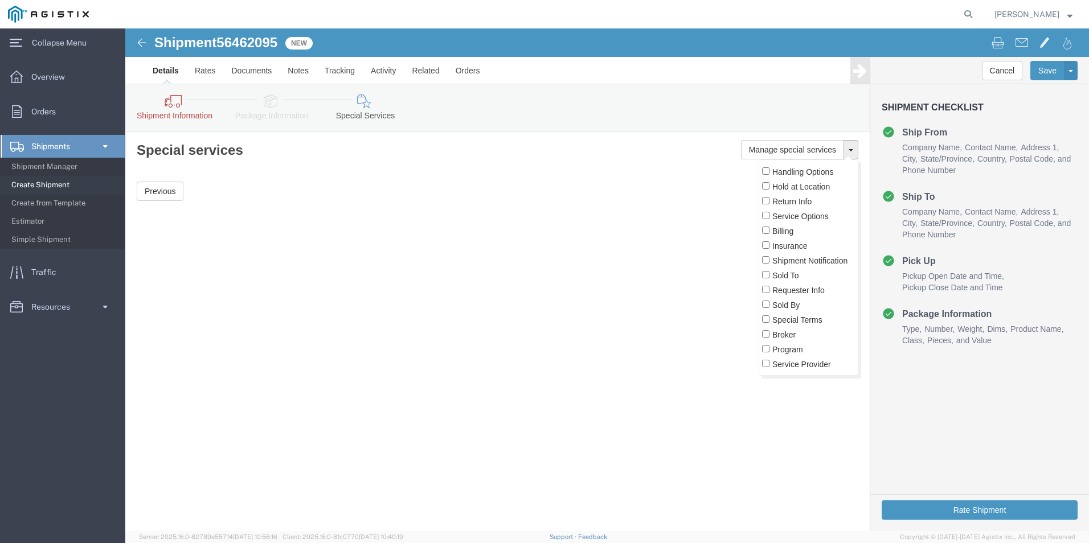
click span
click label "Handling Options"
click input "Handling Options"
checkbox input "true"
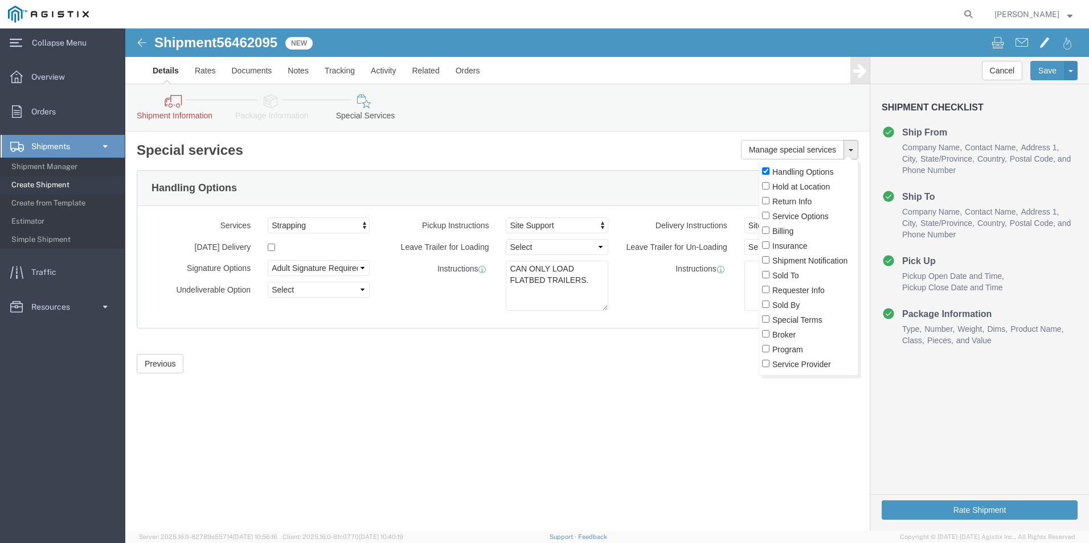
click label "Billing"
click input "Billing"
checkbox input "true"
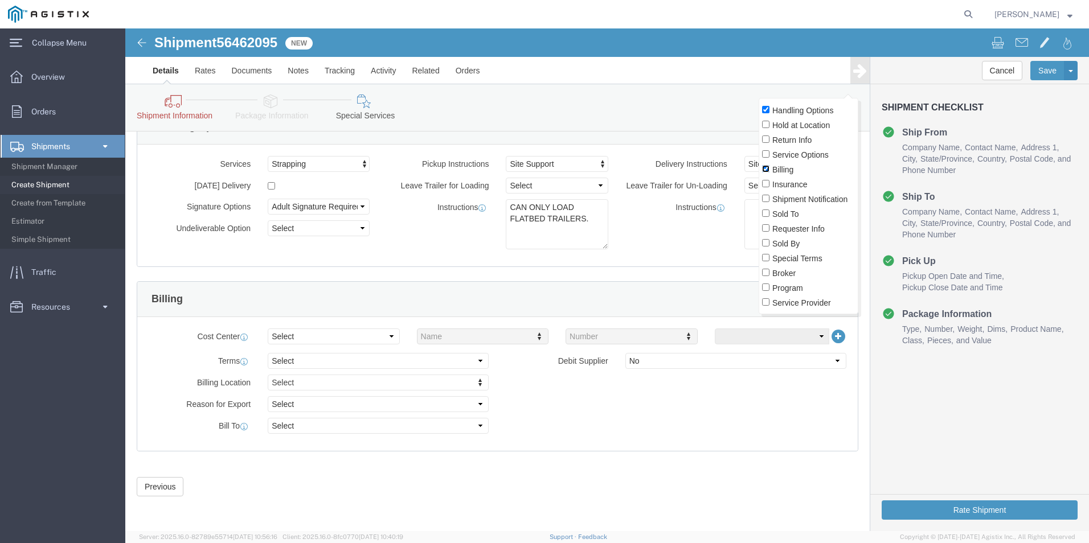
scroll to position [71, 0]
click select "Select Buyer Cost Center Department Operations Number Order Number Sales Person"
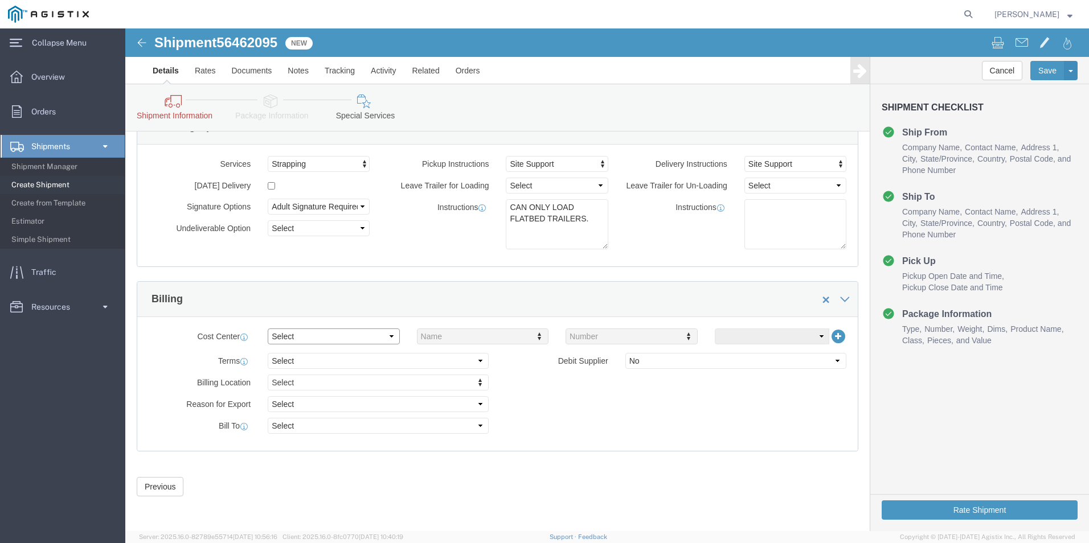
select select "BUYER"
click select "Select Buyer Cost Center Department Operations Number Order Number Sales Person"
type input "P"
click select "Select Buyer Cost Center Department Operations Number Order Number Sales Person"
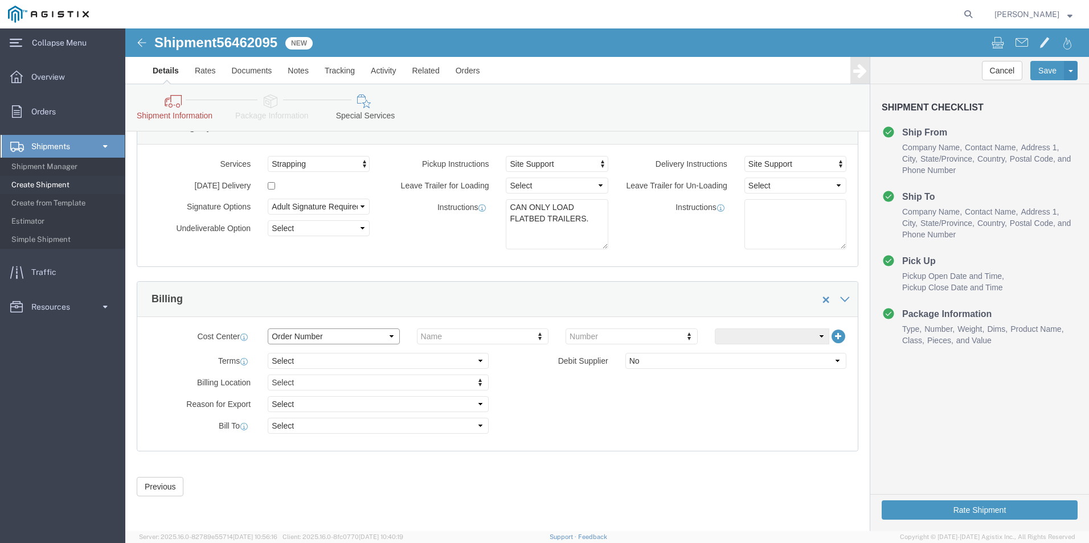
click select "Select Buyer Cost Center Department Operations Number Order Number Sales Person"
select select "BUYER"
click select "Select Buyer Cost Center Department Operations Number Order Number Sales Person"
type input "P"
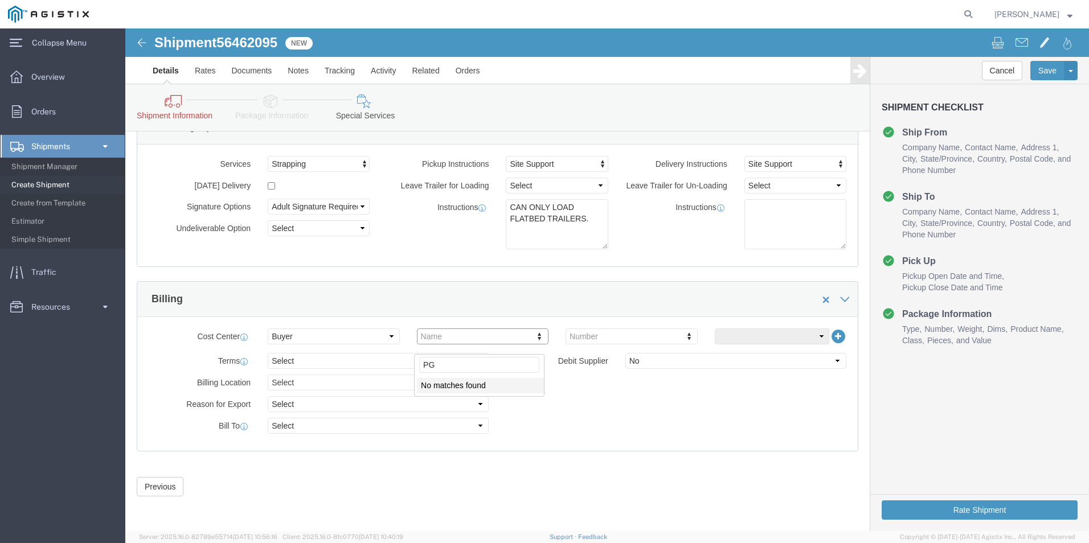
type input "P"
click span
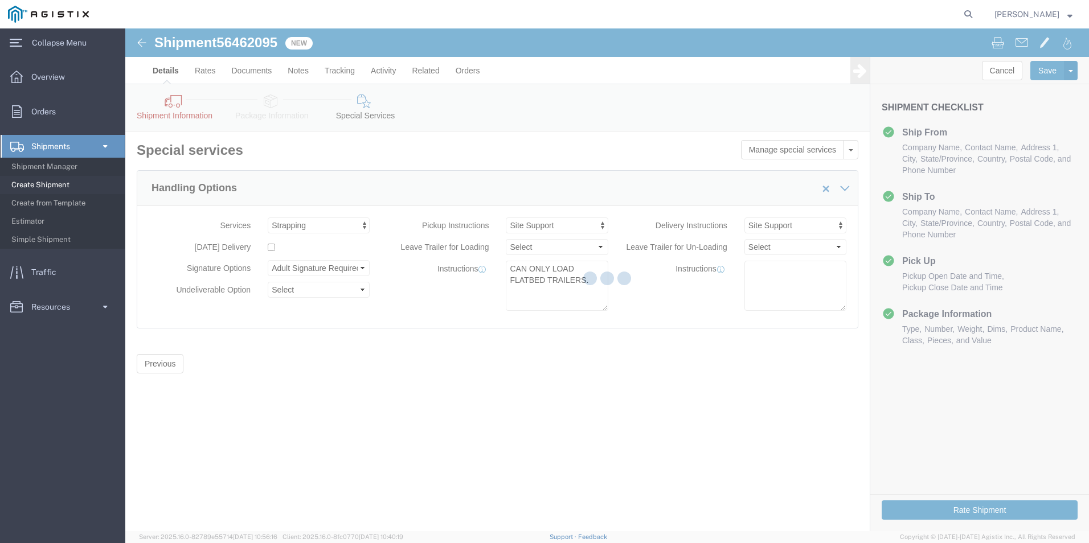
scroll to position [0, 0]
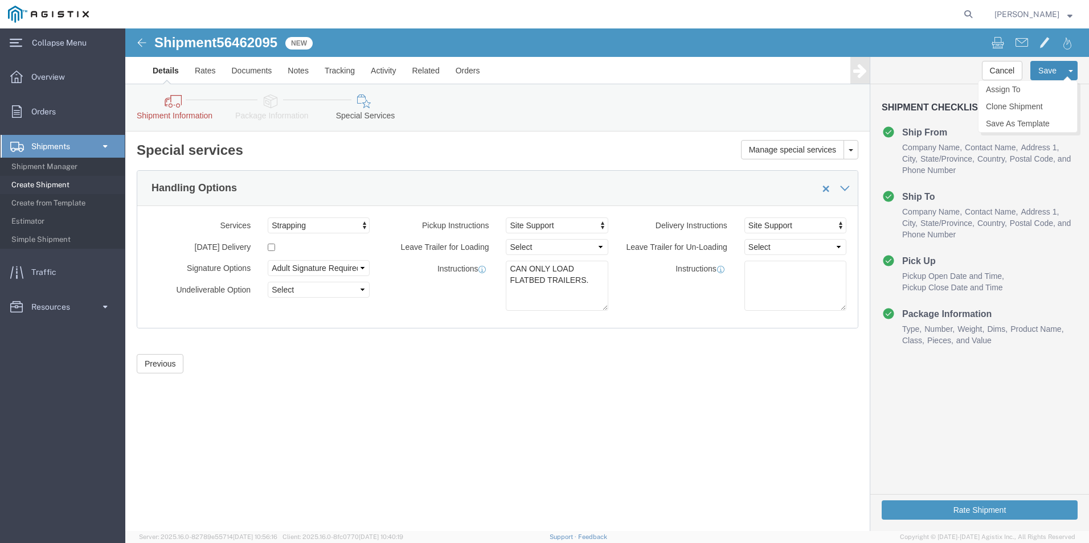
click button "Save"
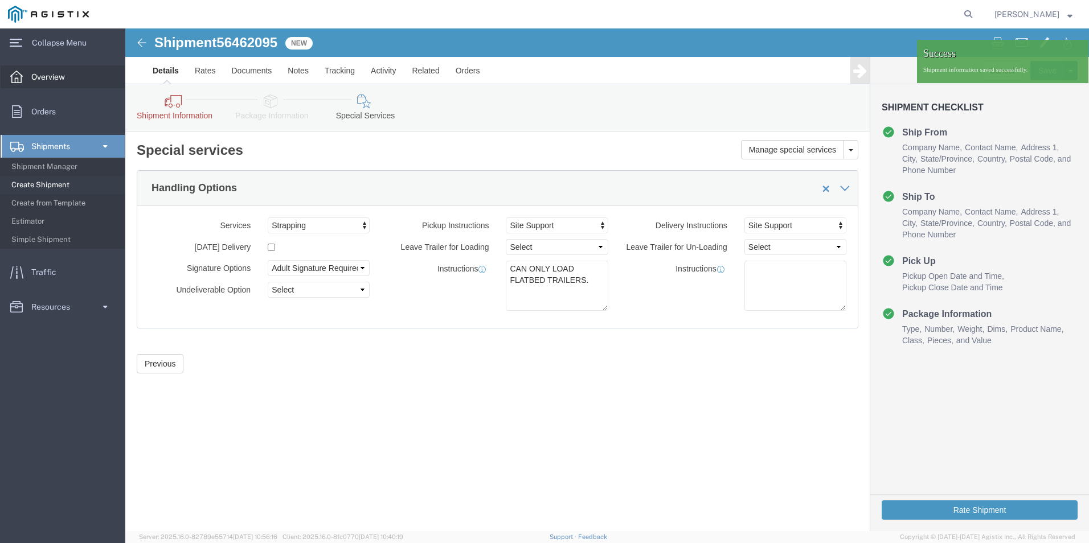
click at [47, 80] on span "Overview" at bounding box center [52, 76] width 42 height 23
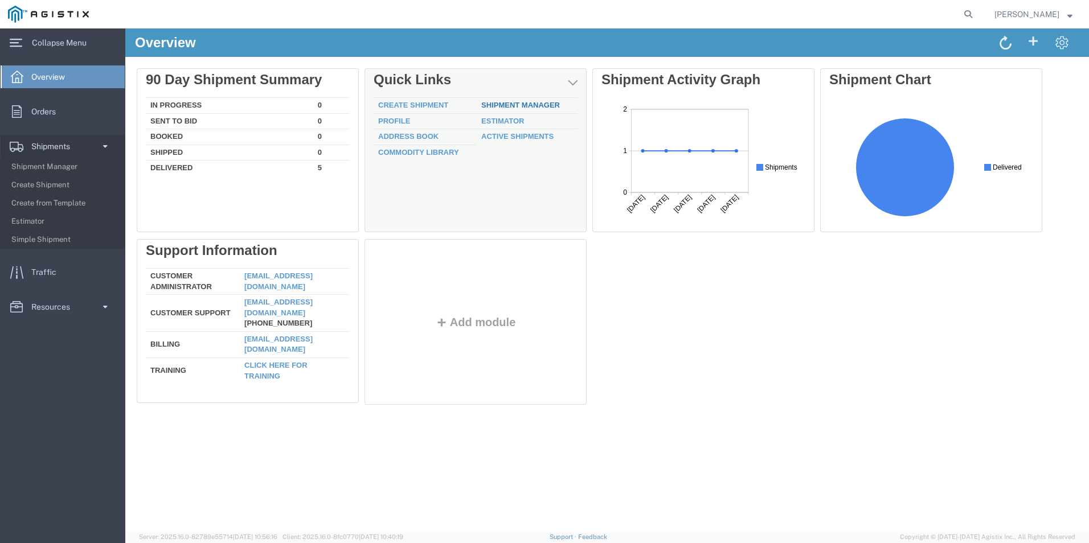
click at [509, 102] on link "Shipment Manager" at bounding box center [520, 105] width 79 height 9
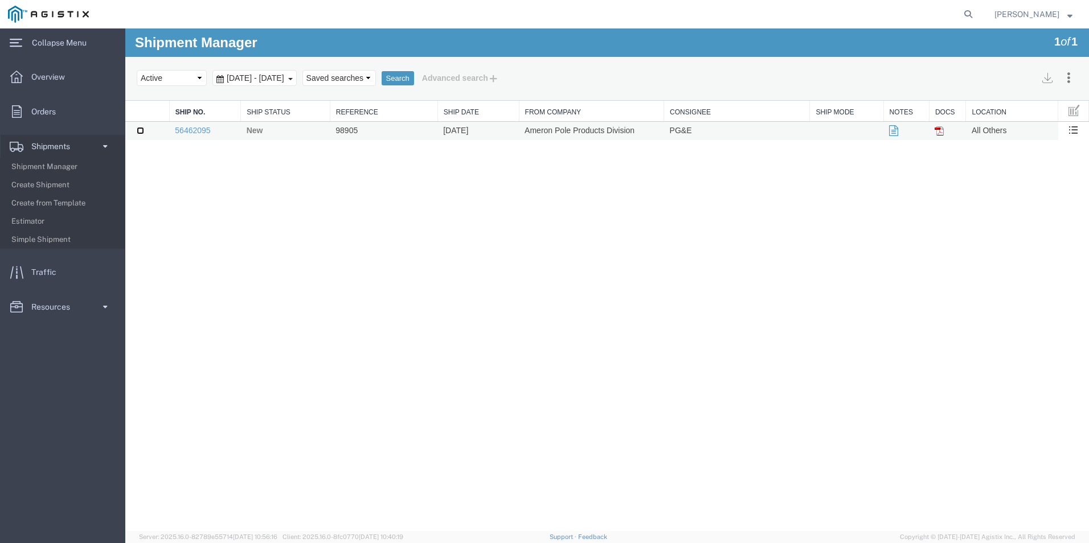
click at [140, 131] on input "checkbox" at bounding box center [140, 130] width 7 height 7
checkbox input "true"
click at [195, 129] on link "56462095" at bounding box center [192, 130] width 35 height 9
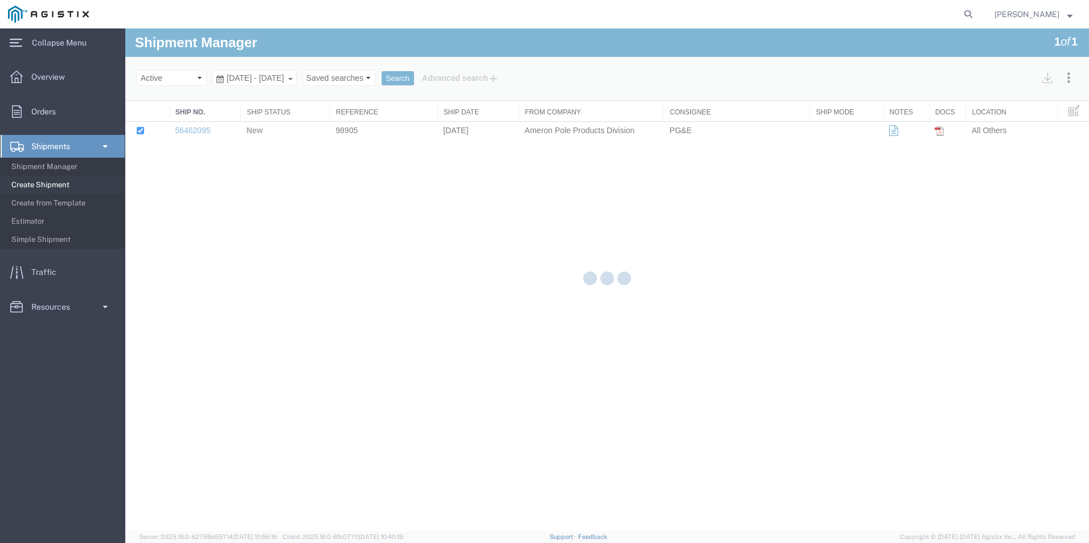
select select "38214"
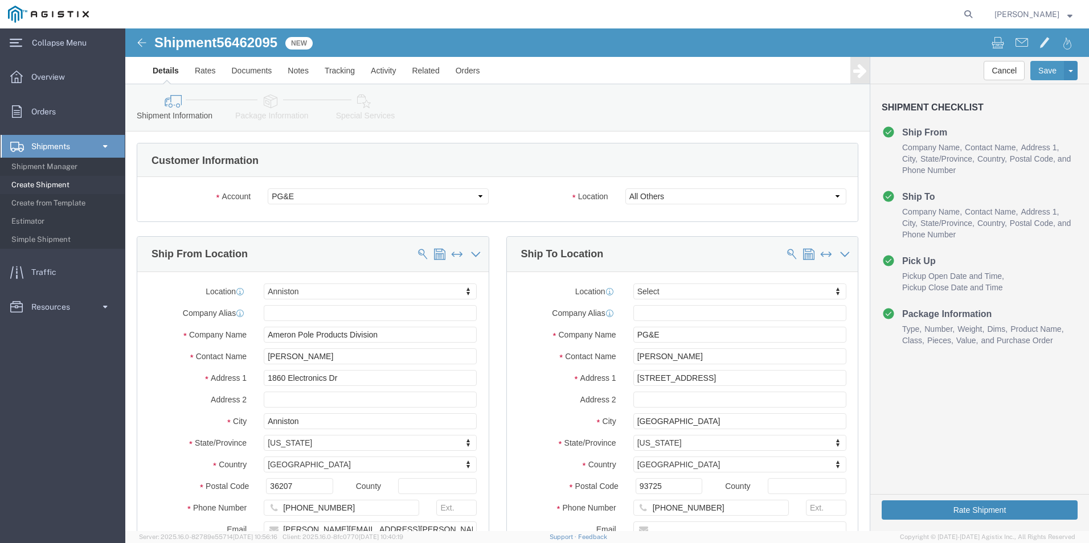
click button "Rate Shipment"
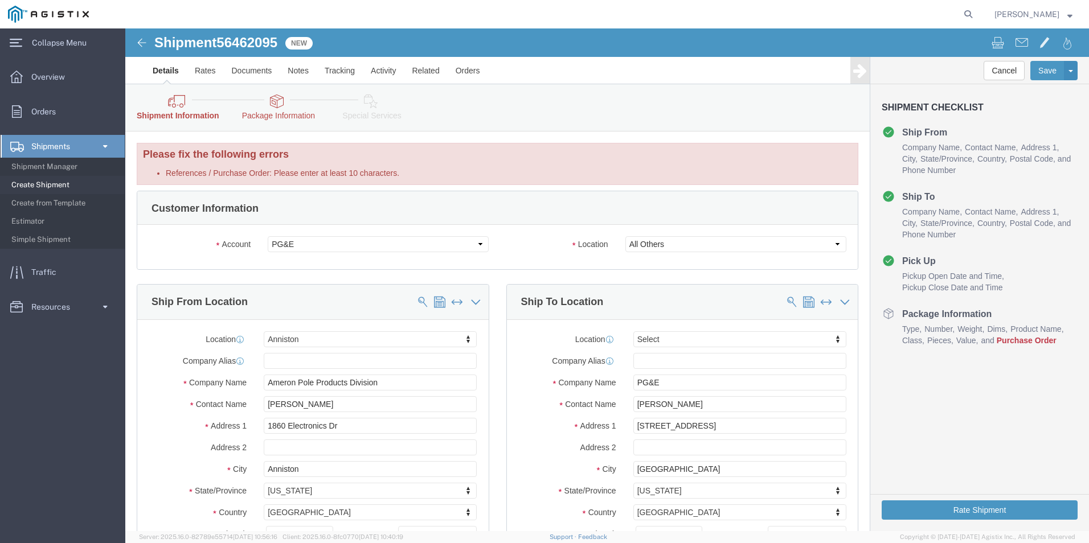
click link "Package Information"
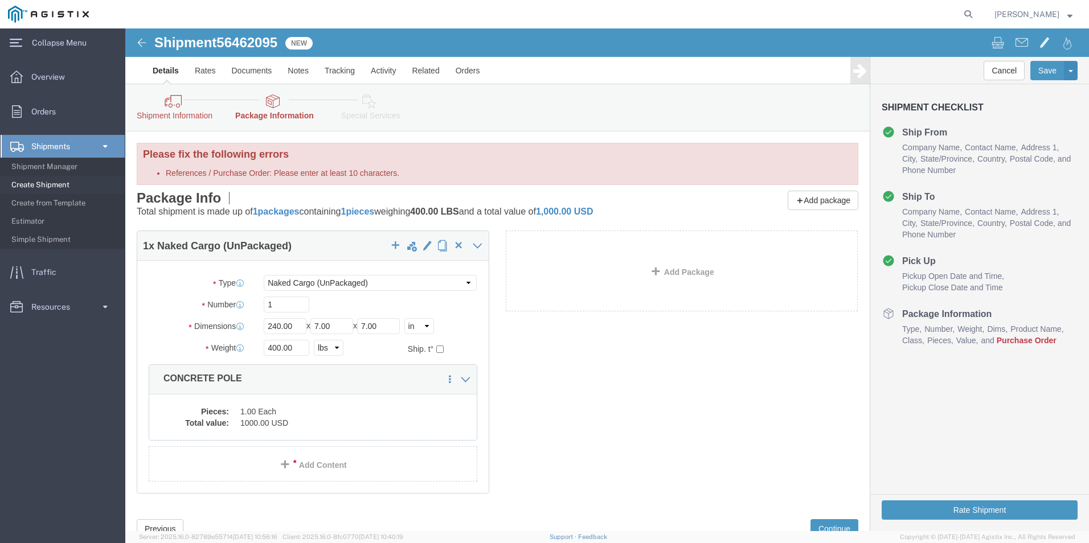
click label "References / Purchase Order: Please enter at least 10 characters."
click input "98905"
click label "References / Purchase Order: Please enter at least 10 characters."
click input "98905"
click icon
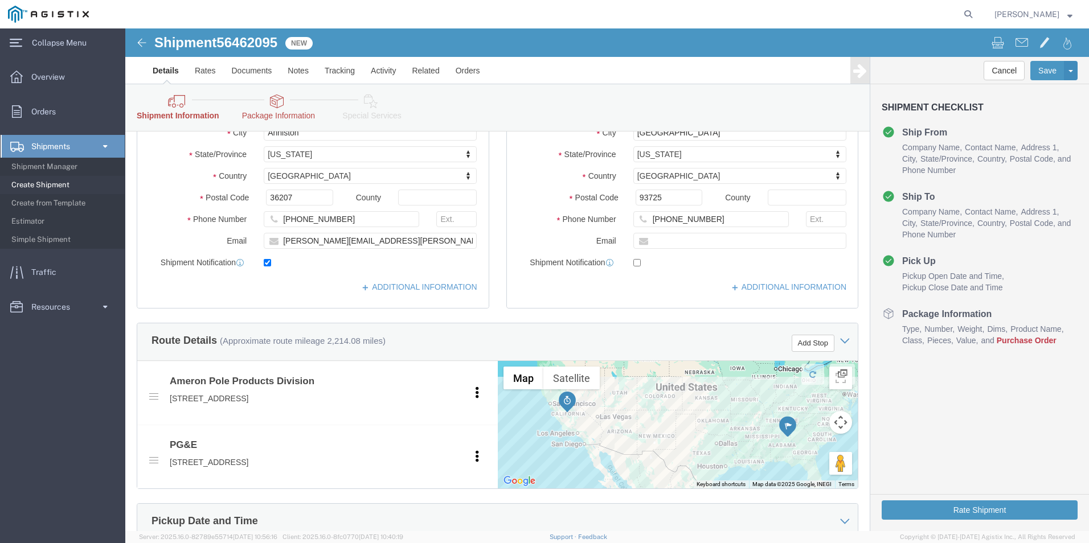
scroll to position [342, 0]
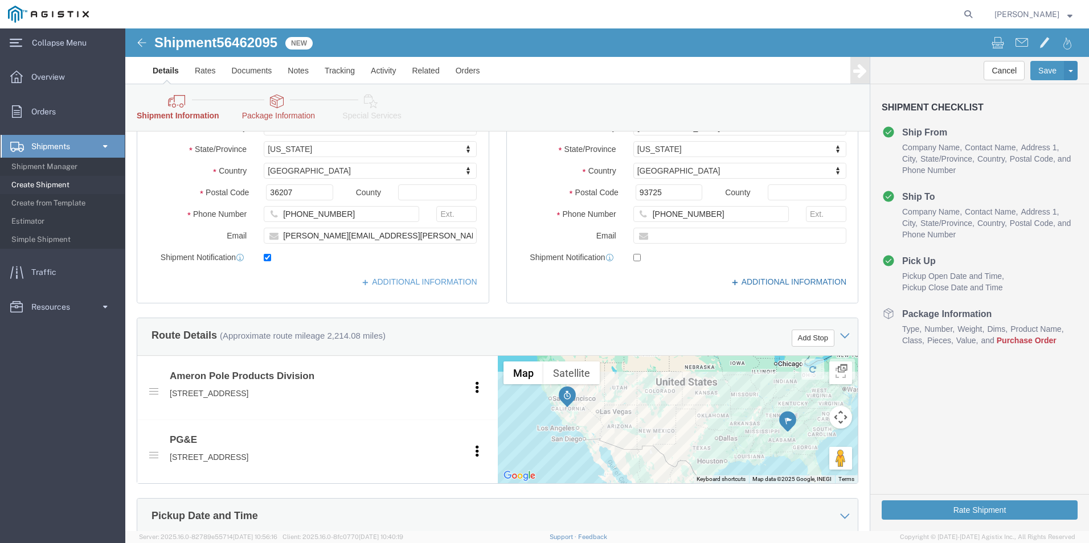
click link "ADDITIONAL INFORMATION"
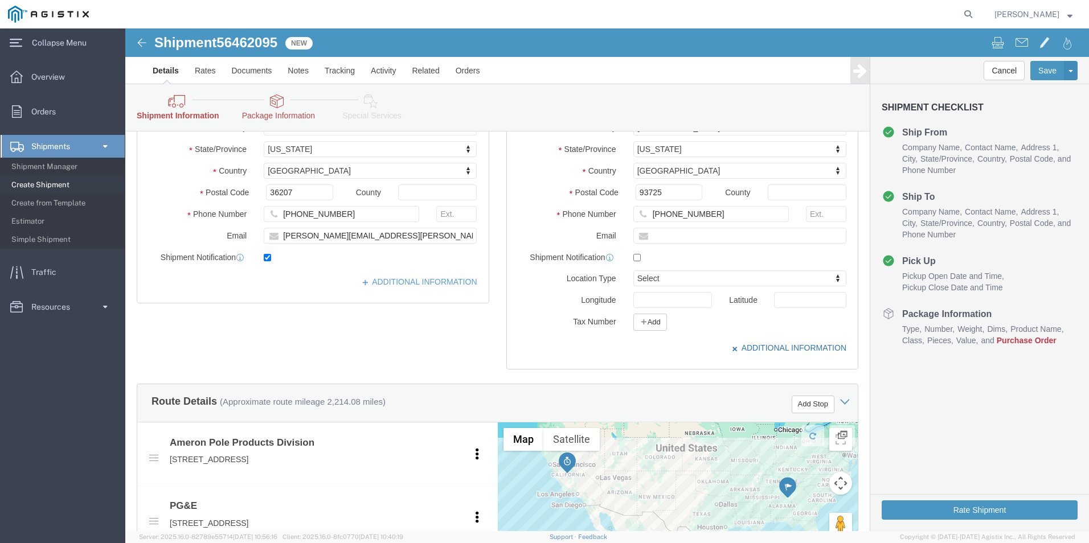
click icon
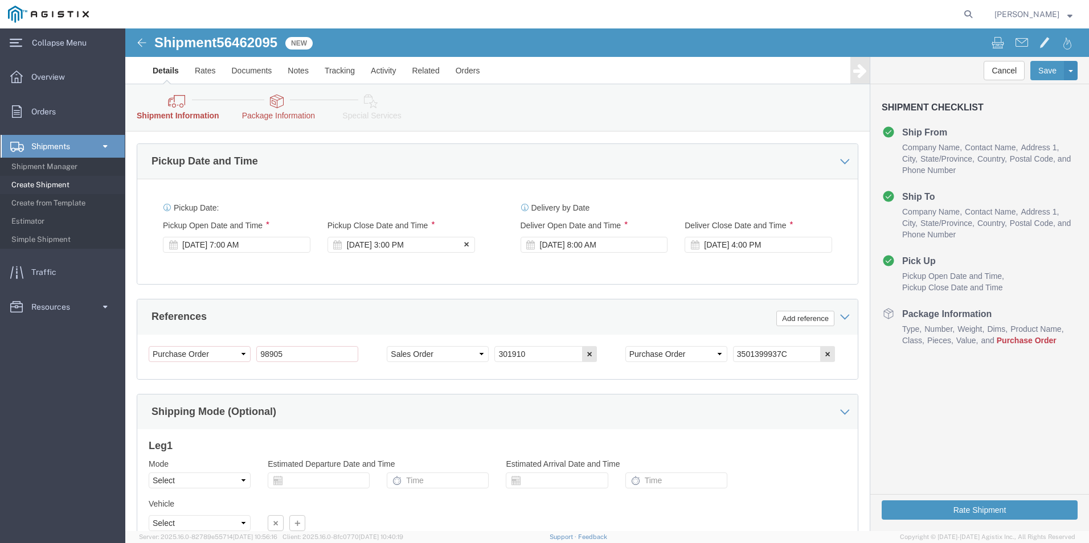
scroll to position [698, 0]
click input "3501399937C"
click button "Add reference"
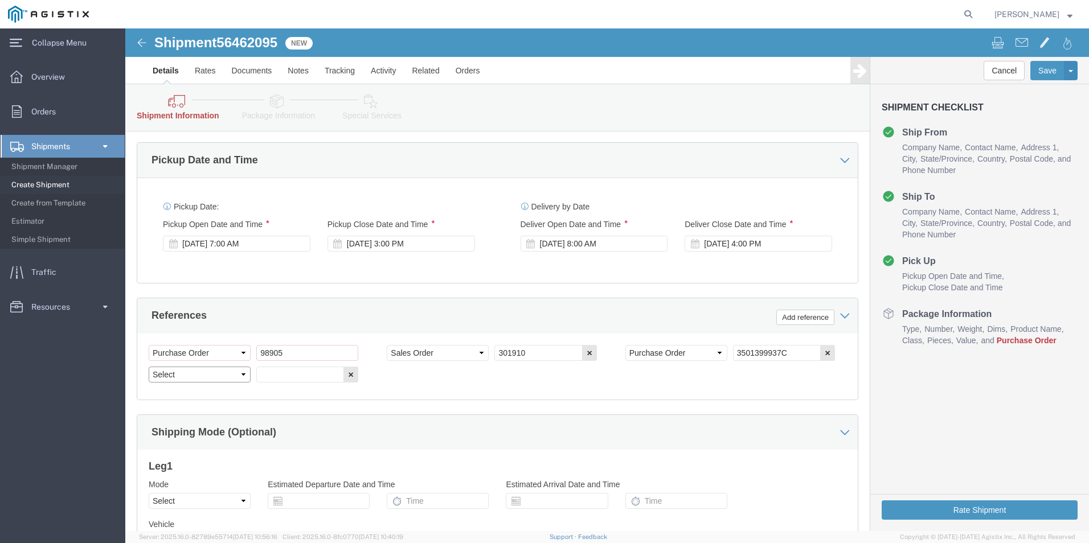
click select "Select Account Type Activity ID Airline Appointment Number ASN Batch Request # …"
select select "QUOTENUM"
click select "Select Account Type Activity ID Airline Appointment Number ASN Batch Request # …"
click input "text"
type input "s"
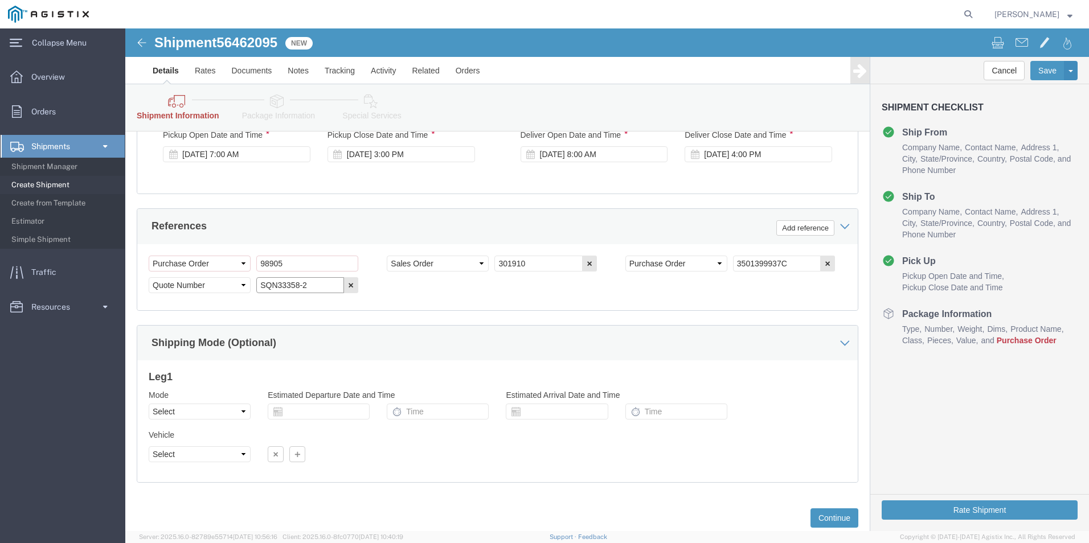
scroll to position [818, 0]
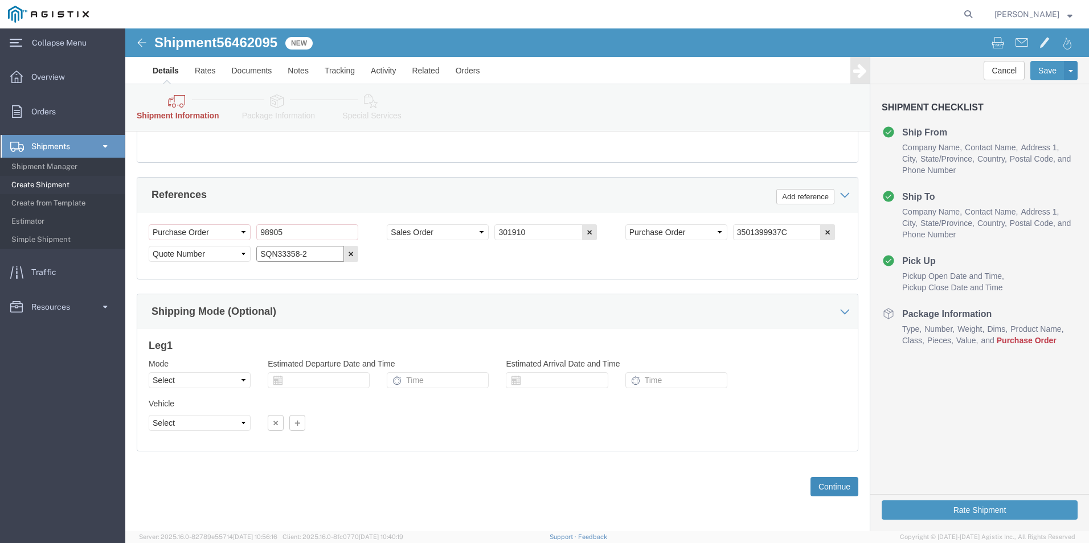
type input "SQN33358-2"
click button "Continue"
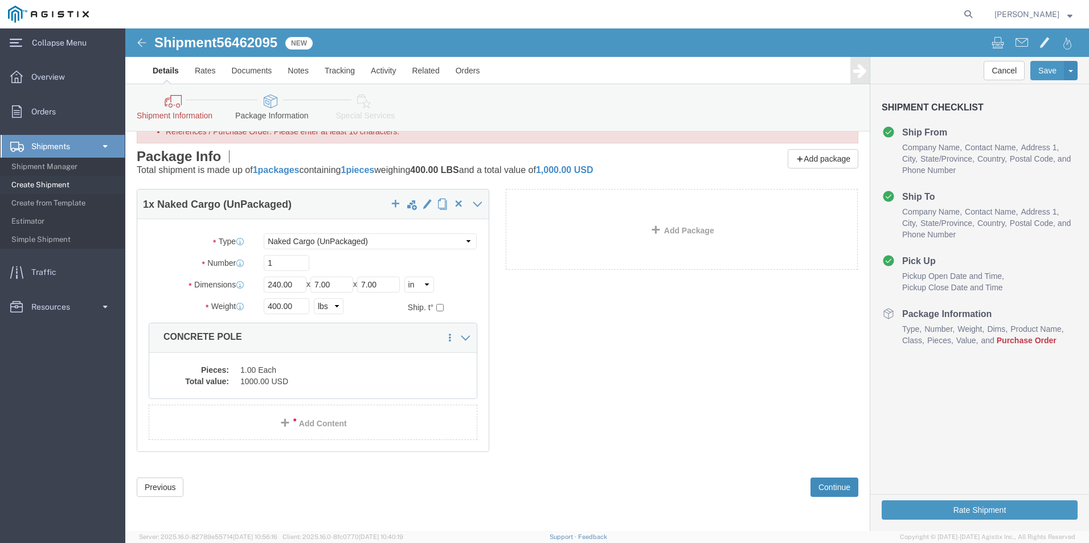
scroll to position [42, 0]
drag, startPoint x: 51, startPoint y: 454, endPoint x: 57, endPoint y: 453, distance: 5.8
click button "Previous"
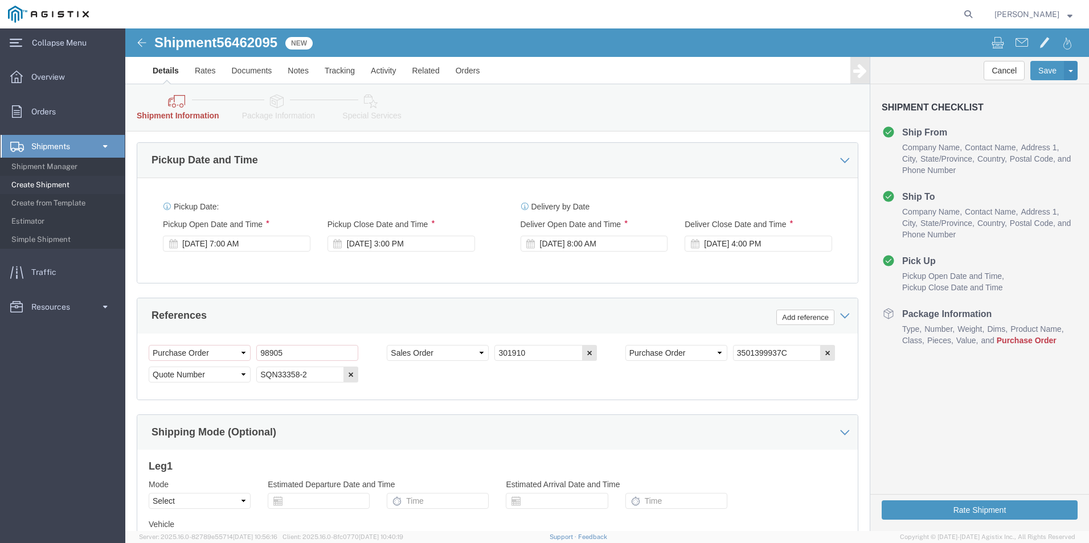
scroll to position [725, 0]
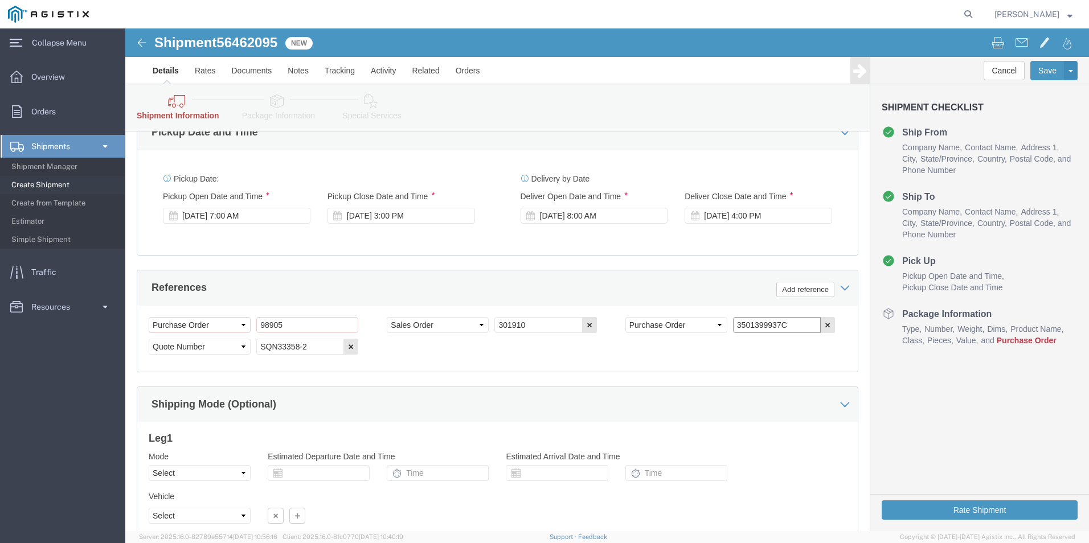
click input "3501399937C"
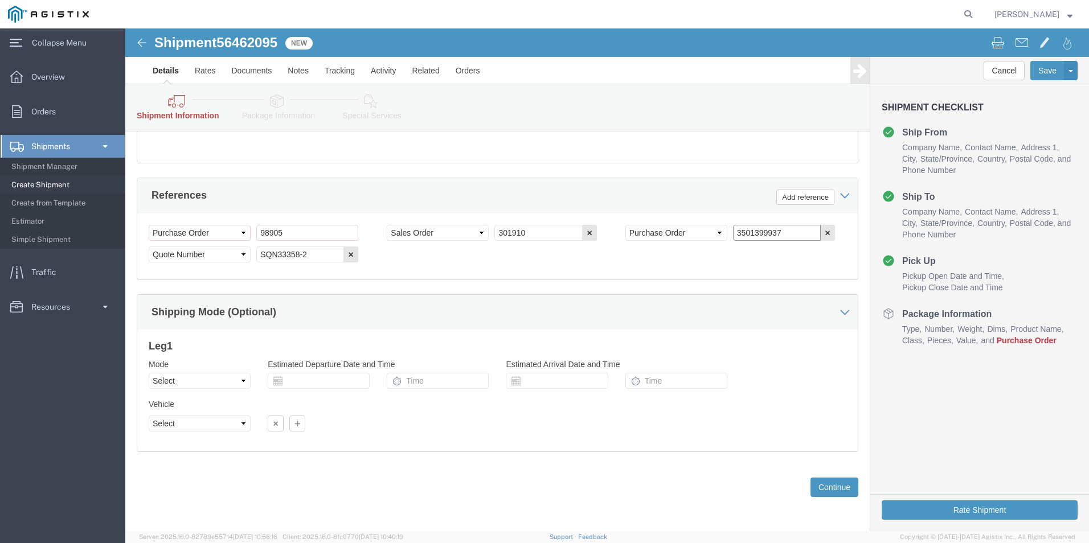
scroll to position [818, 0]
click button "Continue"
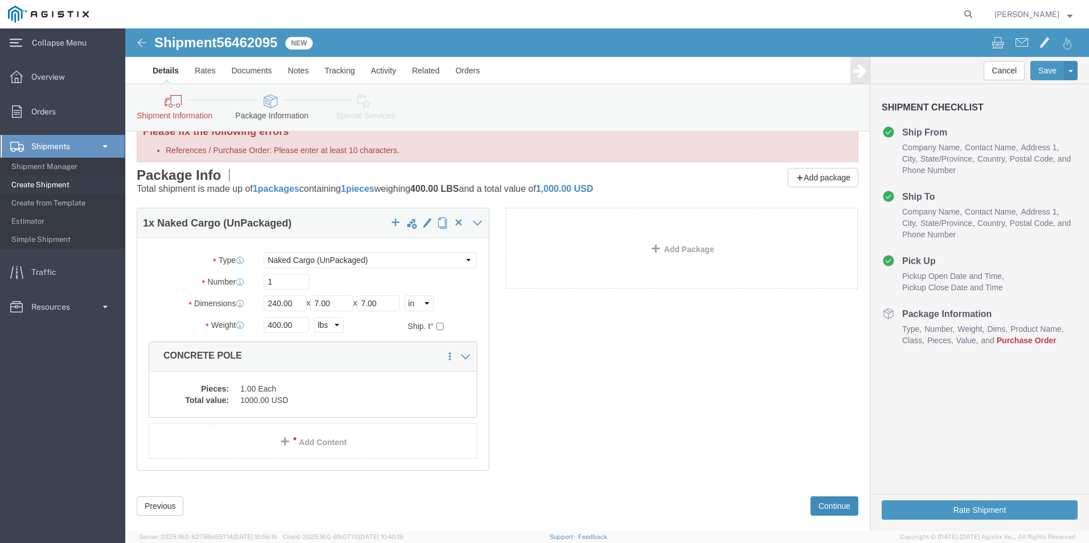
scroll to position [42, 0]
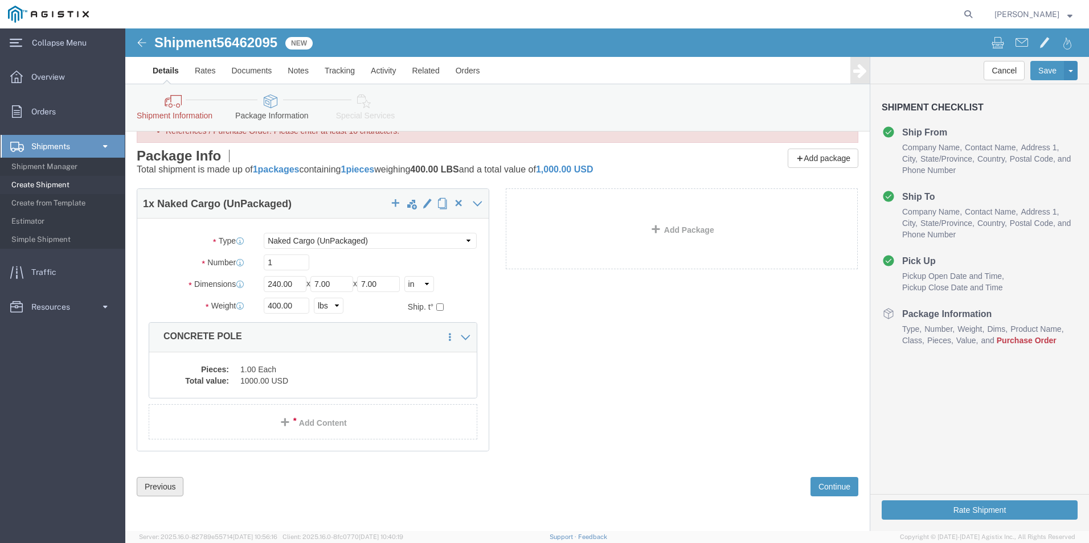
drag, startPoint x: 34, startPoint y: 458, endPoint x: 60, endPoint y: 457, distance: 26.2
click button "Previous"
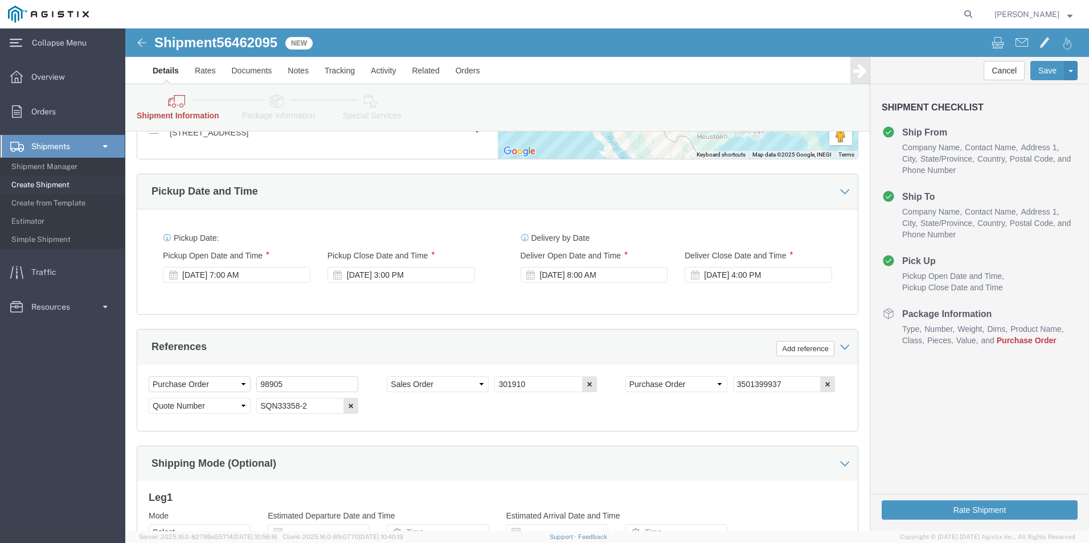
scroll to position [782, 0]
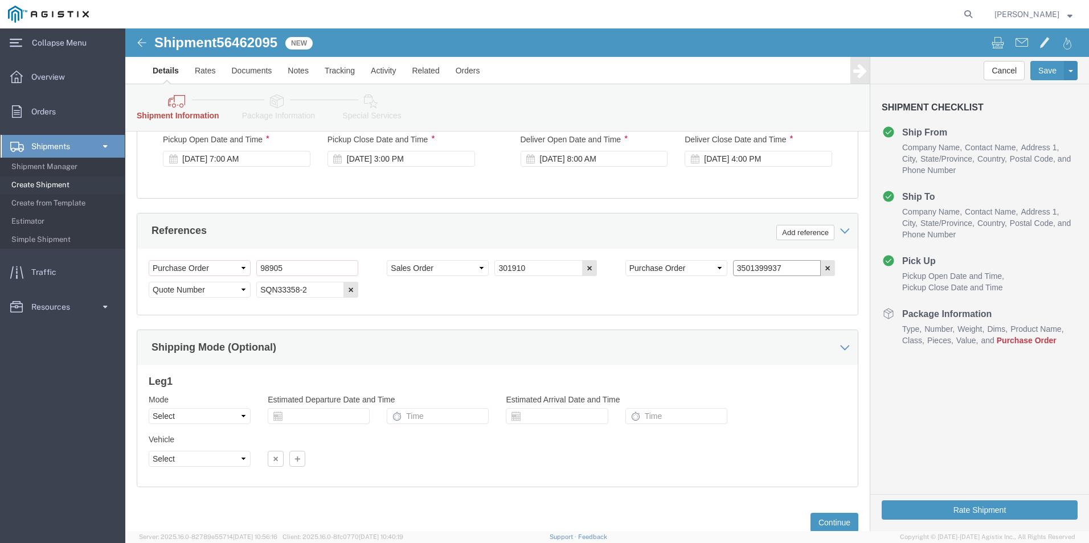
click input "3501399937"
type input "3501399937C"
click button "Continue"
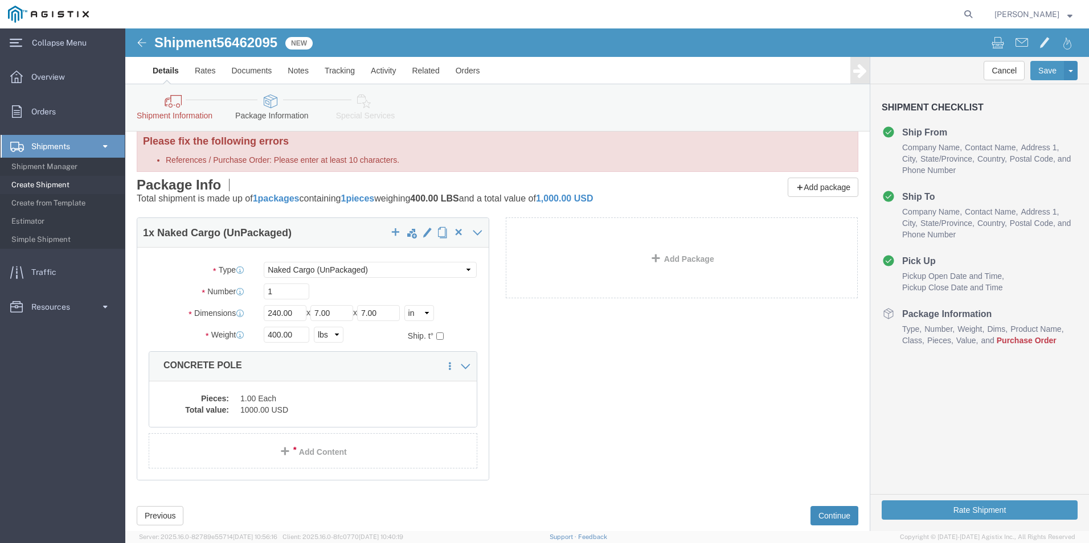
scroll to position [0, 0]
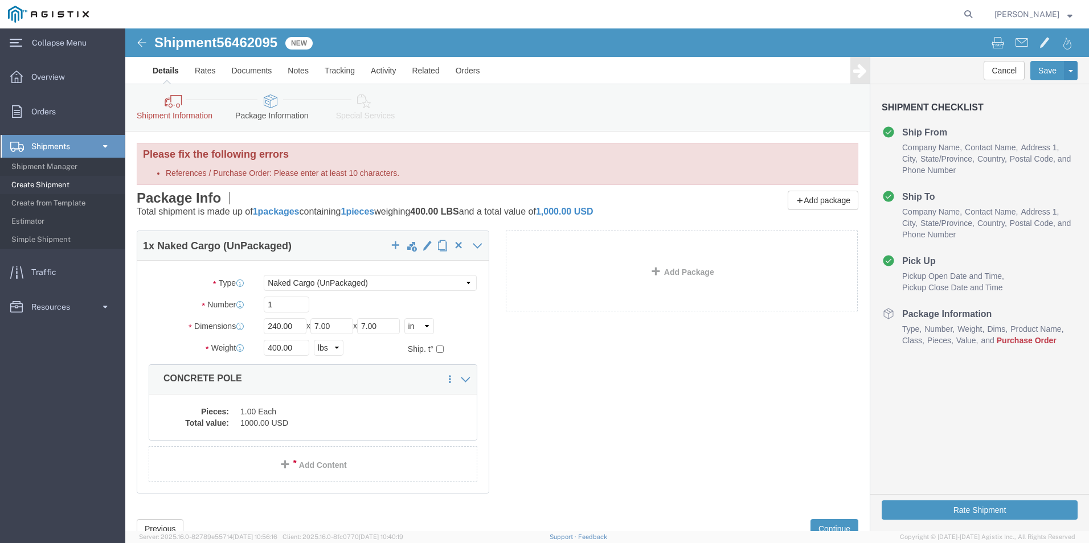
click h3 "Please fix the following errors"
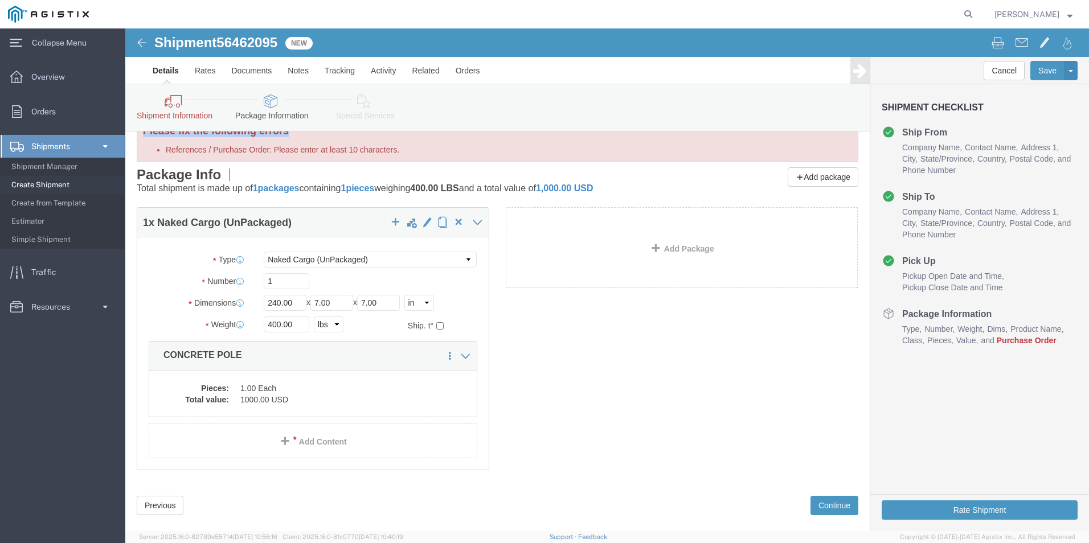
scroll to position [42, 0]
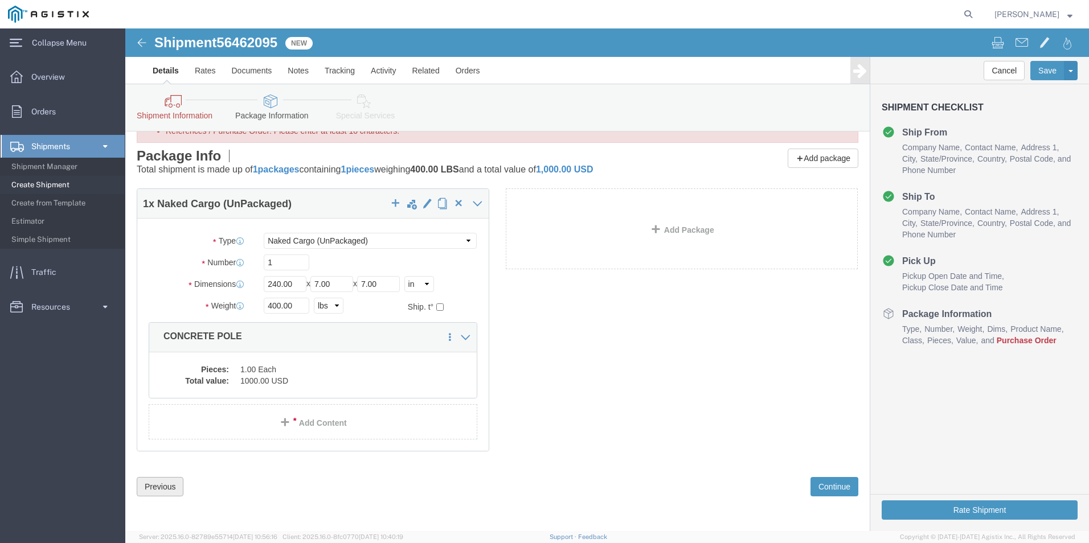
click button "Previous"
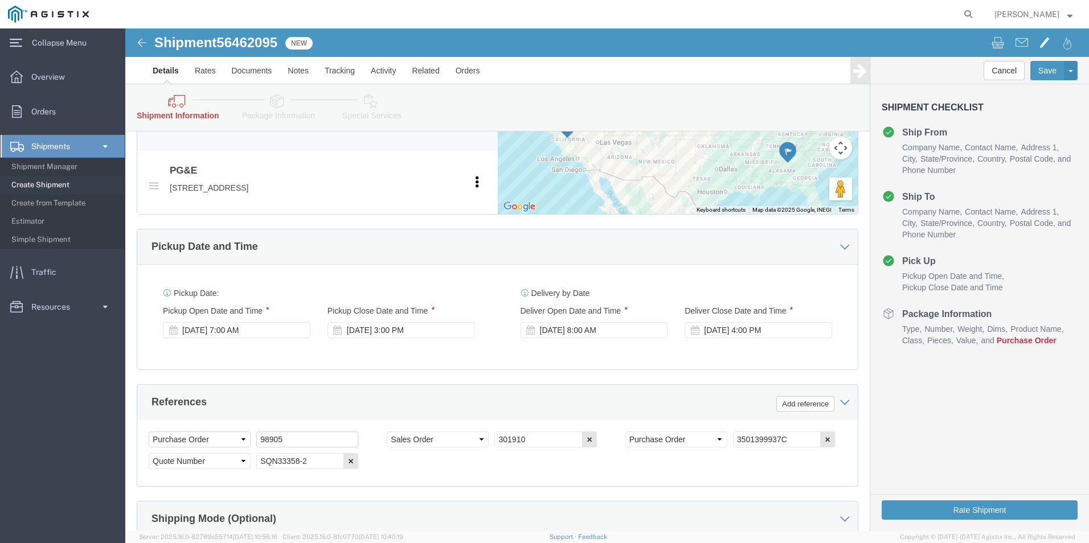
scroll to position [612, 0]
click select "Select Account Type Activity ID Airline Appointment Number ASN Batch Request # …"
click input "3501399937C"
drag, startPoint x: 668, startPoint y: 410, endPoint x: 594, endPoint y: 420, distance: 74.7
click div "Select Account Type Activity ID Airline Appointment Number ASN Batch Request # …"
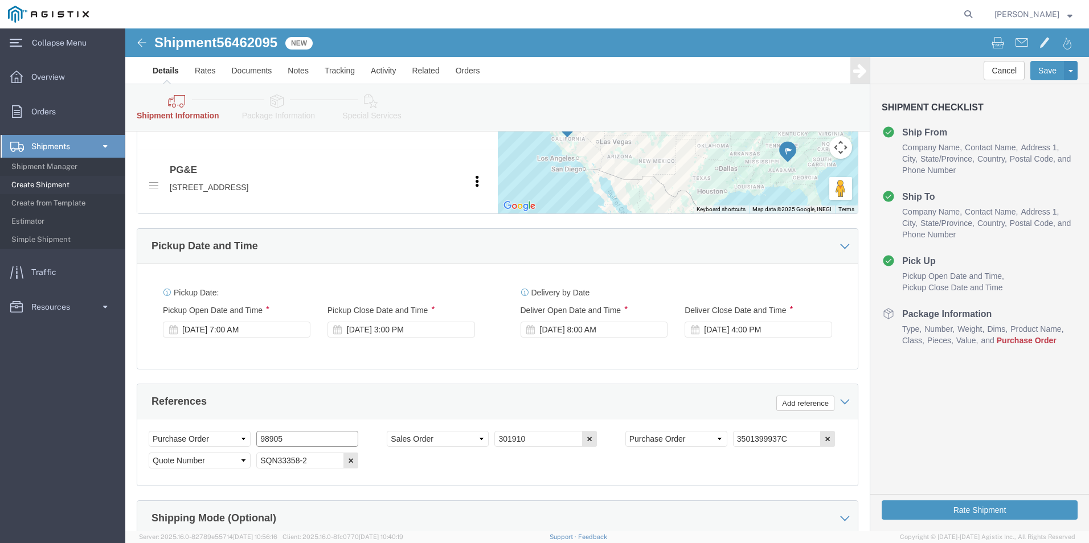
click input "98905"
drag, startPoint x: 169, startPoint y: 409, endPoint x: 80, endPoint y: 412, distance: 88.9
click div "Select Account Type Activity ID Airline Appointment Number ASN Batch Request # …"
paste input "3501399937"
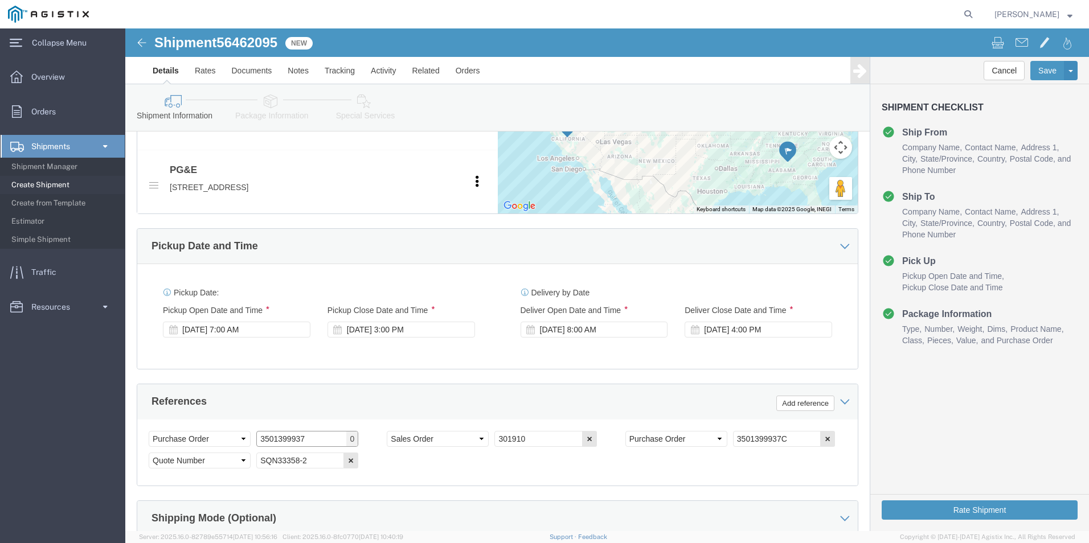
type input "3501399937"
click select "Select Account Type Activity ID Airline Appointment Number ASN Batch Request # …"
select select "BOL"
click select "Select Account Type Activity ID Airline Appointment Number ASN Batch Request # …"
click input "3501399937C"
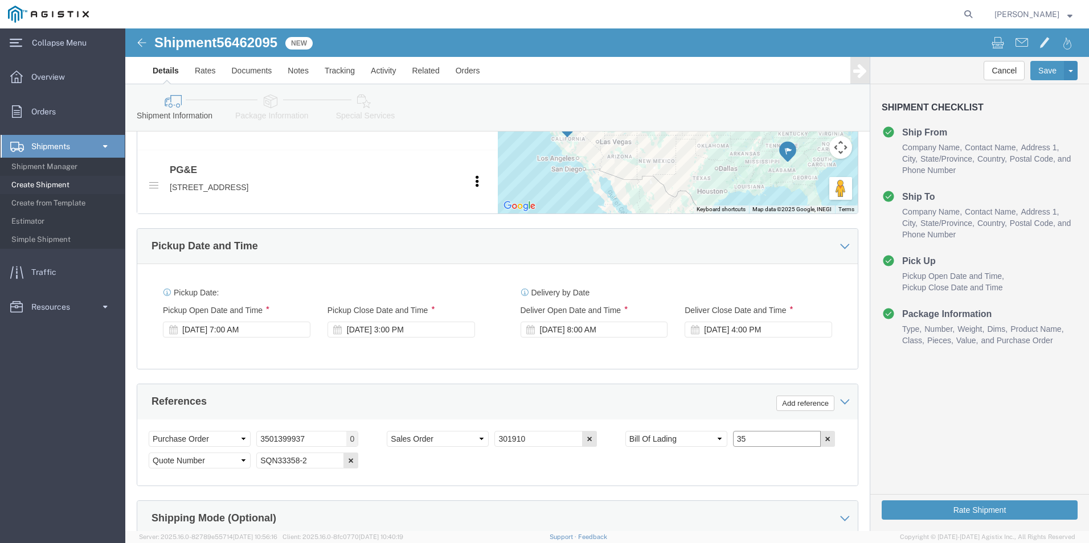
type input "3"
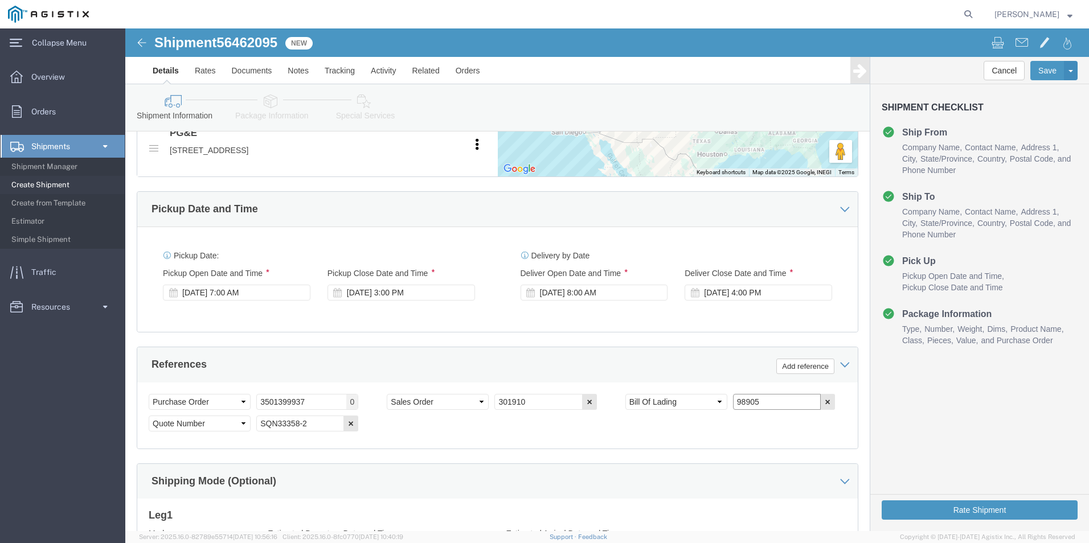
scroll to position [621, 0]
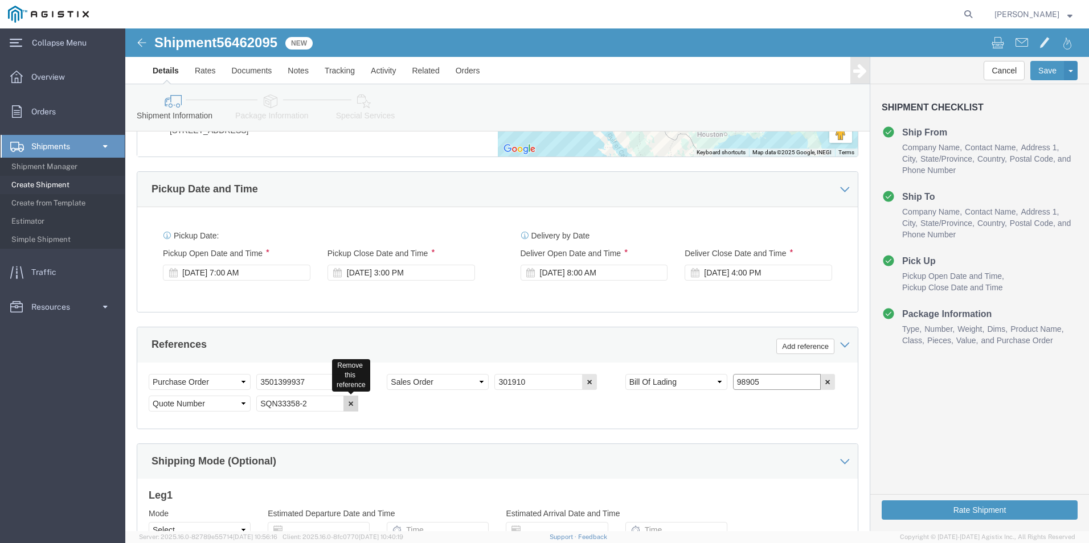
type input "98905"
click icon "button"
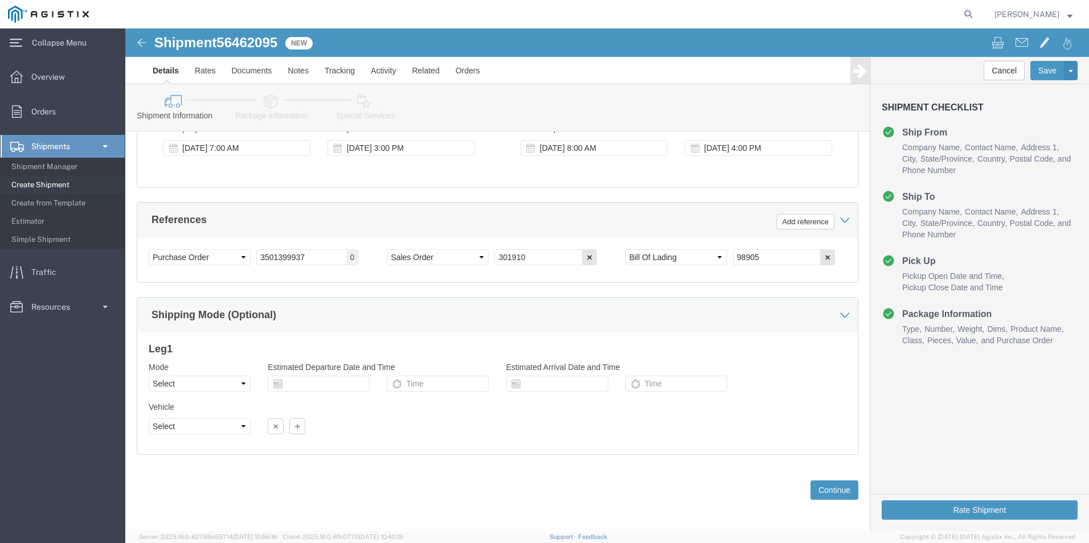
scroll to position [749, 0]
click button "Continue"
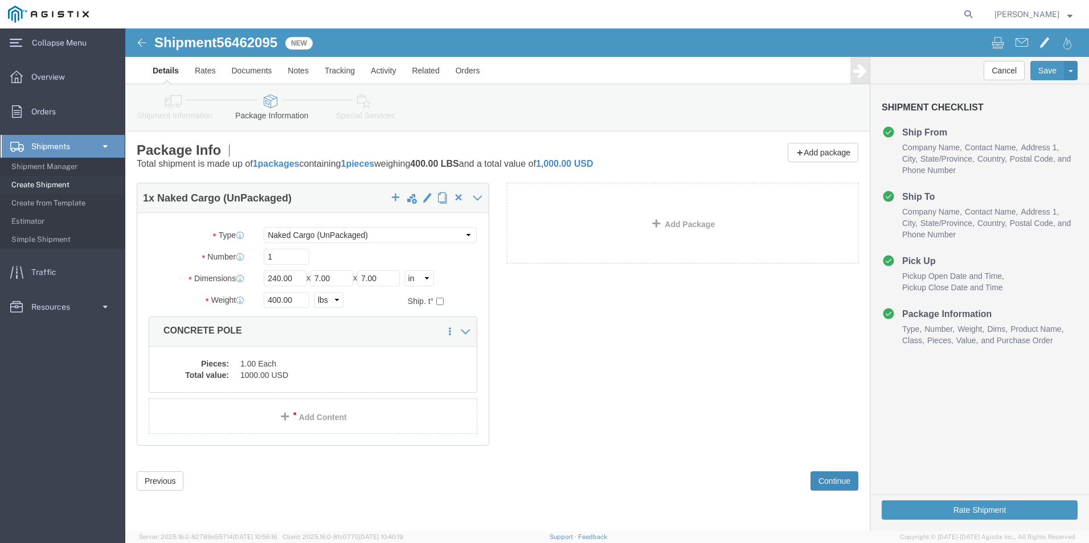
scroll to position [0, 0]
click button "Continue"
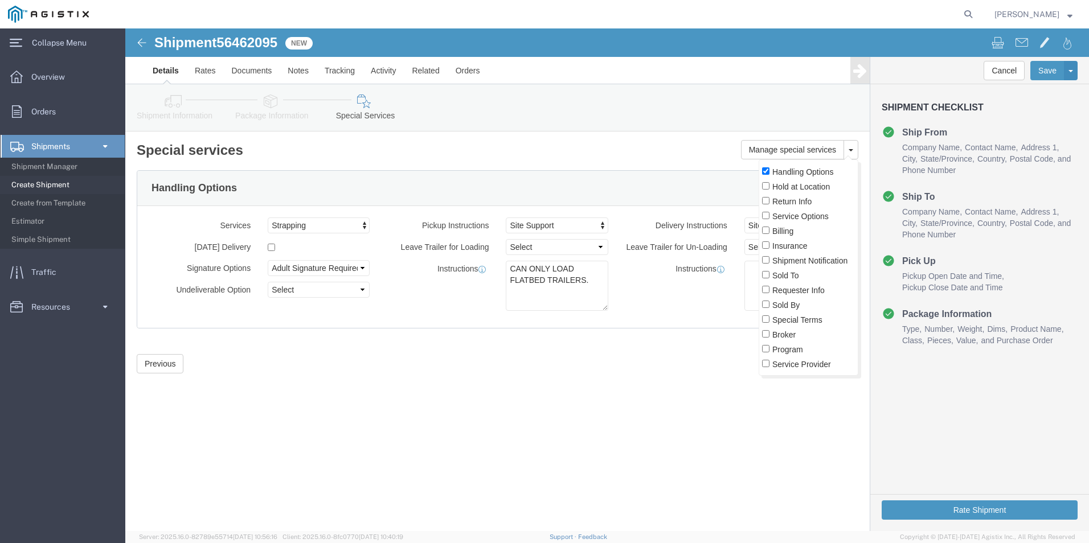
click label "Service Options"
click input "Service Options"
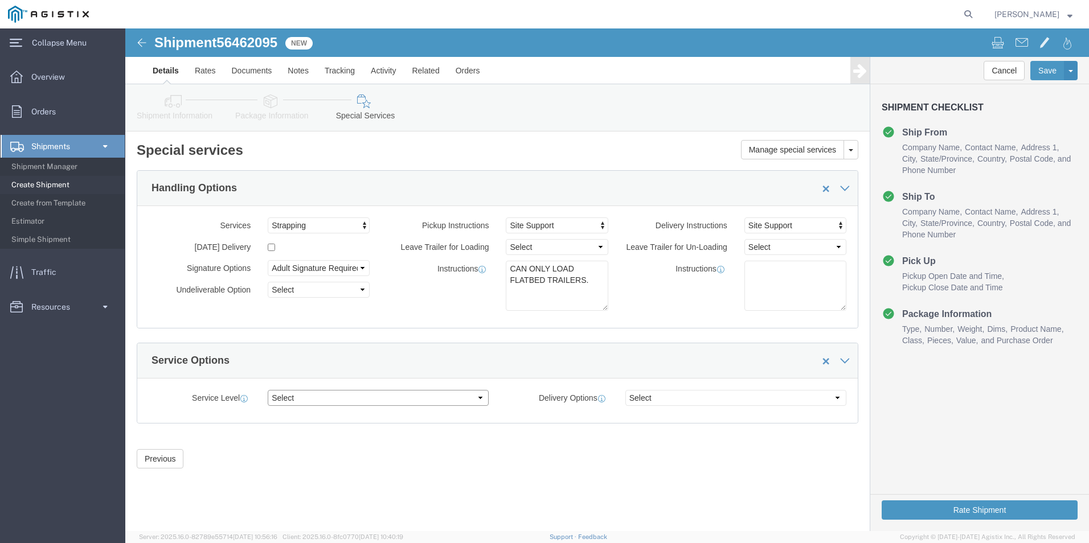
click select "Select 1 Day 2 Day 3-5 Day Economy 5+ Day"
click select "Select ATA DTA DTD"
click span
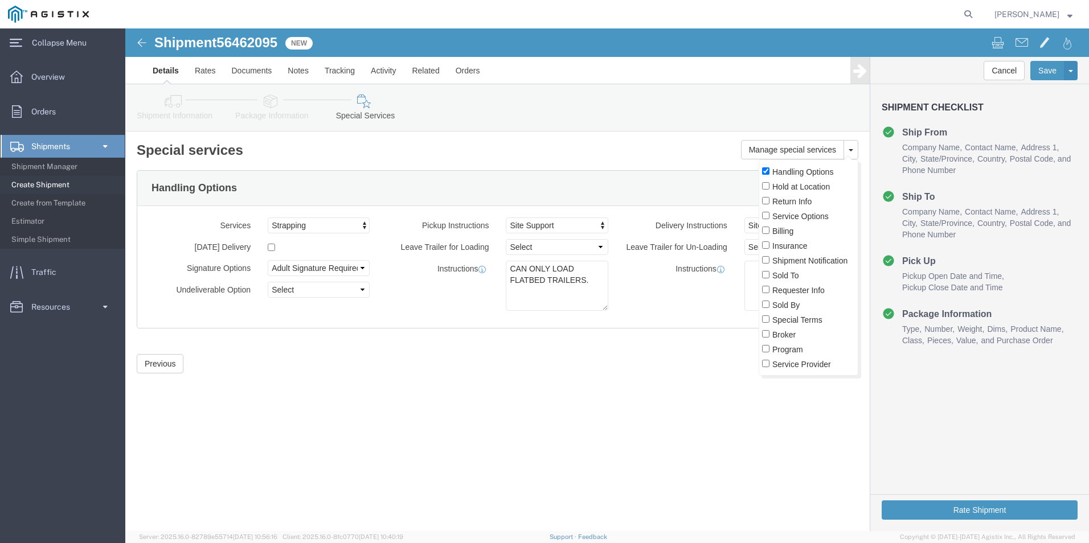
click label "Sold To"
click input "Sold To"
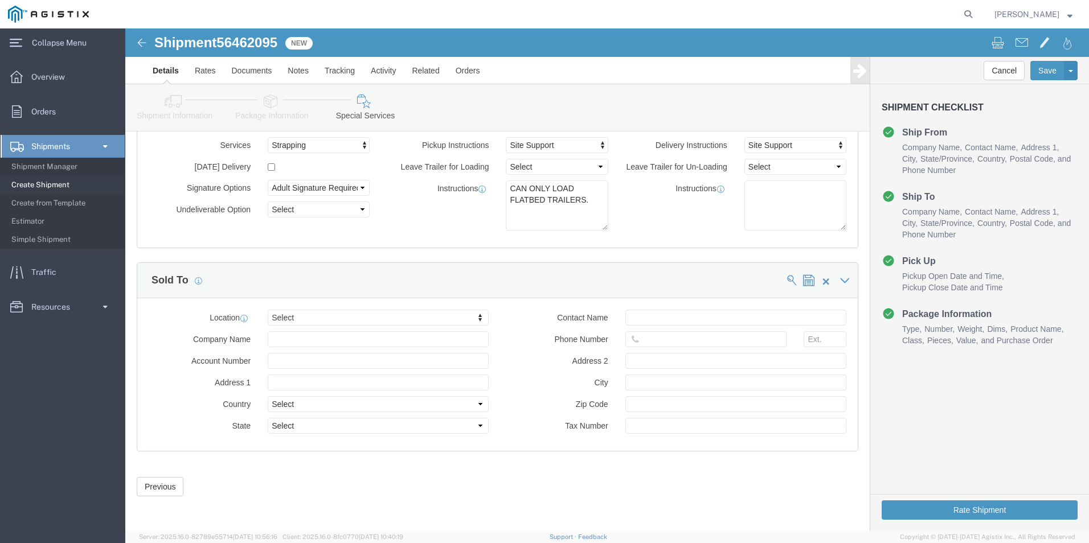
scroll to position [89, 0]
click input "text"
type input "P"
click span
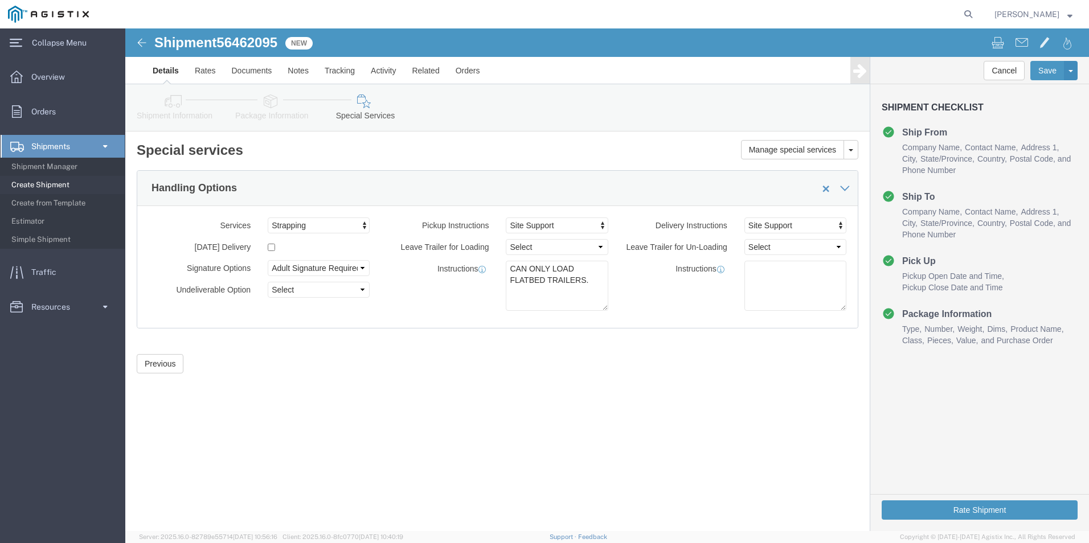
scroll to position [0, 0]
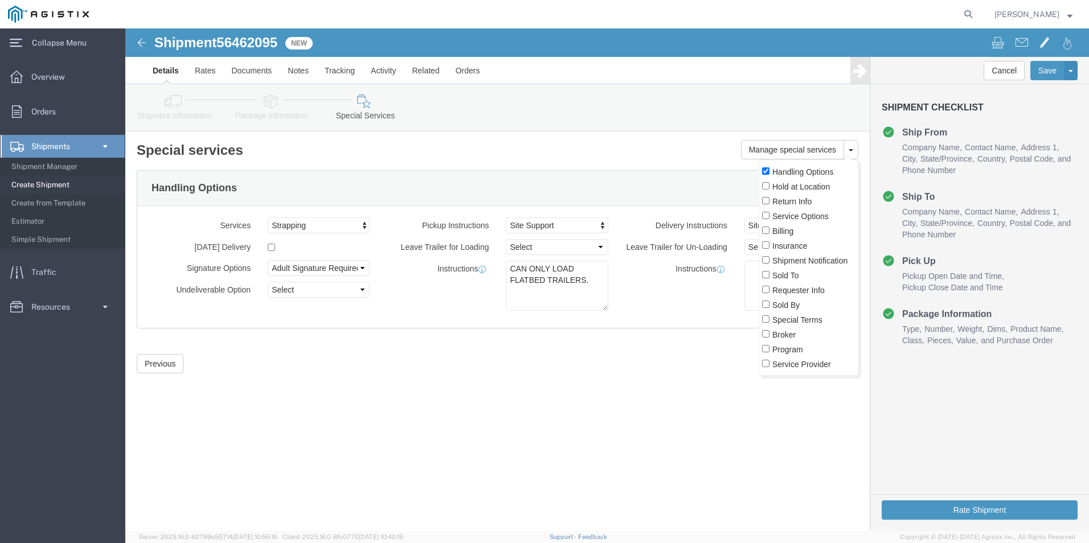
click label "Billing"
click input "Billing"
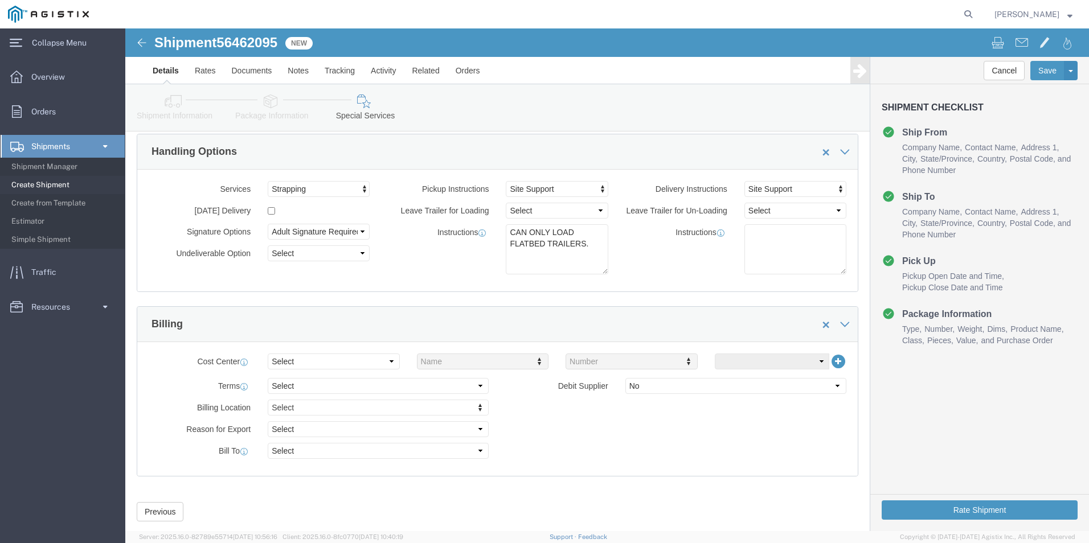
scroll to position [57, 0]
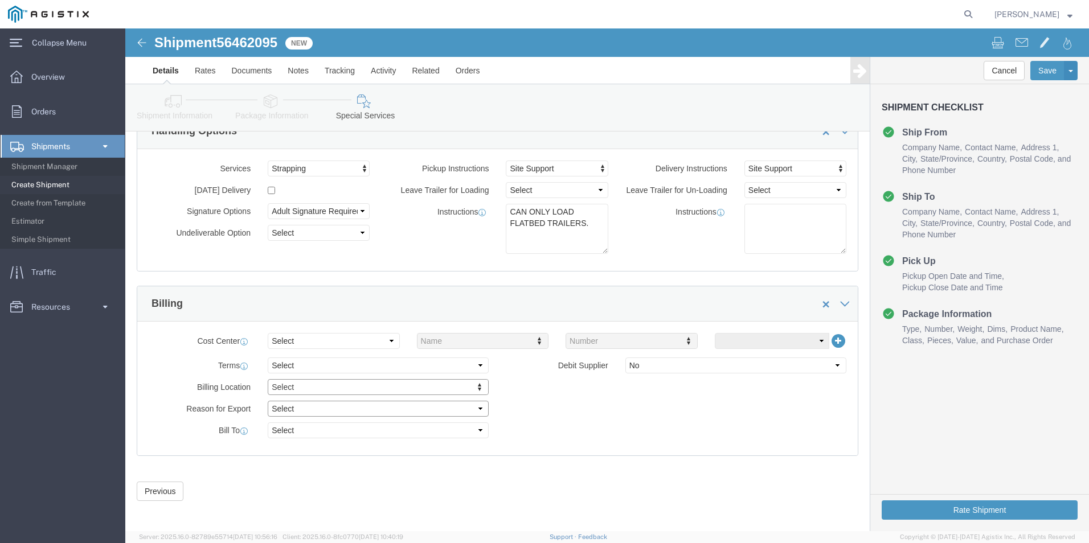
click select "Select Gift Personal Effects Repair/Warranty Return Sample Sold Temporary/Not S…"
select select "SOLD"
click select "Select Gift Personal Effects Repair/Warranty Return Sample Sold Temporary/Not S…"
click select "Select Recipient Account Sender/Shipper Third Party Account"
select select "RCPN"
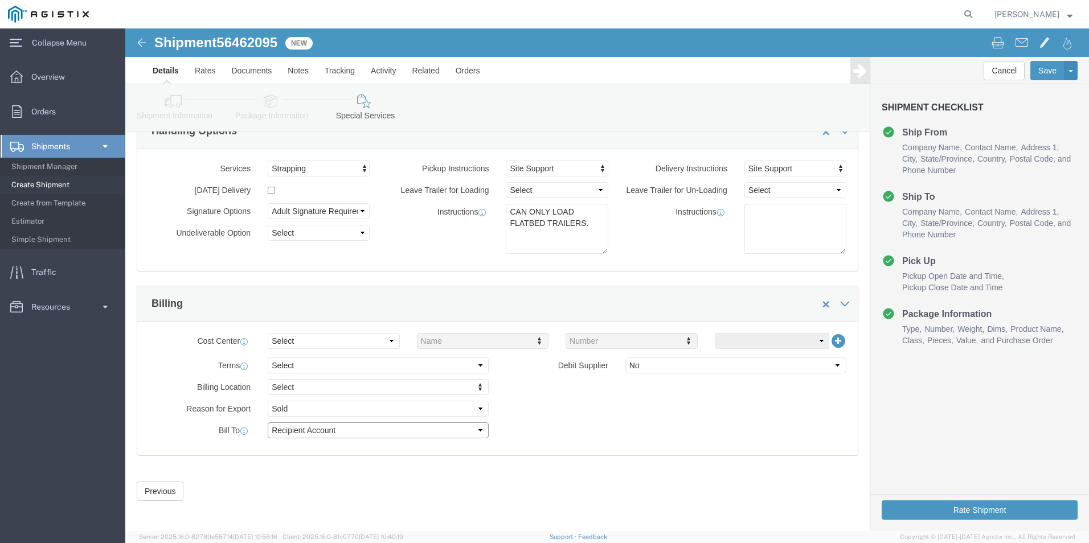
click select "Select Recipient Account Sender/Shipper Third Party Account"
type input "PG&E"
type input "[STREET_ADDRESS]"
select select "US"
select select "CA"
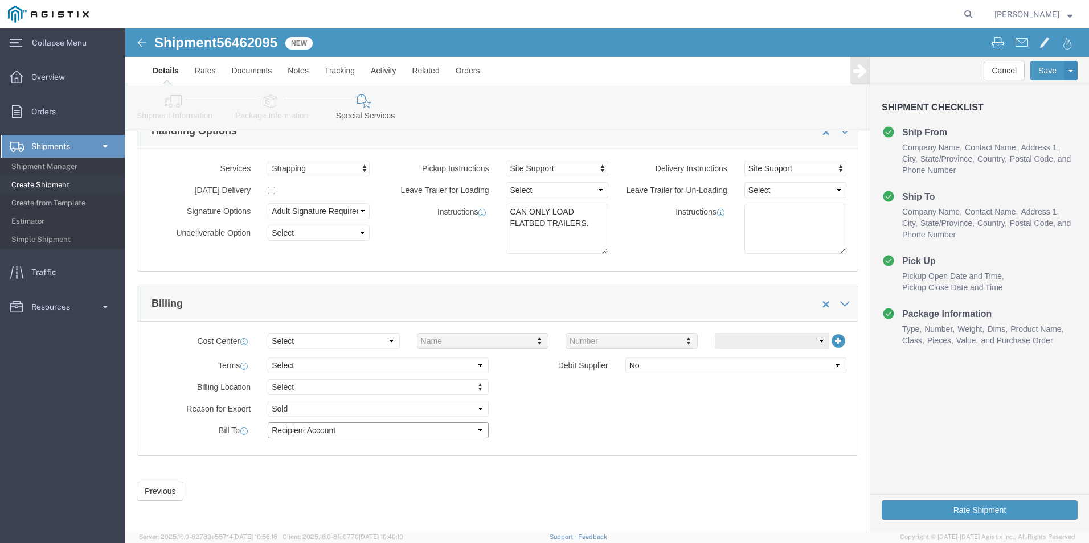
type input "[PHONE_NUMBER]"
type input "[PERSON_NAME]"
type input "[GEOGRAPHIC_DATA]"
type input "93725"
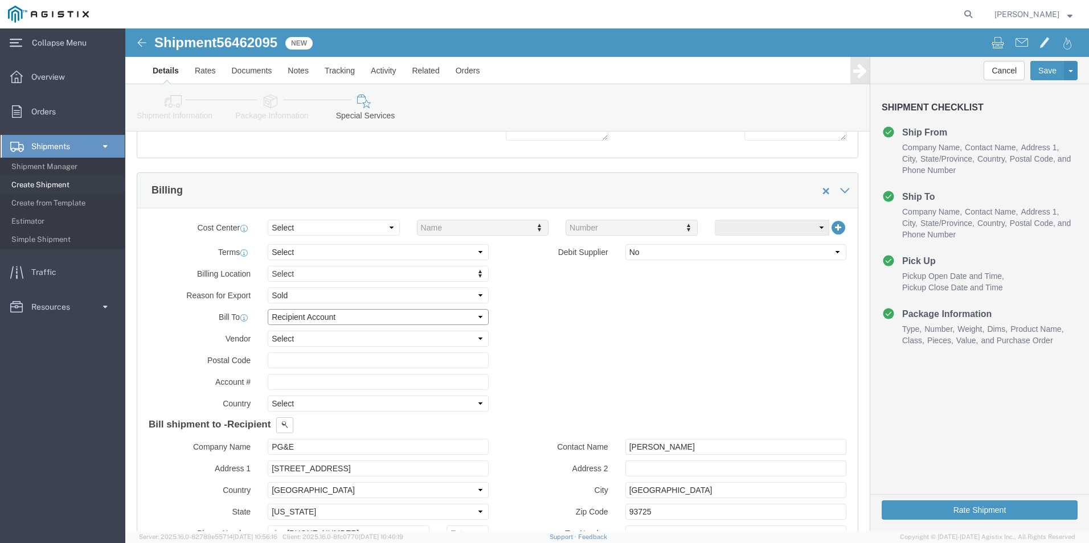
scroll to position [171, 0]
click select "Select DHL FedEx Express UPS"
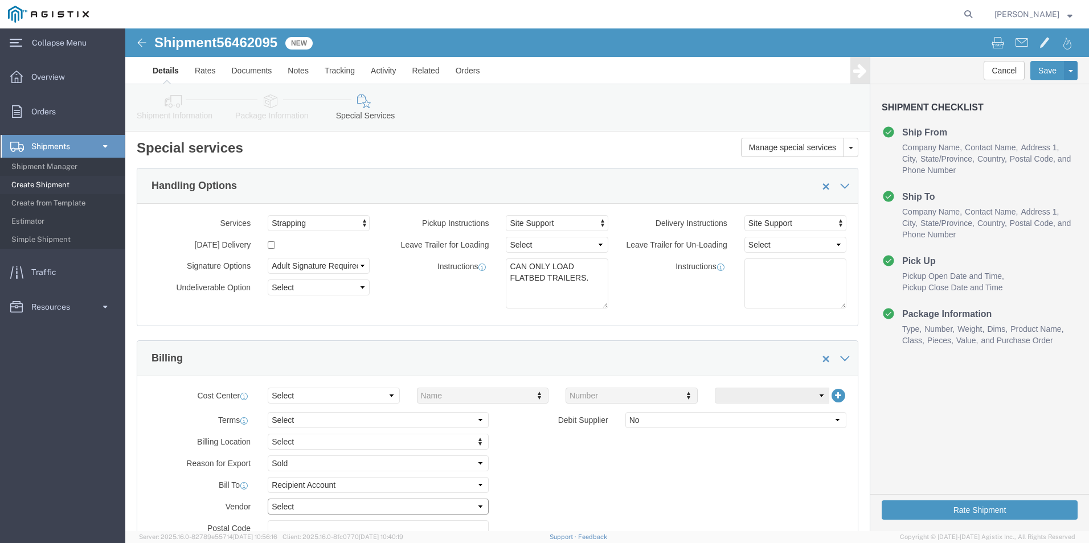
scroll to position [0, 0]
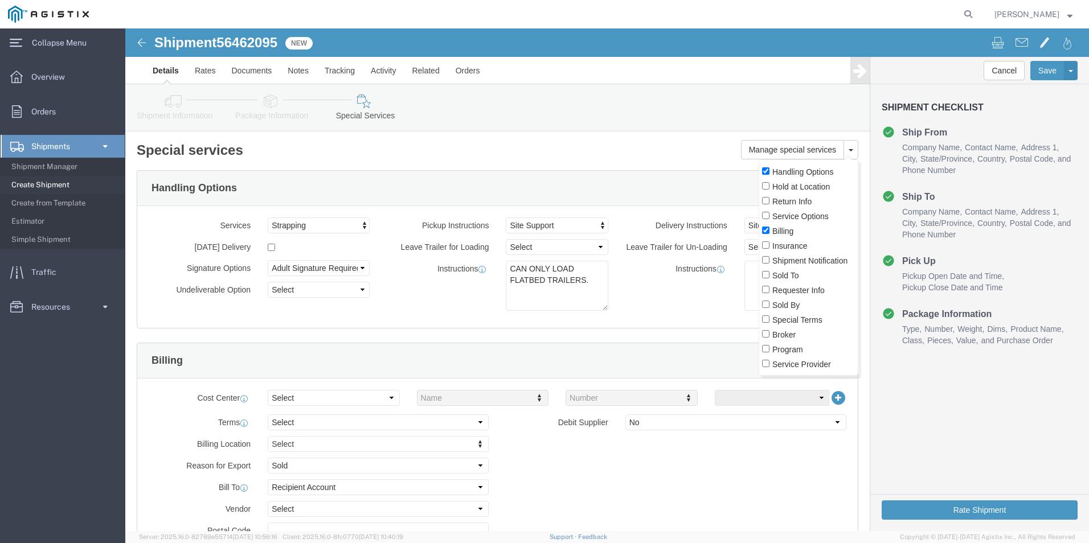
click label "Shipment Notification"
click input "Shipment Notification"
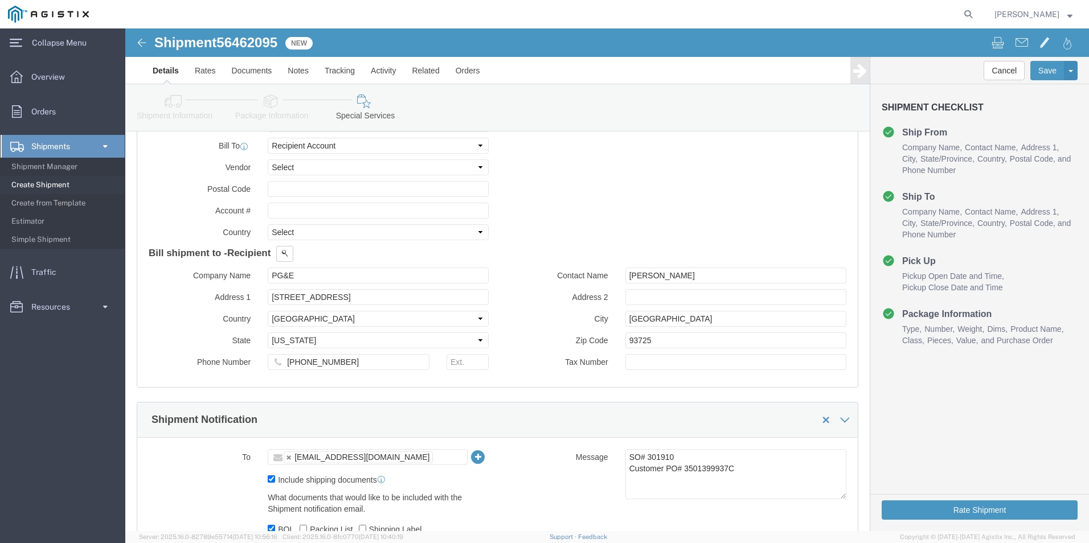
scroll to position [452, 0]
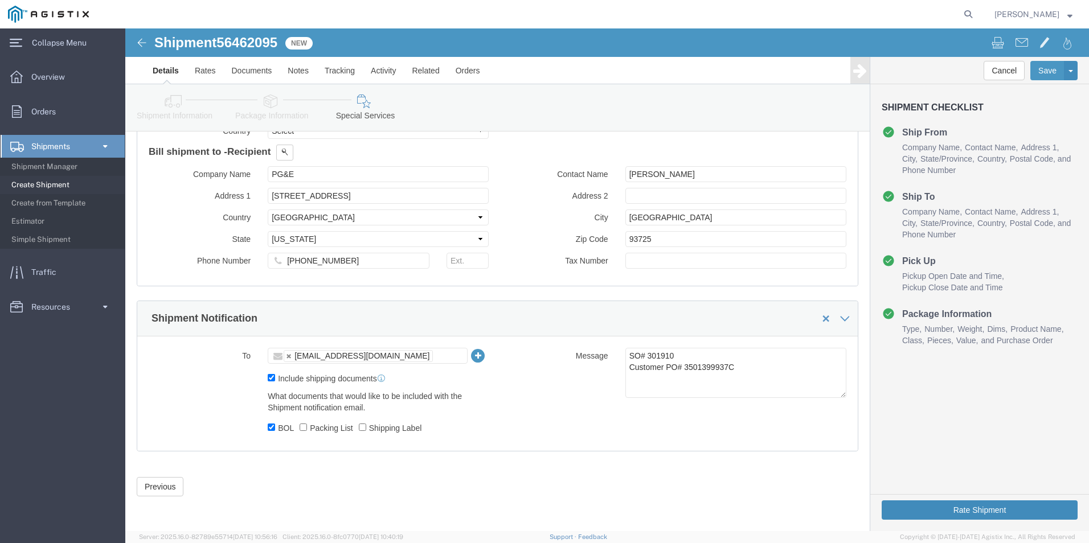
click button "Rate Shipment"
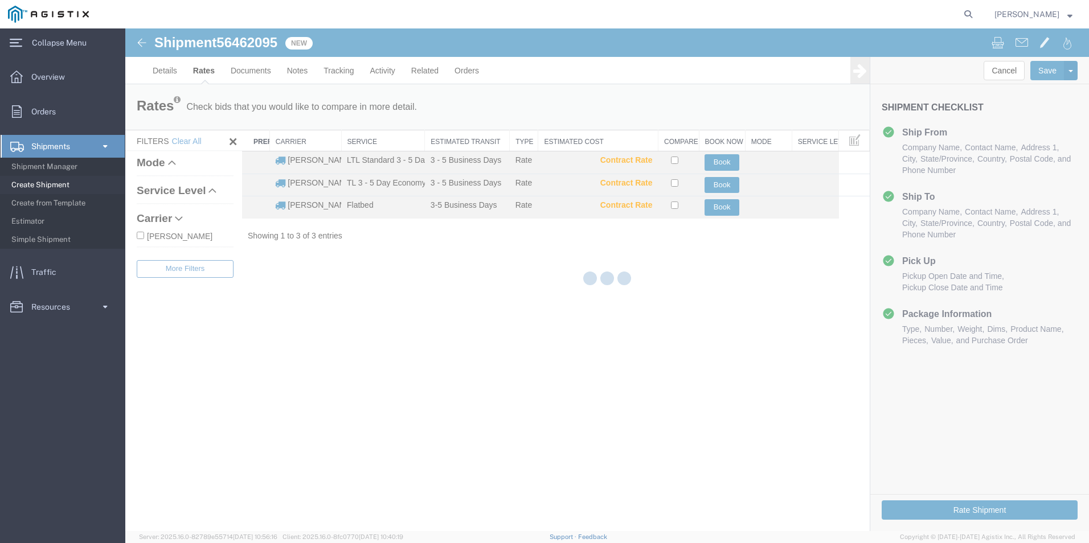
scroll to position [0, 0]
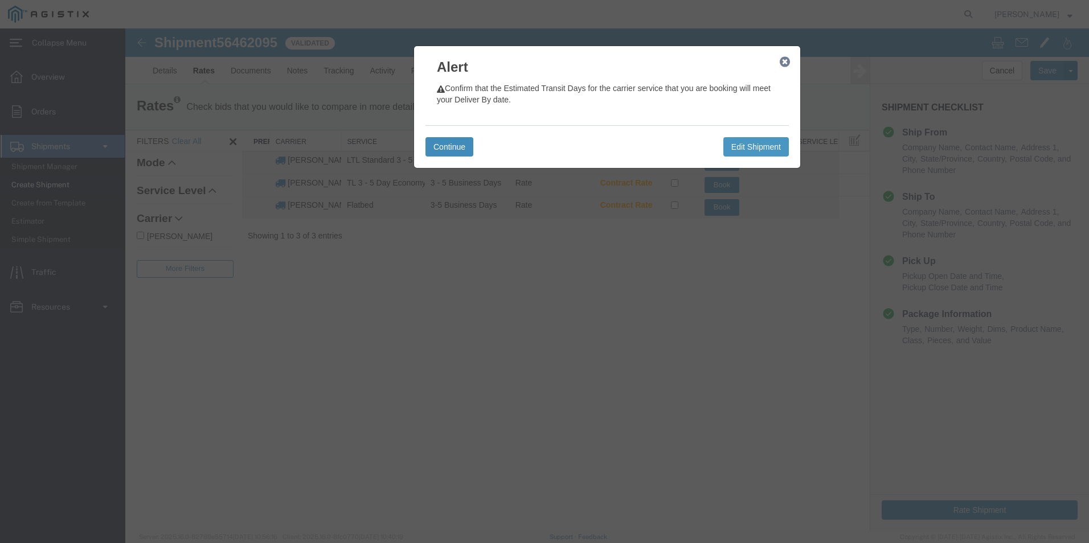
click at [460, 145] on button "Continue" at bounding box center [449, 146] width 48 height 19
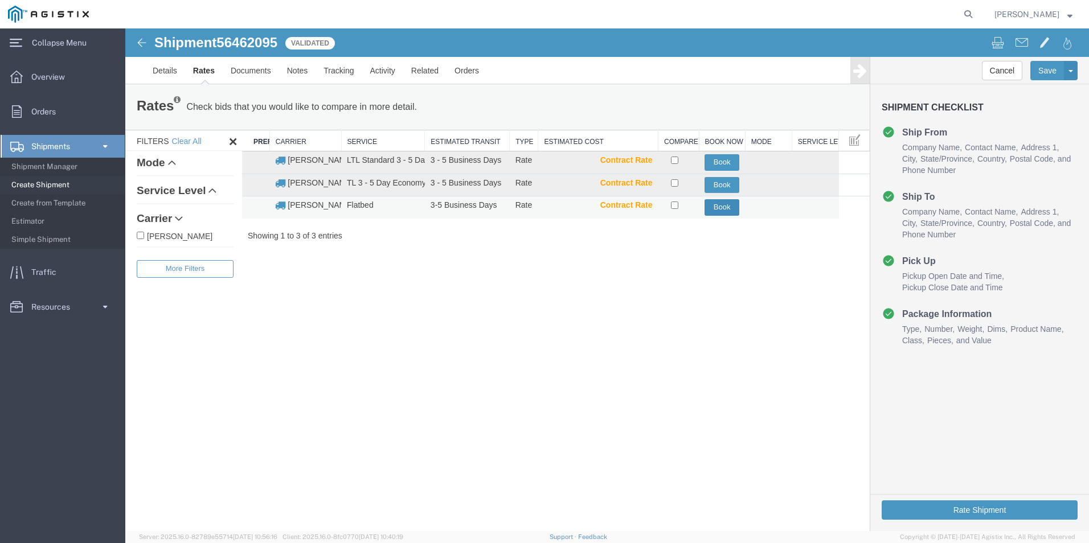
click at [727, 208] on button "Book" at bounding box center [721, 207] width 35 height 17
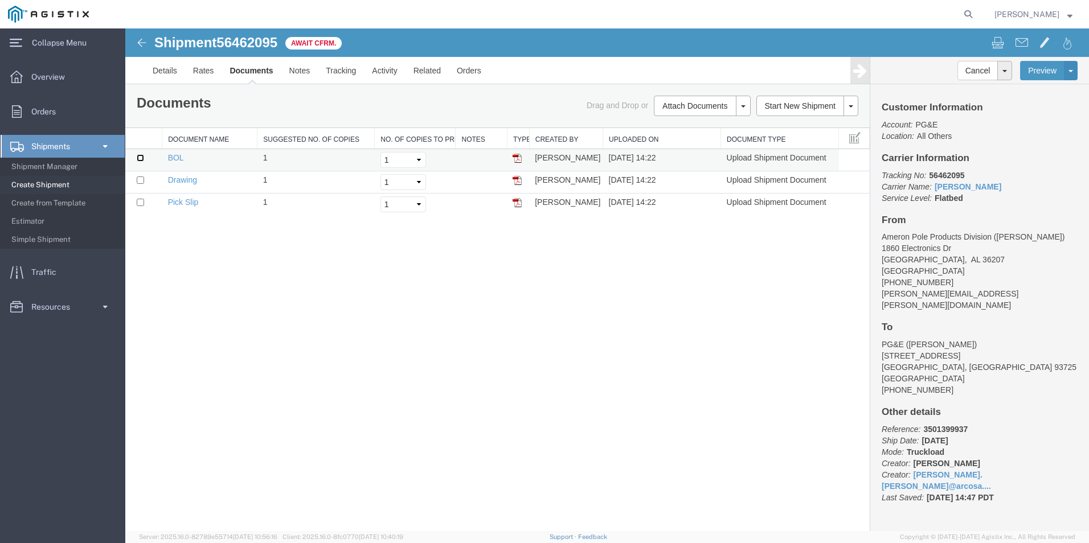
click at [141, 157] on input "checkbox" at bounding box center [140, 157] width 7 height 7
checkbox input "true"
click at [137, 180] on input "checkbox" at bounding box center [140, 180] width 7 height 7
checkbox input "true"
click at [142, 202] on input "checkbox" at bounding box center [140, 202] width 7 height 7
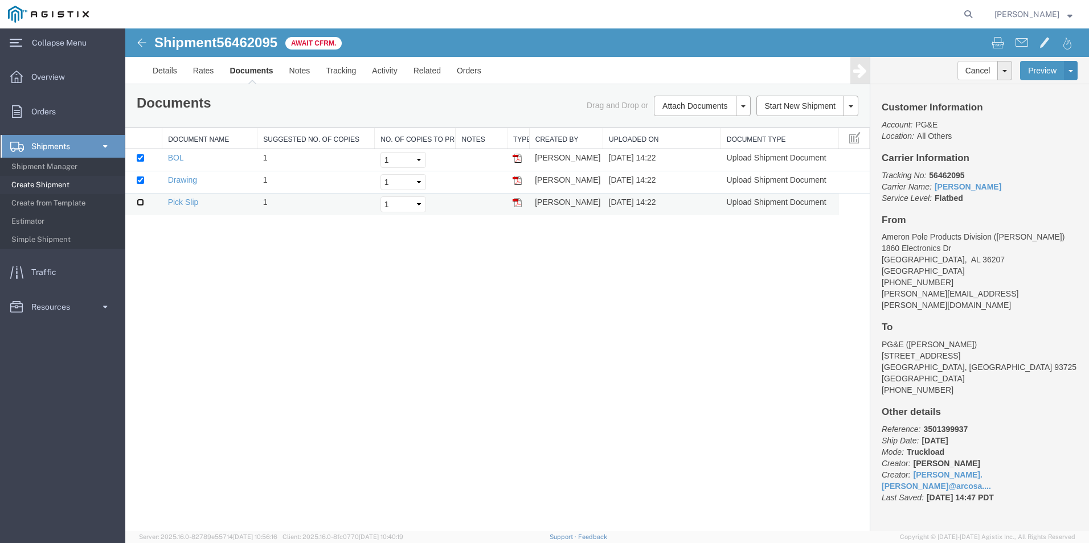
checkbox input "true"
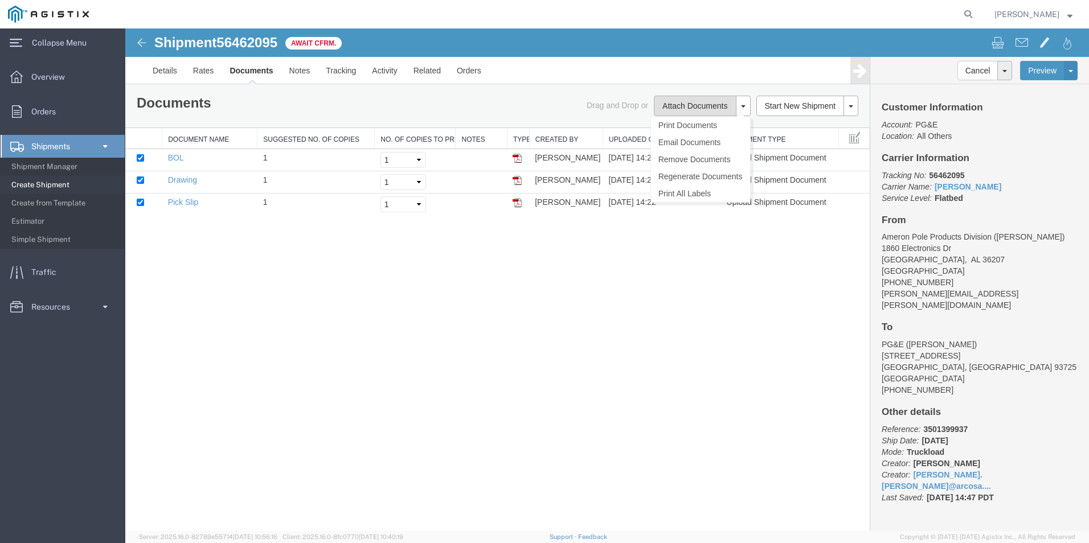
drag, startPoint x: 675, startPoint y: 99, endPoint x: 673, endPoint y: 108, distance: 9.3
click at [673, 108] on button "Attach Documents" at bounding box center [695, 106] width 82 height 20
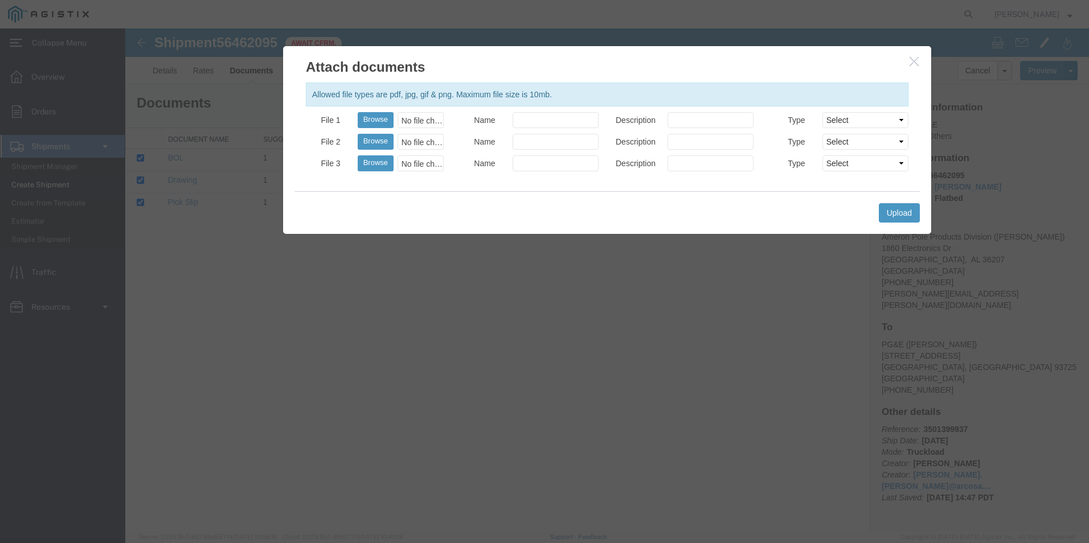
click at [912, 67] on button "button" at bounding box center [915, 62] width 14 height 14
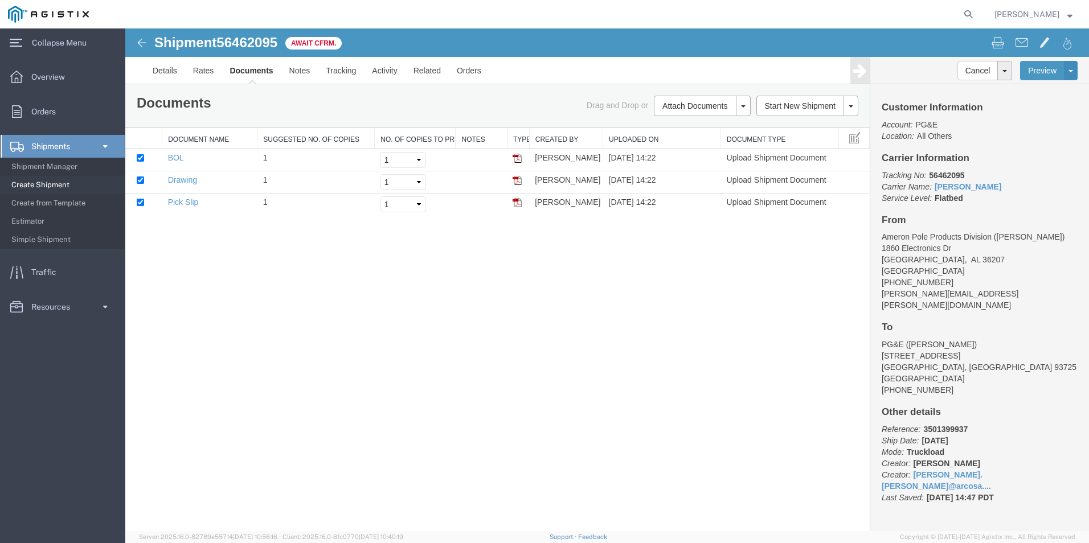
click at [380, 293] on div "Shipment 56462095 3 of 3 Await Cfrm. Details Rates Documents Notes Tracking Act…" at bounding box center [606, 279] width 963 height 503
click at [142, 154] on input "checkbox" at bounding box center [140, 157] width 7 height 7
checkbox input "false"
click at [141, 181] on input "checkbox" at bounding box center [140, 180] width 7 height 7
checkbox input "false"
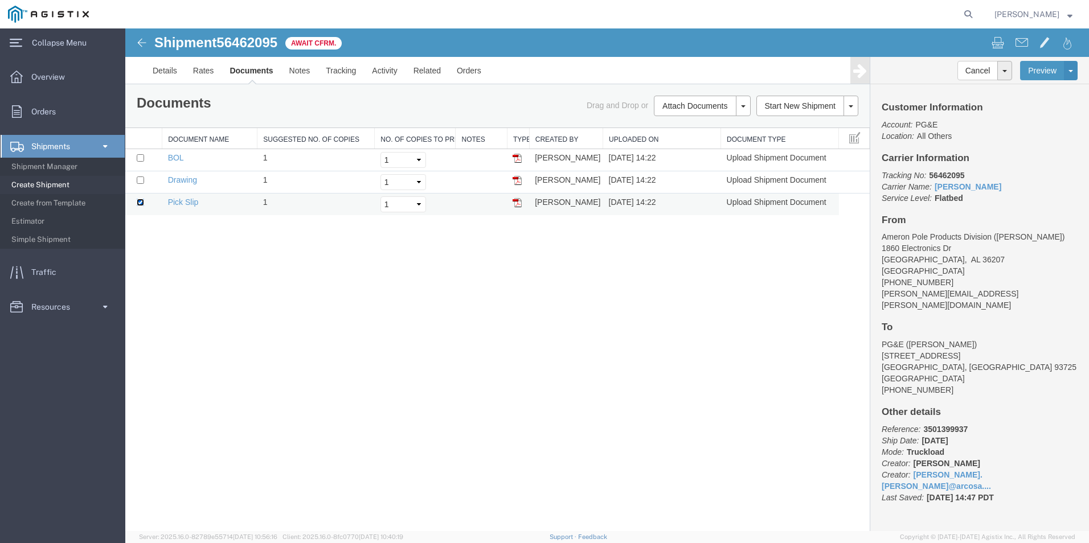
click at [141, 202] on input "checkbox" at bounding box center [140, 202] width 7 height 7
checkbox input "false"
click at [611, 288] on div "Shipment 56462095 3 of 3 Await Cfrm. Details Rates Documents Notes Tracking Act…" at bounding box center [606, 279] width 963 height 503
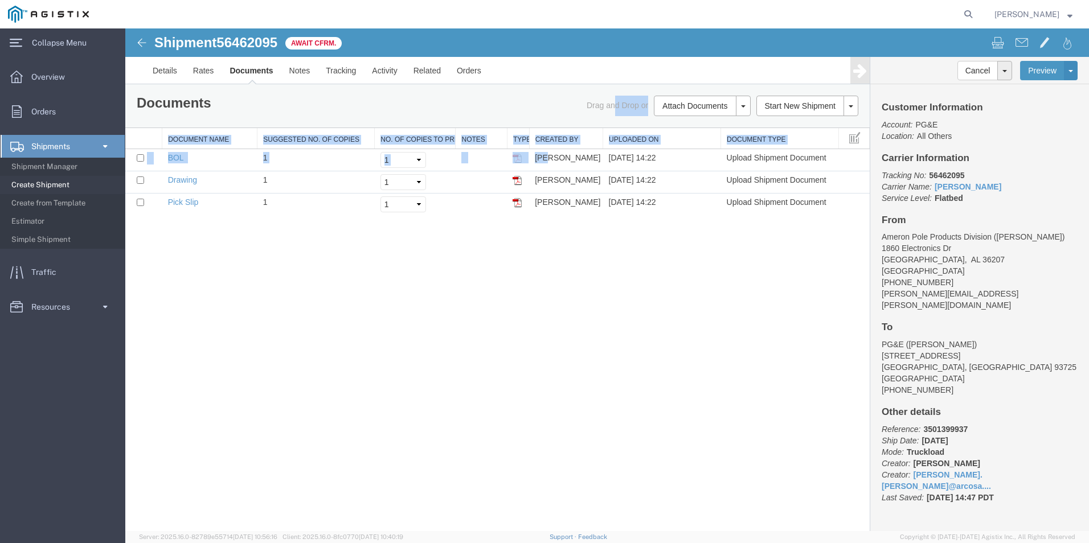
drag, startPoint x: 546, startPoint y: 154, endPoint x: 613, endPoint y: 126, distance: 72.0
click at [613, 126] on div "Documents Ship Label Format: Plain Thermal Drag and Drop or Attach Documents Pr…" at bounding box center [497, 149] width 744 height 131
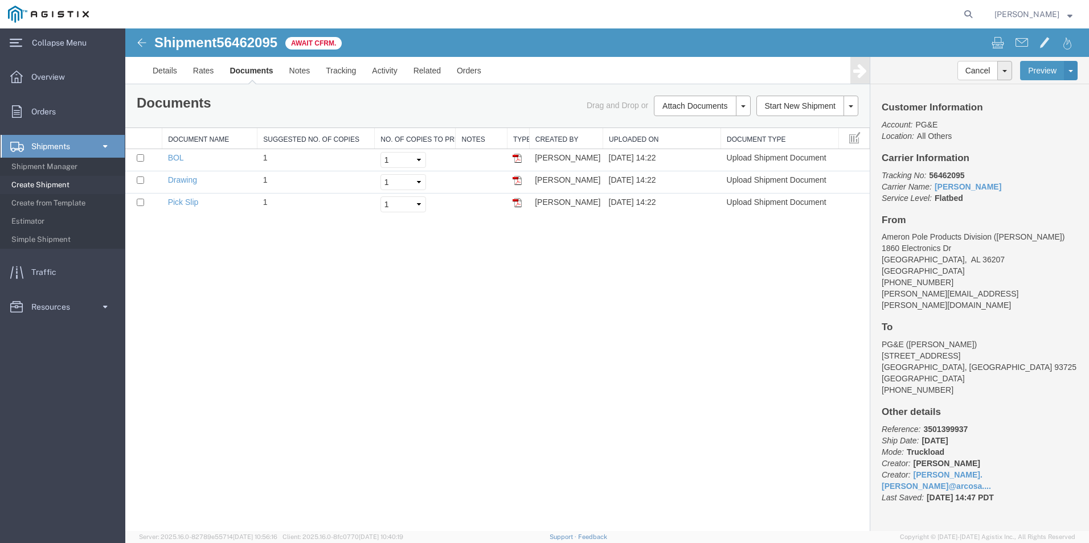
click at [503, 96] on div "Drag and Drop or Attach Documents Print Documents Email Documents Remove Docume…" at bounding box center [683, 106] width 370 height 20
click at [692, 138] on link "Email Documents" at bounding box center [700, 142] width 99 height 17
click at [138, 155] on input "checkbox" at bounding box center [140, 157] width 7 height 7
checkbox input "true"
click at [141, 179] on input "checkbox" at bounding box center [140, 180] width 7 height 7
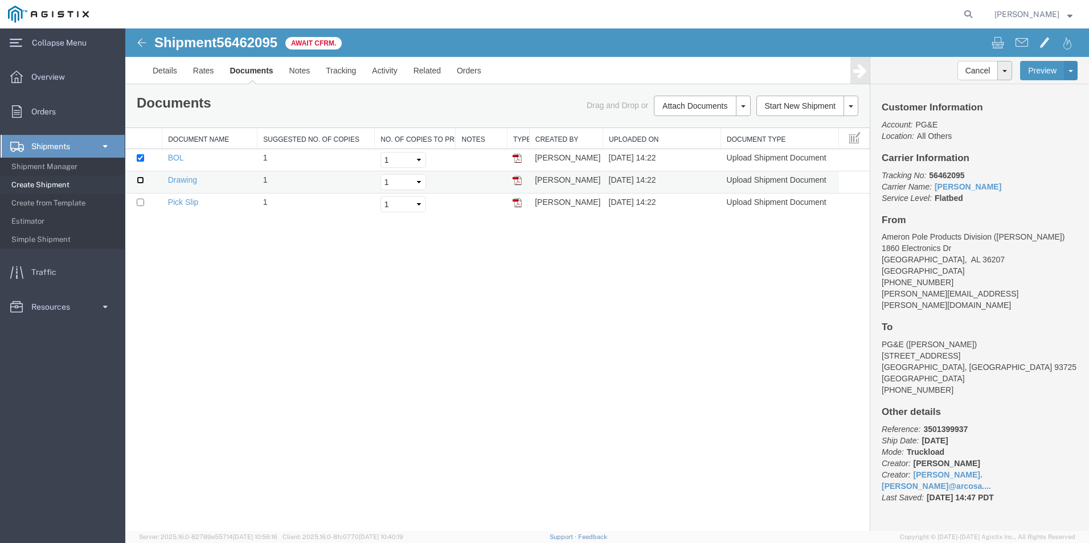
checkbox input "true"
click at [142, 203] on input "checkbox" at bounding box center [140, 202] width 7 height 7
checkbox input "true"
click at [698, 137] on link "Email Documents" at bounding box center [700, 142] width 99 height 17
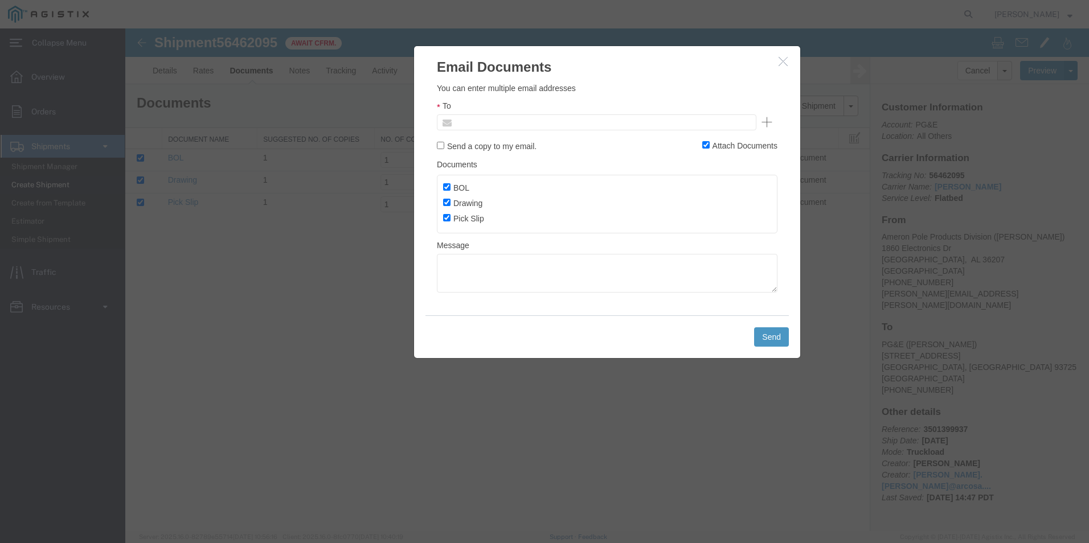
click at [547, 116] on input "text" at bounding box center [519, 122] width 133 height 15
paste input "3501399937C"
type input "3"
type input "SALES@ENERGY"
paste input "[EMAIL_ADDRESS][DOMAIN_NAME]"
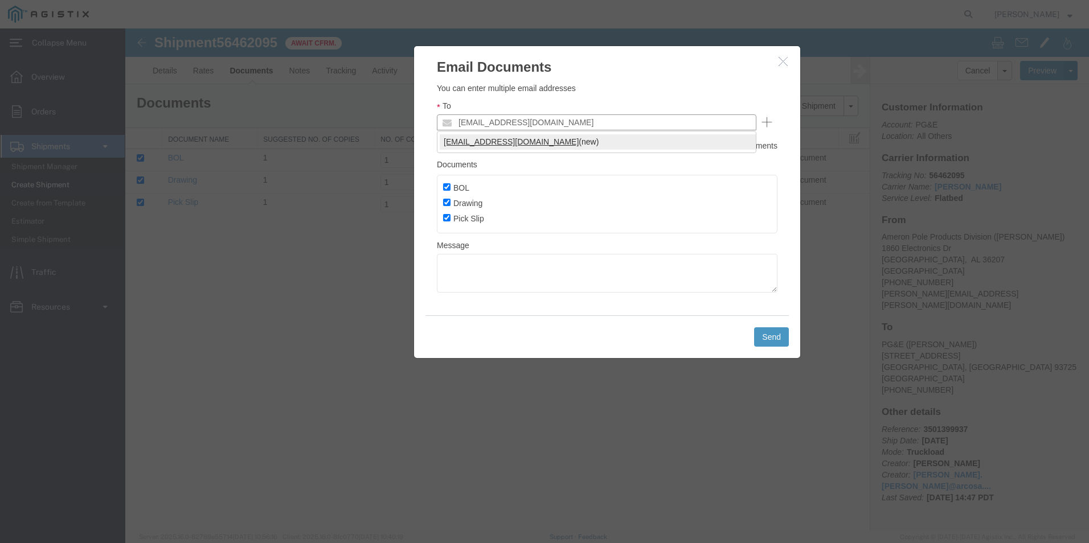
type input "[EMAIL_ADDRESS][DOMAIN_NAME]"
click at [510, 264] on textarea at bounding box center [607, 273] width 341 height 39
type textarea "f"
type textarea "F"
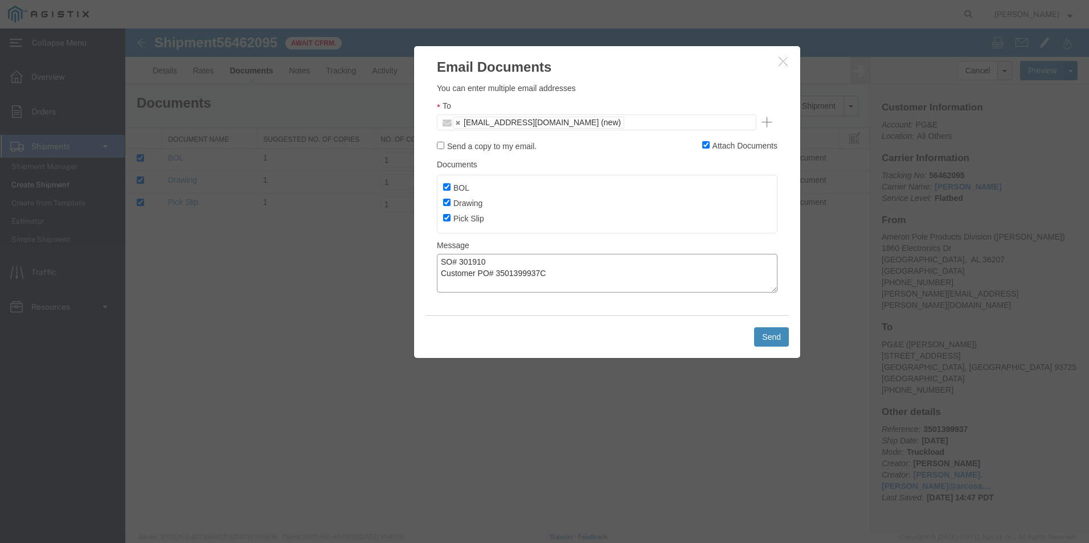
type textarea "SO# 301910 Customer PO# 3501399937C"
click at [772, 338] on button "Send" at bounding box center [771, 336] width 35 height 19
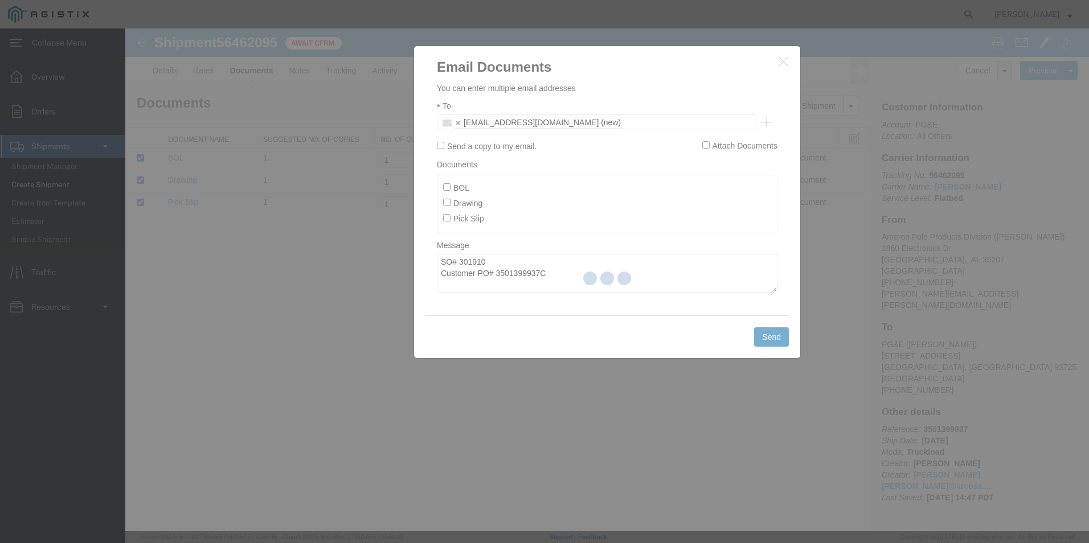
checkbox input "false"
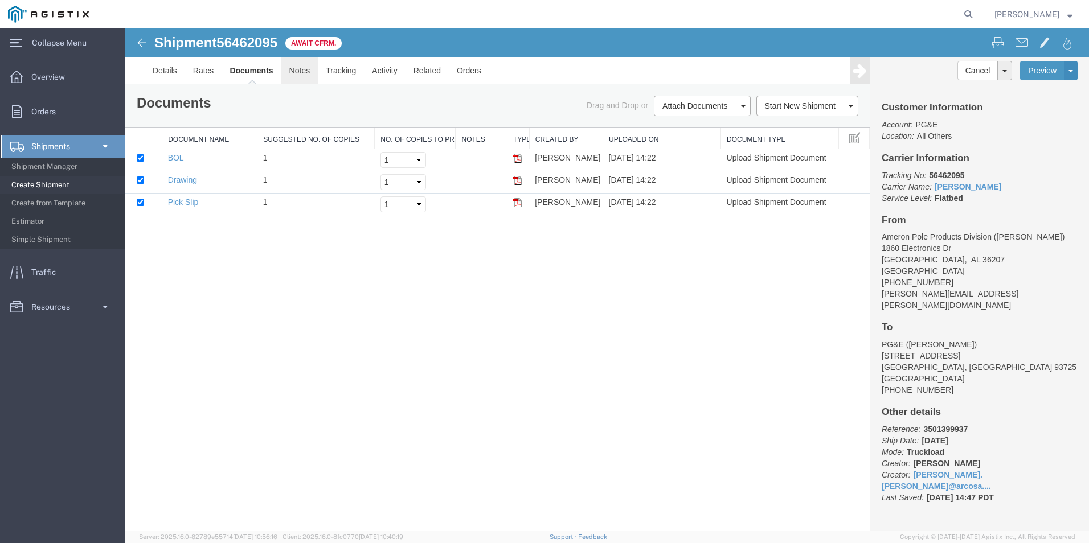
click at [304, 70] on link "Notes" at bounding box center [299, 70] width 37 height 27
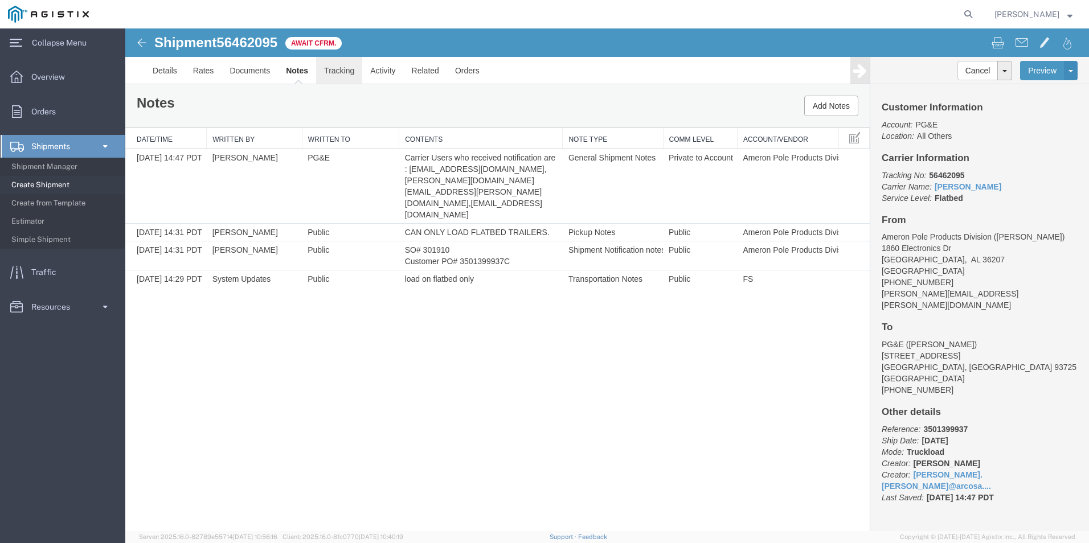
click at [342, 72] on link "Tracking" at bounding box center [339, 70] width 46 height 27
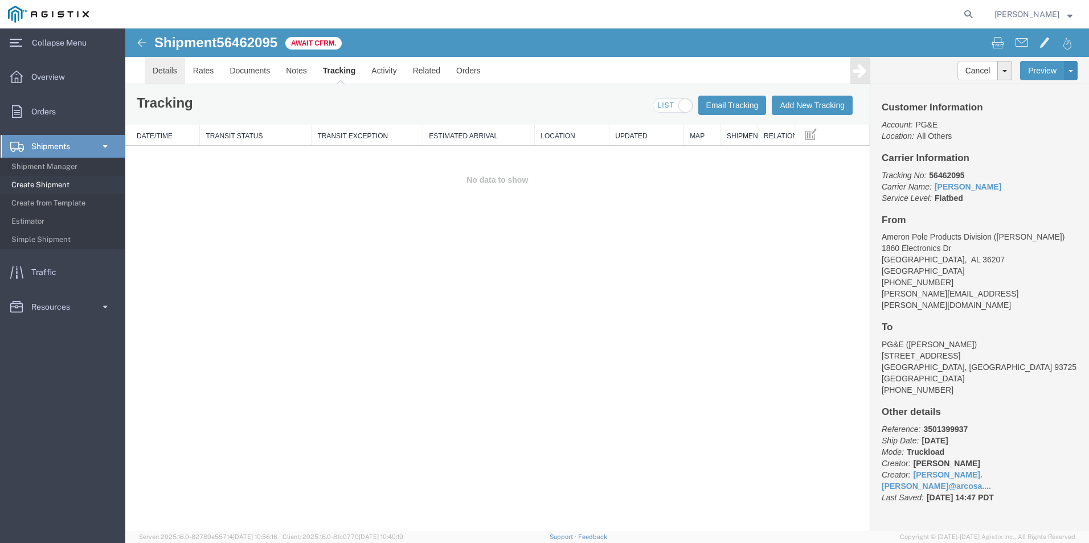
click at [173, 73] on link "Details" at bounding box center [165, 70] width 40 height 27
